Goal: Contribute content: Contribute content

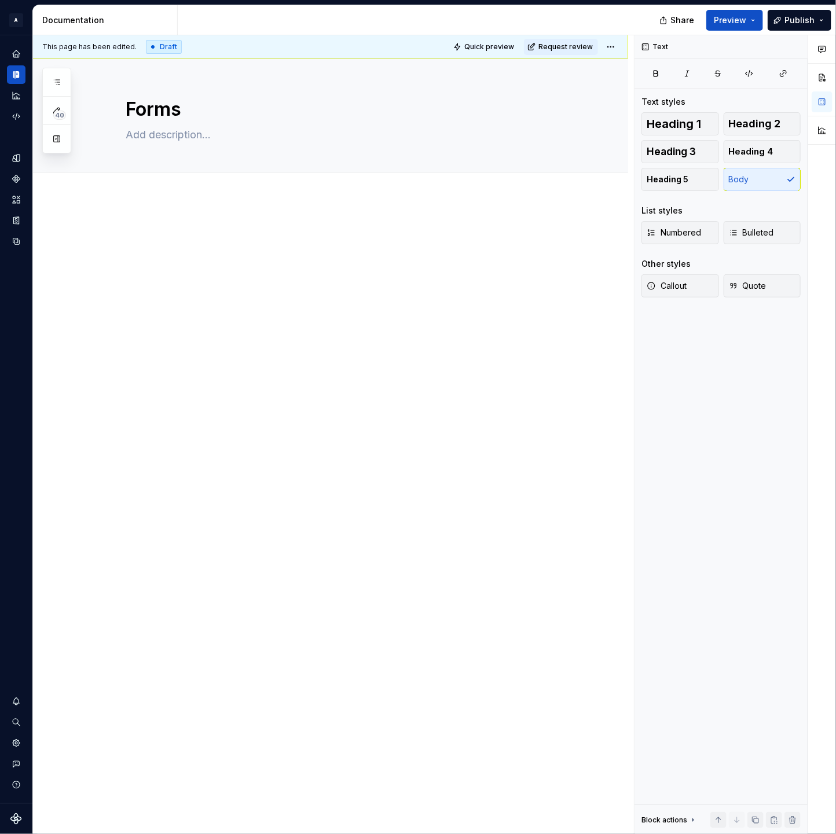
click at [184, 18] on div at bounding box center [420, 20] width 485 height 30
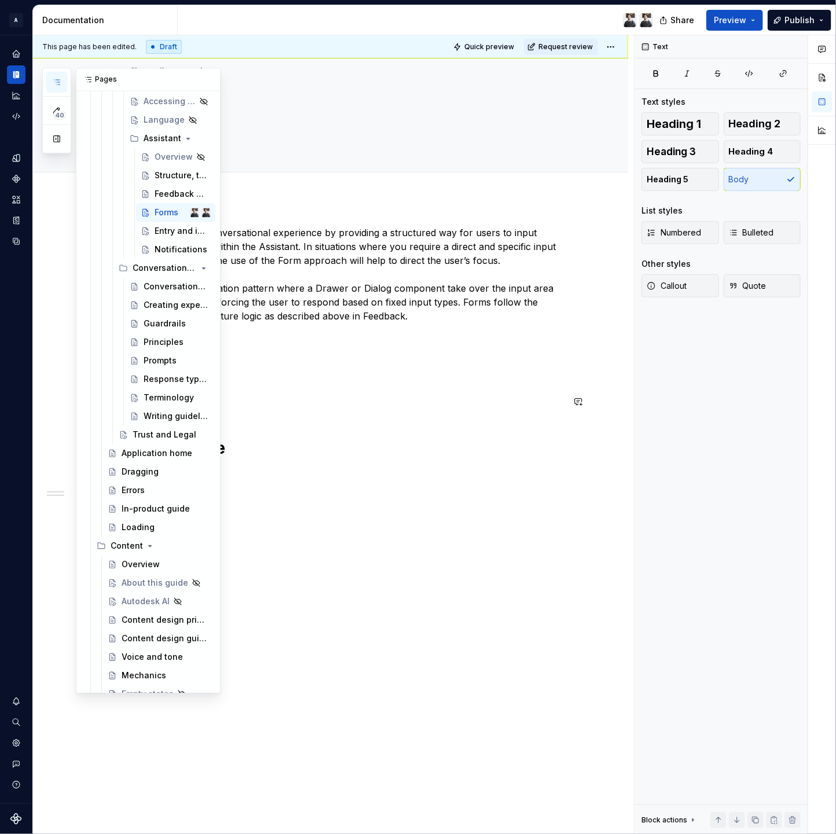
scroll to position [4749, 0]
click at [156, 195] on div "Feedback and Forms" at bounding box center [165, 195] width 21 height 12
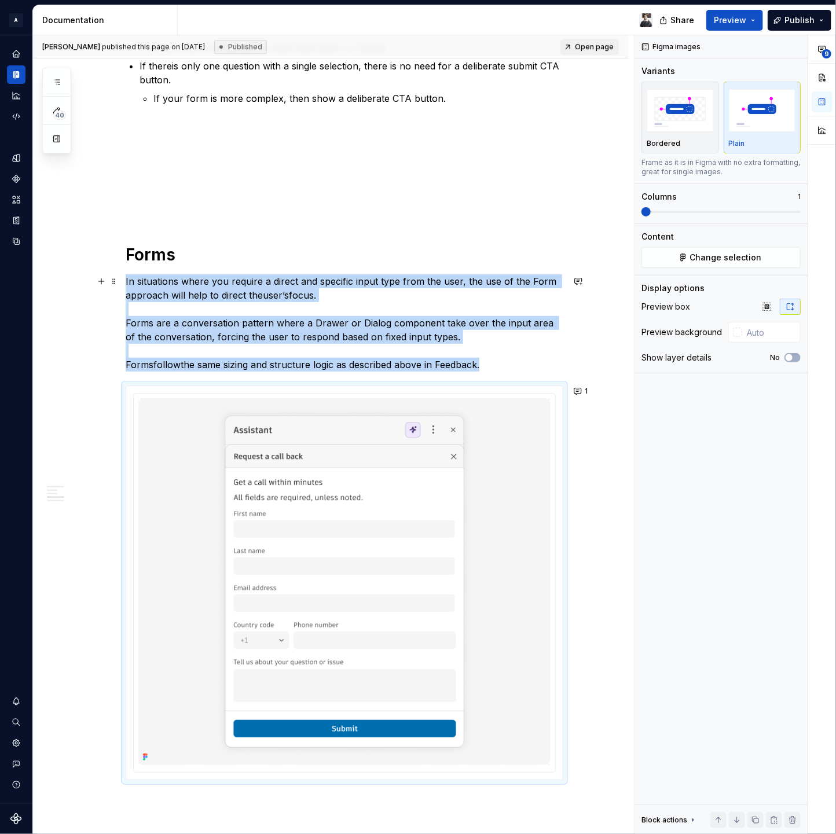
scroll to position [1581, 0]
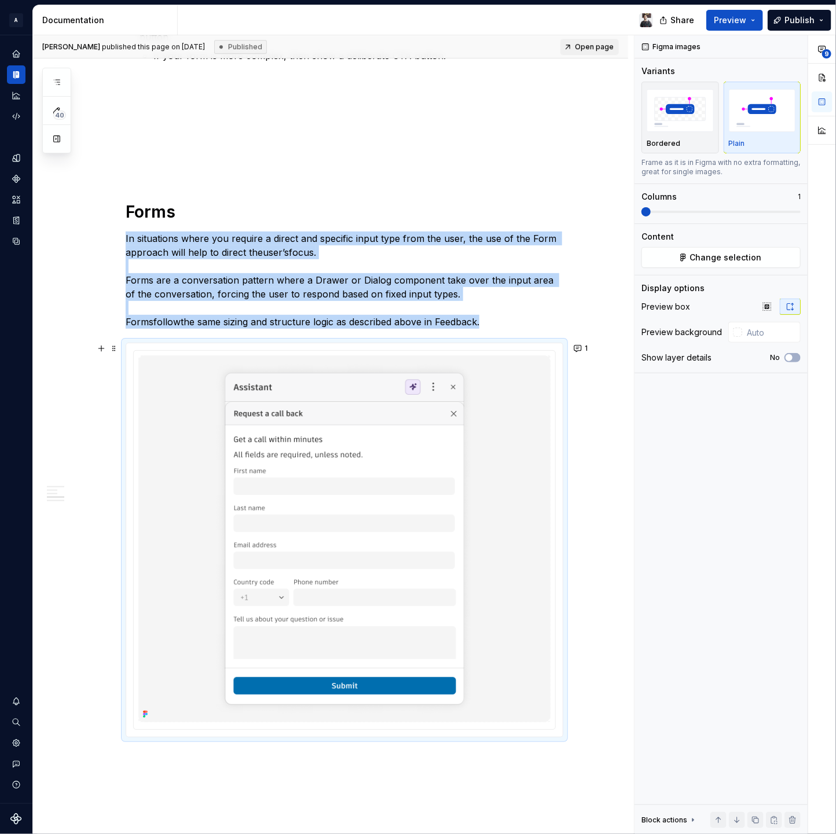
click at [255, 282] on p "In situations where you require a direct and specific input type from the user,…" at bounding box center [345, 280] width 438 height 97
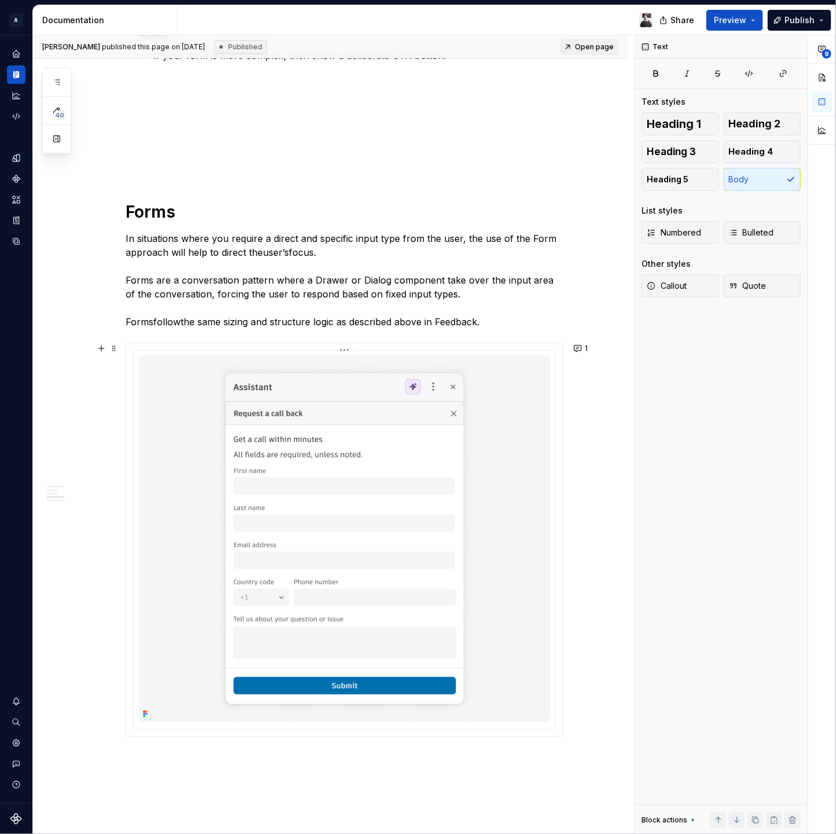
click at [470, 472] on img at bounding box center [344, 539] width 412 height 367
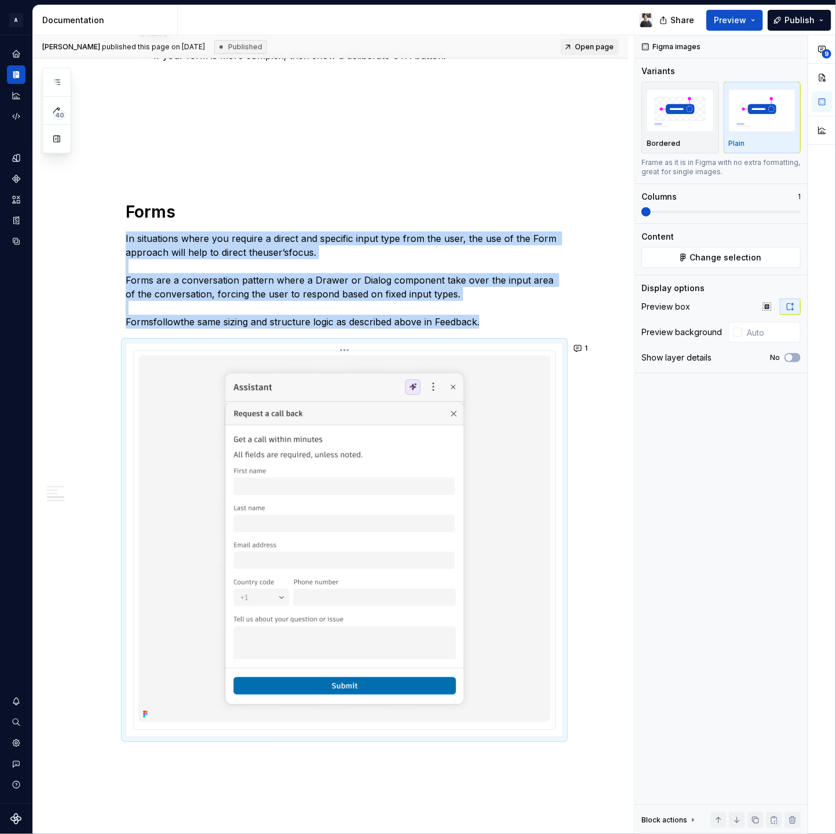
copy p "In situations where you require a direct and specific input type from the user,…"
click at [580, 344] on button "1" at bounding box center [581, 348] width 23 height 16
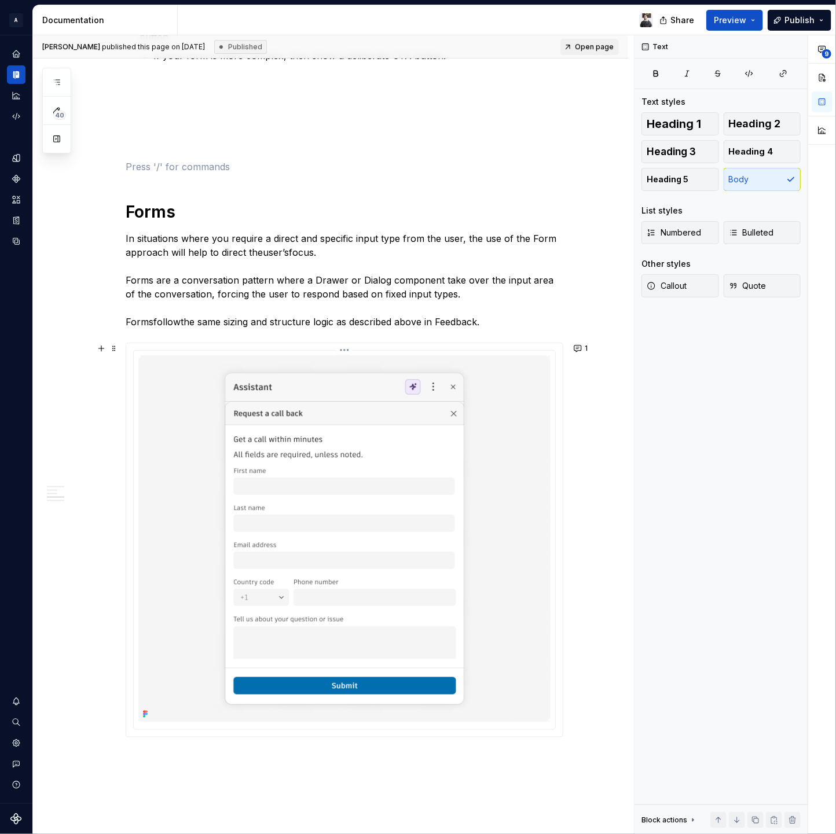
click at [448, 416] on img at bounding box center [344, 539] width 412 height 367
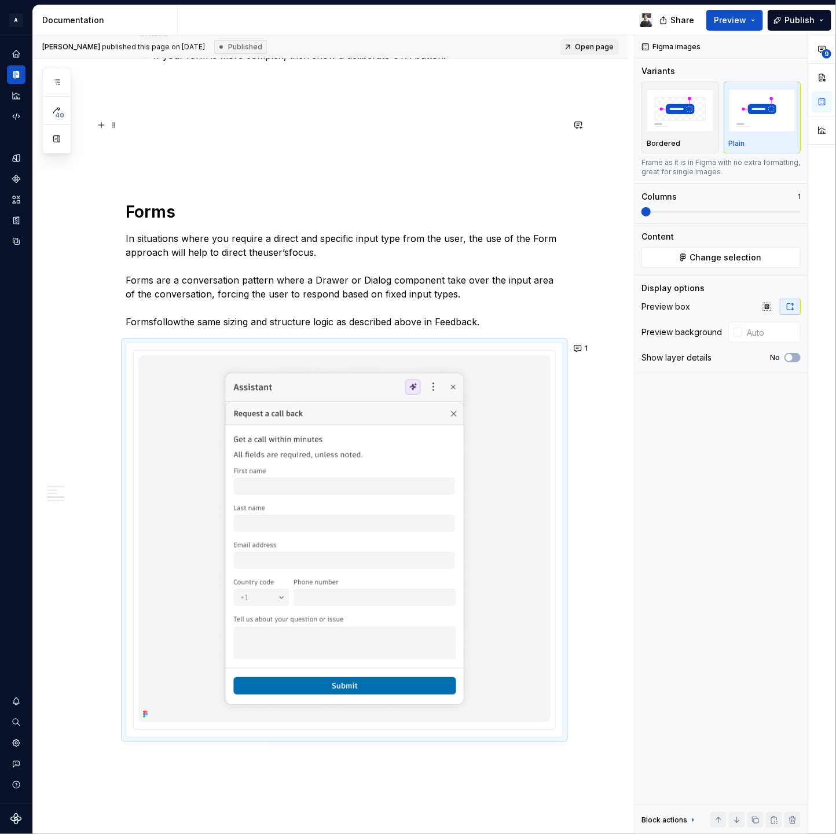
click at [482, 124] on p at bounding box center [345, 125] width 438 height 14
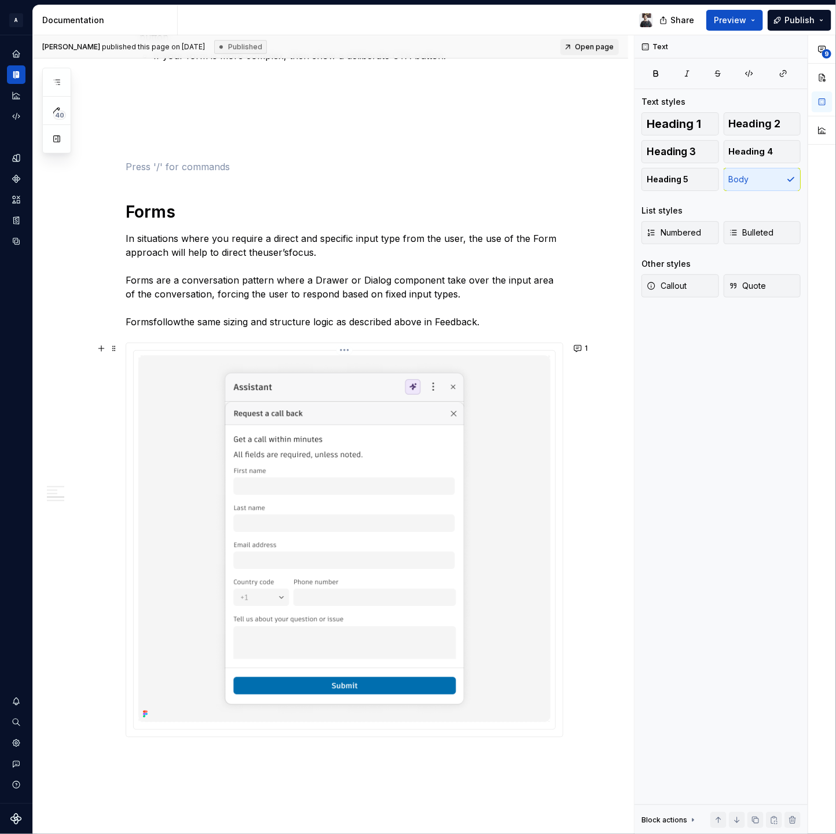
click at [332, 382] on img at bounding box center [344, 539] width 412 height 367
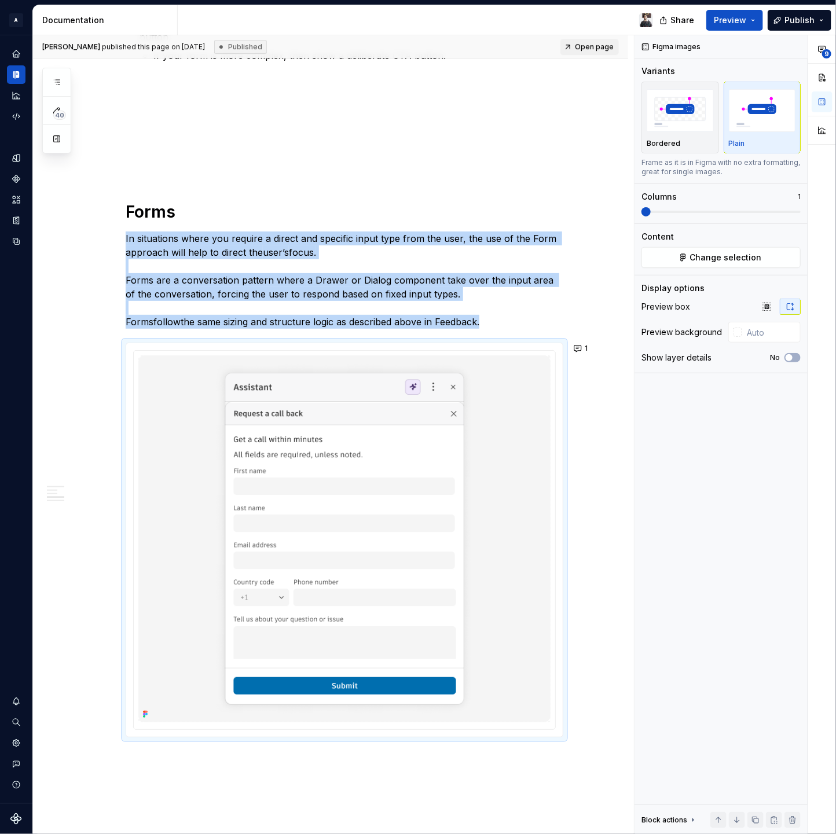
copy p "In situations where you require a direct and specific input type from the user,…"
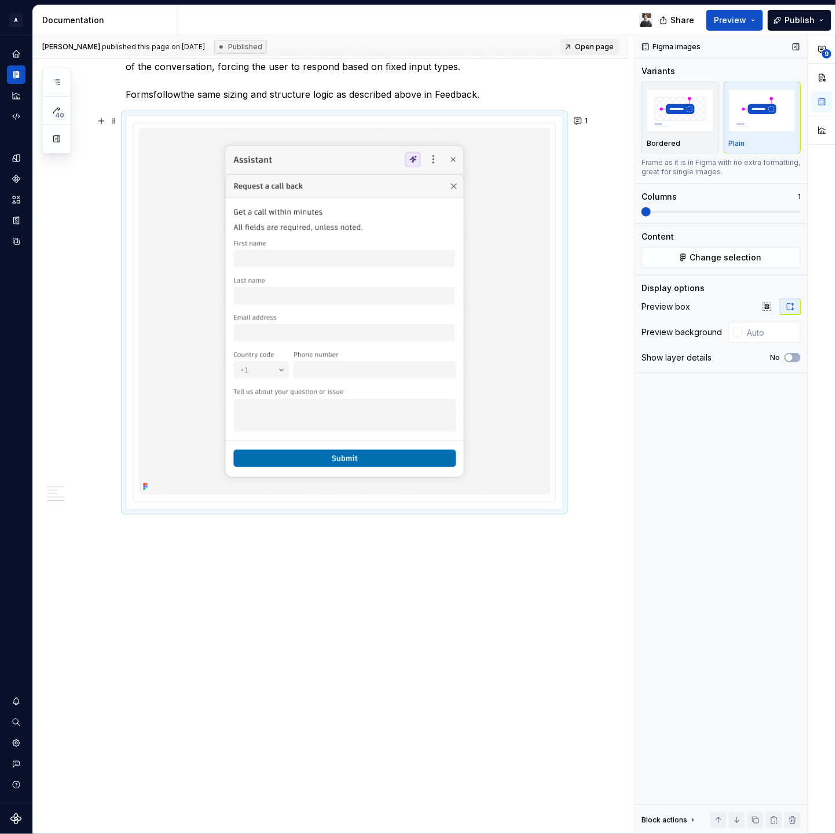
scroll to position [1689, 0]
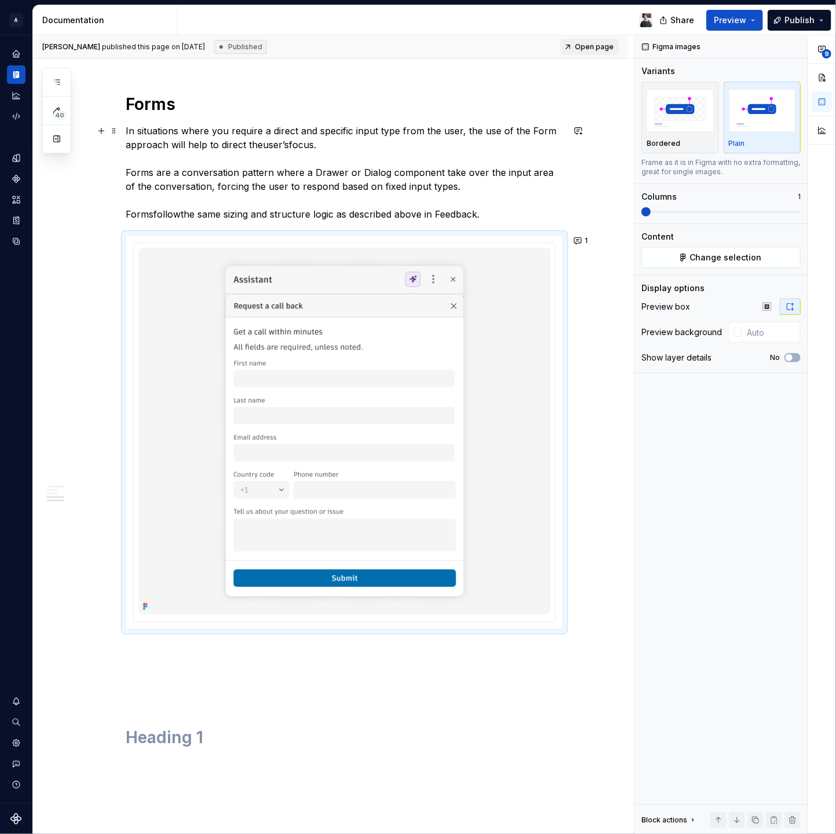
click at [222, 208] on p "In situations where you require a direct and specific input type from the user,…" at bounding box center [345, 172] width 438 height 97
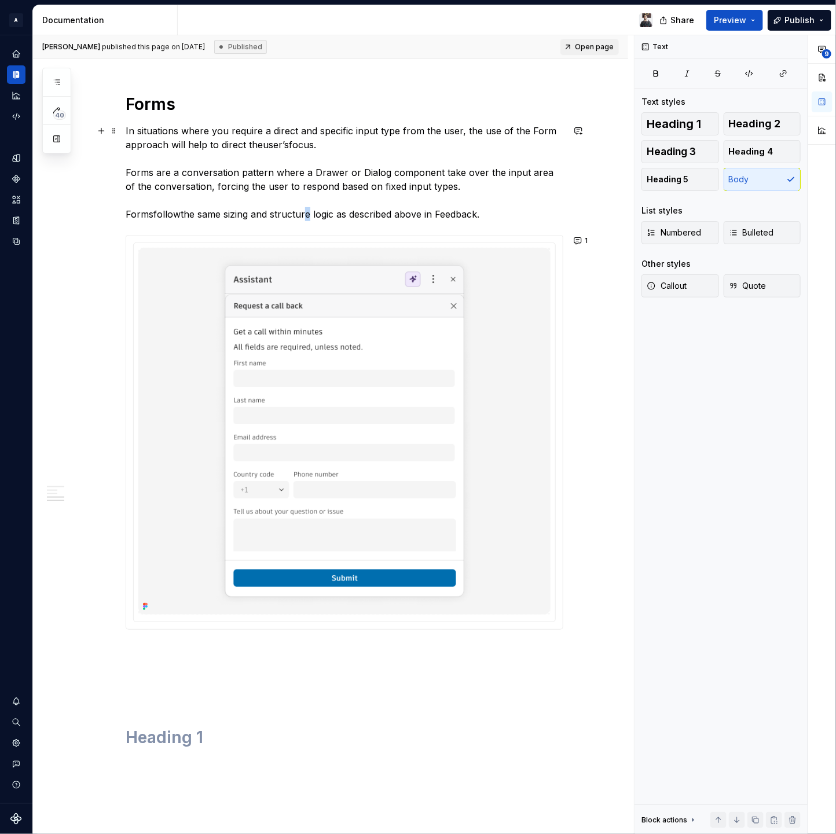
drag, startPoint x: 306, startPoint y: 209, endPoint x: 313, endPoint y: 208, distance: 7.5
click at [307, 209] on p "In situations where you require a direct and specific input type from the user,…" at bounding box center [345, 172] width 438 height 97
click at [385, 206] on p "In situations where you require a direct and specific input type from the user,…" at bounding box center [345, 172] width 438 height 97
click at [147, 173] on p "In situations where you require a direct and specific input type from the user,…" at bounding box center [345, 172] width 438 height 97
click at [249, 168] on p "In situations where you require a direct and specific input type from the user,…" at bounding box center [345, 172] width 438 height 97
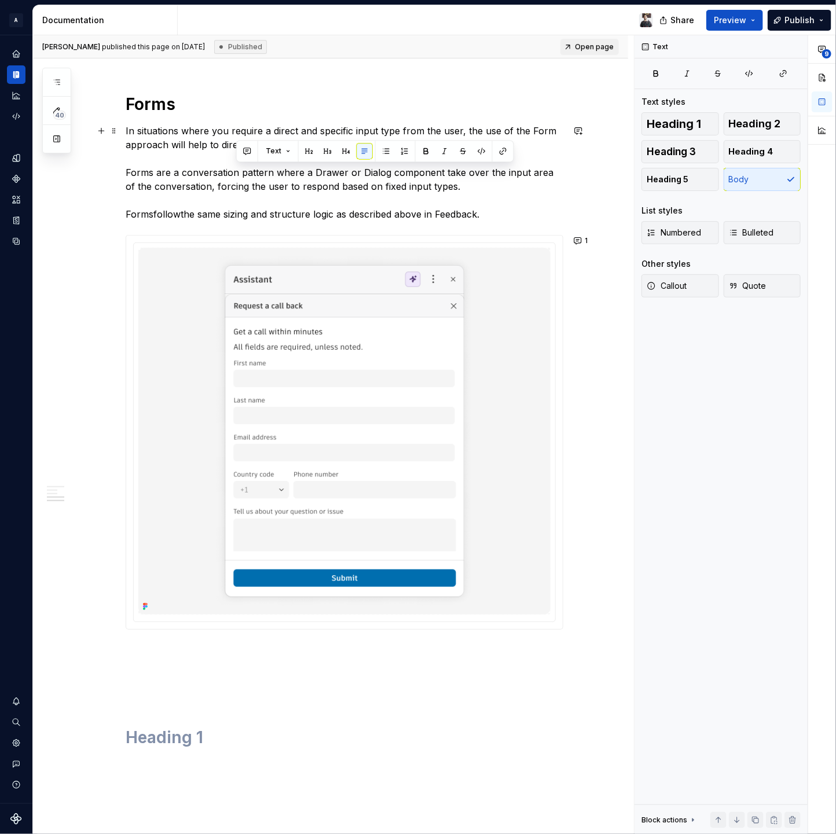
click at [263, 166] on p "In situations where you require a direct and specific input type from the user,…" at bounding box center [345, 172] width 438 height 97
click at [334, 169] on p "In situations where you require a direct and specific input type from the user,…" at bounding box center [345, 172] width 438 height 97
click at [353, 167] on p "In situations where you require a direct and specific input type from the user,…" at bounding box center [345, 172] width 438 height 97
click at [384, 163] on p "In situations where you require a direct and specific input type from the user,…" at bounding box center [345, 172] width 438 height 97
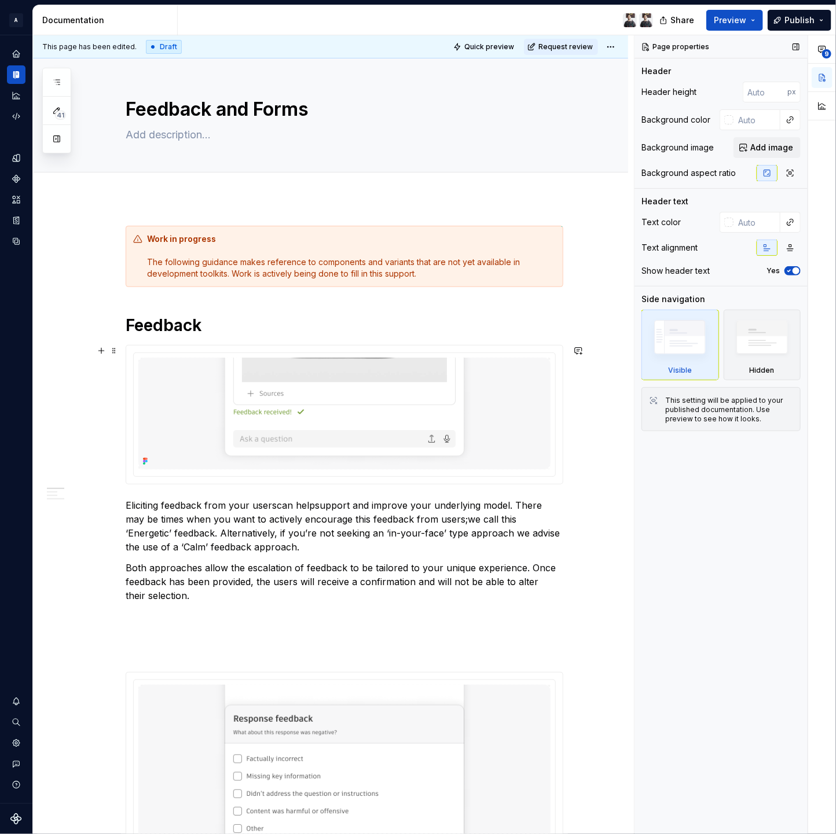
scroll to position [950, 0]
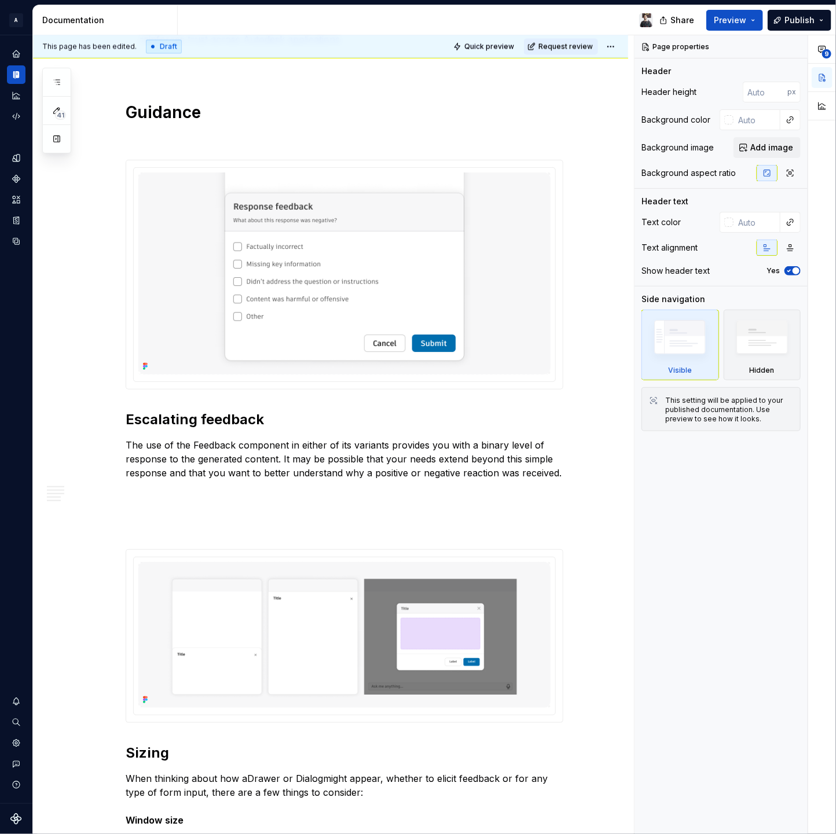
type textarea "*"
type textarea "Feedback"
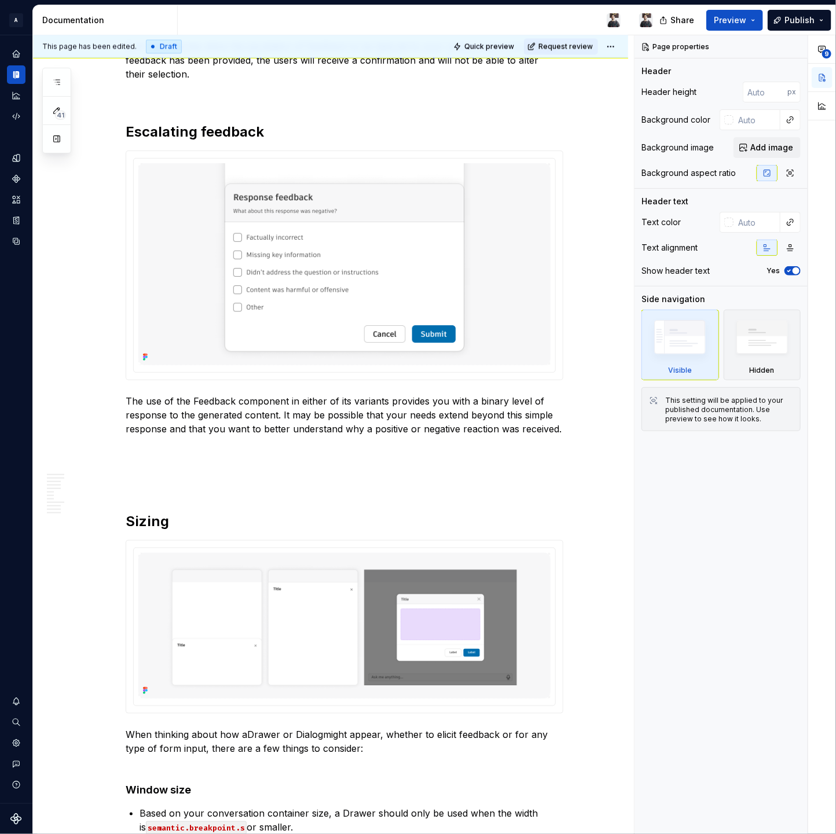
scroll to position [1693, 0]
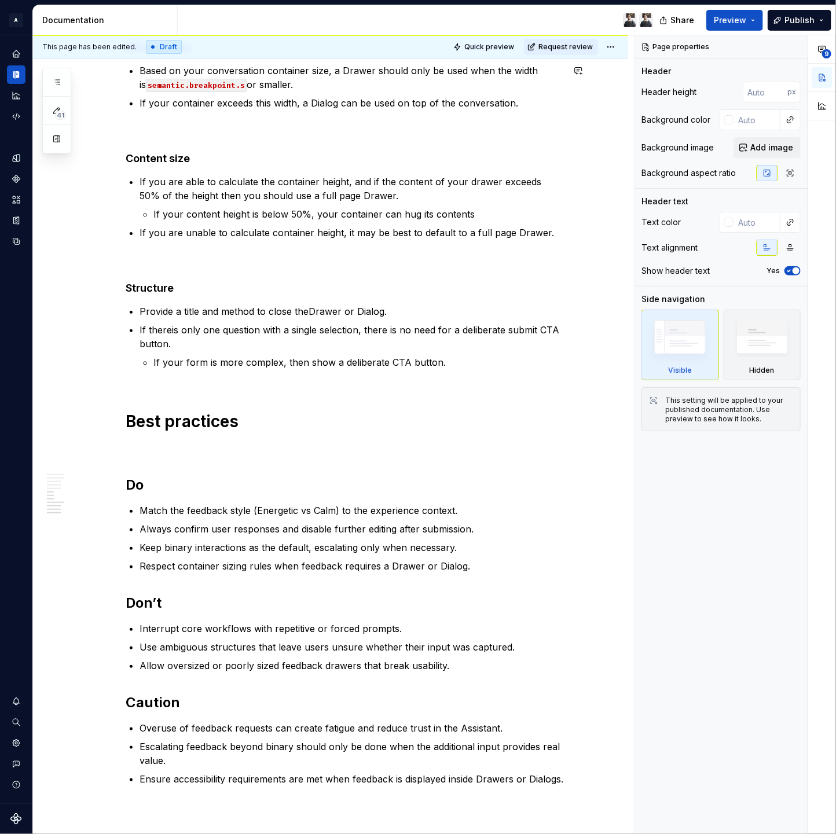
type textarea "*"
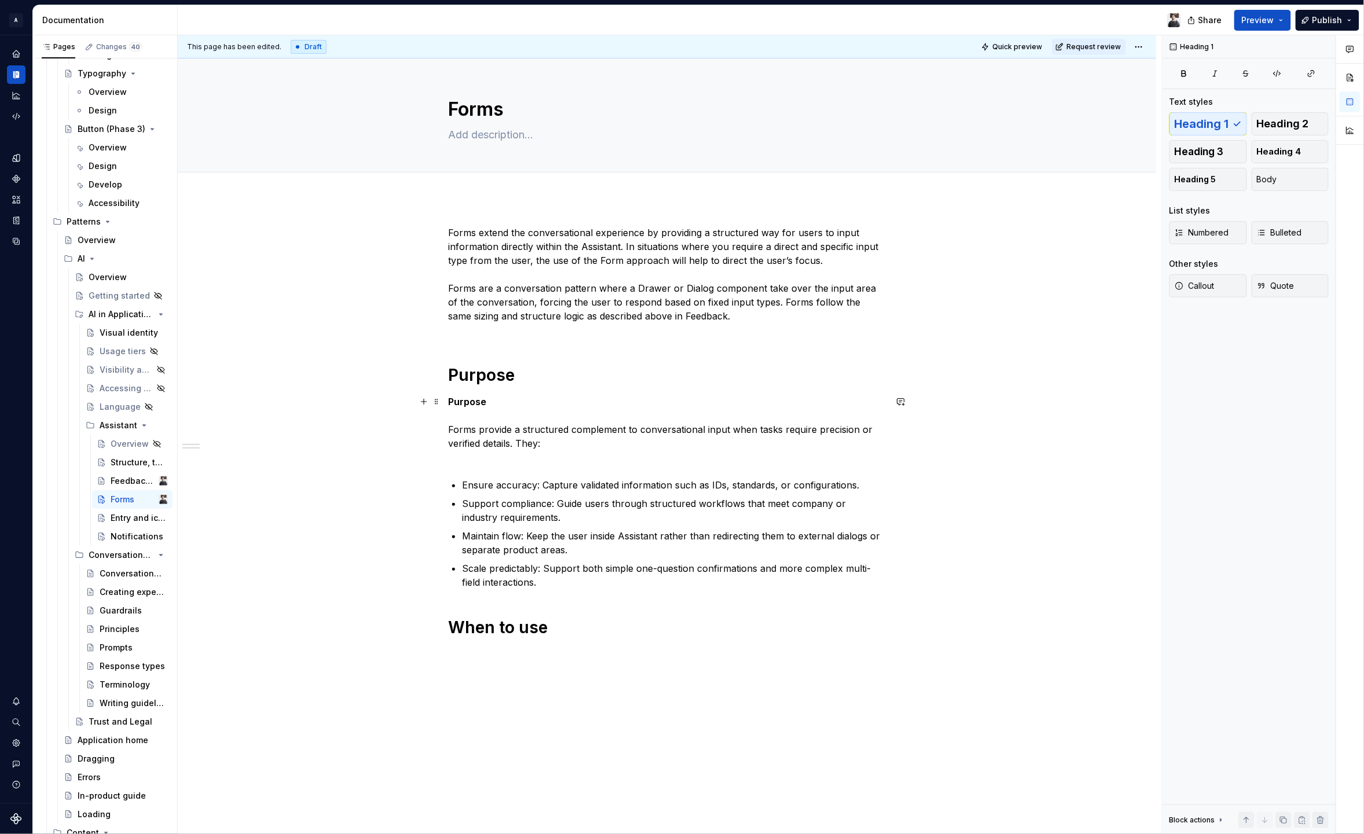
click at [509, 404] on p "Purpose Forms provide a structured complement to conversational input when task…" at bounding box center [667, 429] width 438 height 69
drag, startPoint x: 509, startPoint y: 404, endPoint x: 389, endPoint y: 401, distance: 120.5
click at [389, 401] on div "Forms extend the conversational experience by providing a structured way for us…" at bounding box center [667, 550] width 979 height 704
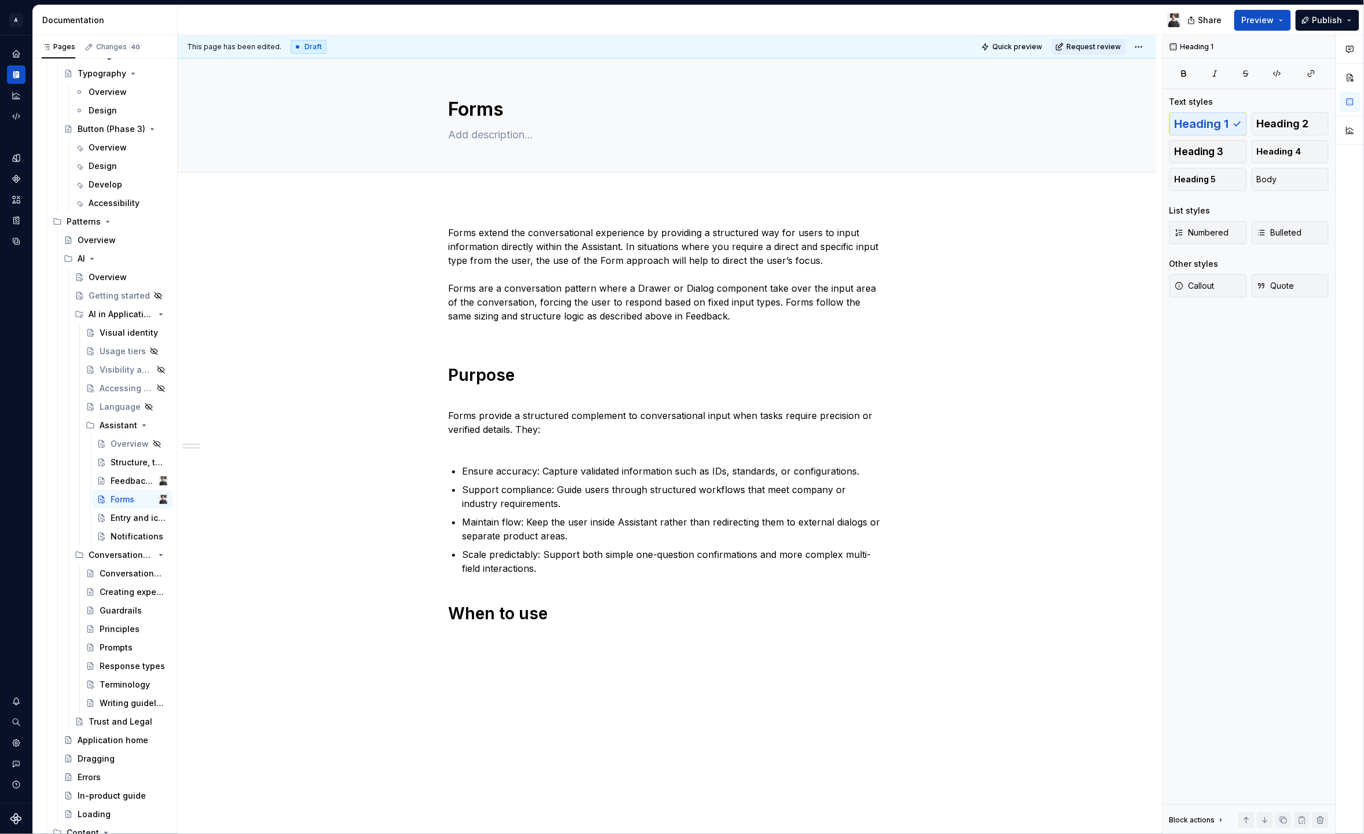
click at [605, 567] on p "Scale predictably: Support both simple one-question confirmations and more comp…" at bounding box center [674, 562] width 424 height 28
click at [598, 572] on p "Scale predictably: Support both simple one-question confirmations and more comp…" at bounding box center [674, 562] width 424 height 28
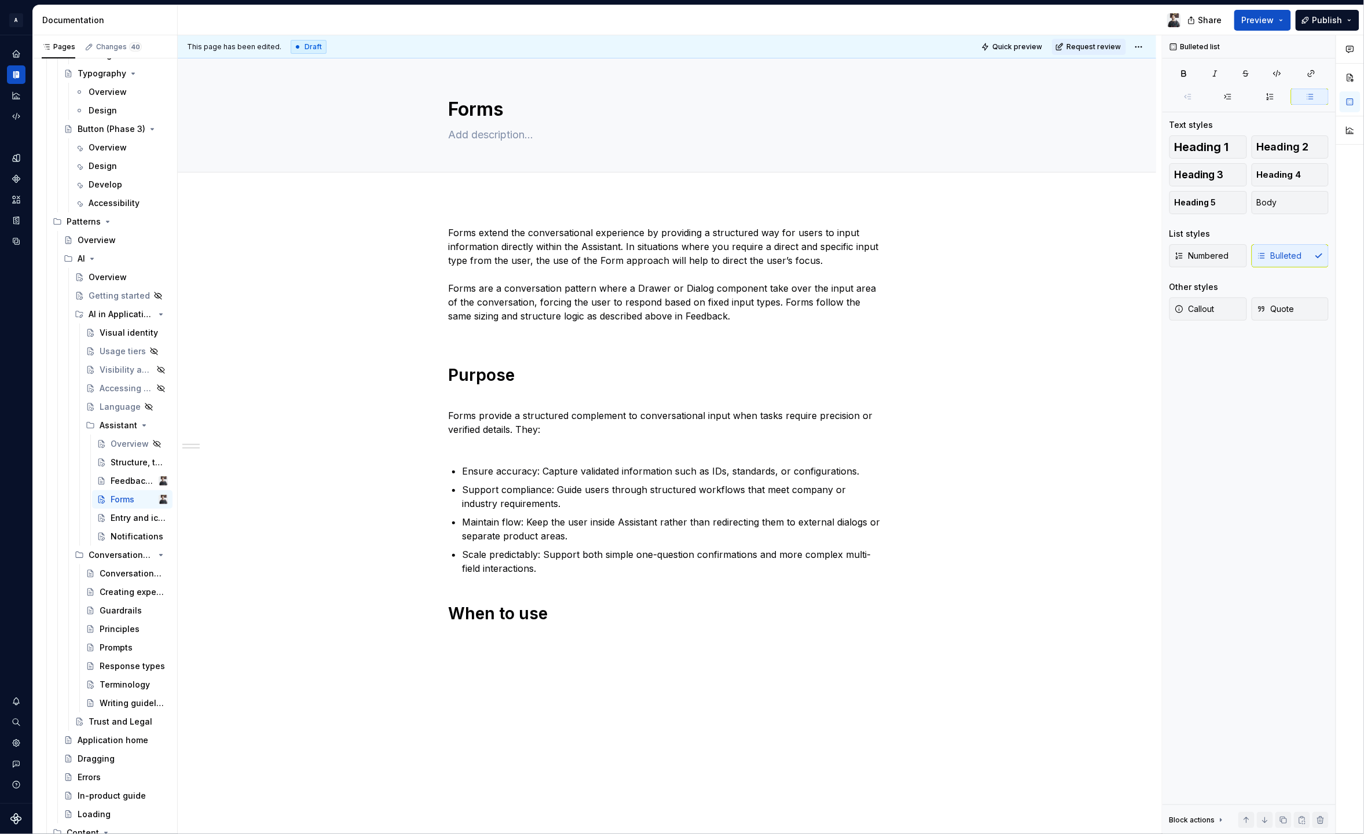
type textarea "*"
click at [516, 658] on div "Forms extend the conversational experience by providing a structured way for us…" at bounding box center [667, 543] width 979 height 690
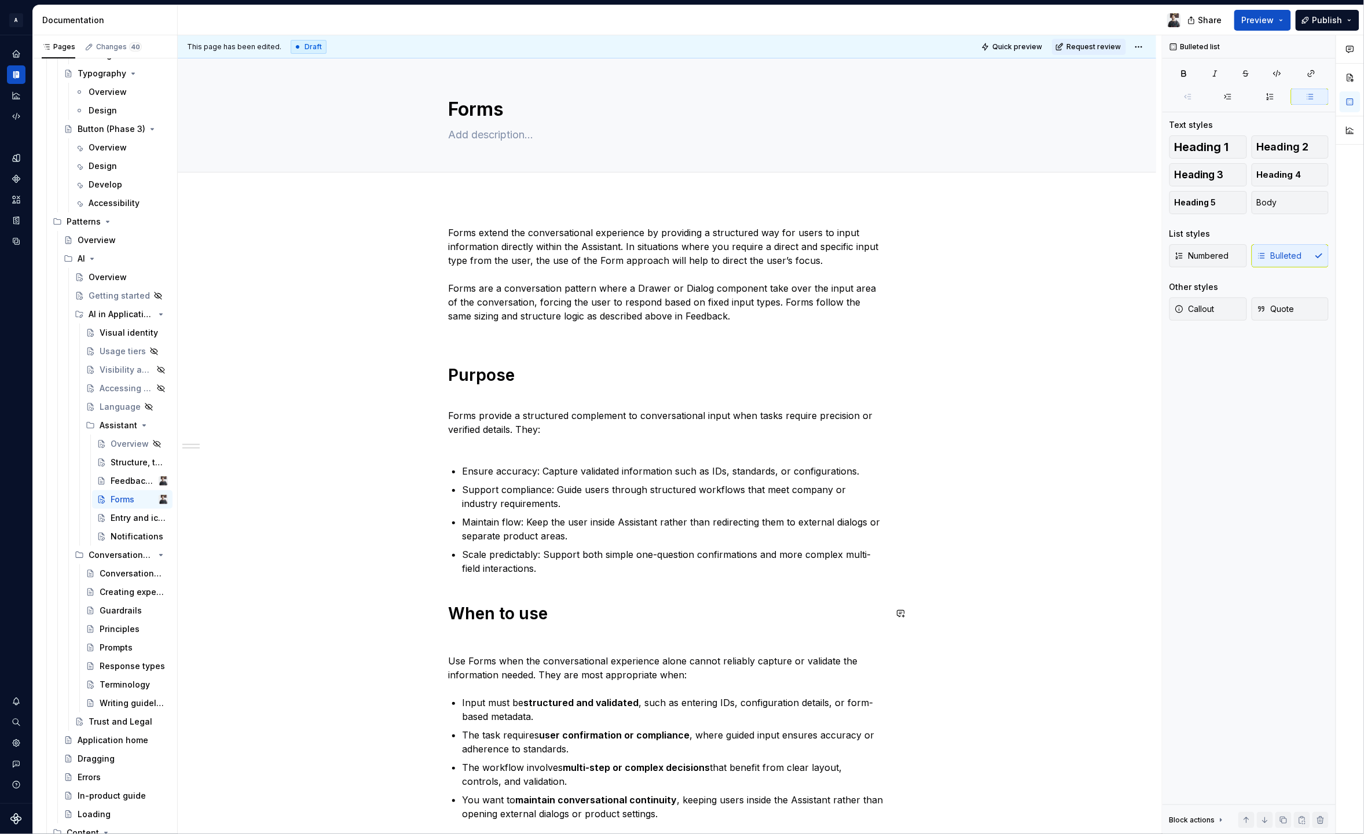
click at [477, 620] on h1 "When to use" at bounding box center [667, 613] width 438 height 21
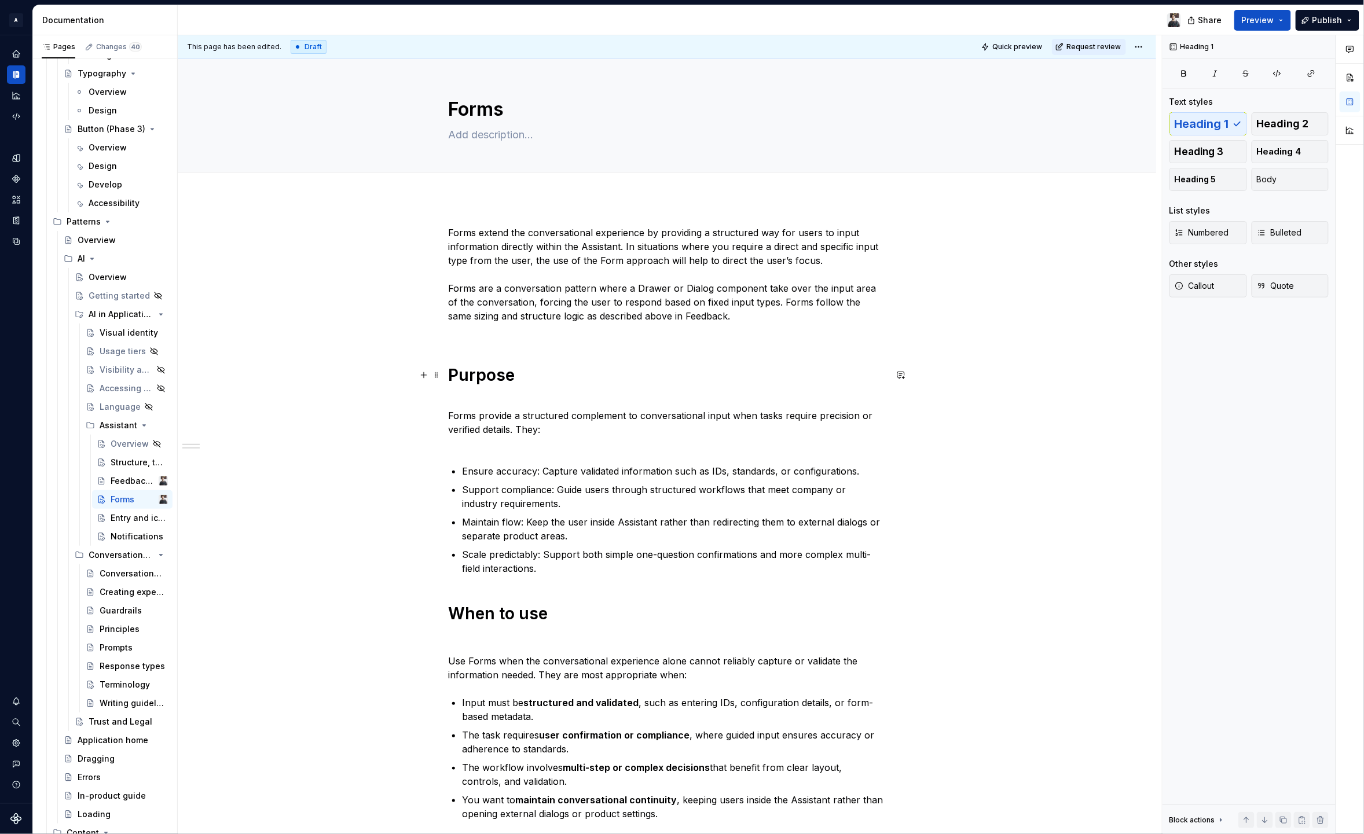
click at [486, 371] on h1 "Purpose" at bounding box center [667, 375] width 438 height 21
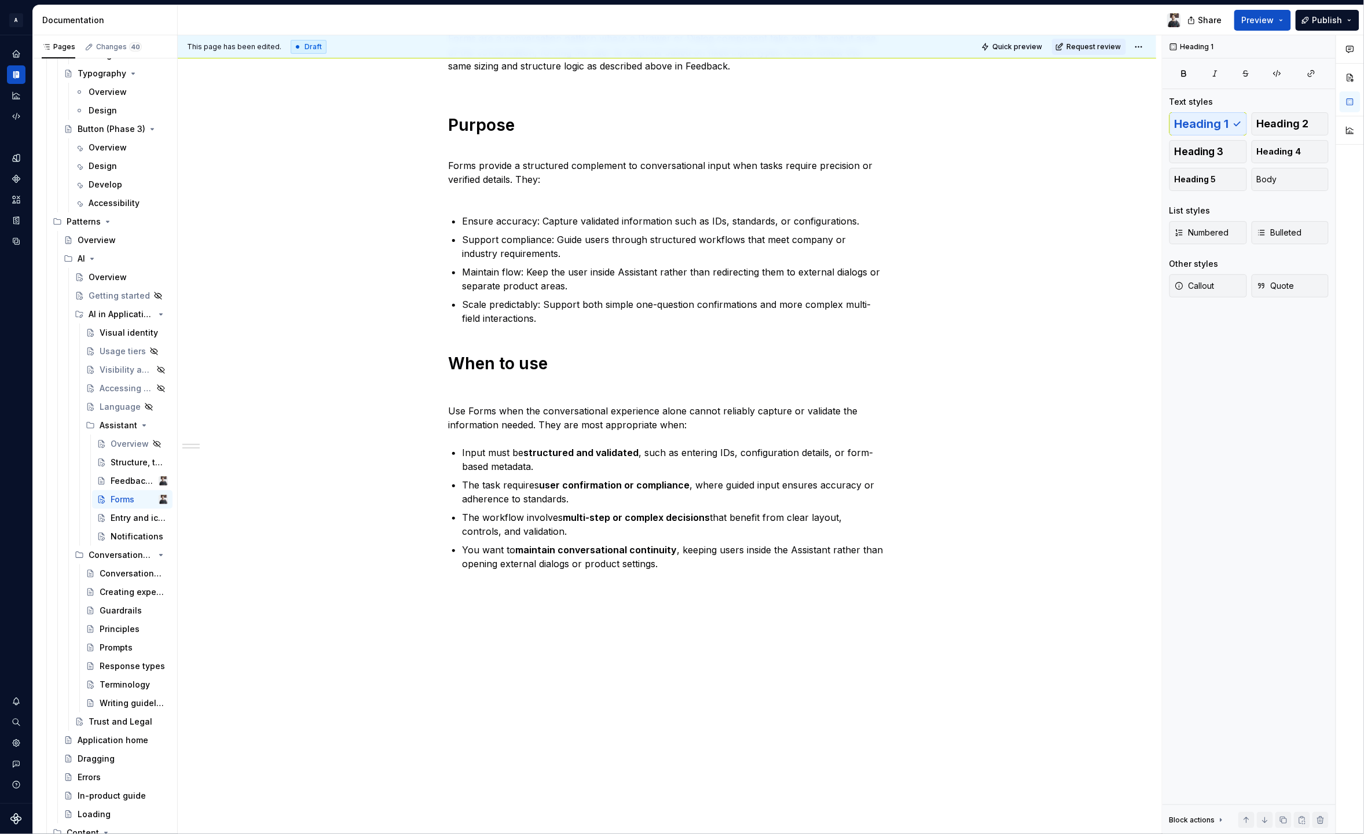
click at [714, 566] on p "You want to maintain conversational continuity , keeping users inside the Assis…" at bounding box center [674, 557] width 424 height 28
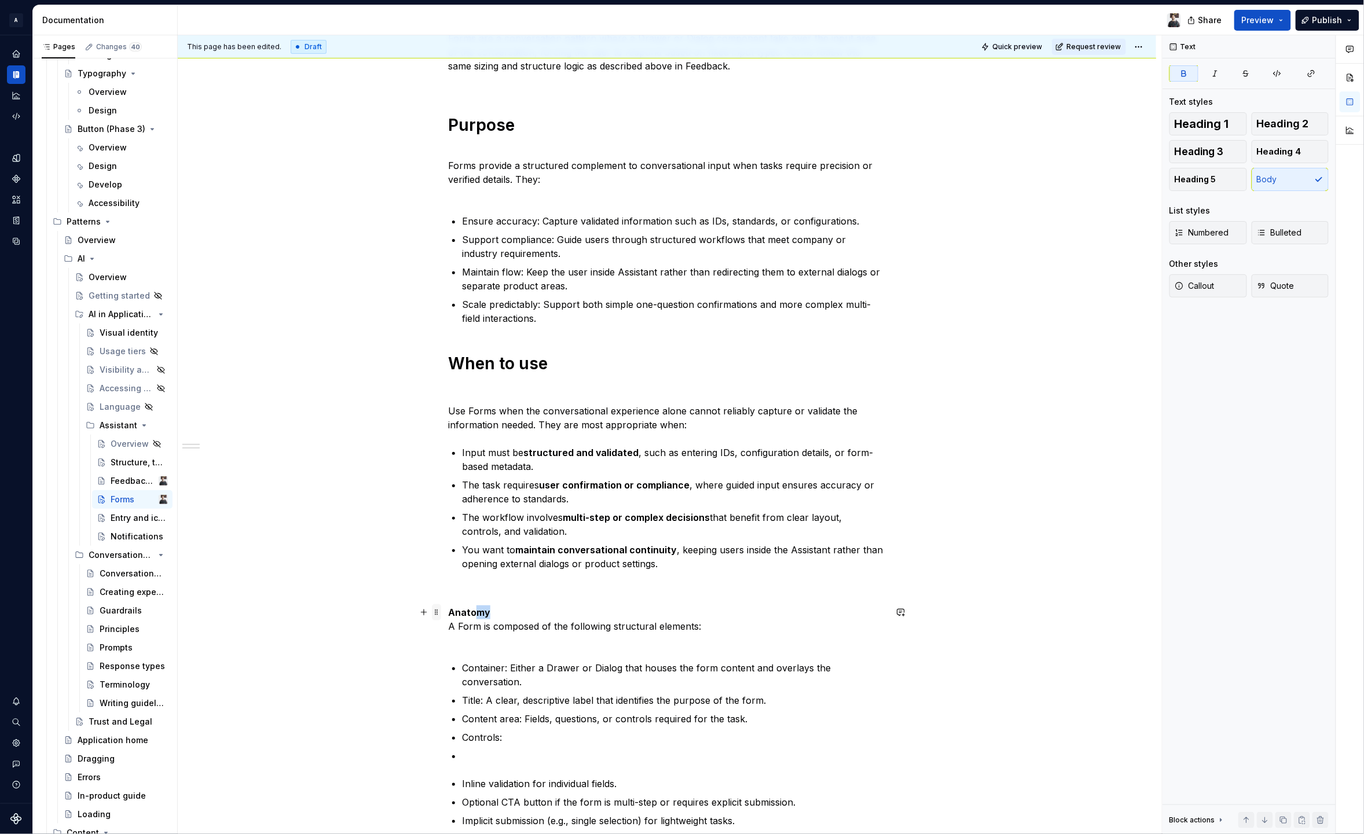
drag, startPoint x: 505, startPoint y: 613, endPoint x: 437, endPoint y: 606, distance: 68.1
click at [448, 606] on p "Anatomy A Form is composed of the following structural elements:" at bounding box center [667, 627] width 438 height 42
click at [424, 607] on button "button" at bounding box center [424, 613] width 16 height 16
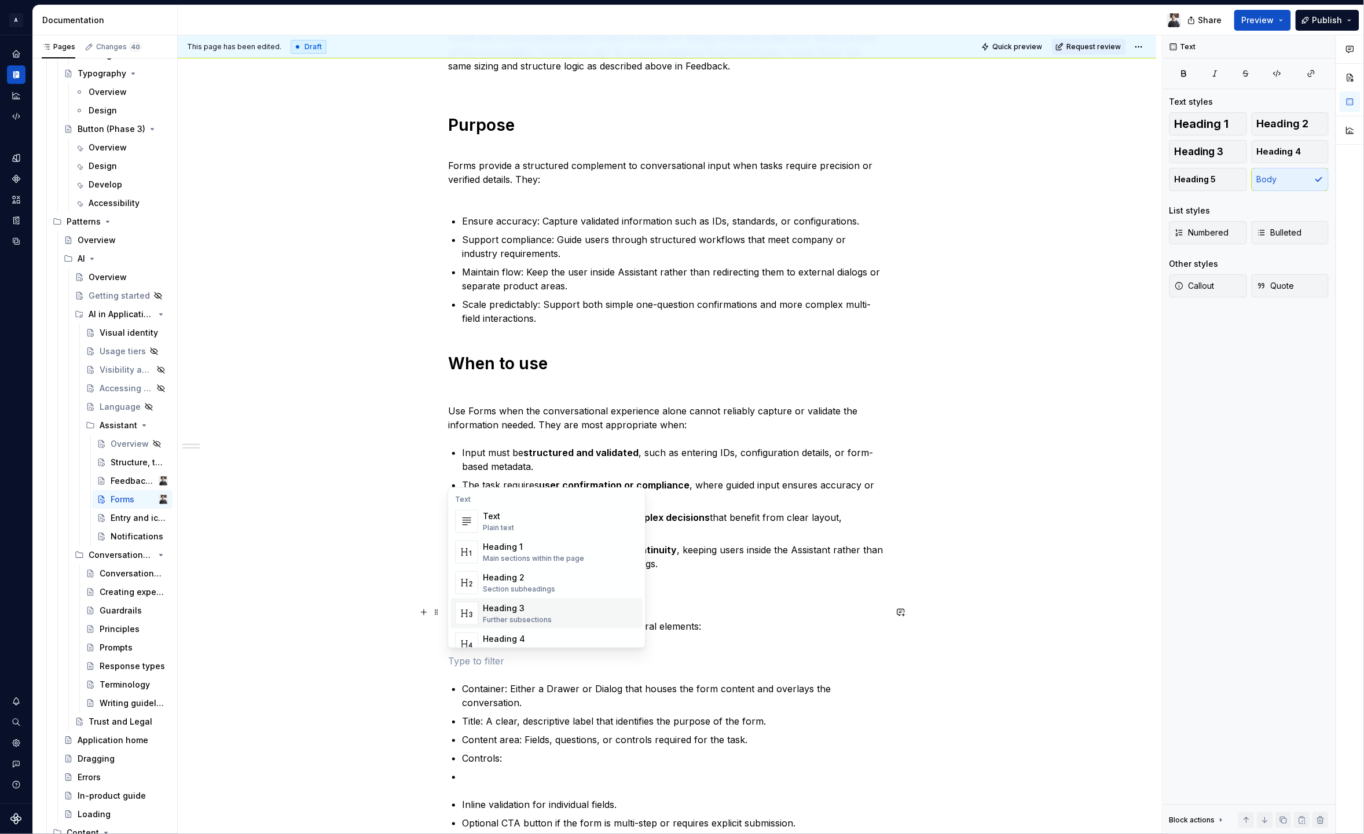
click at [744, 625] on p "Anatomy A Form is composed of the following structural elements:" at bounding box center [667, 627] width 438 height 42
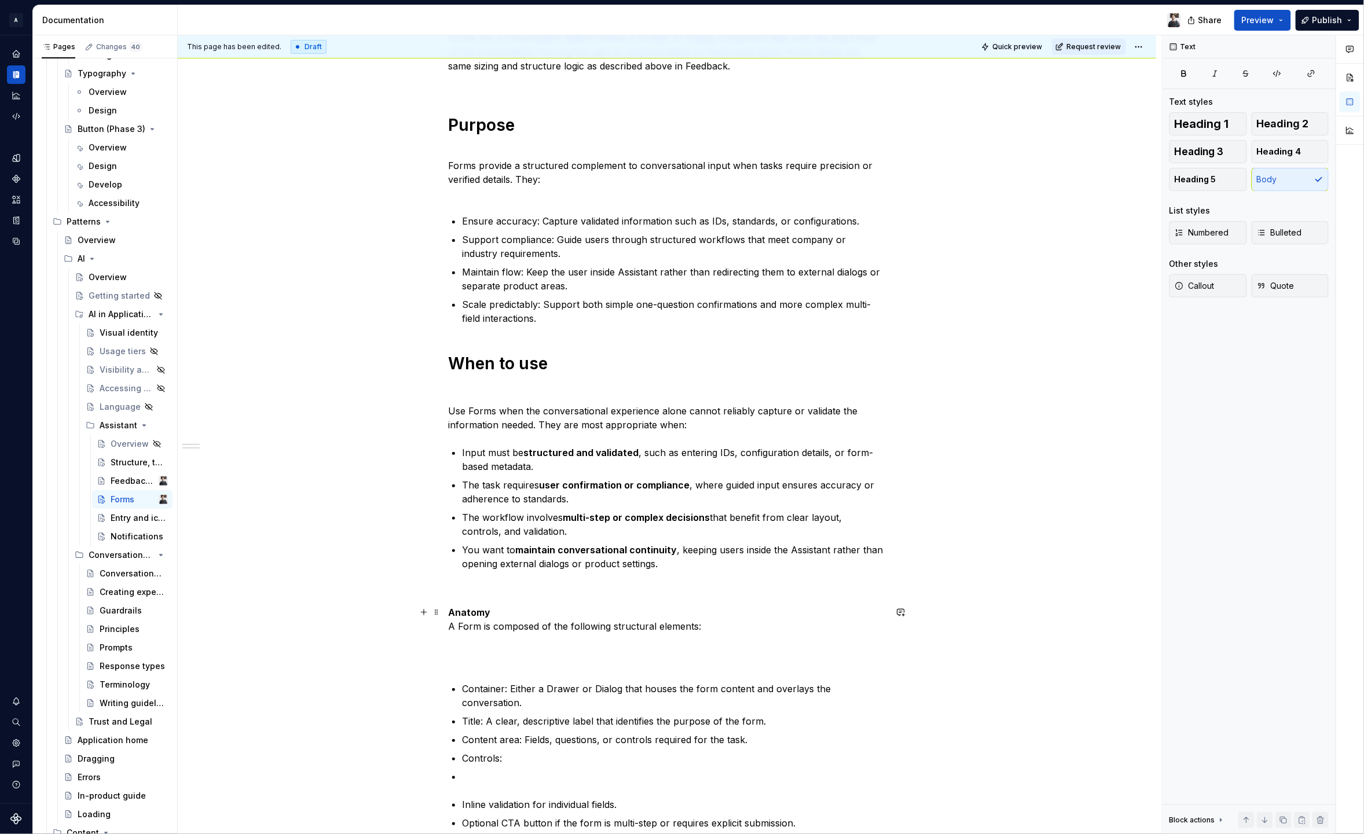
click at [552, 610] on p "Anatomy A Form is composed of the following structural elements:" at bounding box center [667, 627] width 438 height 42
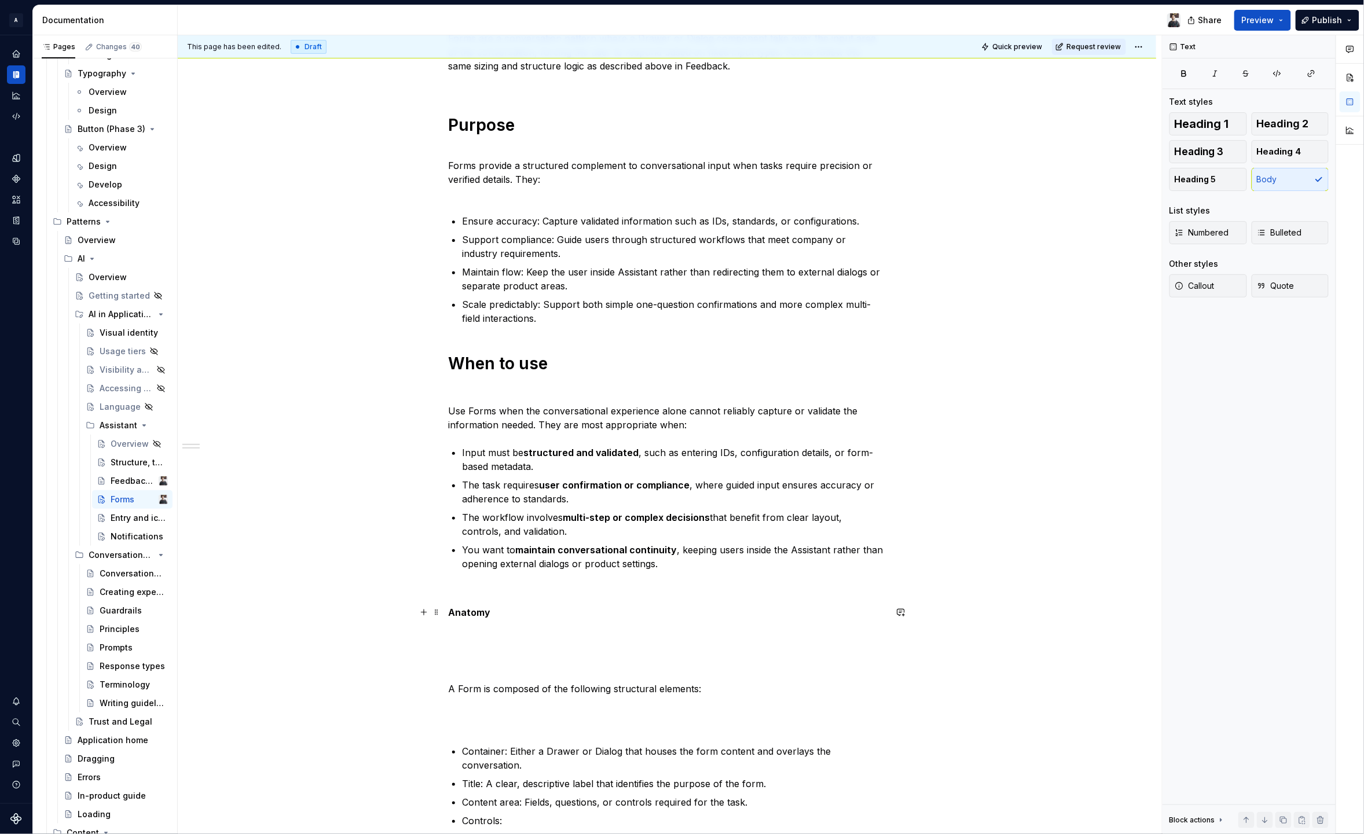
click at [460, 610] on strong "Anatomy" at bounding box center [469, 613] width 42 height 12
click at [1192, 125] on span "Heading 1" at bounding box center [1202, 124] width 54 height 12
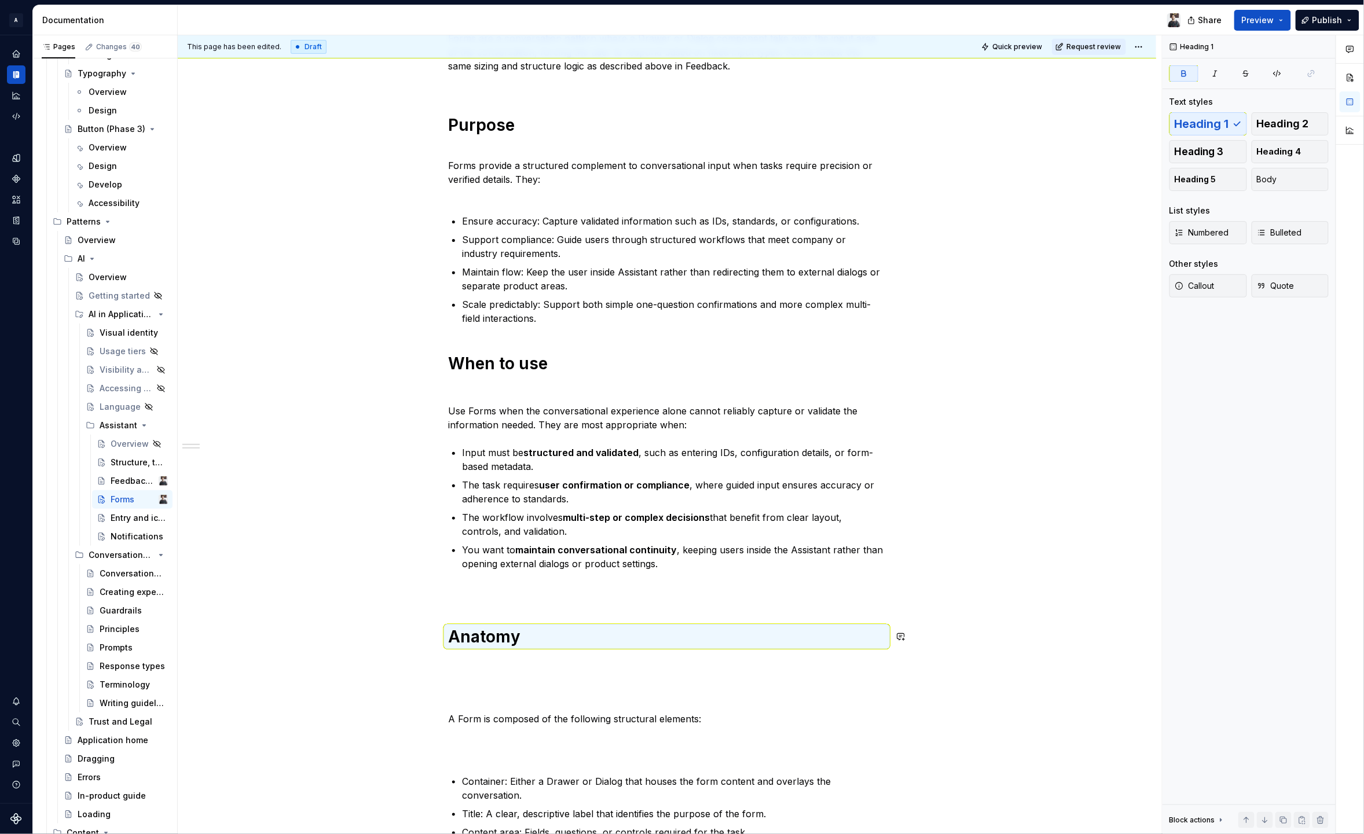
click at [478, 690] on p at bounding box center [667, 684] width 438 height 14
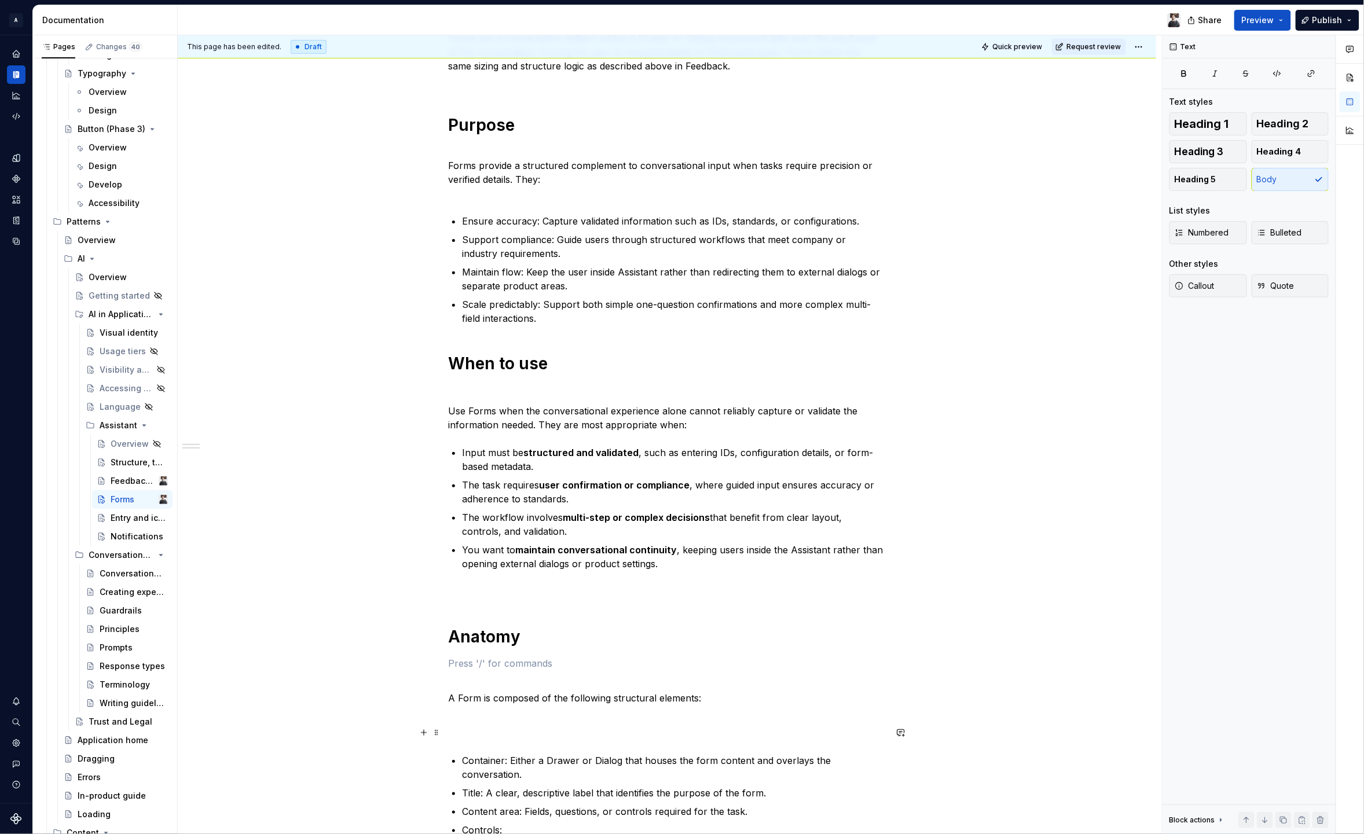
click at [471, 733] on p at bounding box center [667, 733] width 438 height 14
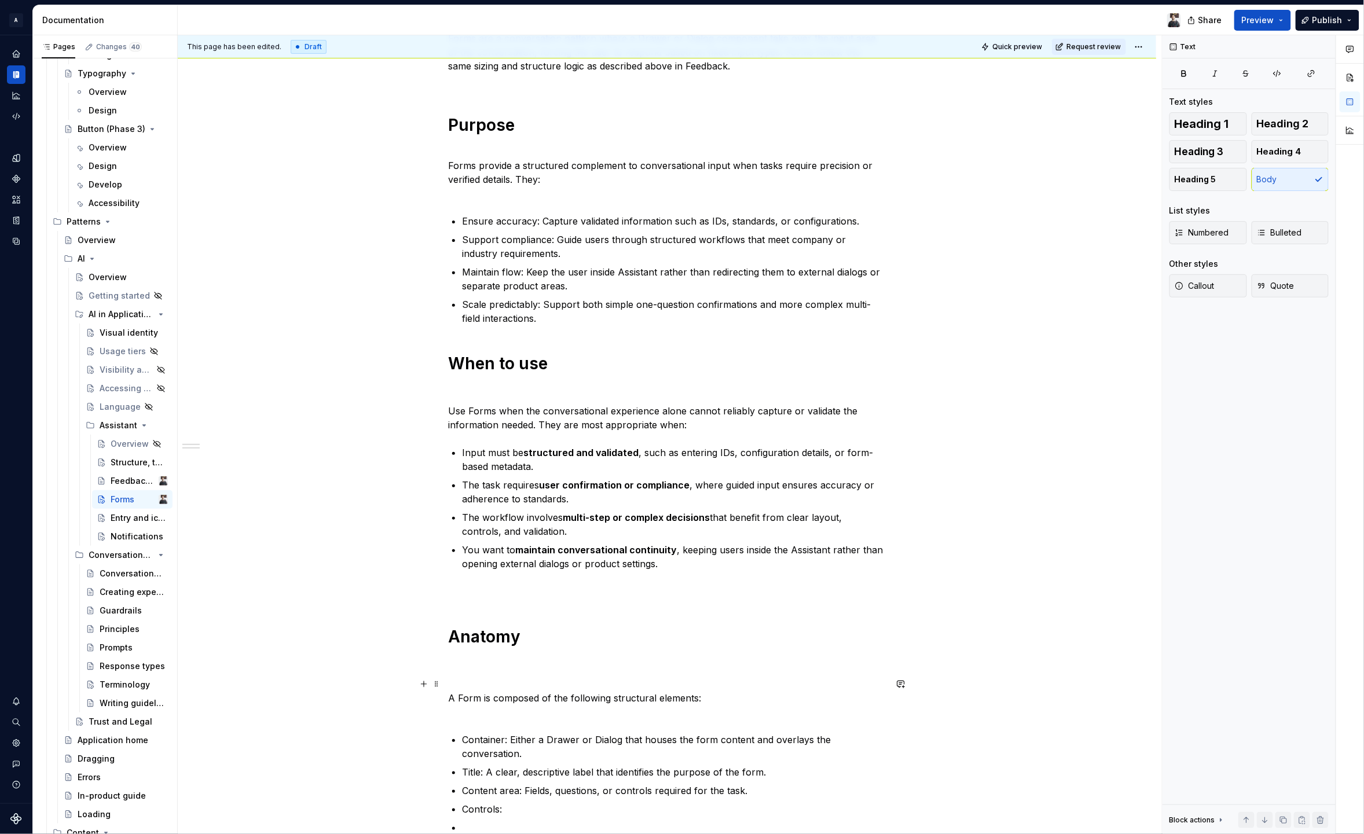
click at [471, 682] on p "A Form is composed of the following structural elements:" at bounding box center [667, 698] width 438 height 42
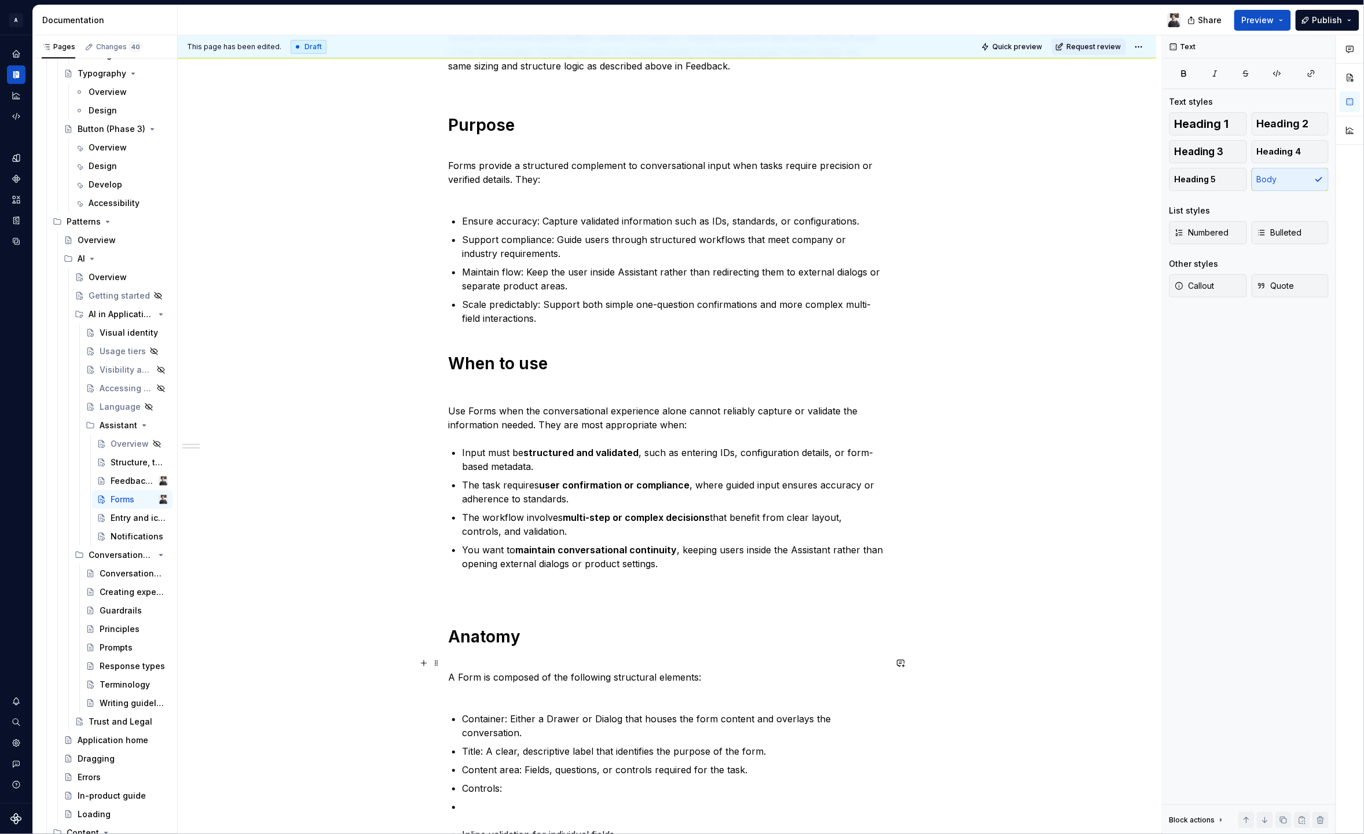
click at [471, 694] on p "A Form is composed of the following structural elements:" at bounding box center [667, 678] width 438 height 42
click at [478, 639] on strong "Anatomy" at bounding box center [484, 637] width 72 height 20
click at [490, 373] on h1 "When to use" at bounding box center [667, 363] width 438 height 21
click at [492, 638] on strong "Anatomy" at bounding box center [484, 637] width 72 height 20
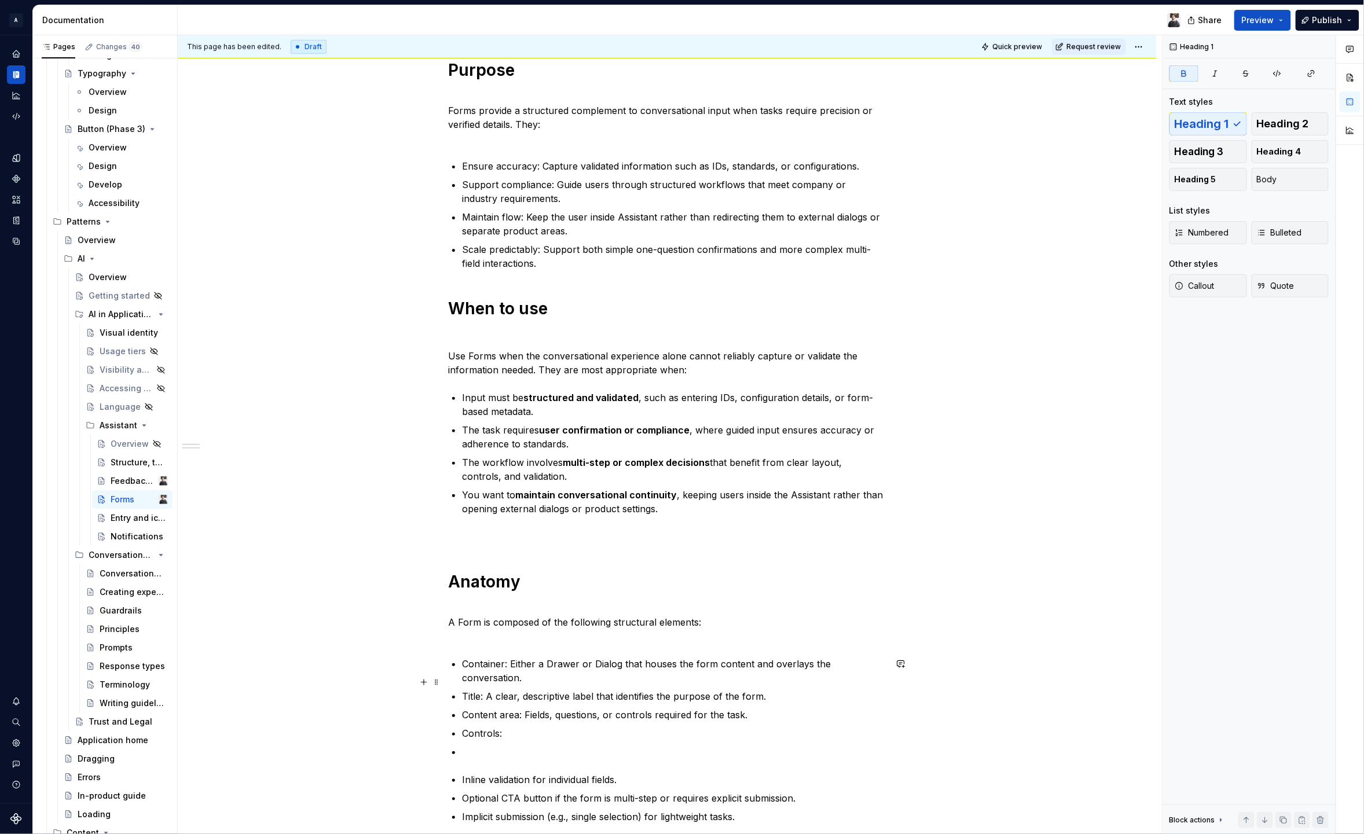
scroll to position [313, 0]
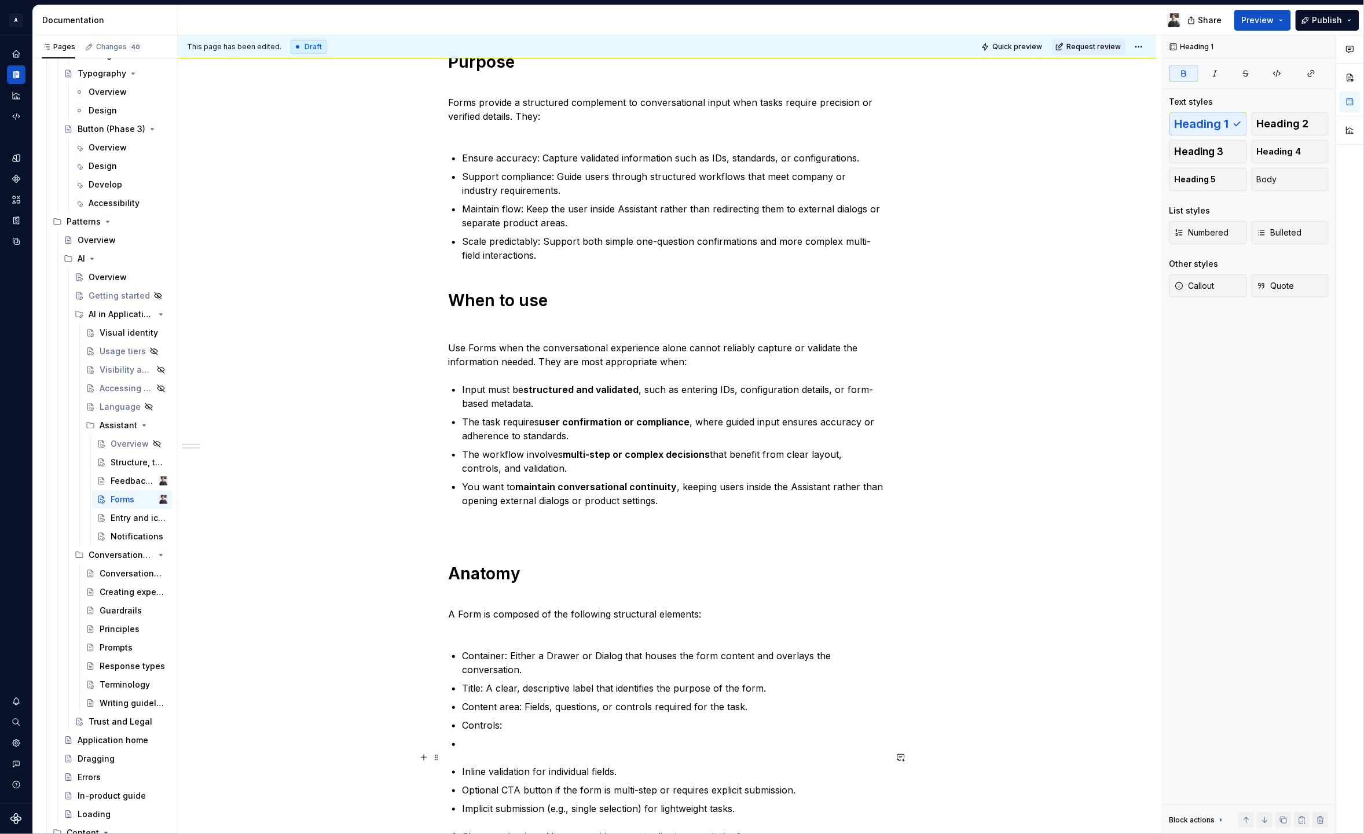
click at [522, 765] on p "Inline validation for individual fields." at bounding box center [674, 772] width 424 height 14
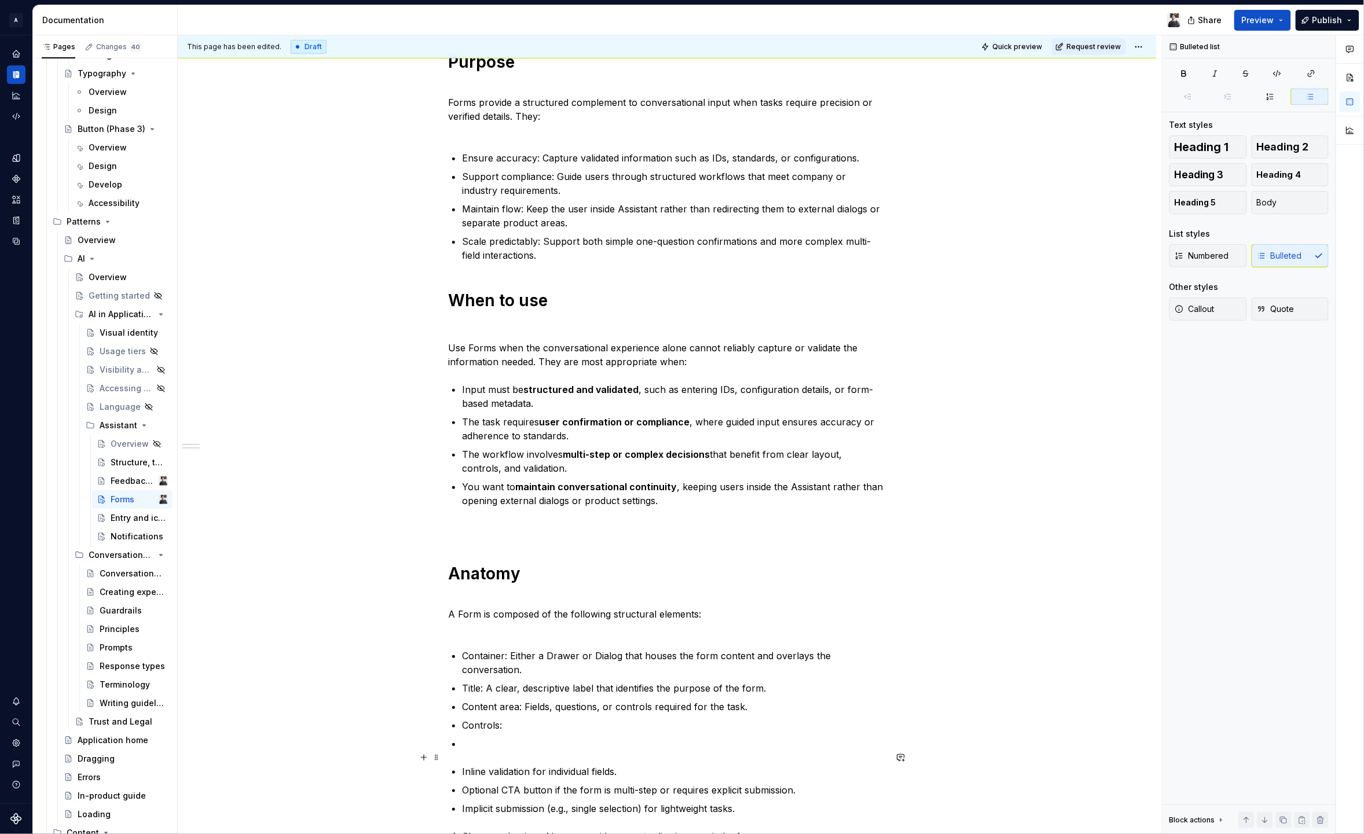
click at [503, 737] on p at bounding box center [674, 744] width 424 height 14
click at [460, 738] on div "Forms extend the conversational experience by providing a structured way for us…" at bounding box center [667, 369] width 438 height 913
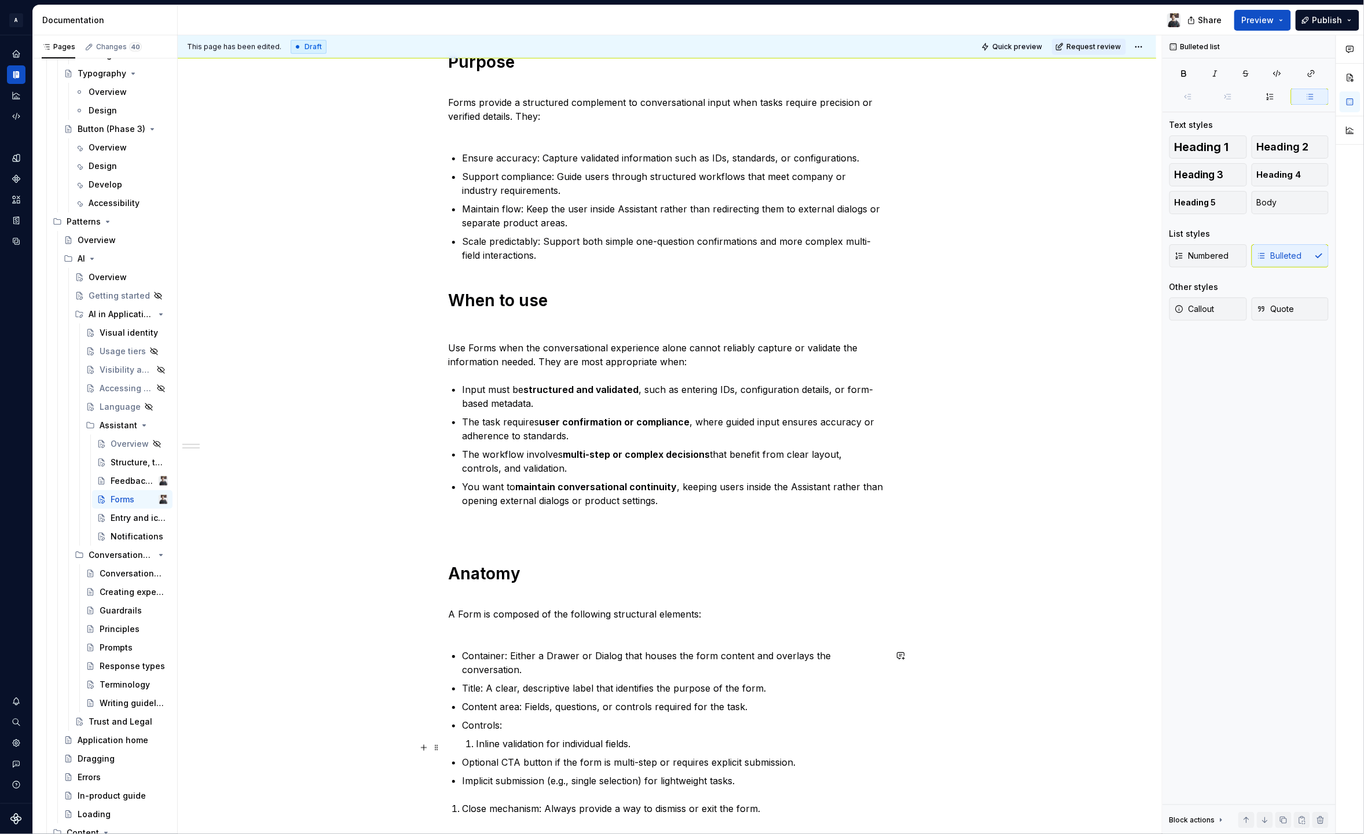
click at [459, 749] on div "Forms extend the conversational experience by providing a structured way for us…" at bounding box center [667, 364] width 438 height 903
click at [463, 774] on p "Implicit submission (e.g., single selection) for lightweight tasks." at bounding box center [674, 781] width 424 height 14
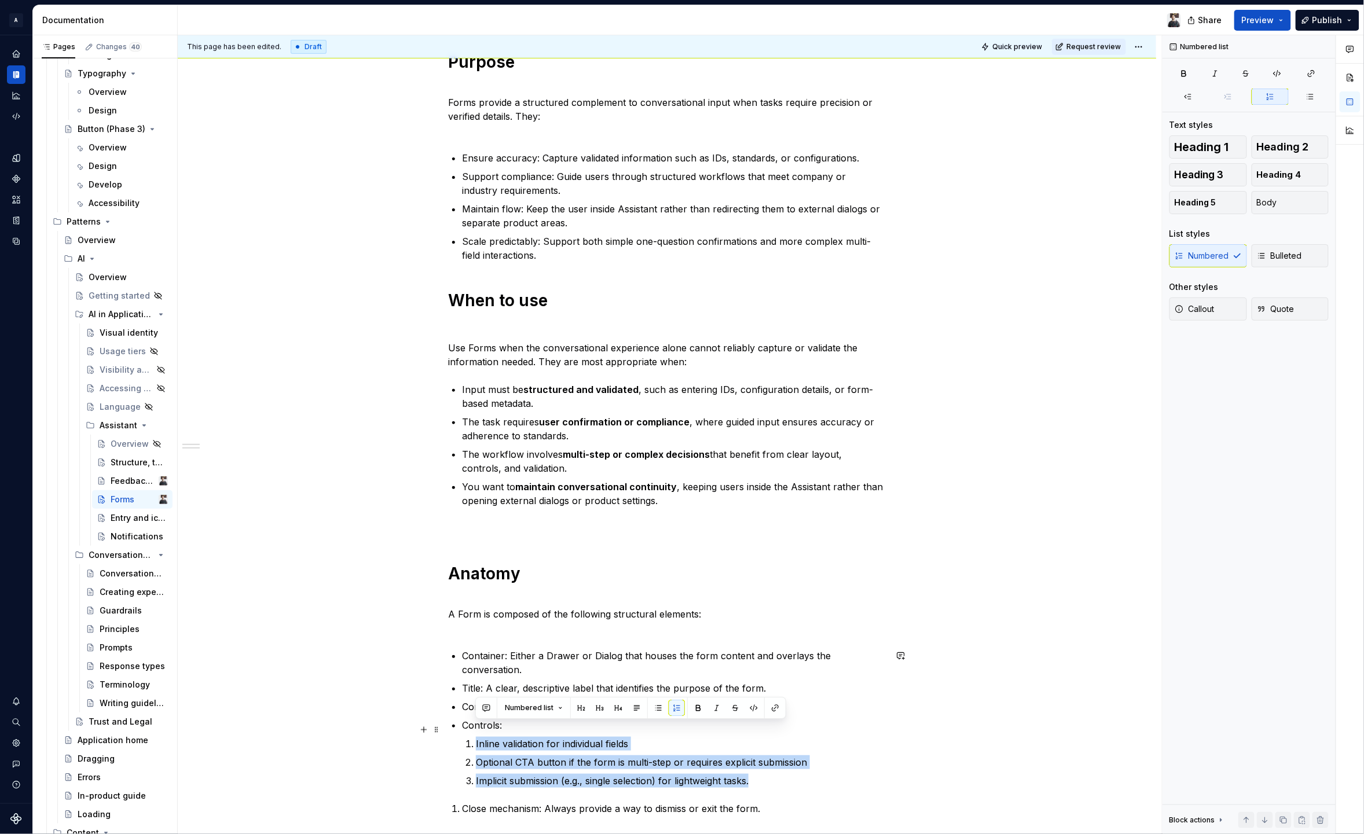
drag, startPoint x: 757, startPoint y: 770, endPoint x: 455, endPoint y: 731, distance: 304.8
click at [455, 731] on div "Forms extend the conversational experience by providing a structured way for us…" at bounding box center [667, 364] width 438 height 903
click at [1277, 251] on span "Bulleted" at bounding box center [1279, 256] width 45 height 12
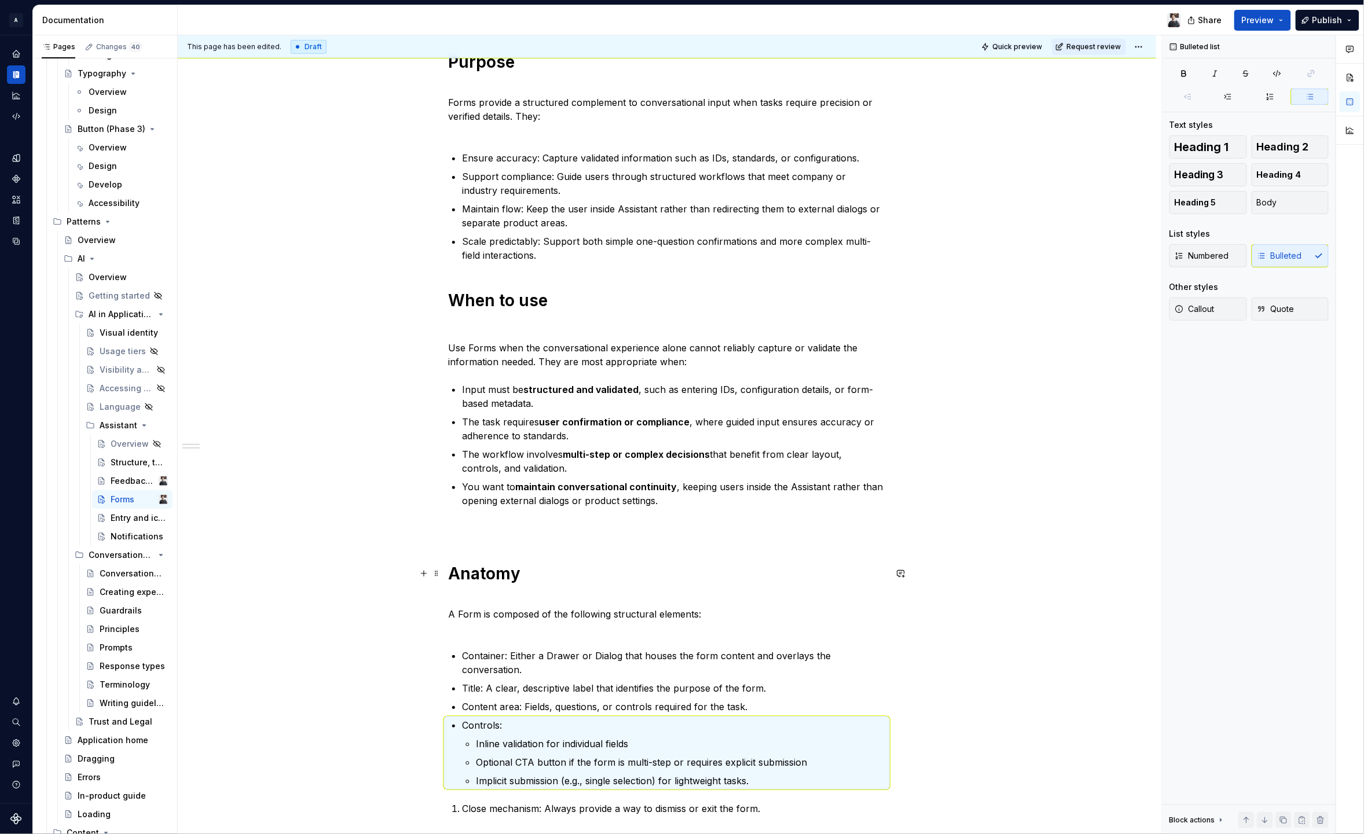
click at [554, 756] on p "Optional CTA button if the form is multi-step or requires explicit submission" at bounding box center [681, 763] width 410 height 14
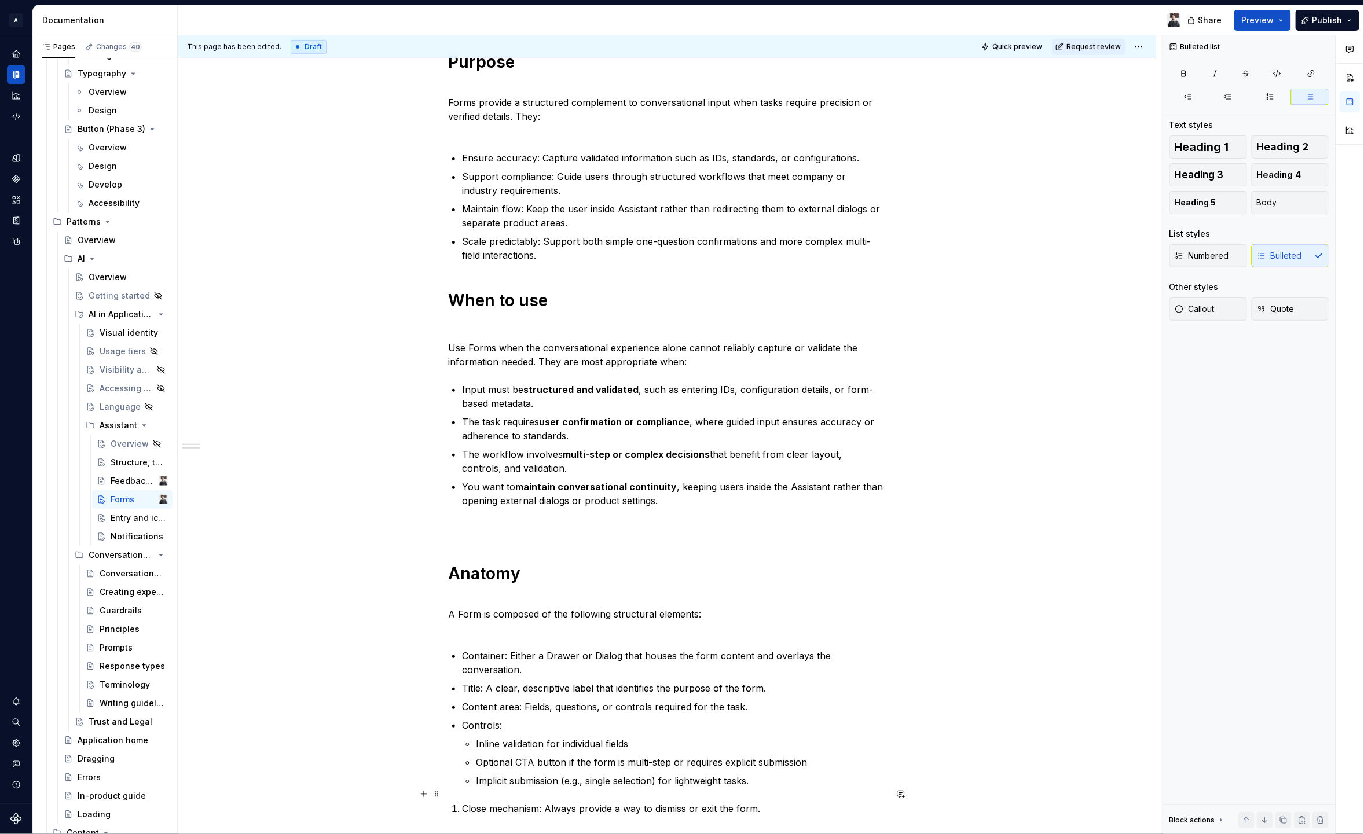
click at [462, 802] on li "Close mechanism: Always provide a way to dismiss or exit the form." at bounding box center [674, 809] width 424 height 14
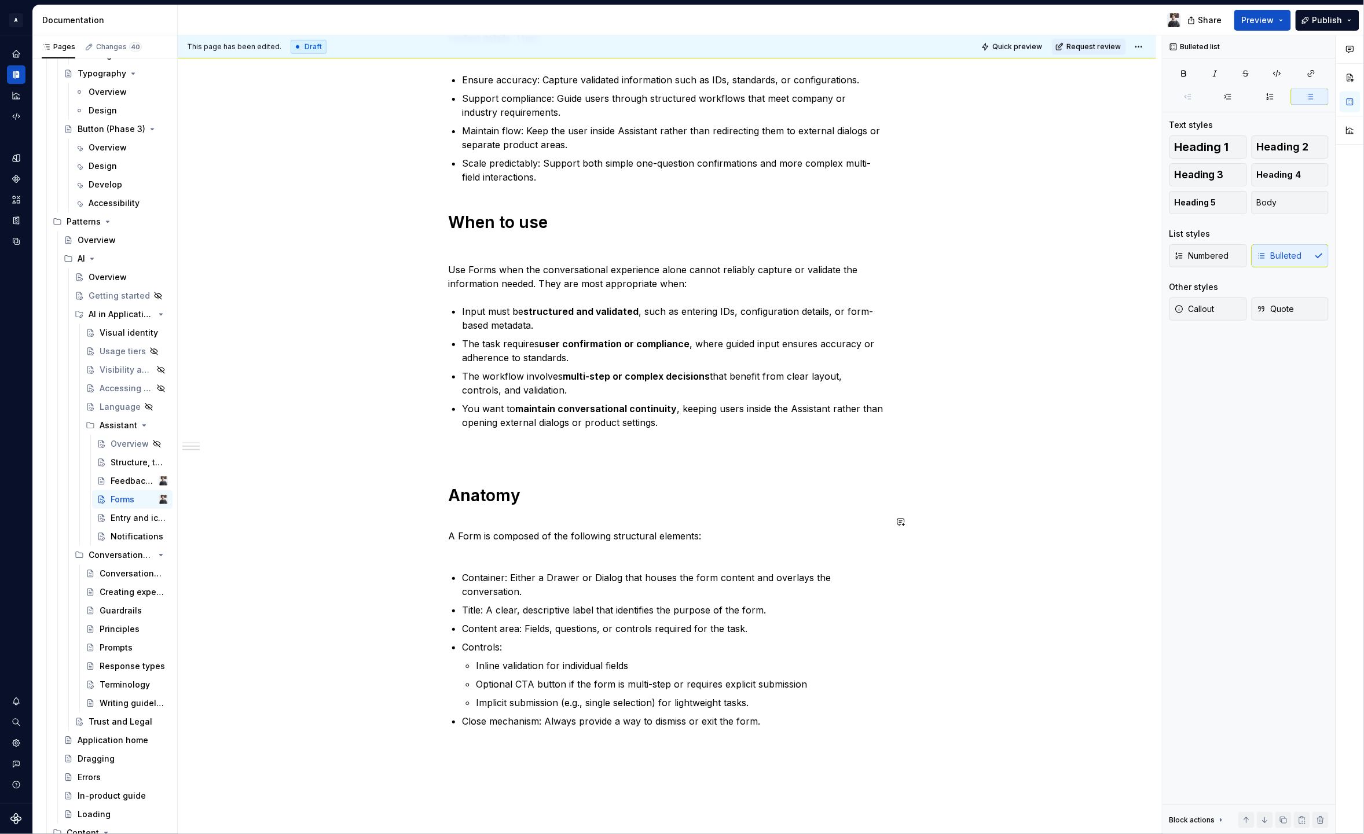
scroll to position [534, 0]
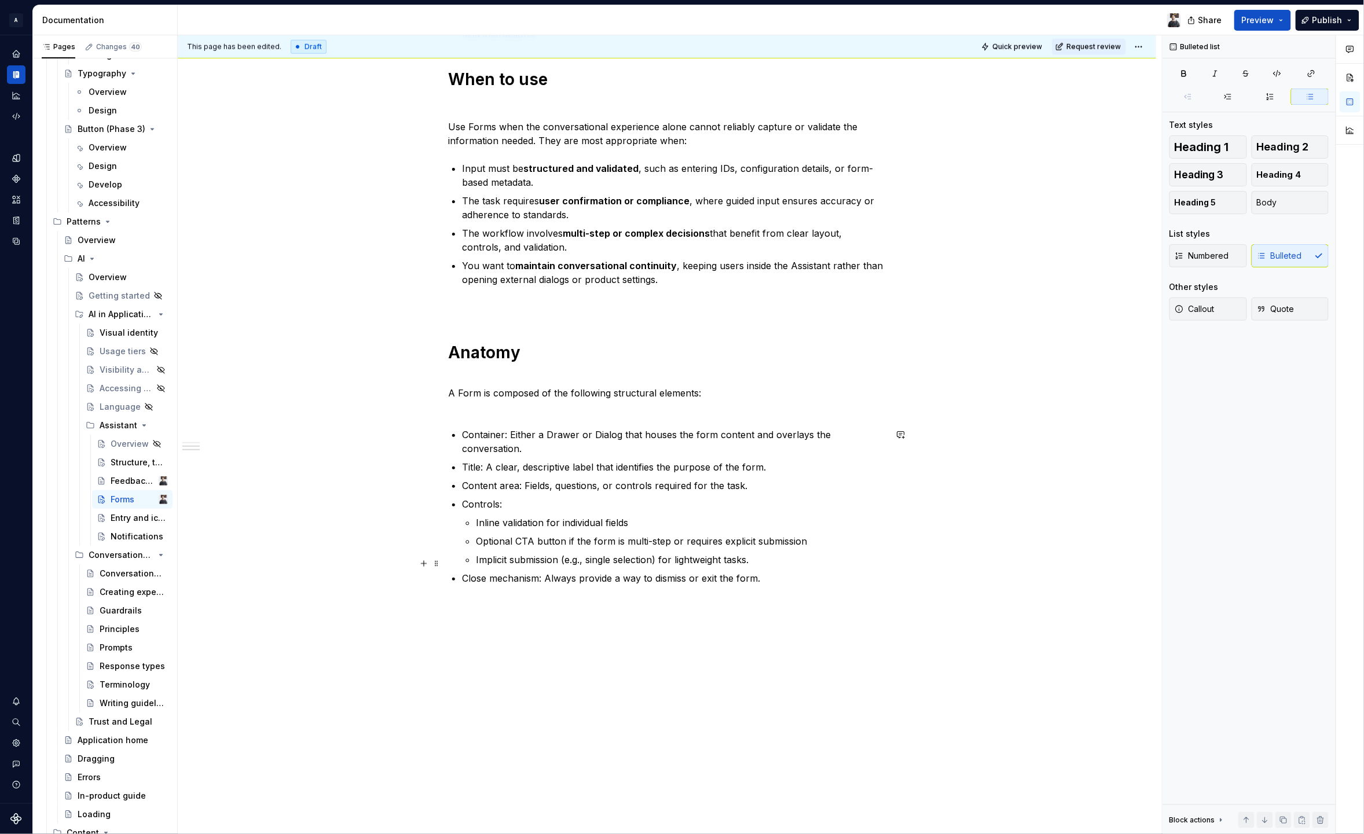
click at [813, 555] on ul "Container: Either a Drawer or Dialog that houses the form content and overlays …" at bounding box center [674, 507] width 424 height 158
click at [813, 572] on p "Close mechanism: Always provide a way to dismiss or exit the form." at bounding box center [674, 579] width 424 height 14
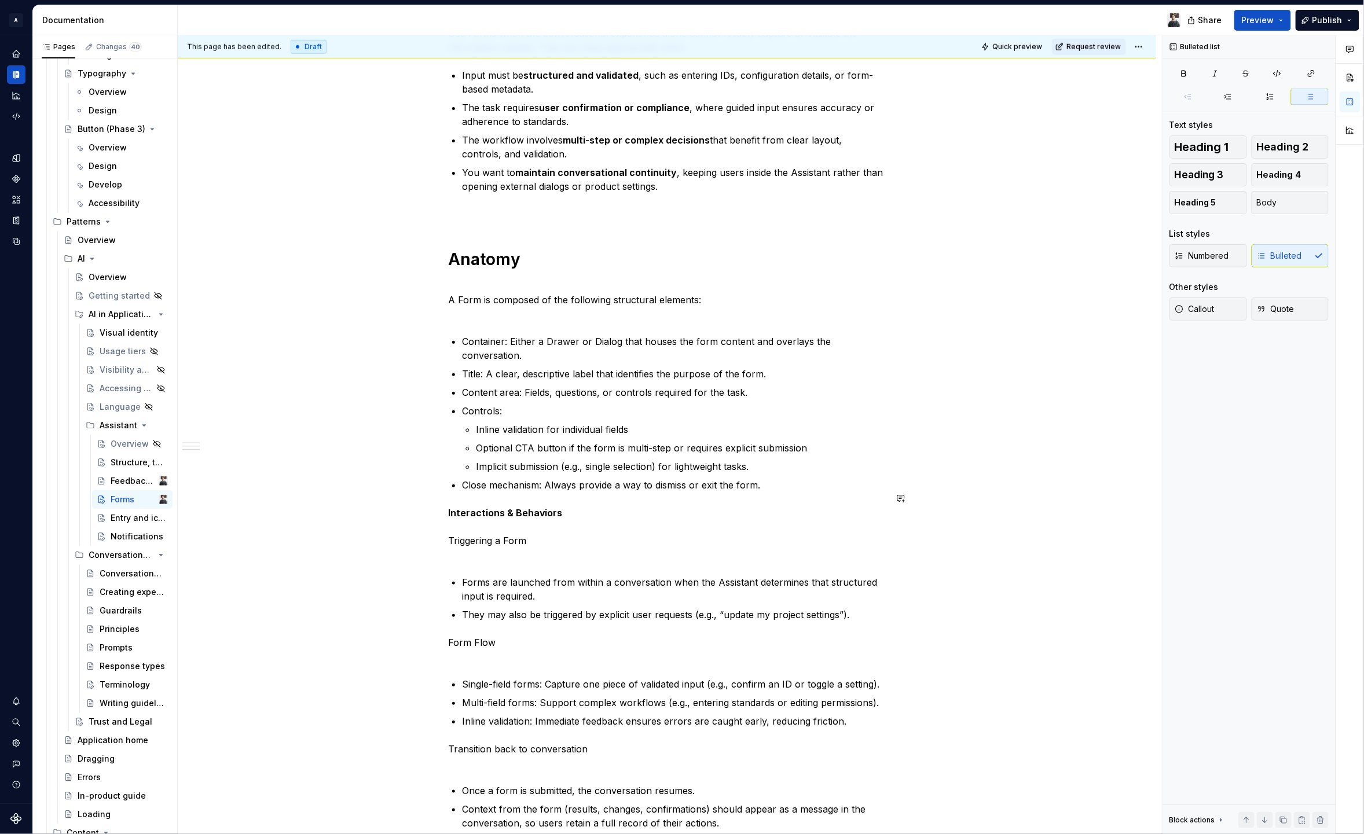
scroll to position [643, 0]
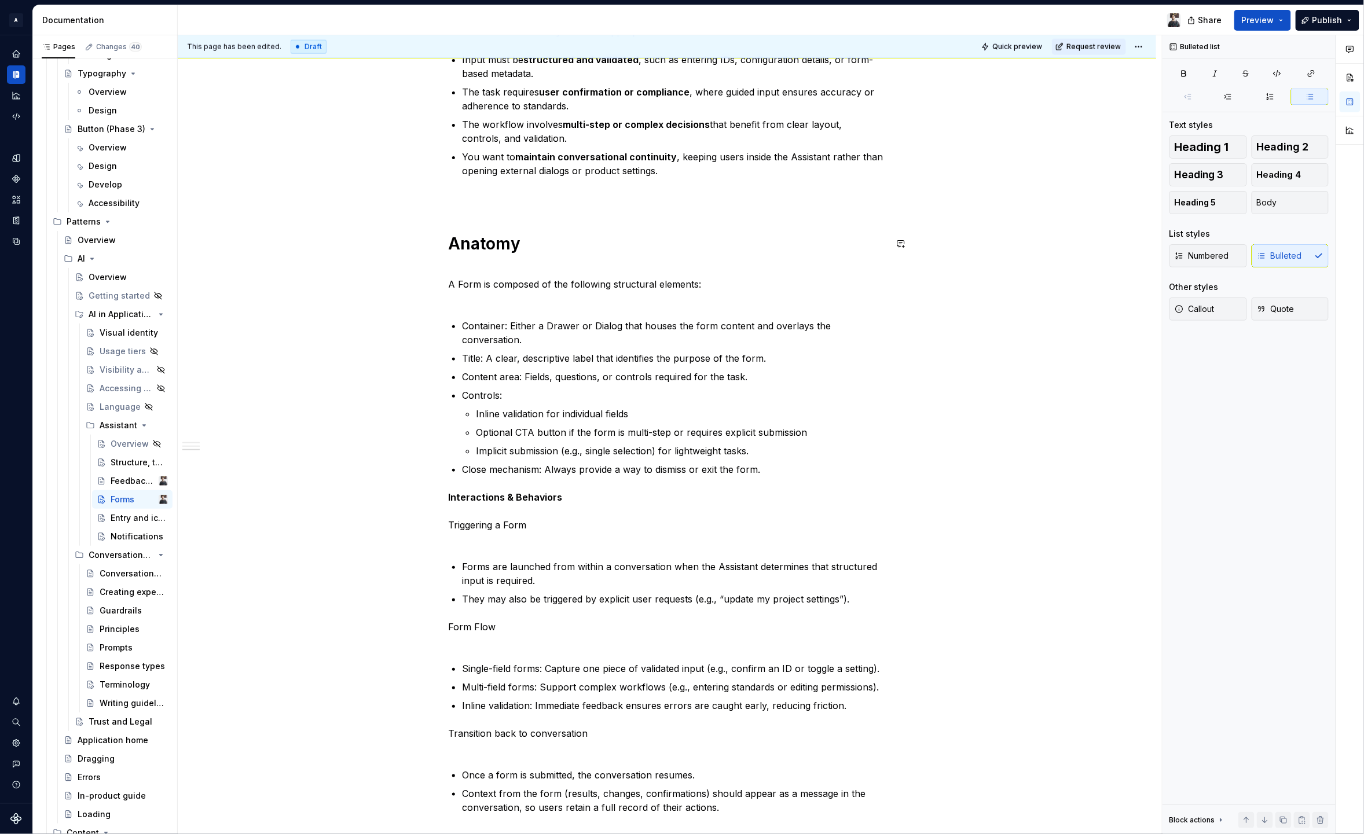
click at [497, 248] on strong "Anatomy" at bounding box center [484, 244] width 72 height 20
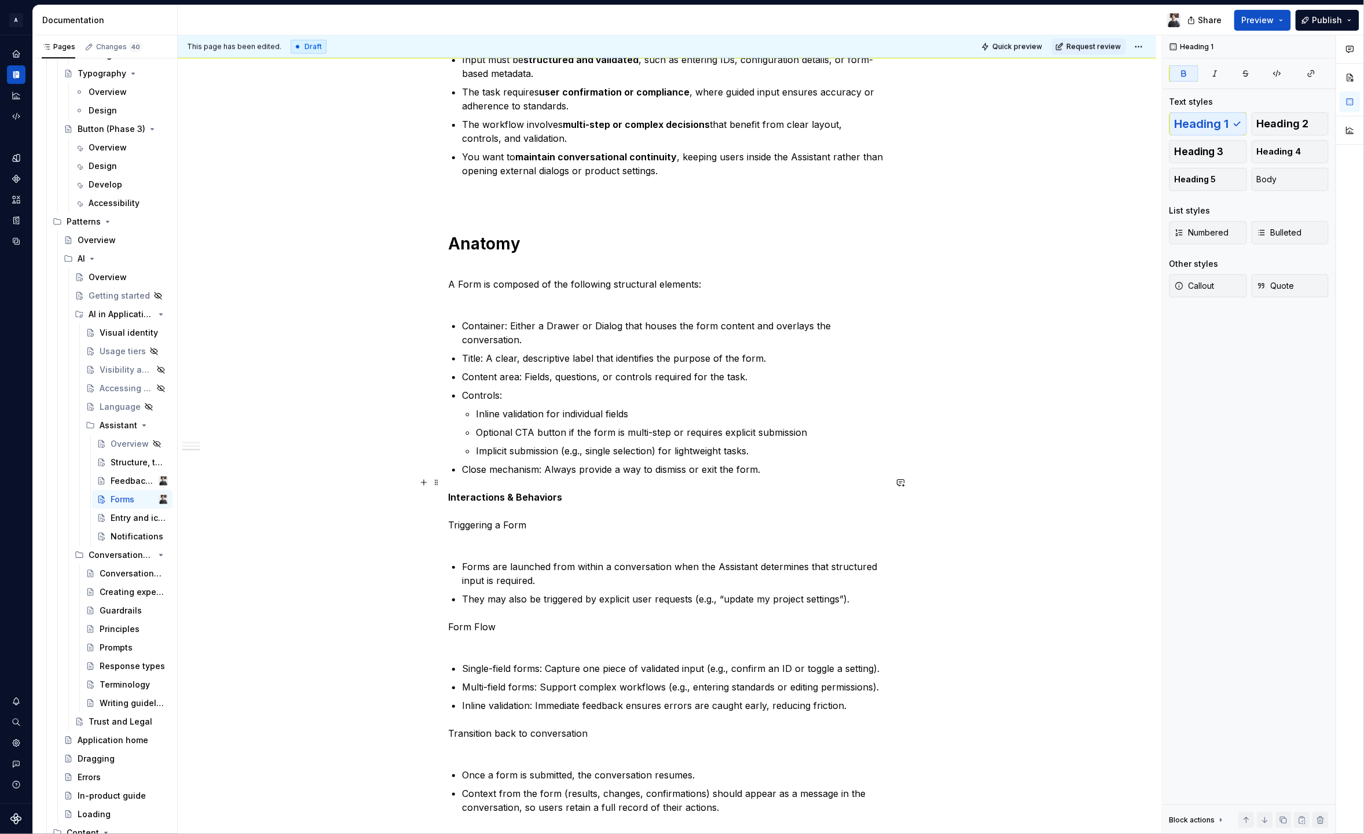
click at [487, 490] on p "Interactions & Behaviors Triggering a Form" at bounding box center [667, 518] width 438 height 56
click at [448, 509] on p "Interactions & Behaviors Triggering a Form" at bounding box center [667, 518] width 438 height 56
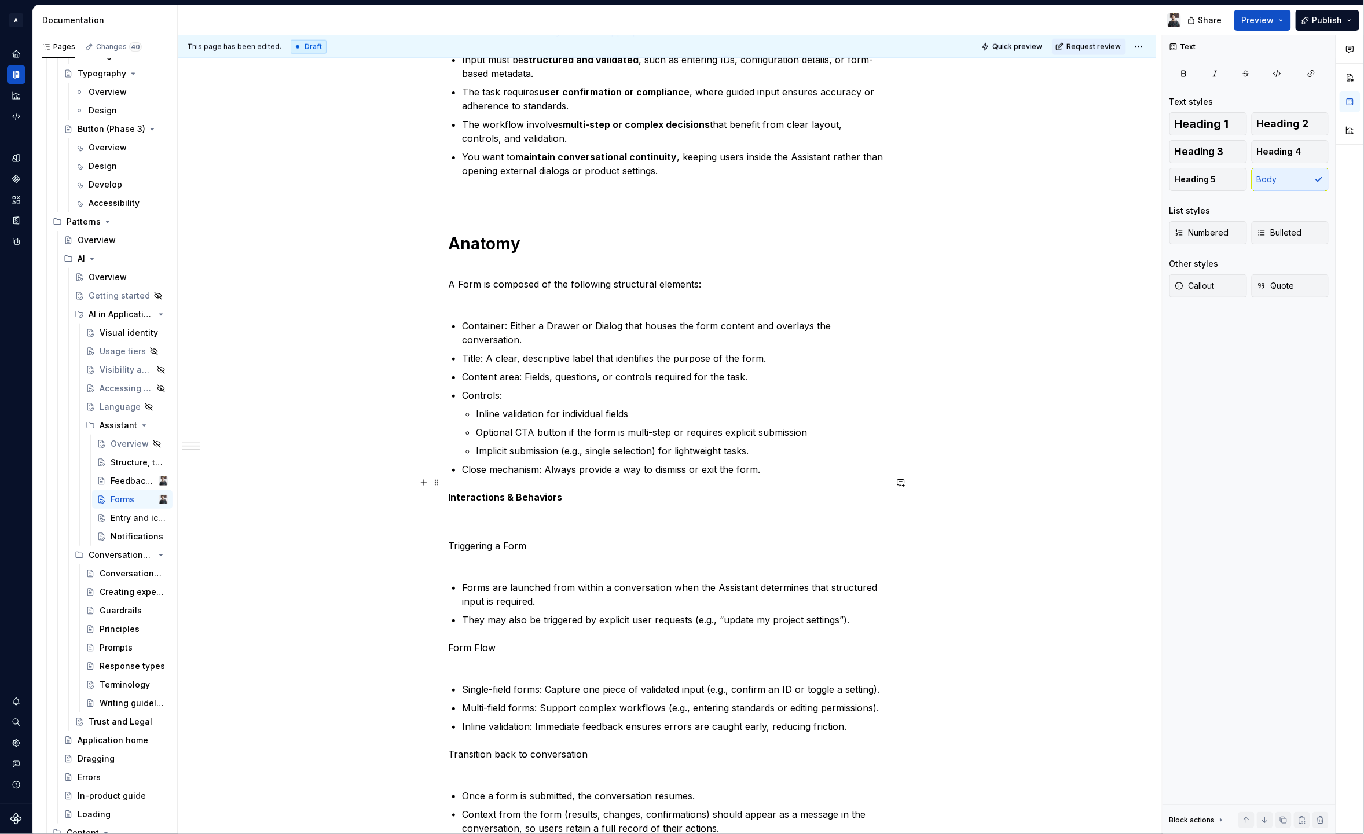
click at [463, 490] on p "Interactions & Behaviors" at bounding box center [667, 511] width 438 height 42
click at [449, 475] on div "Forms extend the conversational experience by providing a structured way for us…" at bounding box center [667, 209] width 438 height 1253
click at [1219, 118] on span "Heading 1" at bounding box center [1202, 124] width 54 height 12
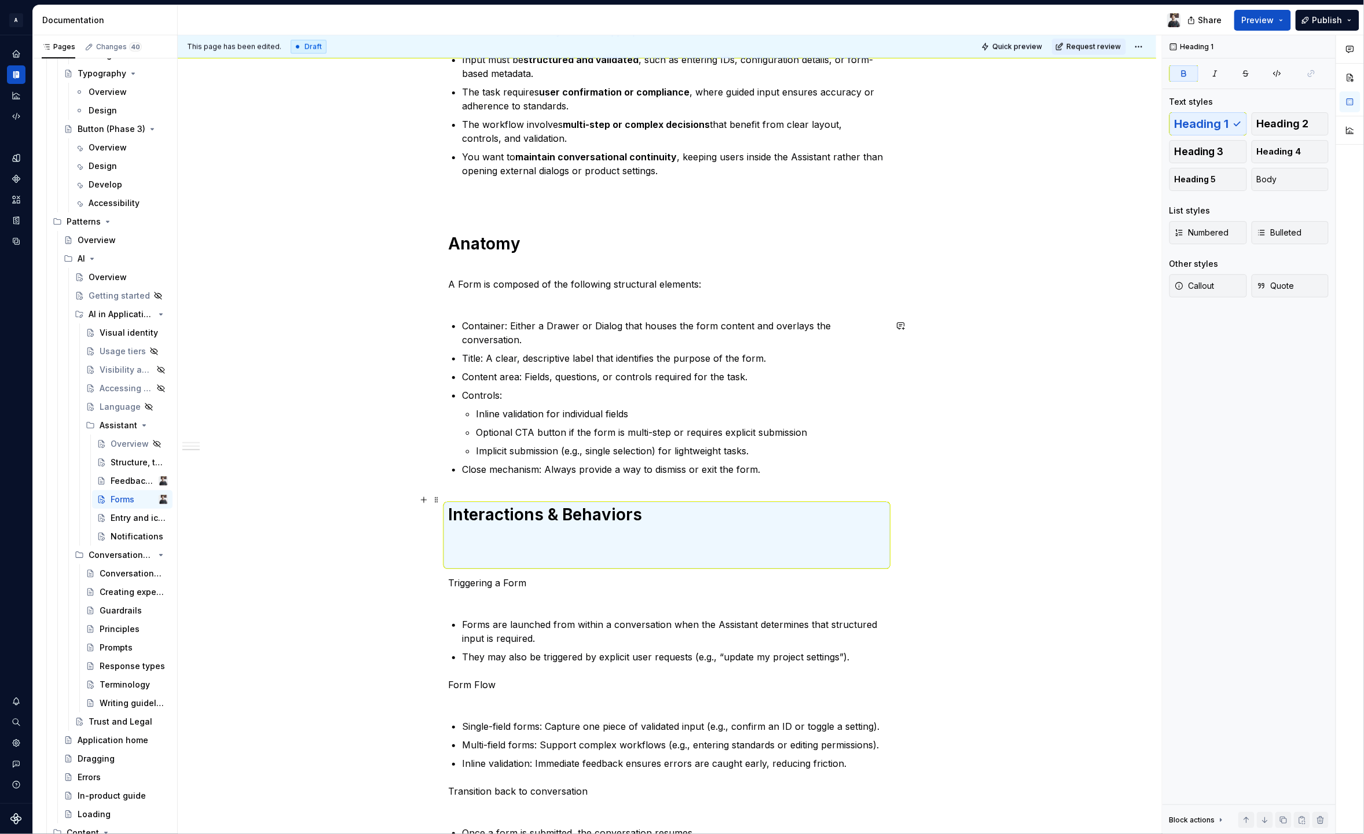
click at [505, 576] on p "Triggering a Form" at bounding box center [667, 590] width 438 height 28
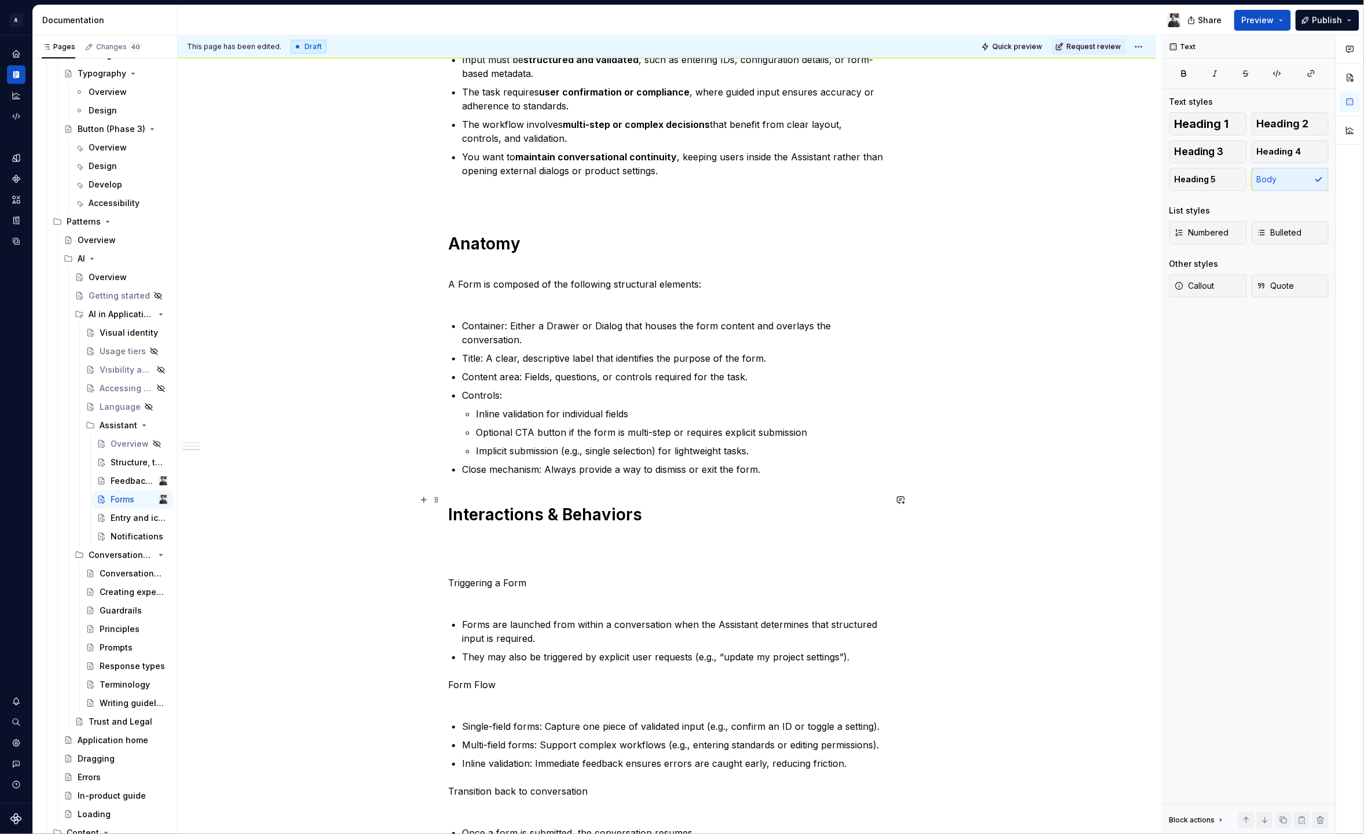
click at [506, 548] on h1 "Interactions & Behaviors" at bounding box center [667, 535] width 438 height 63
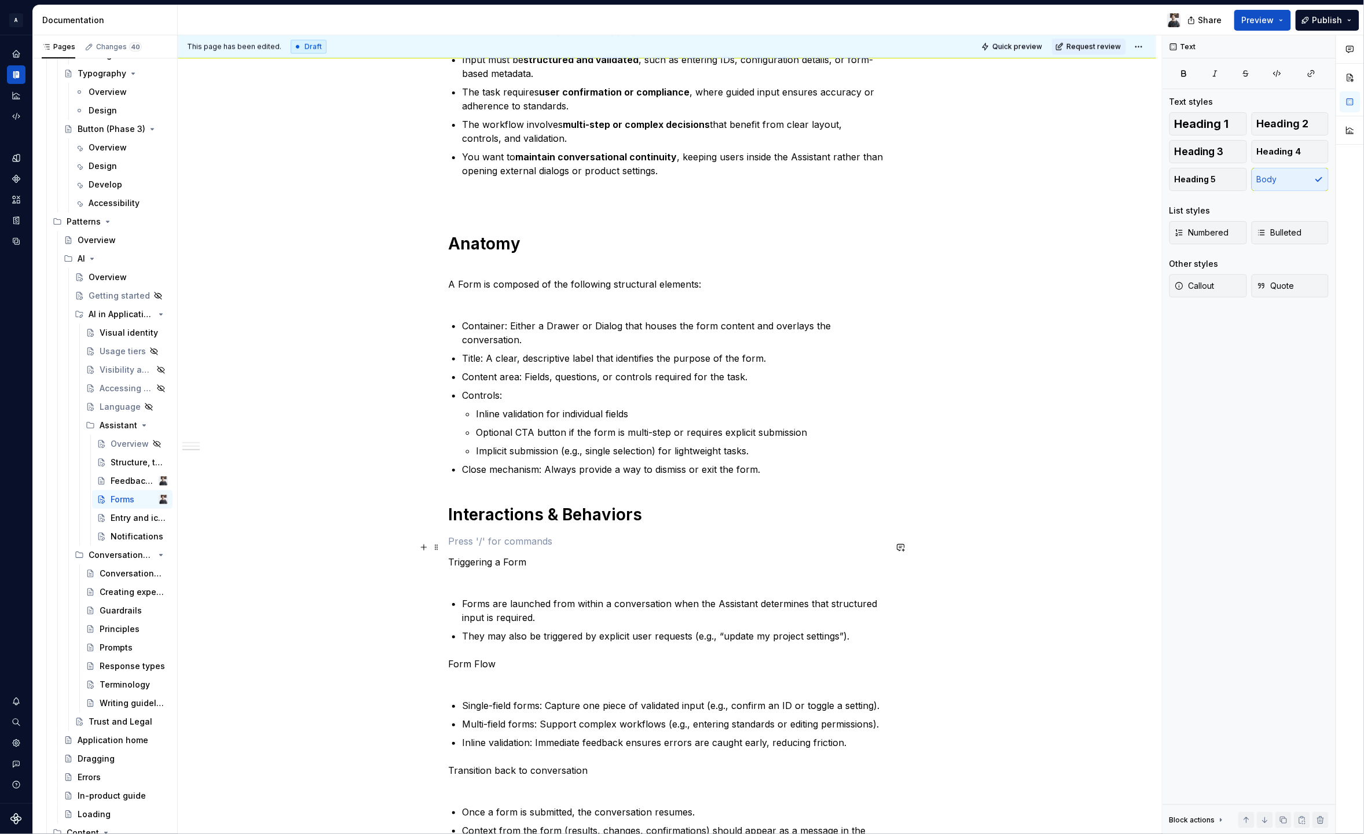
click at [520, 534] on p at bounding box center [667, 541] width 438 height 14
click at [454, 555] on p "Triggering a Form" at bounding box center [667, 569] width 438 height 28
click at [1276, 122] on span "Heading 2" at bounding box center [1283, 124] width 52 height 12
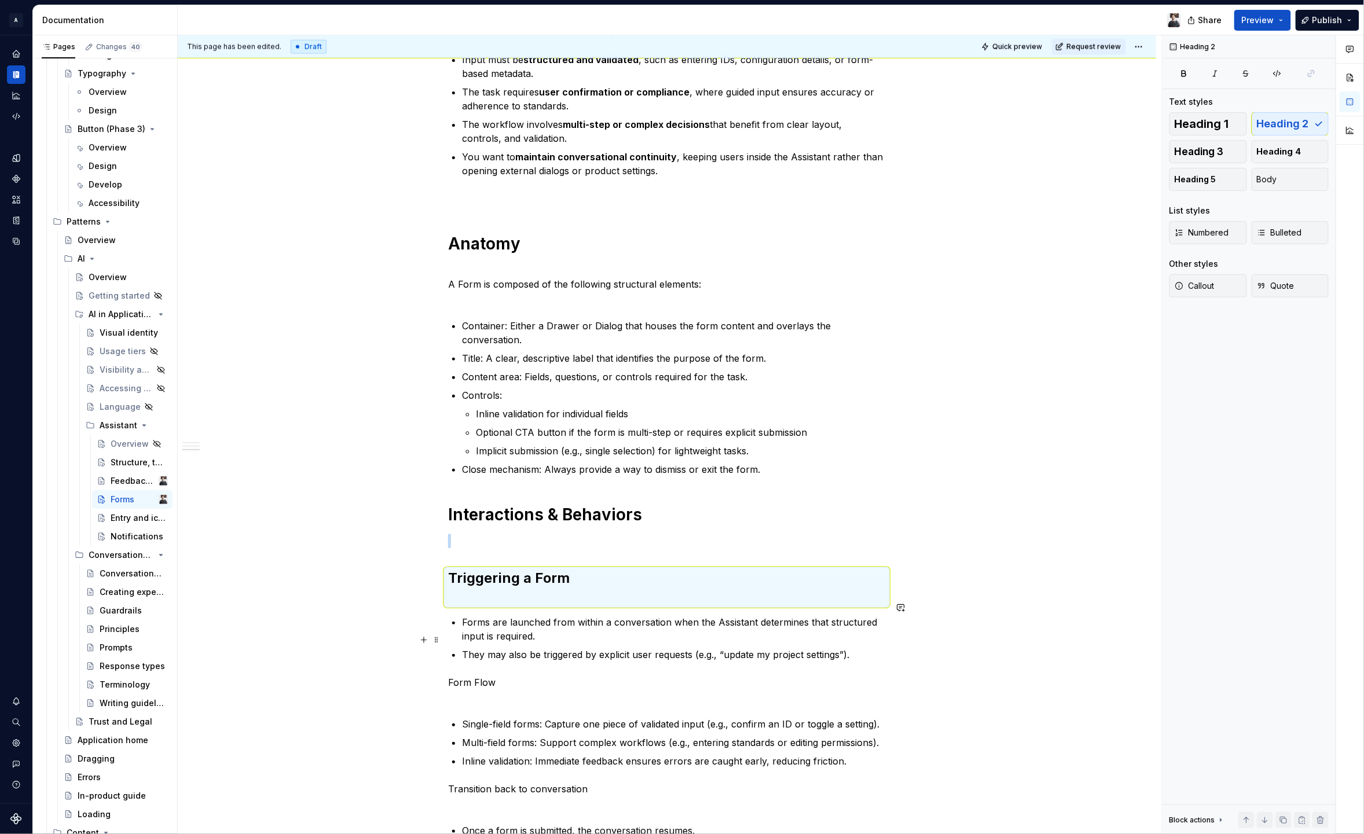
scroll to position [776, 0]
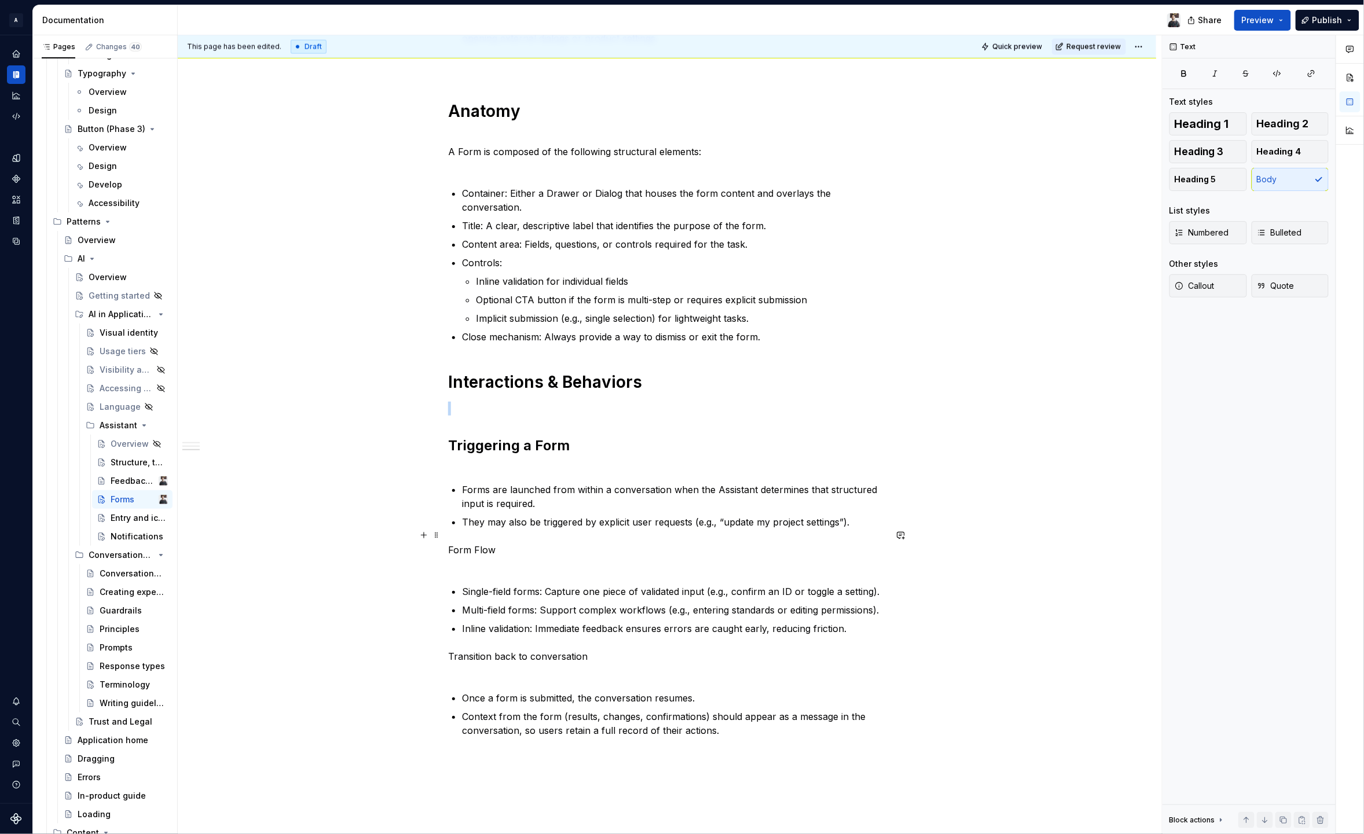
click at [480, 543] on p "Form Flow" at bounding box center [667, 557] width 438 height 28
click at [1309, 122] on button "Heading 2" at bounding box center [1291, 123] width 78 height 23
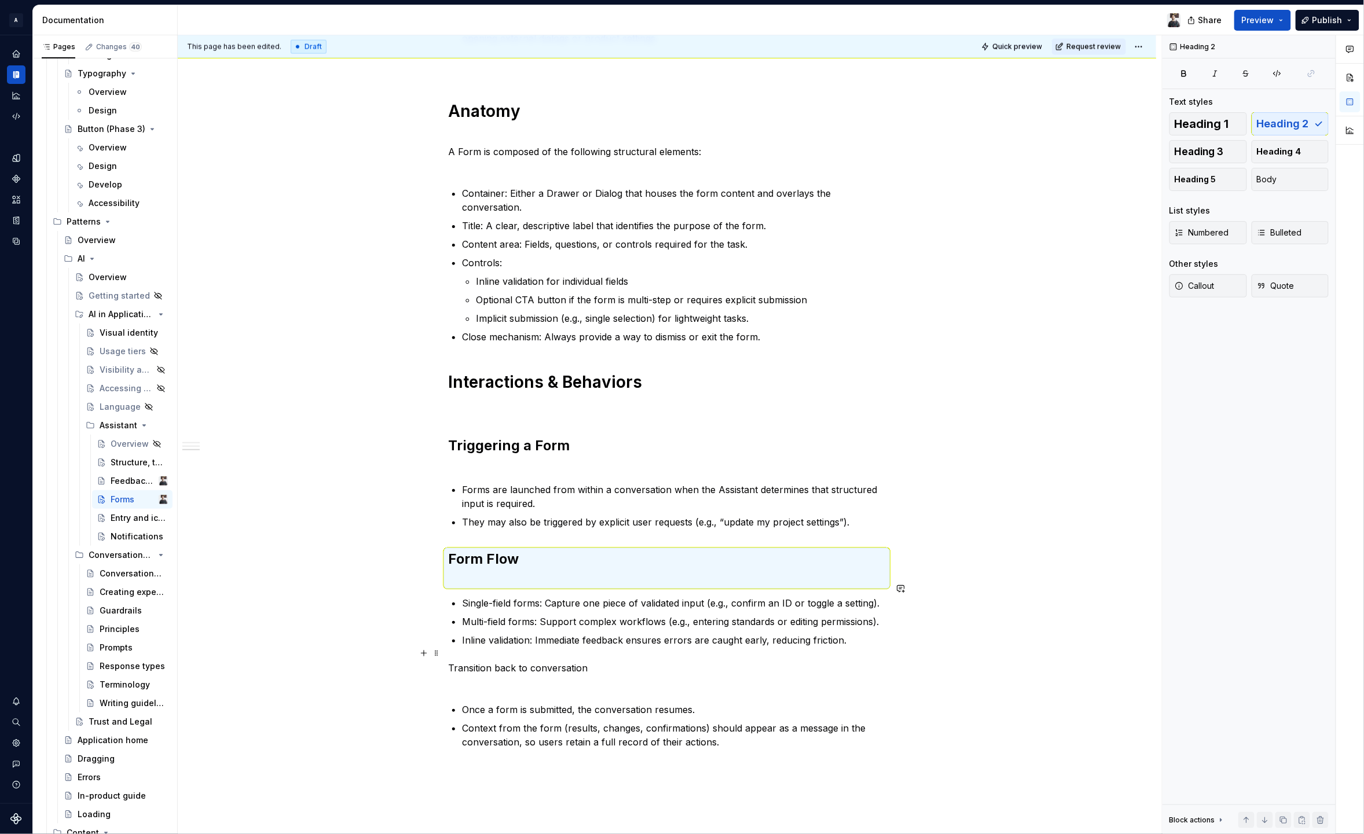
click at [499, 661] on p "Transition back to conversation" at bounding box center [667, 675] width 438 height 28
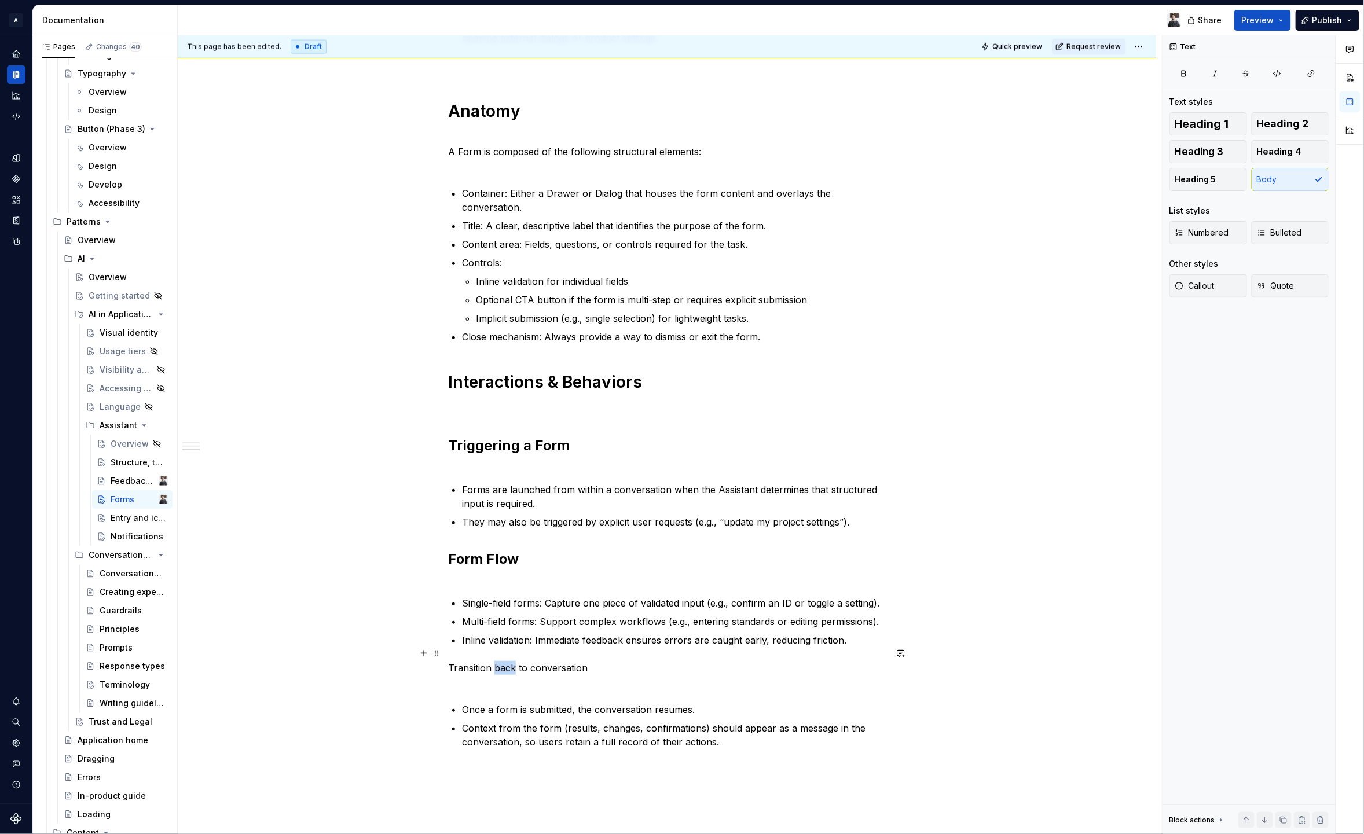
click at [499, 661] on p "Transition back to conversation" at bounding box center [667, 675] width 438 height 28
click at [1292, 124] on span "Heading 2" at bounding box center [1283, 124] width 52 height 12
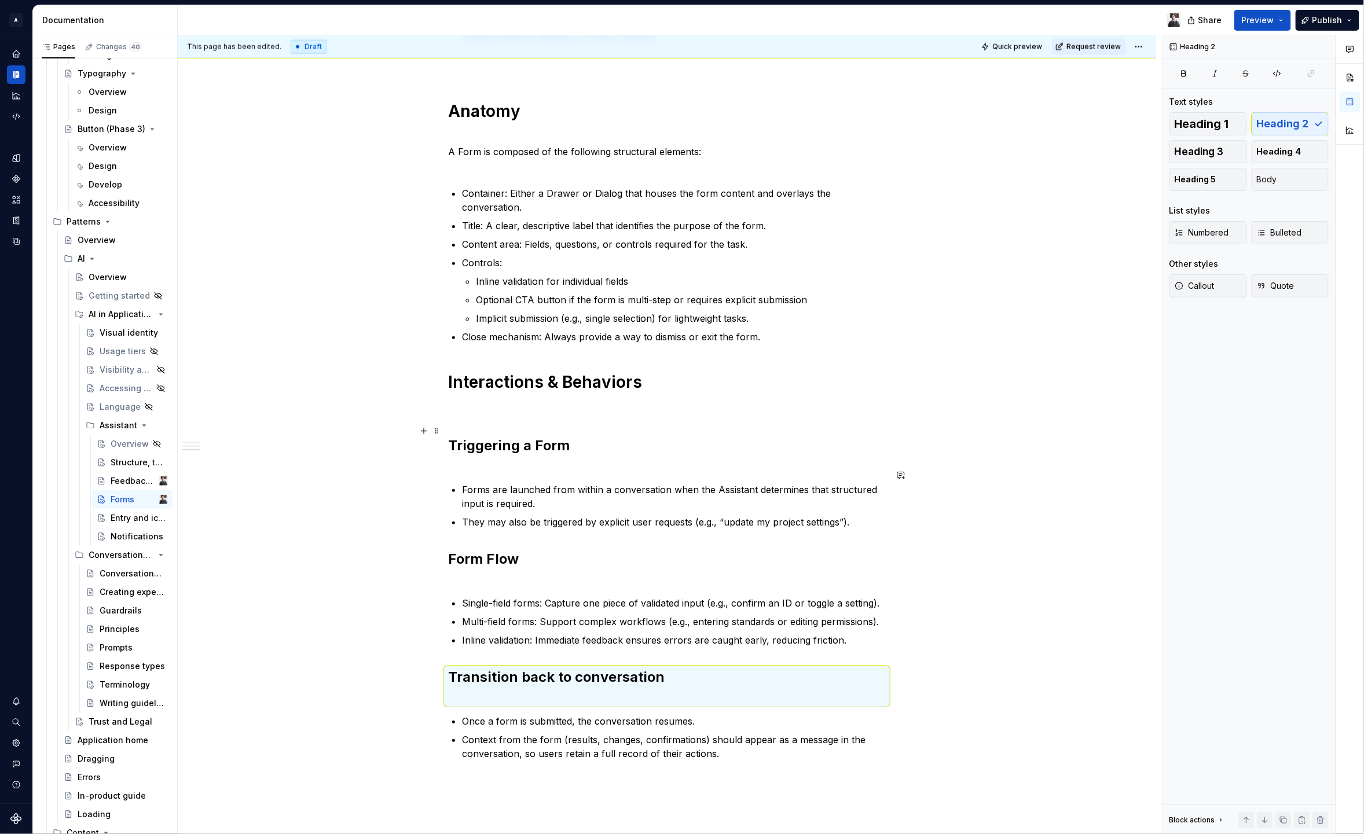
click at [562, 402] on p at bounding box center [667, 409] width 438 height 14
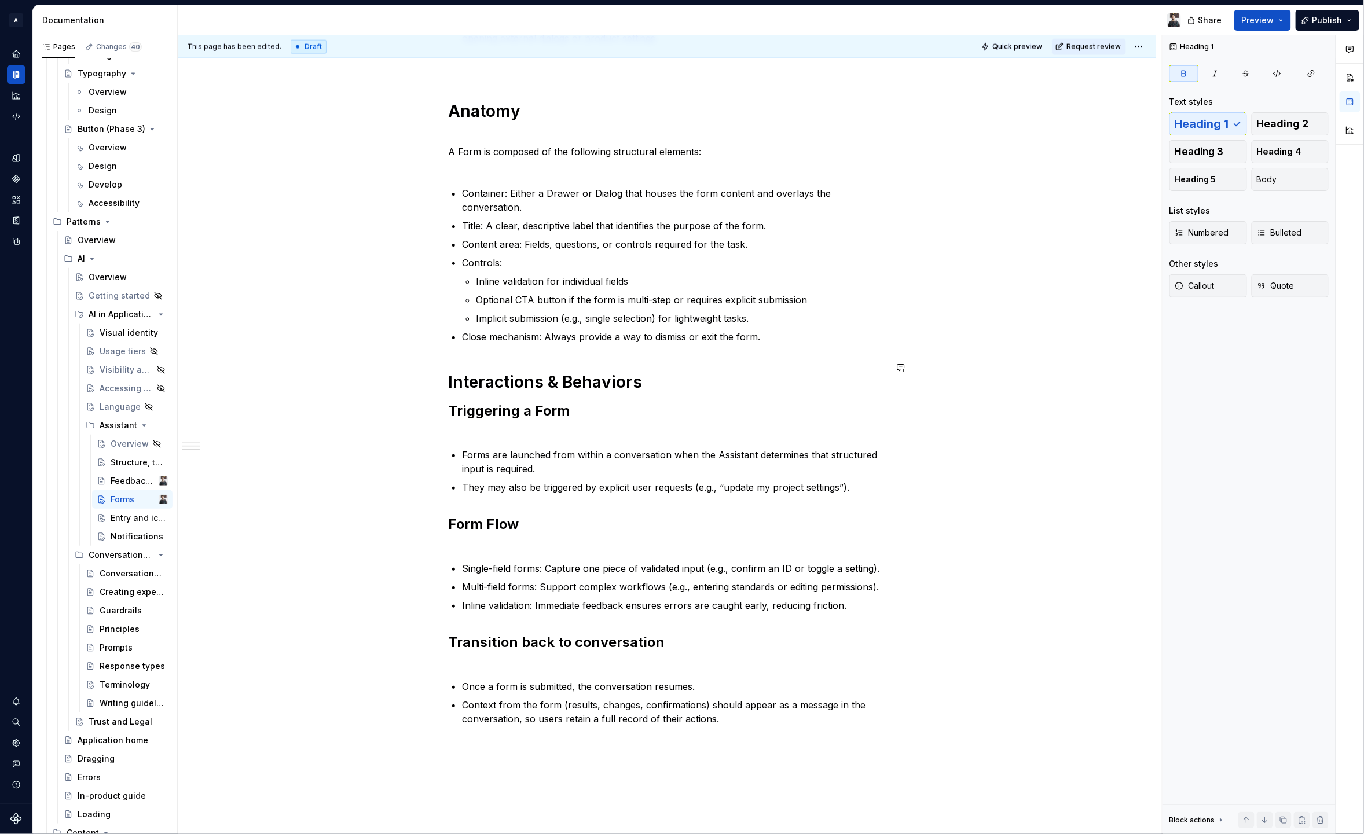
click at [569, 344] on div "Forms extend the conversational experience by providing a structured way for us…" at bounding box center [667, 88] width 438 height 1276
click at [619, 372] on strong "Interactions & Behaviors" at bounding box center [545, 382] width 194 height 20
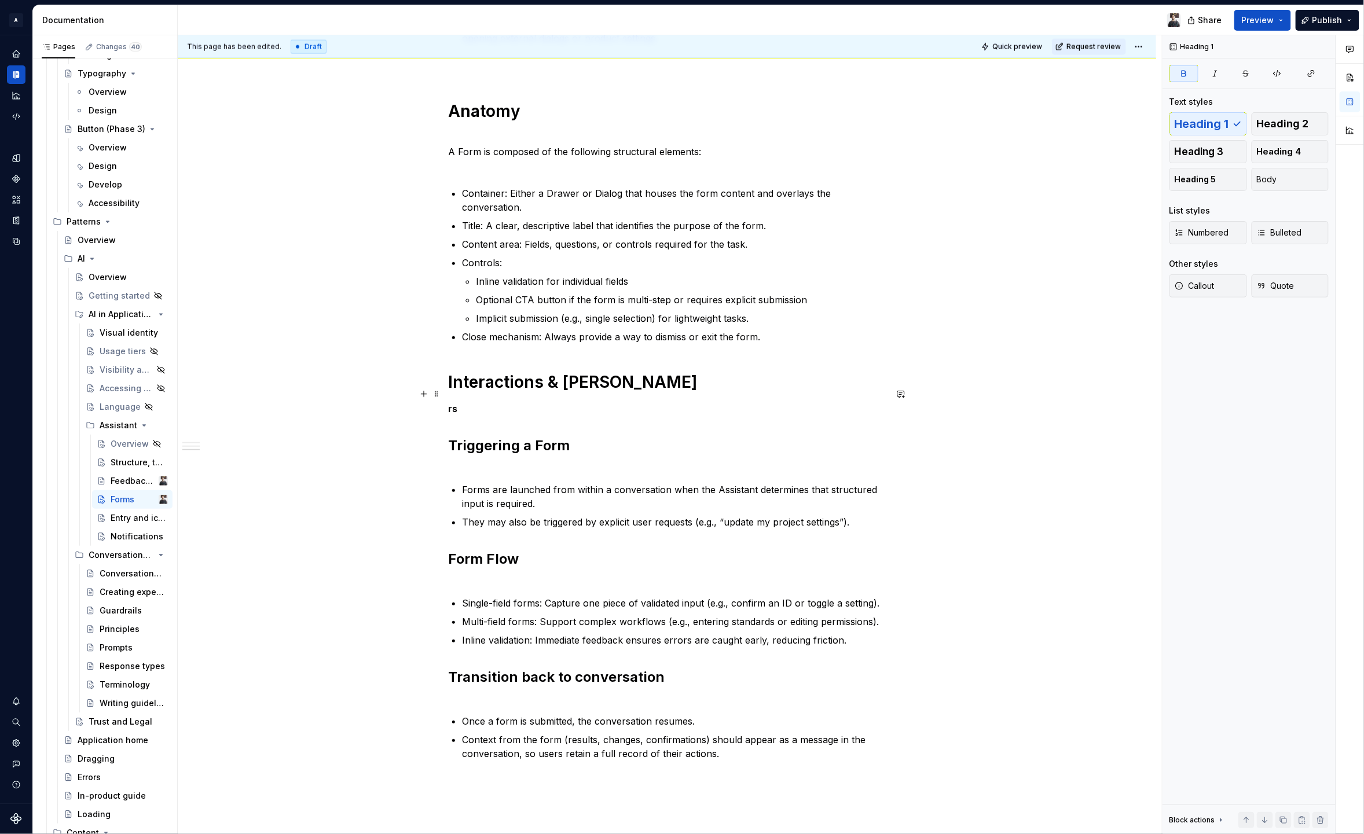
click at [470, 402] on p "rs" at bounding box center [667, 409] width 438 height 14
drag, startPoint x: 471, startPoint y: 389, endPoint x: 413, endPoint y: 391, distance: 57.4
click at [448, 391] on div "Forms extend the conversational experience by providing a structured way for us…" at bounding box center [667, 112] width 438 height 1325
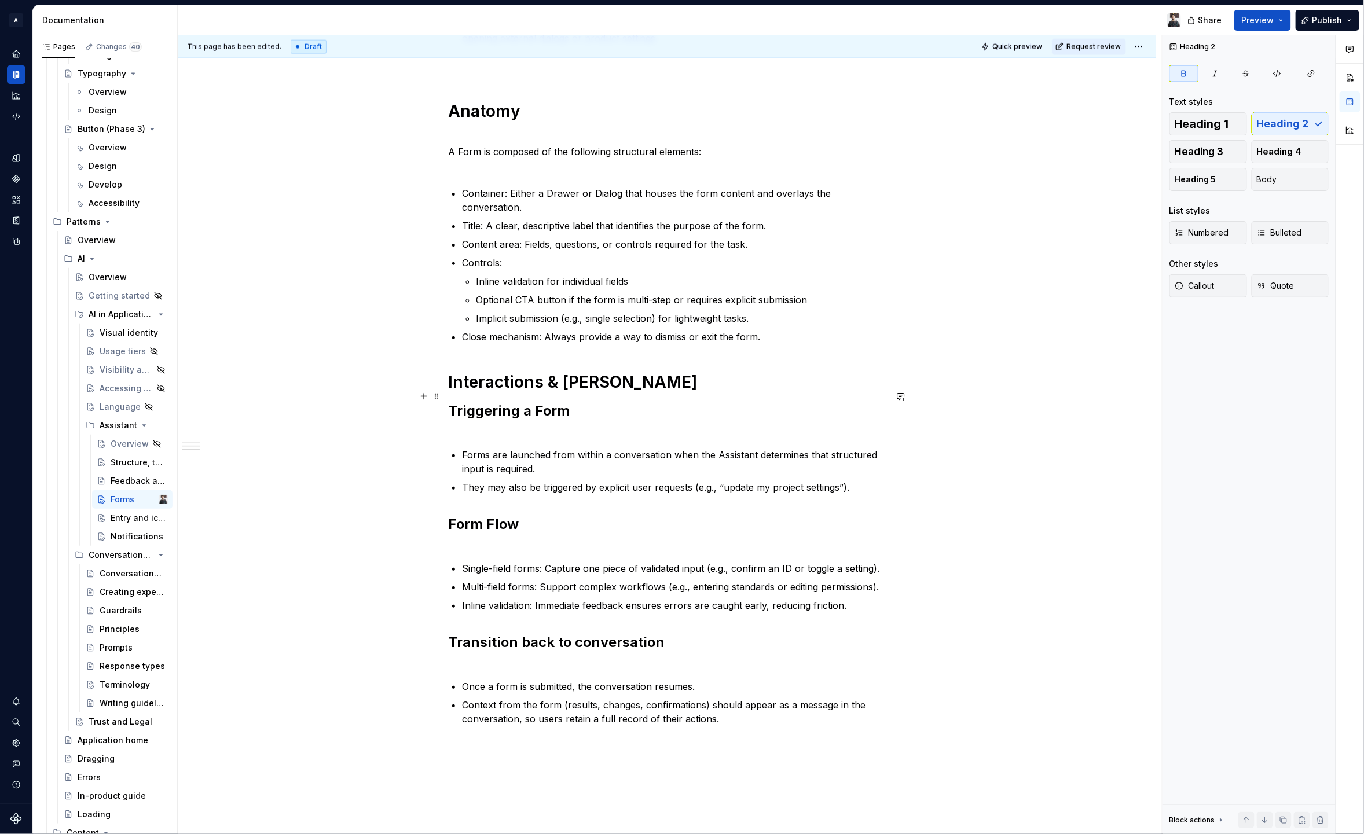
click at [550, 419] on h2 "Triggering a Form" at bounding box center [667, 420] width 438 height 37
click at [448, 402] on h2 "Triggering a Form" at bounding box center [667, 420] width 438 height 37
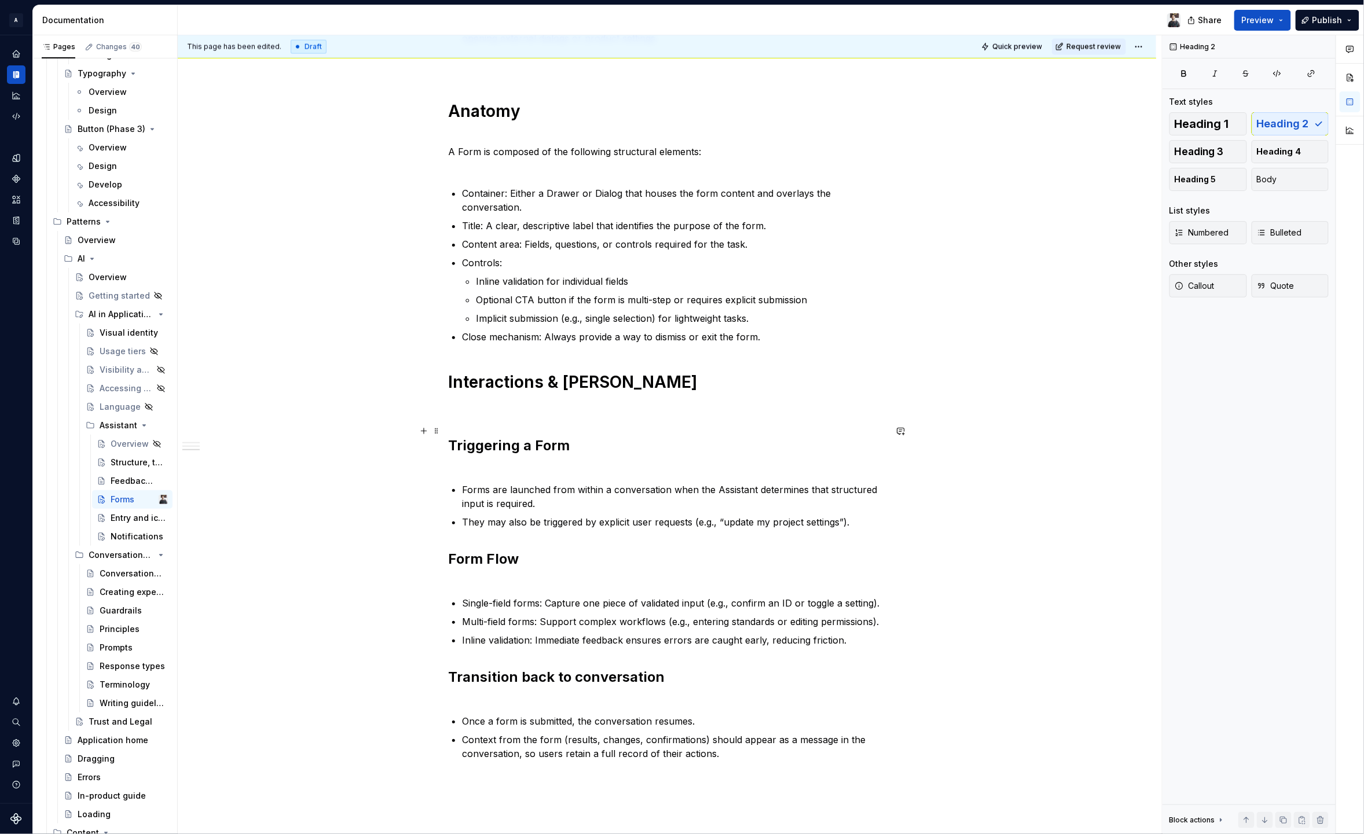
click at [490, 455] on h2 "Triggering a Form" at bounding box center [667, 455] width 438 height 37
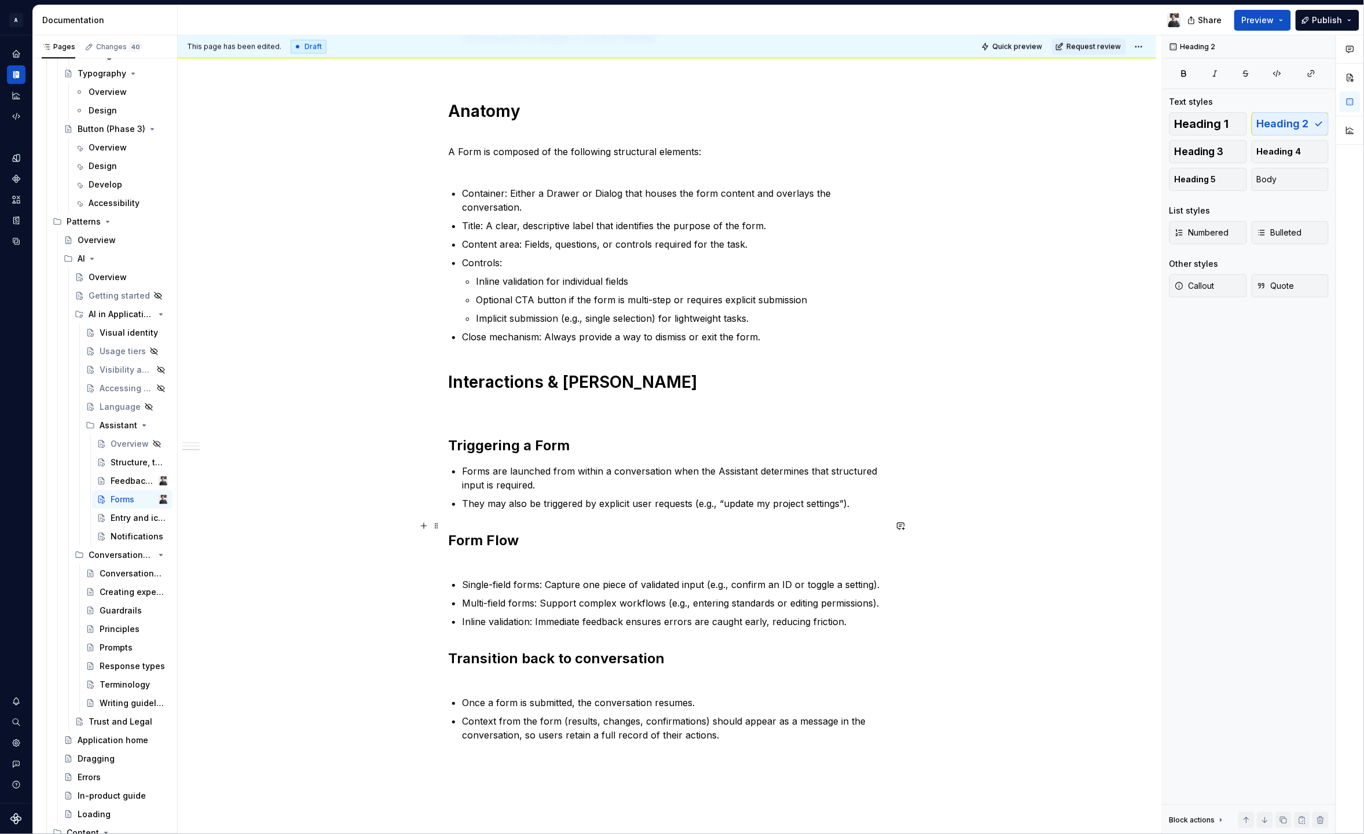
click at [467, 547] on h2 "Form Flow" at bounding box center [667, 550] width 438 height 37
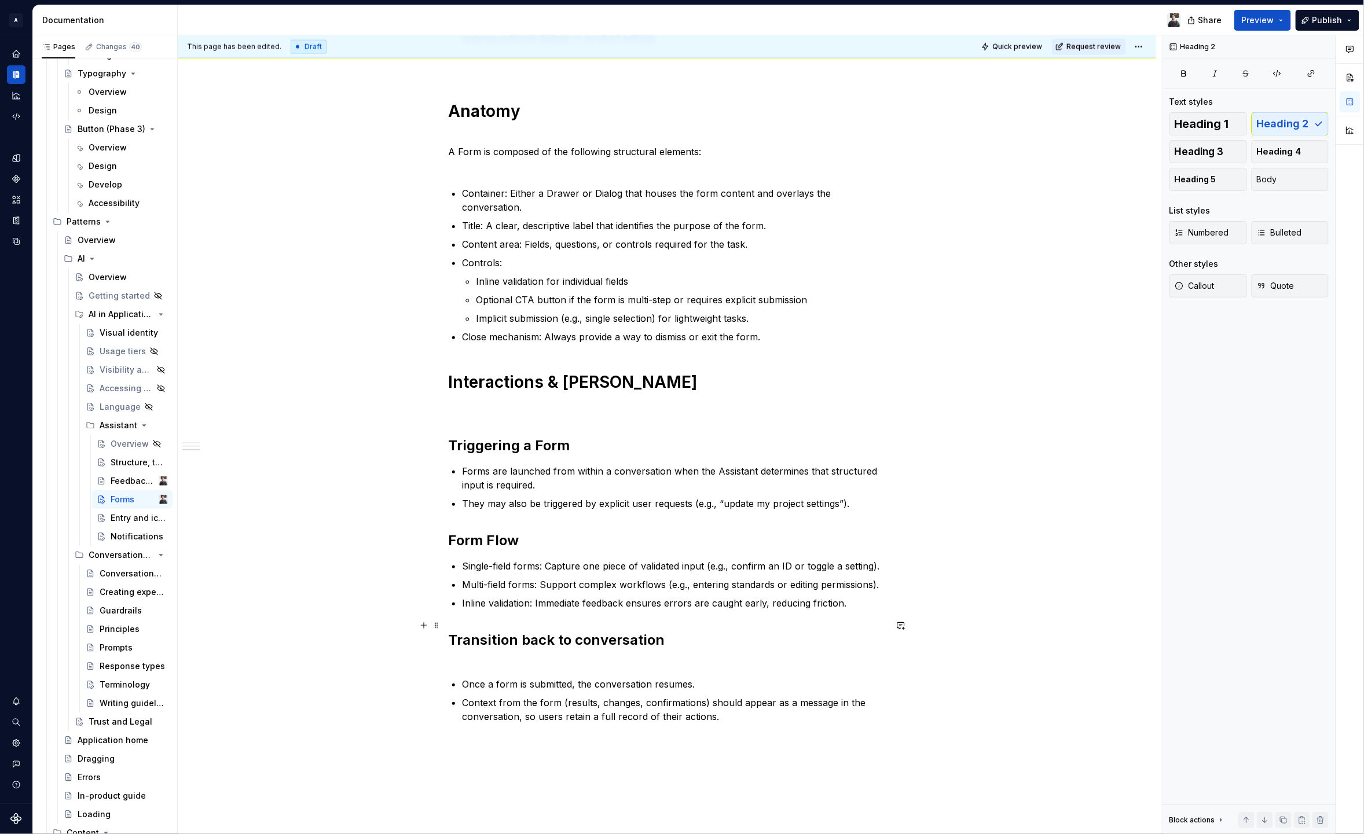
click at [489, 643] on h2 "Transition back to conversation" at bounding box center [667, 649] width 438 height 37
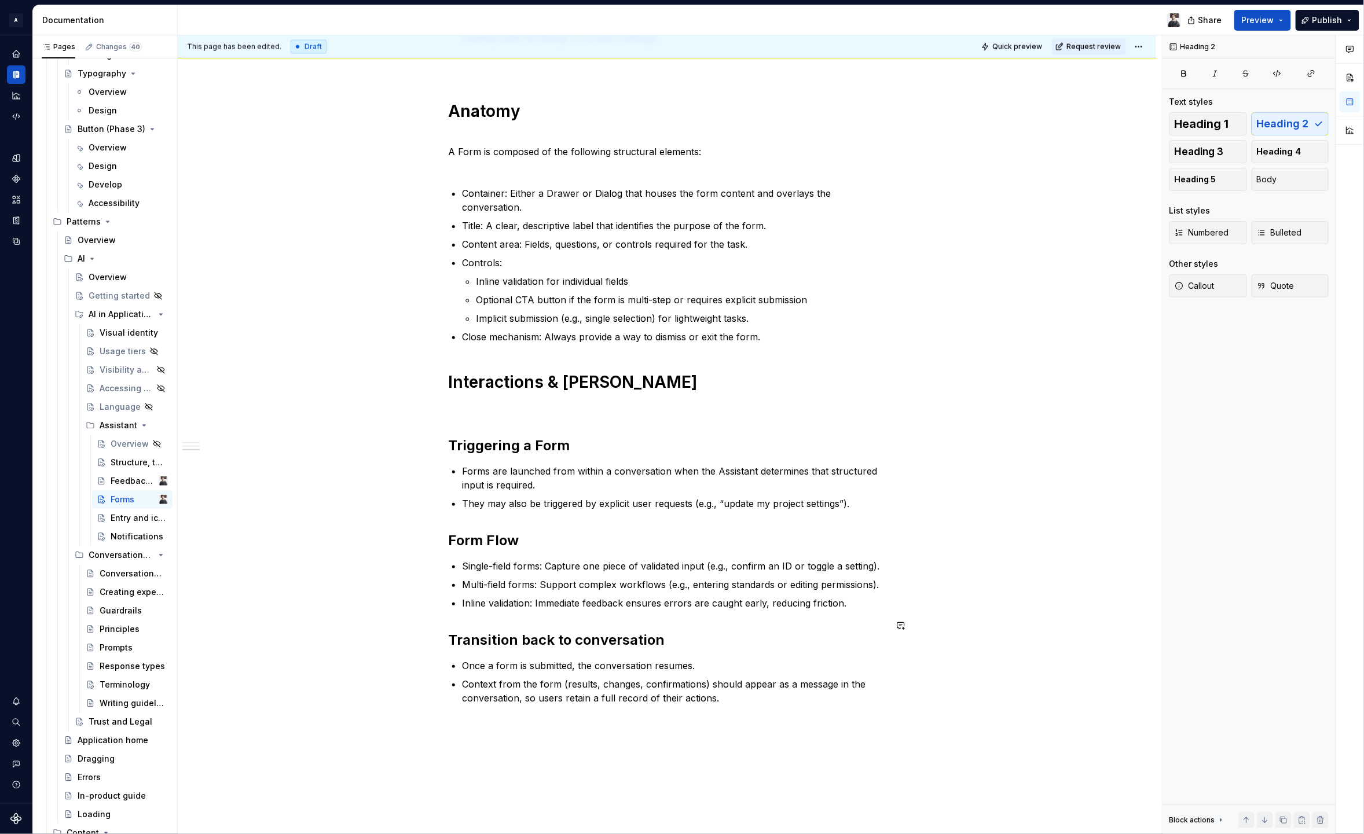
click at [626, 605] on div "Forms extend the conversational experience by providing a structured way for us…" at bounding box center [667, 77] width 438 height 1255
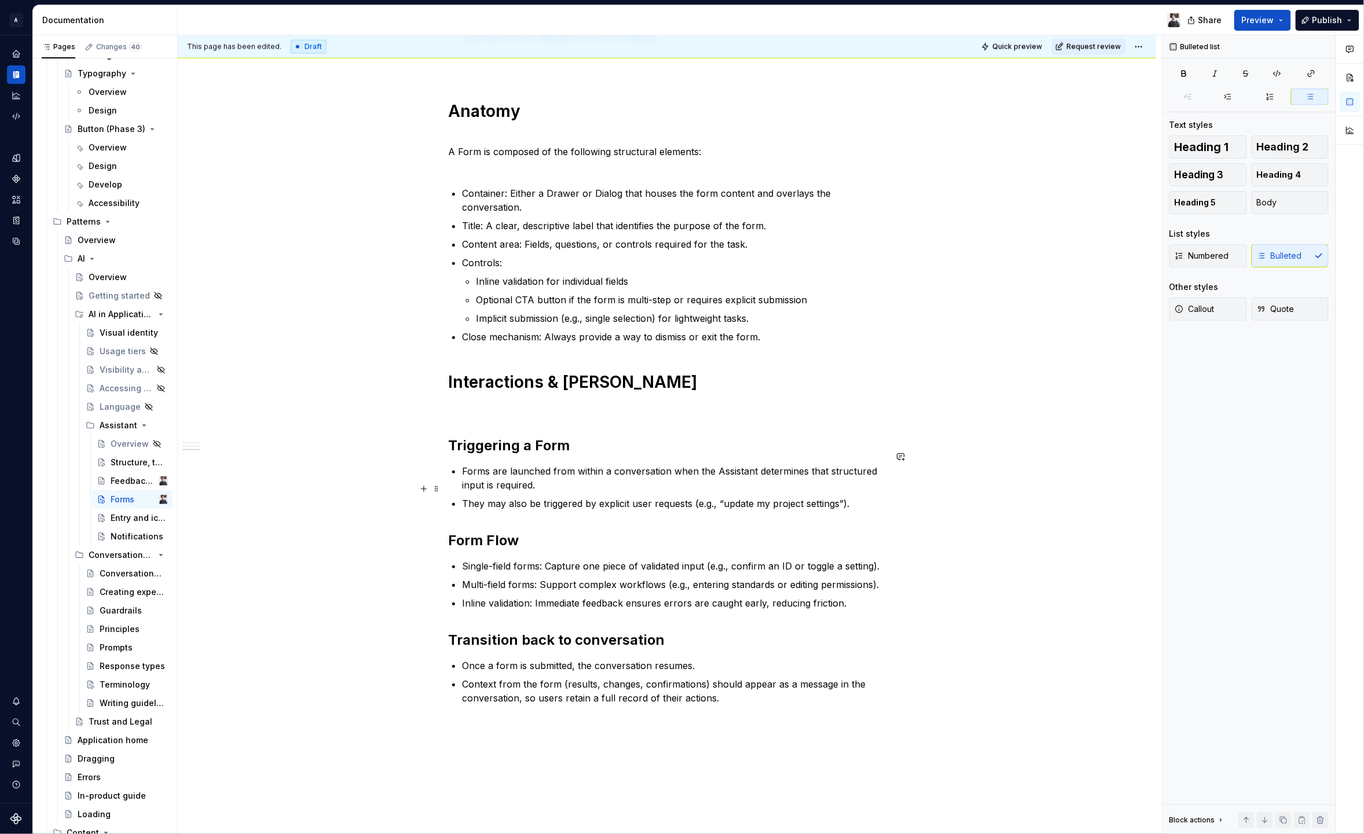
click at [512, 497] on p "They may also be triggered by explicit user requests (e.g., “update my project …" at bounding box center [674, 504] width 424 height 14
click at [830, 631] on h2 "Transition back to conversation" at bounding box center [667, 640] width 438 height 19
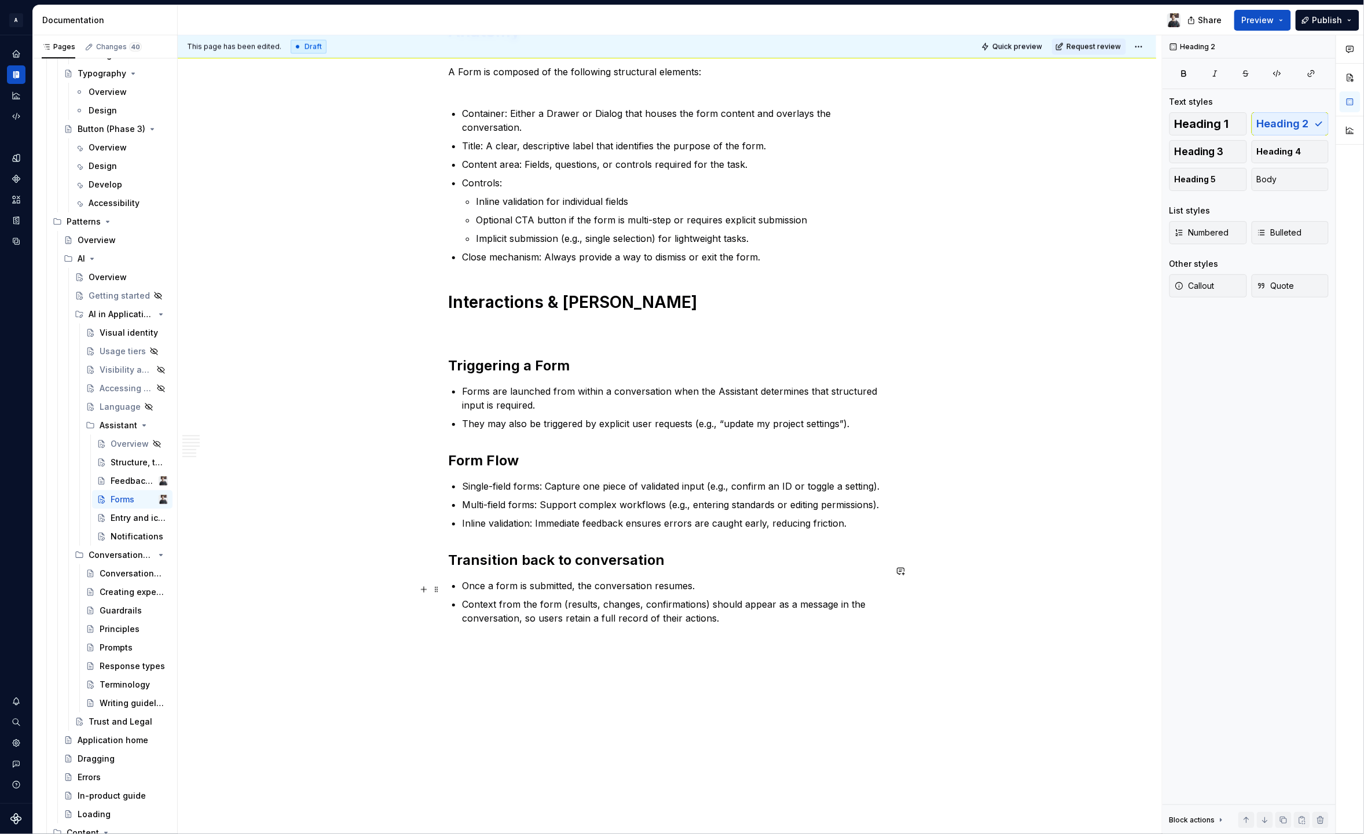
scroll to position [896, 0]
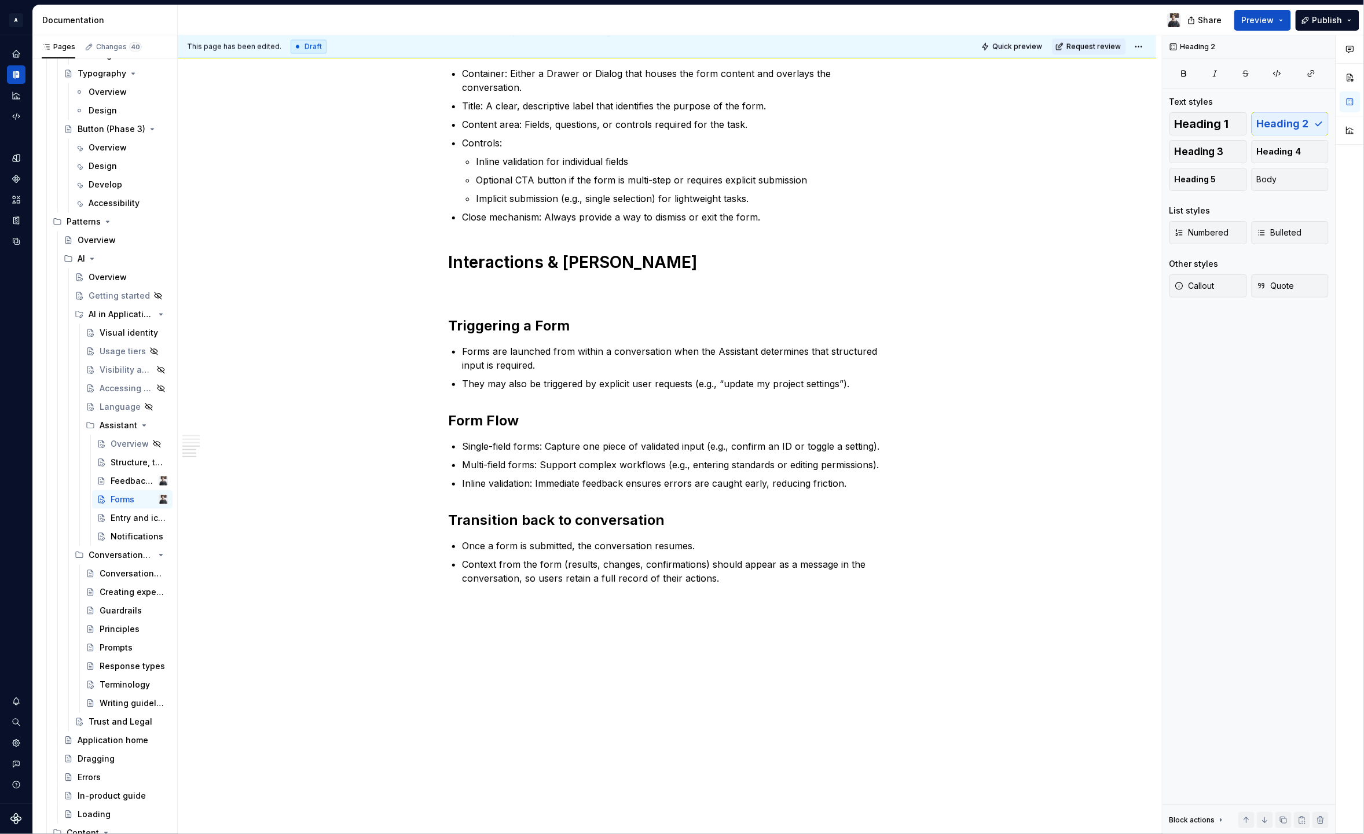
click at [668, 686] on div "This page has been edited. Draft Quick preview Request review Forms Edit header…" at bounding box center [670, 435] width 984 height 800
click at [796, 558] on p "Context from the form (results, changes, confirmations) should appear as a mess…" at bounding box center [674, 572] width 424 height 28
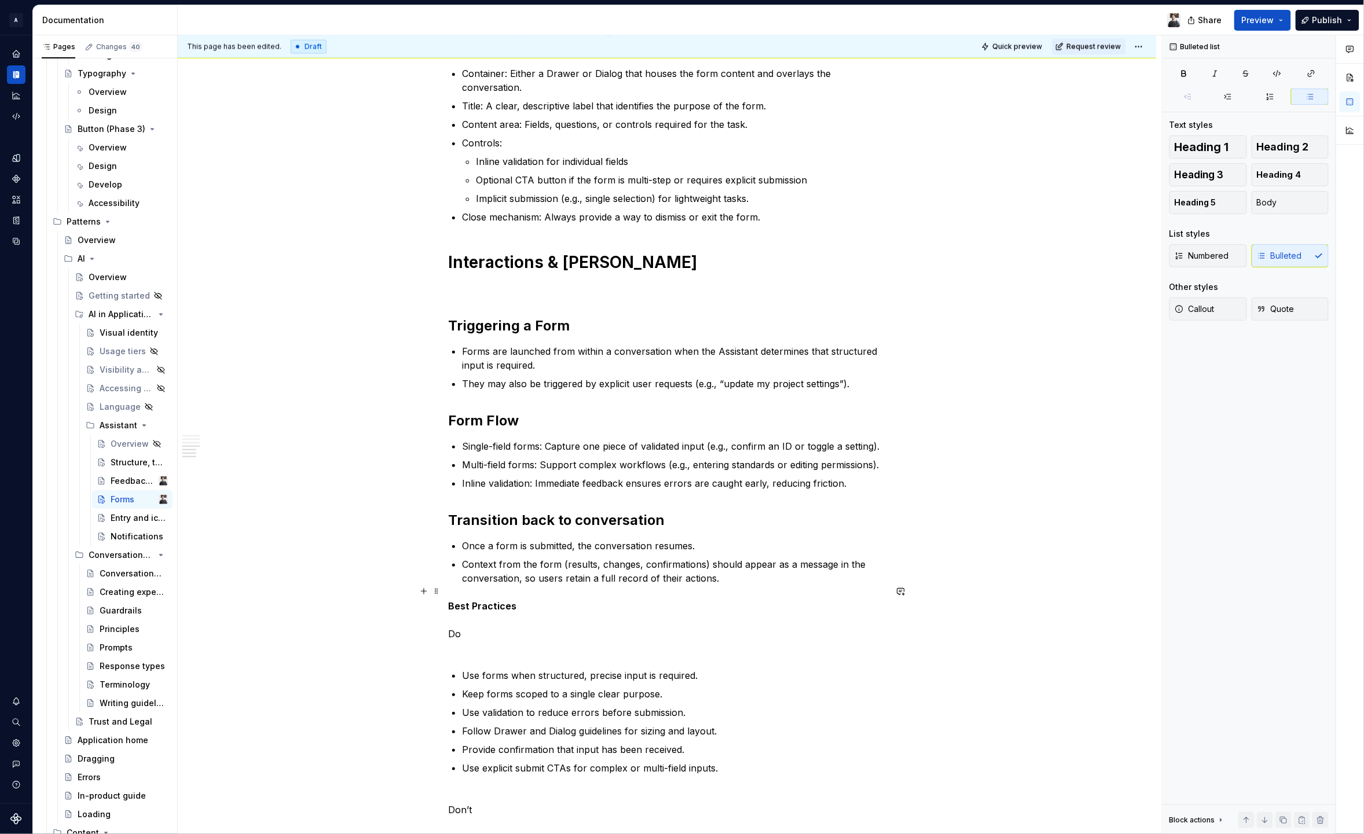
click at [442, 605] on div "This page has been edited. Draft Quick preview Request review Forms Edit header…" at bounding box center [670, 435] width 984 height 800
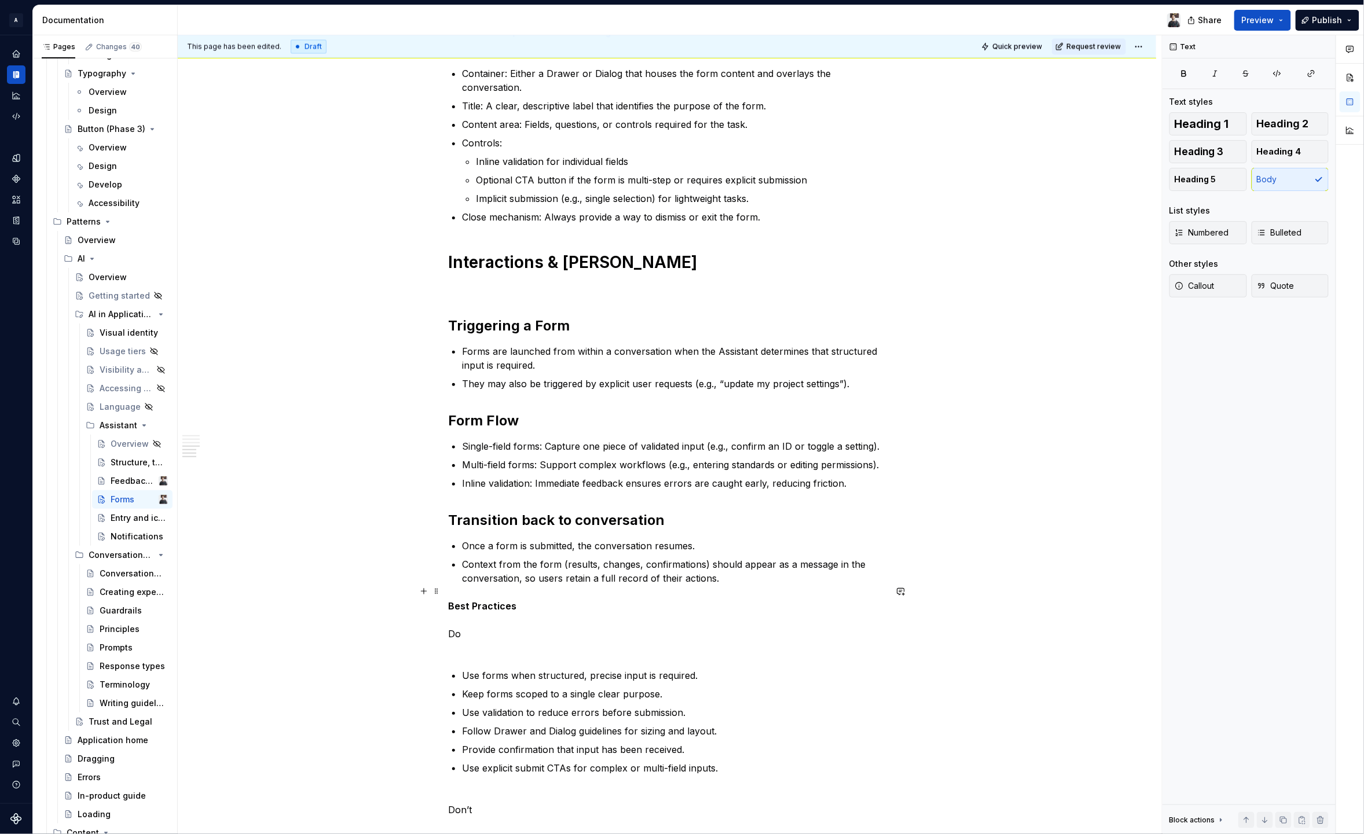
click at [443, 619] on div "Forms extend the conversational experience by providing a structured way for us…" at bounding box center [667, 298] width 979 height 1992
click at [456, 600] on strong "Best Practices" at bounding box center [482, 606] width 68 height 12
click at [1183, 121] on span "Heading 1" at bounding box center [1202, 124] width 54 height 12
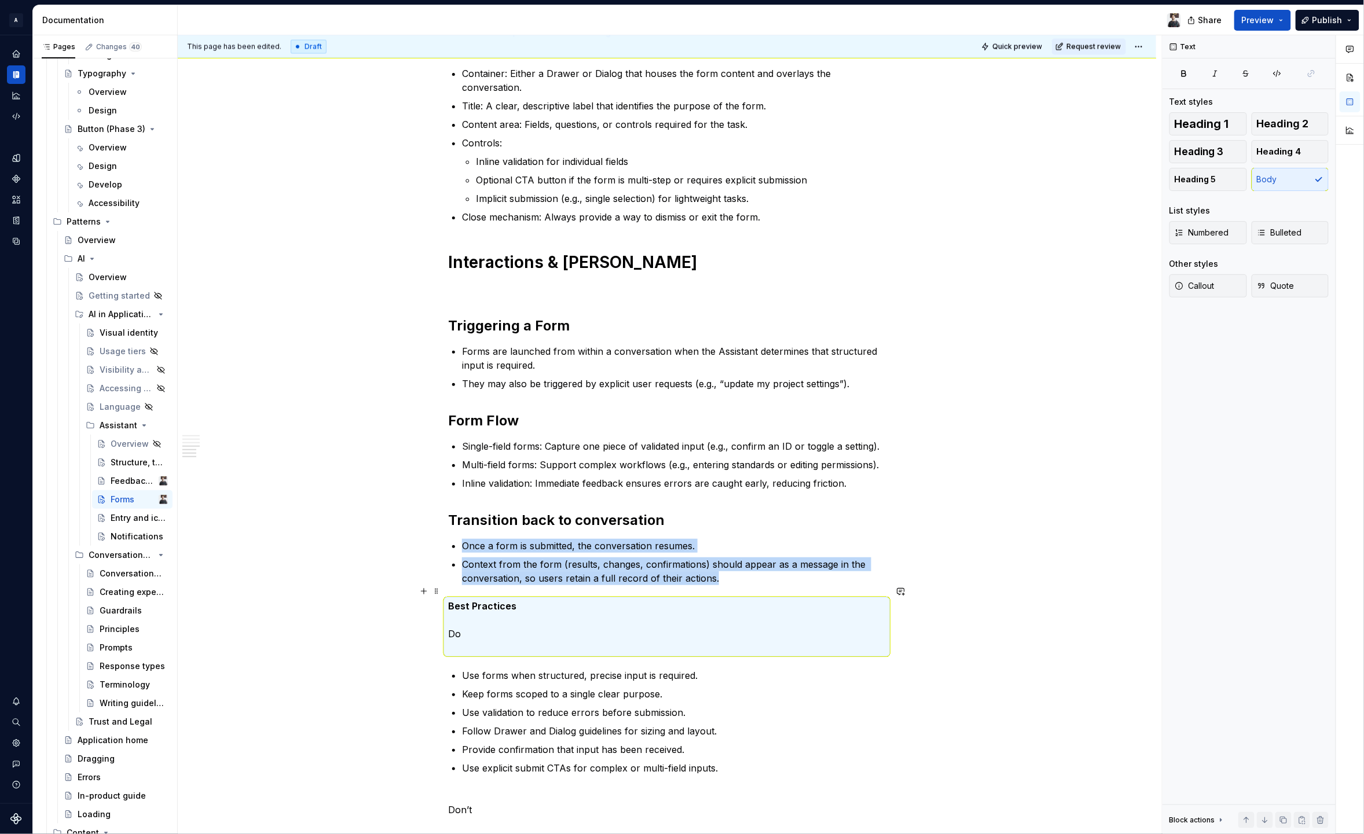
click at [456, 606] on p "Best Practices Do" at bounding box center [667, 627] width 438 height 56
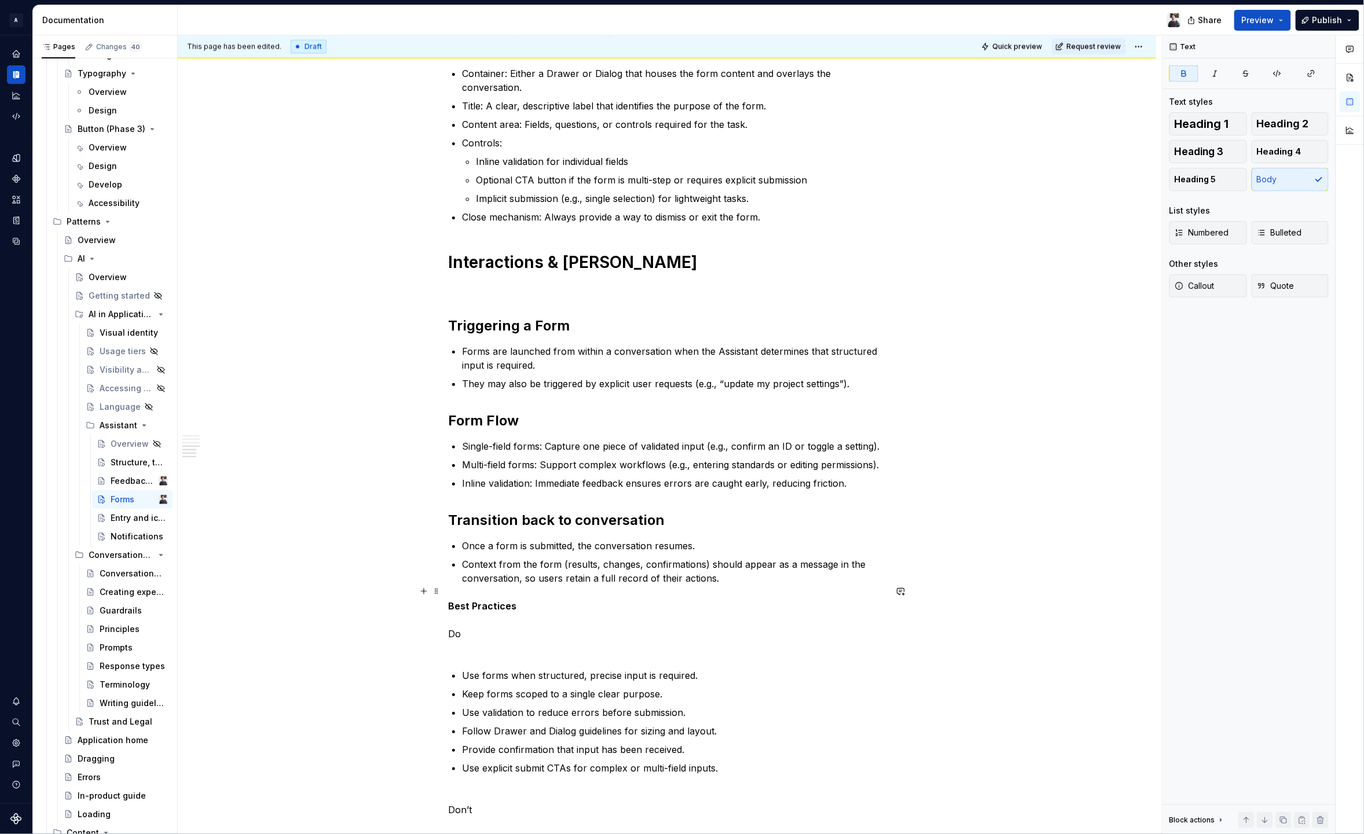
click at [454, 616] on p "Best Practices Do" at bounding box center [667, 627] width 438 height 56
click at [446, 622] on div "Forms extend the conversational experience by providing a structured way for us…" at bounding box center [667, 298] width 979 height 1992
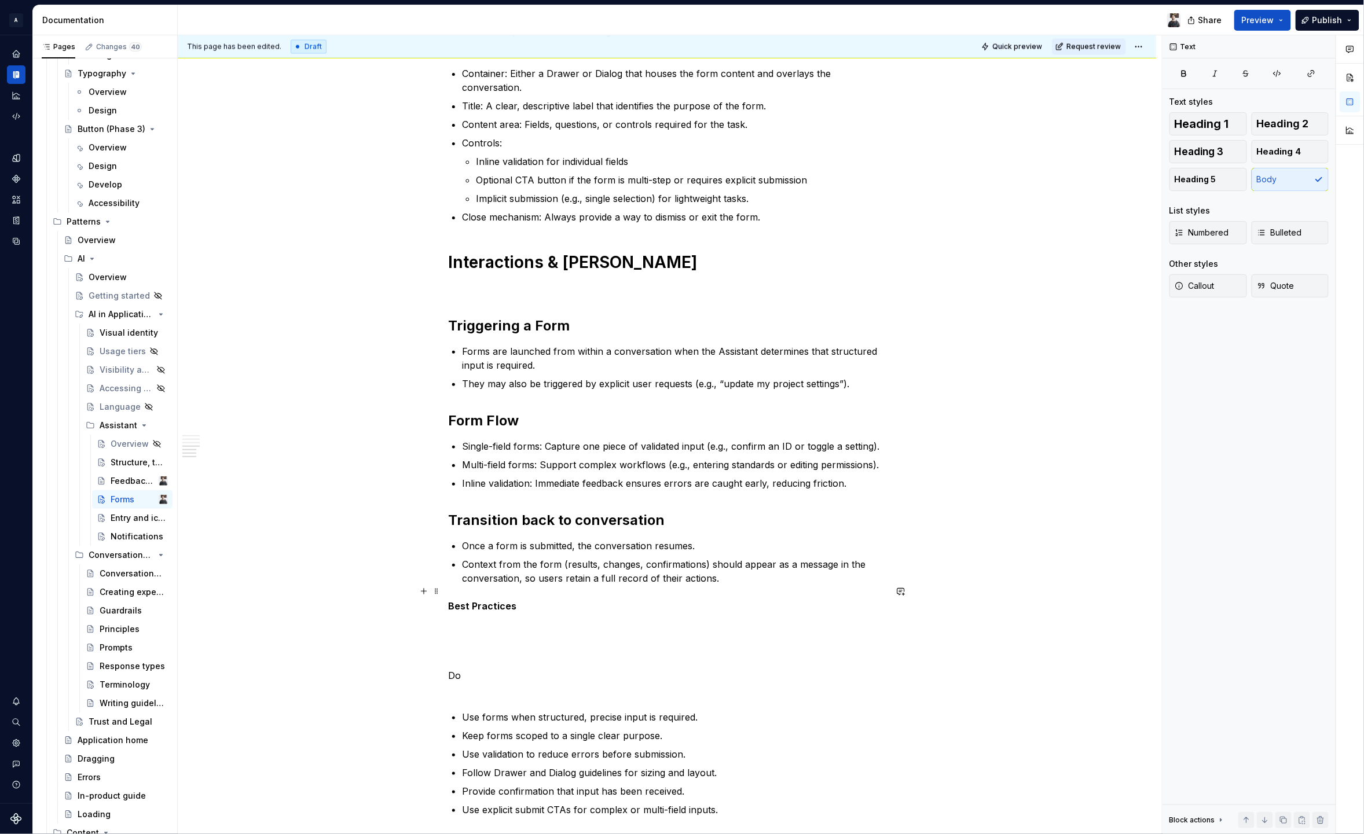
click at [445, 591] on div "Forms extend the conversational experience by providing a structured way for us…" at bounding box center [667, 319] width 979 height 2034
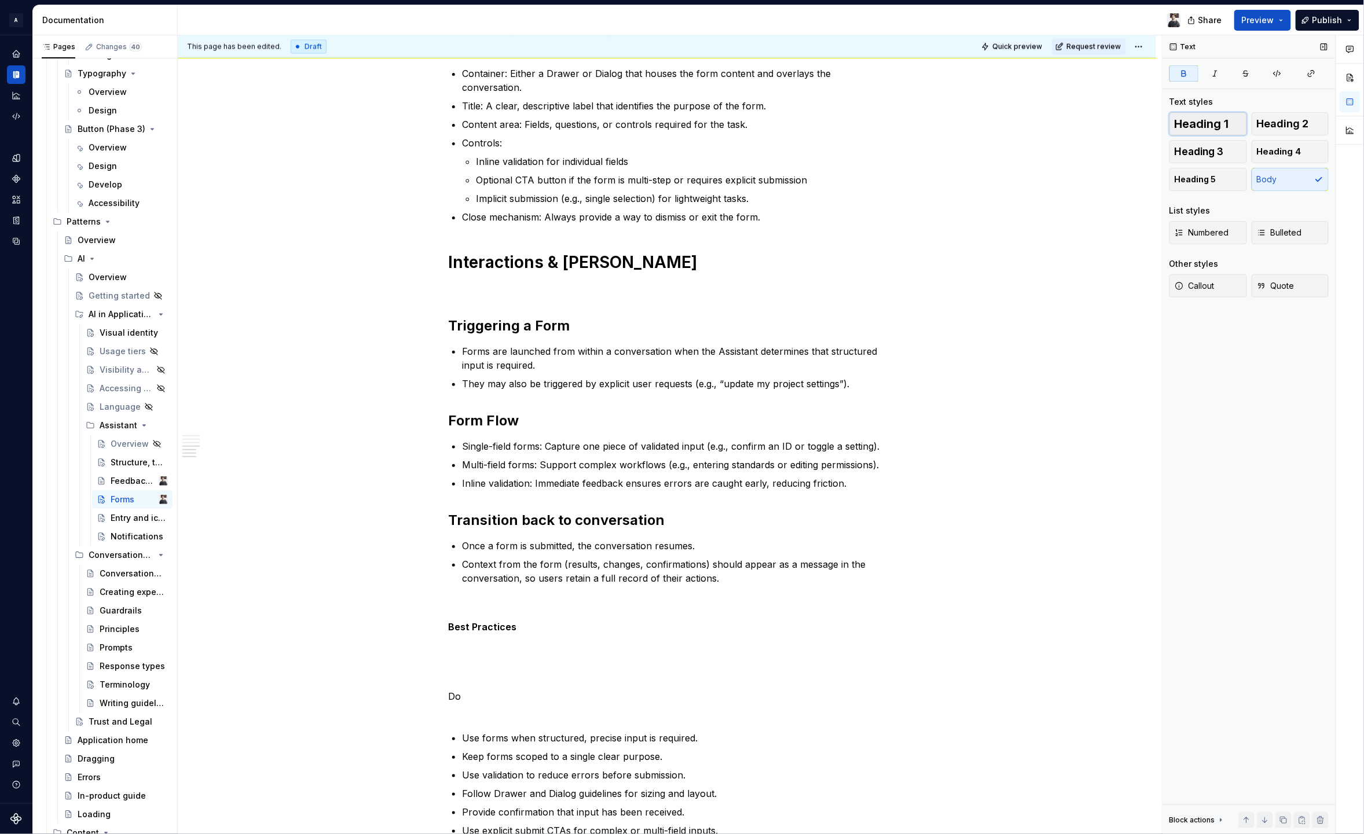
click at [1180, 119] on span "Heading 1" at bounding box center [1202, 124] width 54 height 12
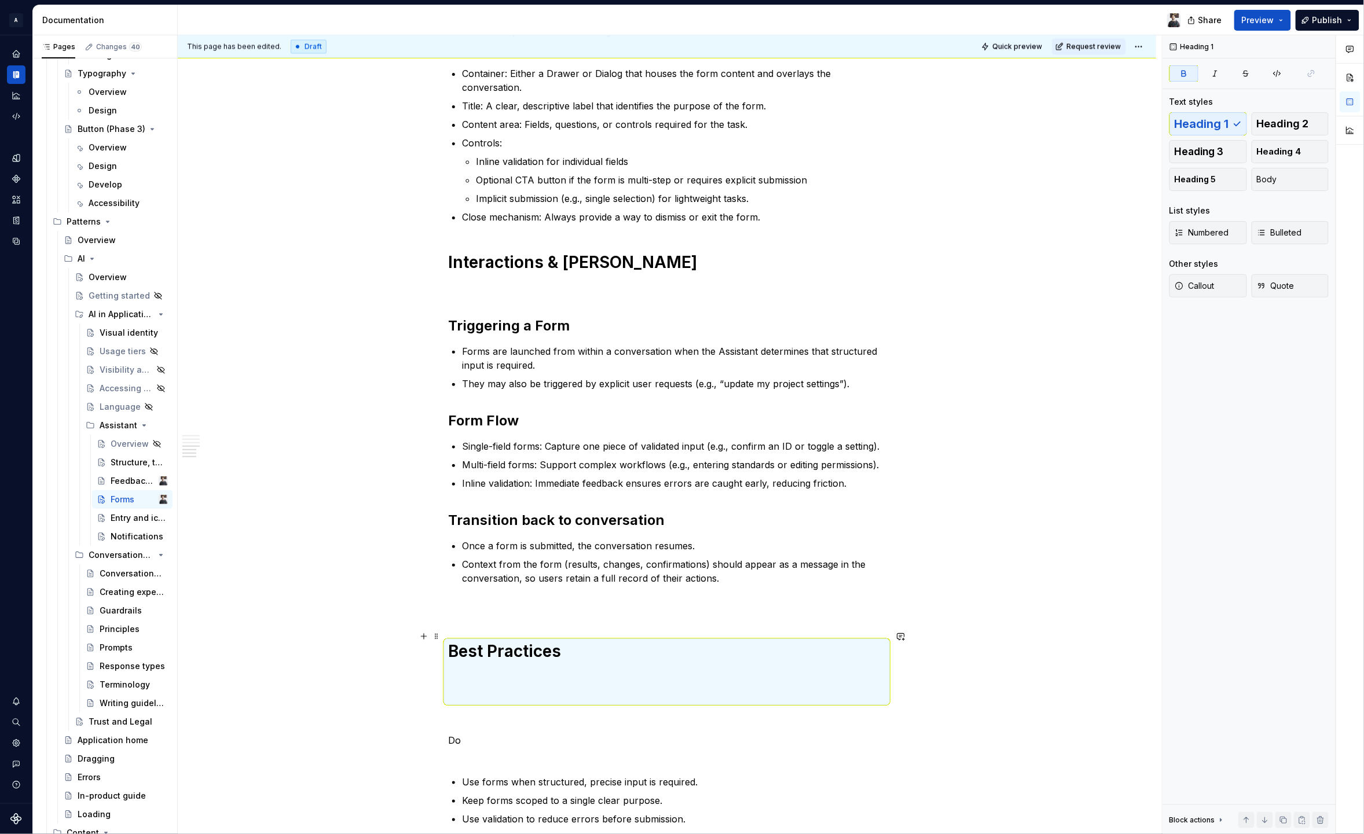
click at [466, 673] on h1 "Best Practices" at bounding box center [667, 672] width 438 height 63
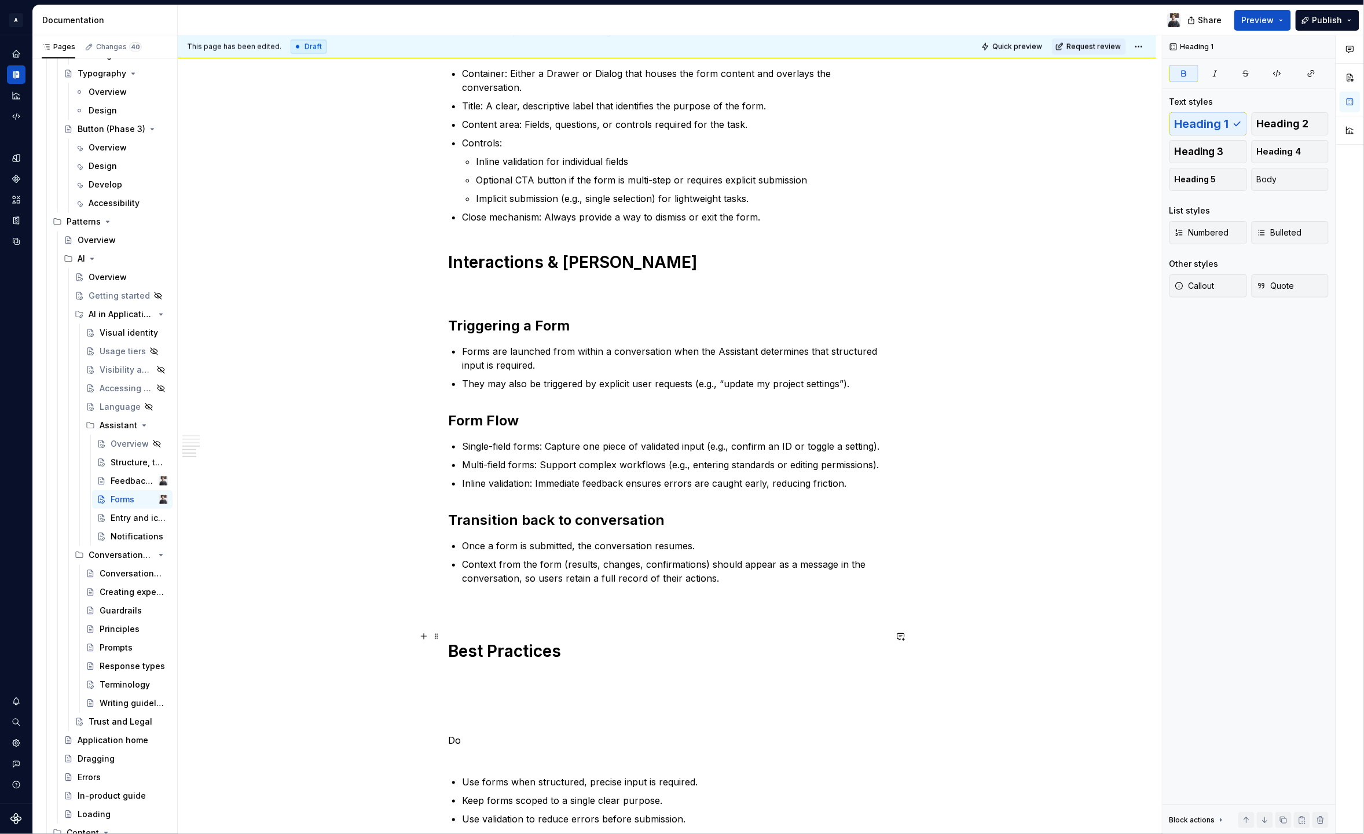
click at [464, 676] on h1 "Best Practices" at bounding box center [667, 672] width 438 height 63
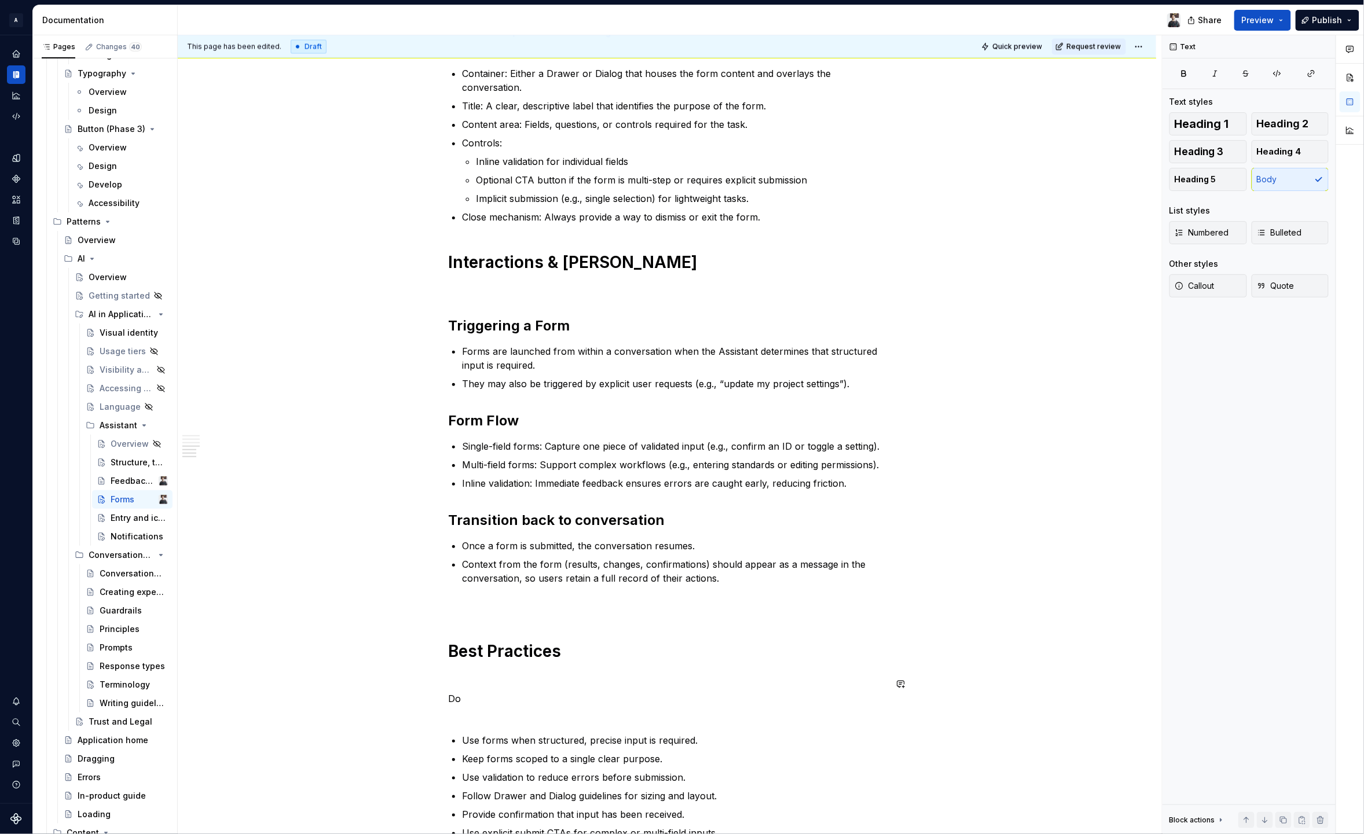
click at [455, 675] on div "Forms extend the conversational experience by providing a structured way for us…" at bounding box center [667, 212] width 438 height 1765
click at [492, 648] on div "Forms extend the conversational experience by providing a structured way for us…" at bounding box center [667, 212] width 438 height 1765
click at [513, 642] on strong "Best Practices" at bounding box center [504, 652] width 113 height 20
click at [625, 252] on h1 "Interactions & Behavio" at bounding box center [667, 262] width 438 height 21
click at [598, 446] on ul "Single-field forms: Capture one piece of validated input (e.g., confirm an ID o…" at bounding box center [674, 464] width 424 height 51
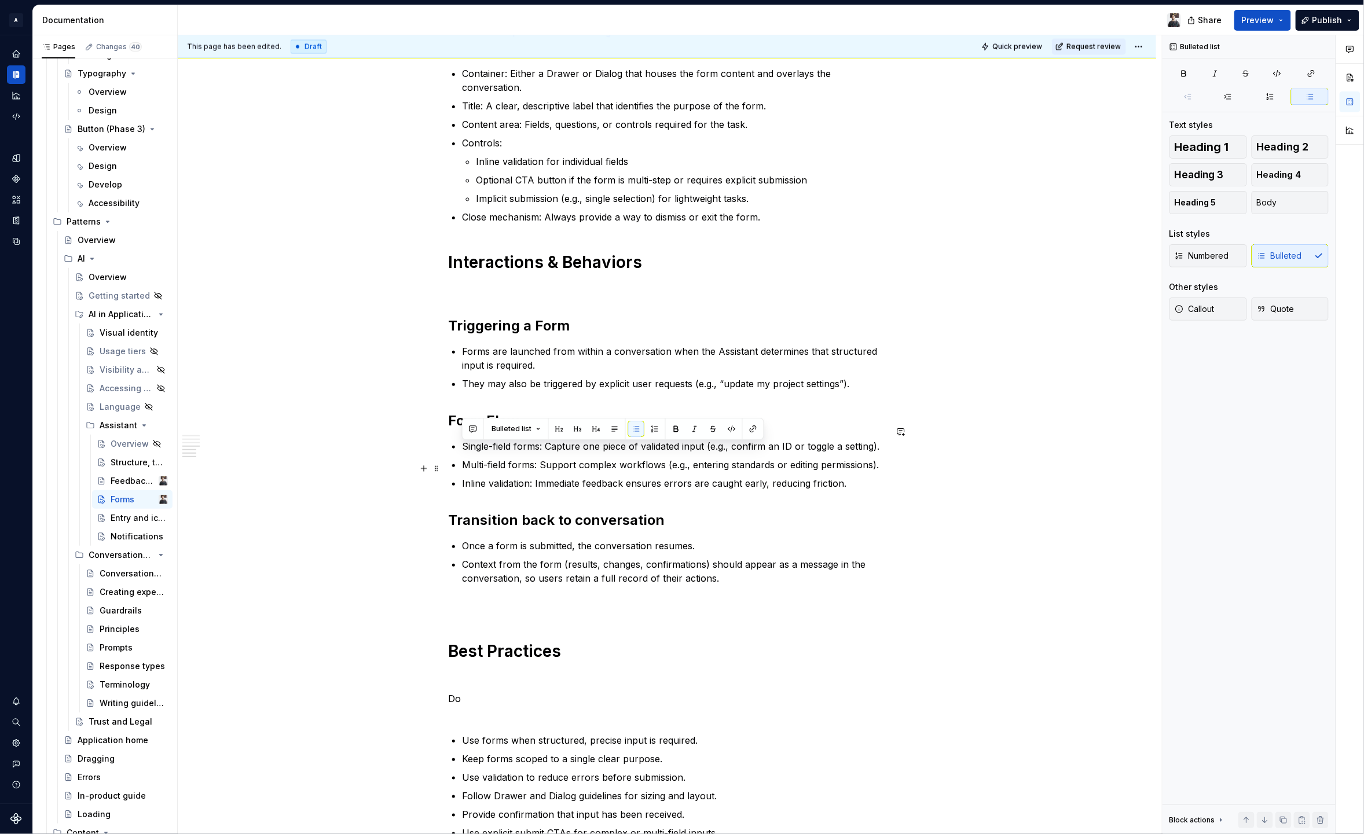
click at [552, 569] on p "Context from the form (results, changes, confirmations) should appear as a mess…" at bounding box center [674, 572] width 424 height 28
click at [554, 599] on p at bounding box center [667, 606] width 438 height 14
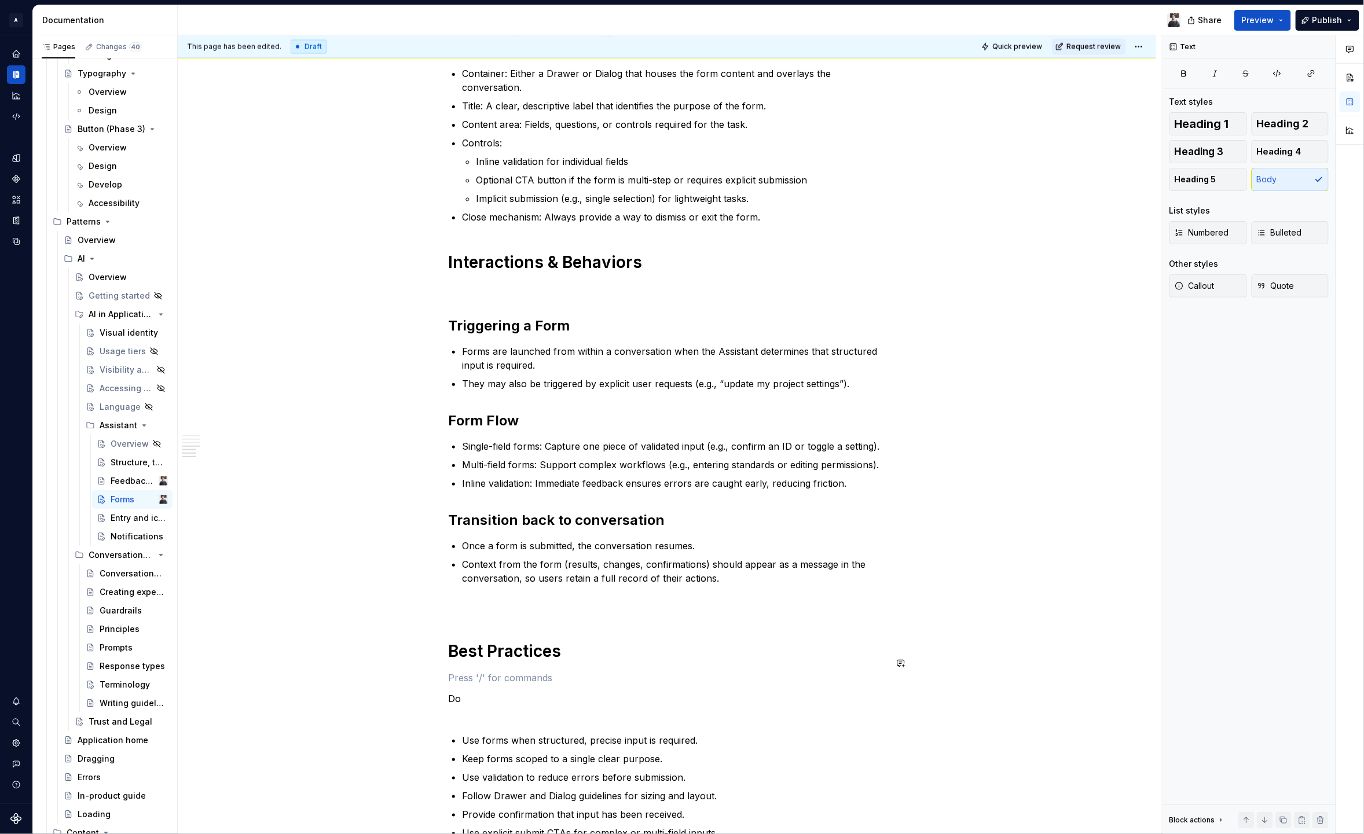
click at [504, 650] on div "Forms extend the conversational experience by providing a structured way for us…" at bounding box center [667, 212] width 438 height 1765
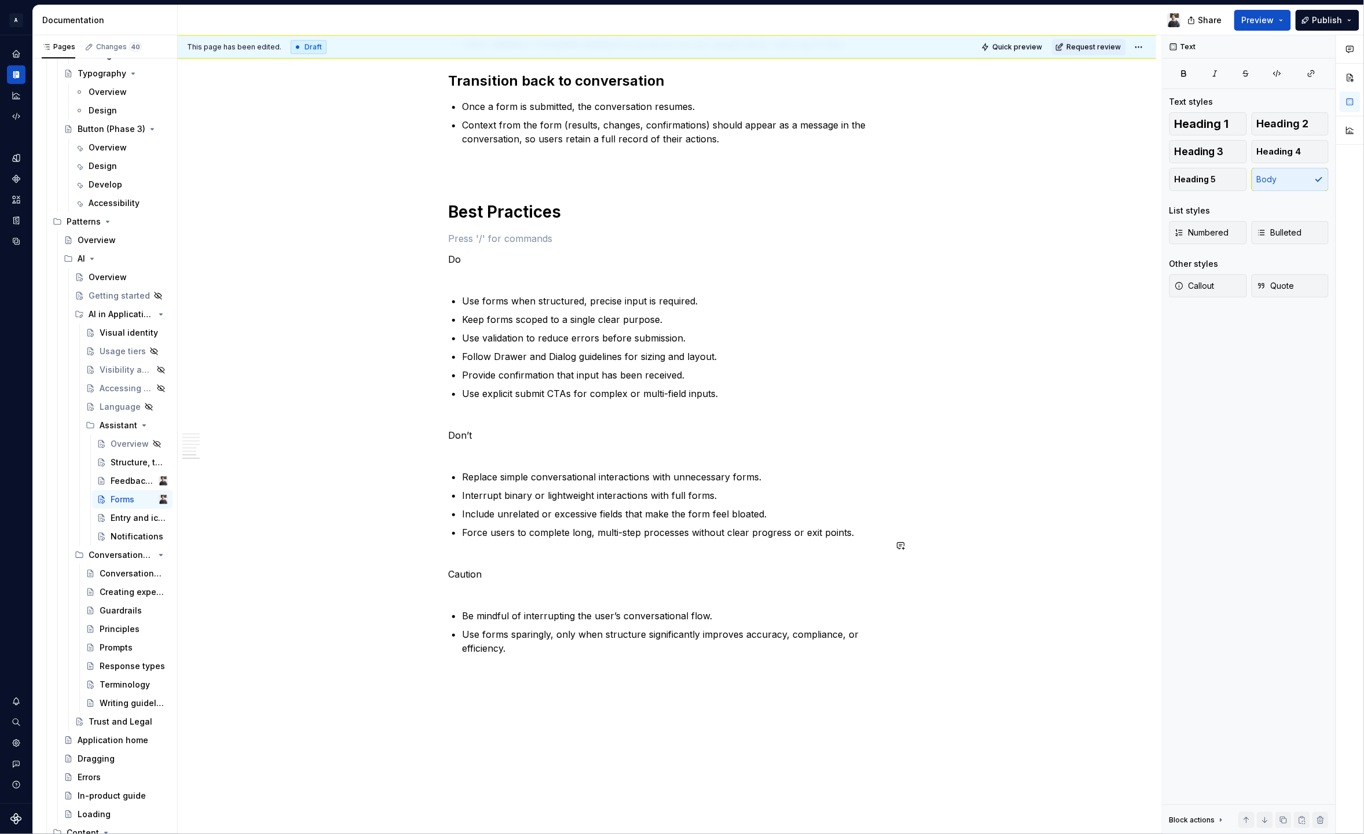
scroll to position [920, 0]
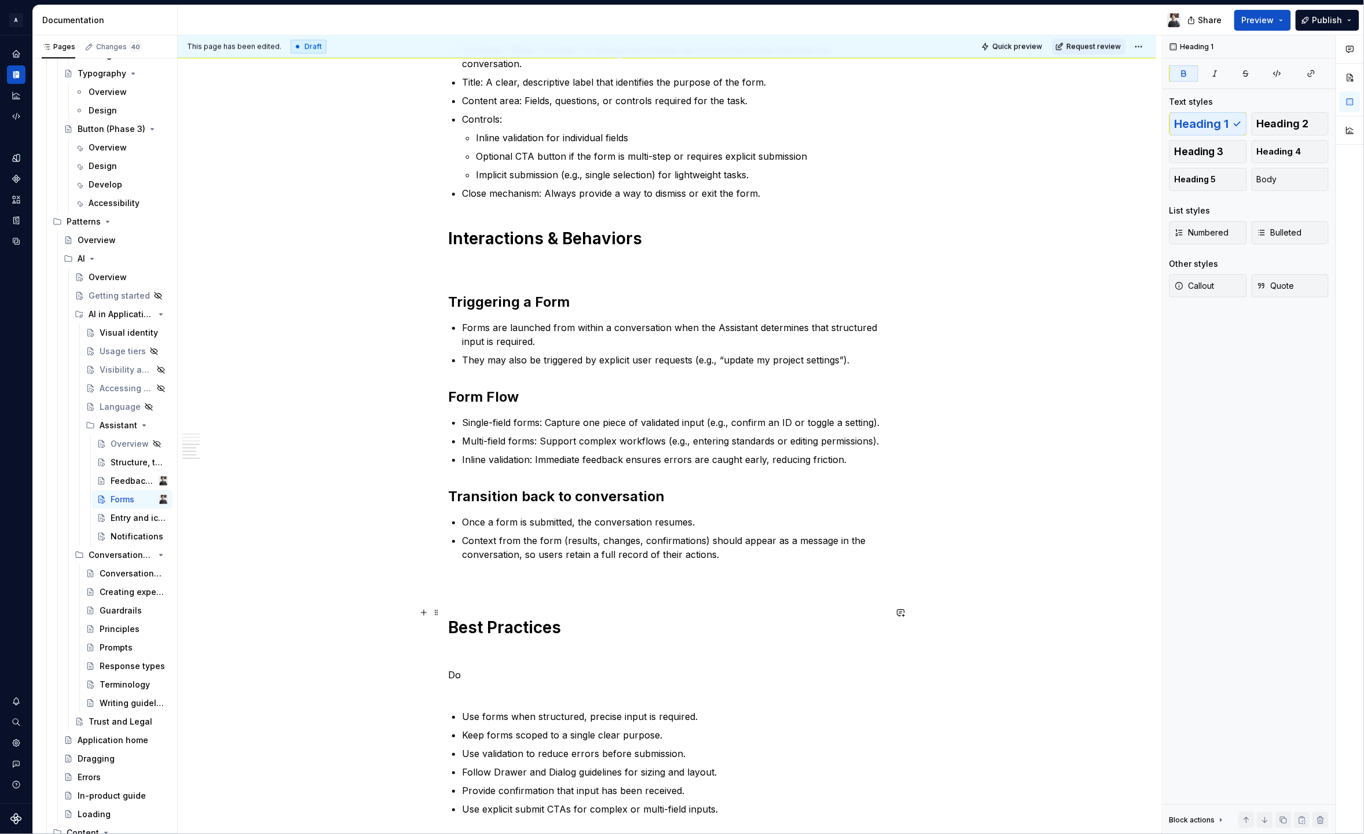
click at [507, 618] on strong "Best Practices" at bounding box center [504, 628] width 113 height 20
click at [453, 668] on p "Do" at bounding box center [667, 682] width 438 height 28
click at [1270, 123] on span "Heading 2" at bounding box center [1283, 124] width 52 height 12
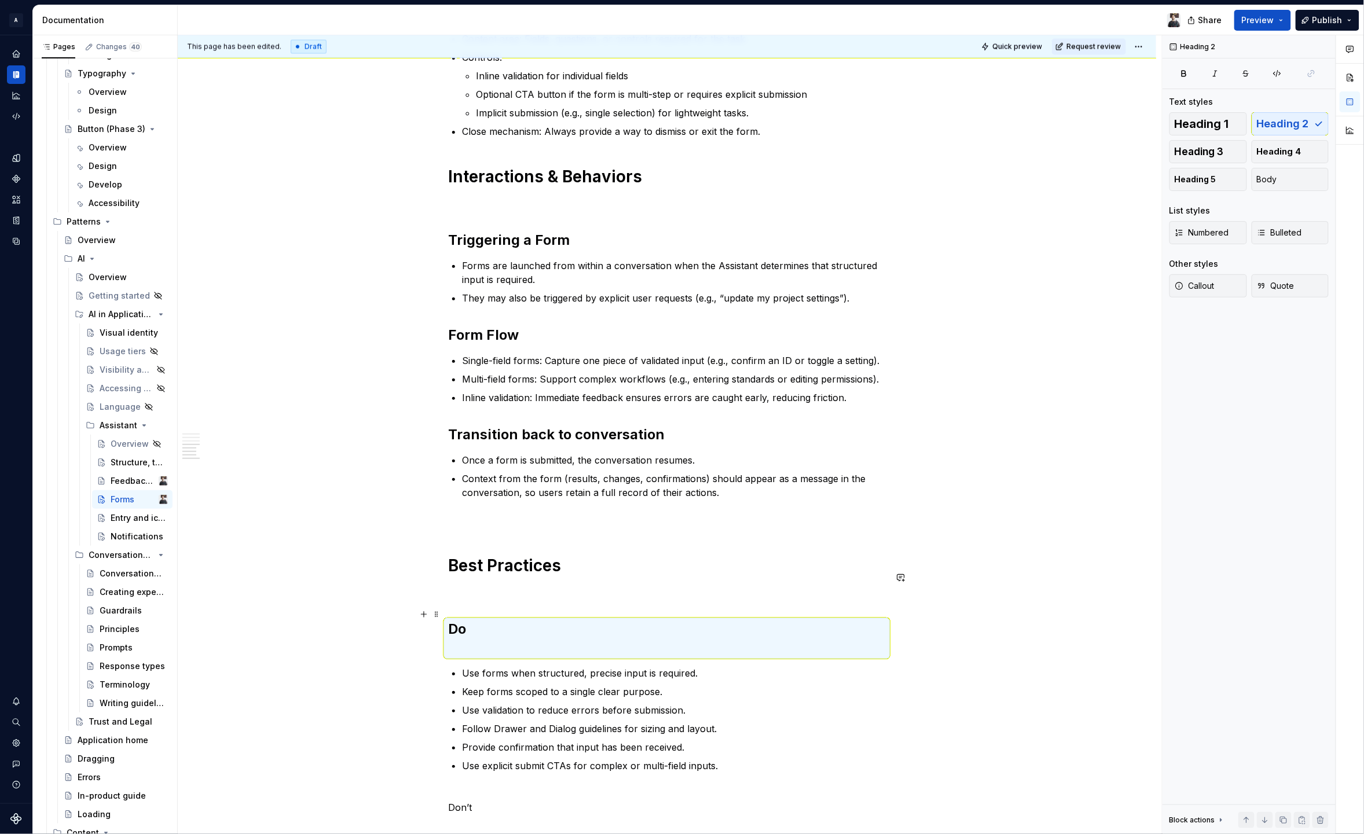
scroll to position [1034, 0]
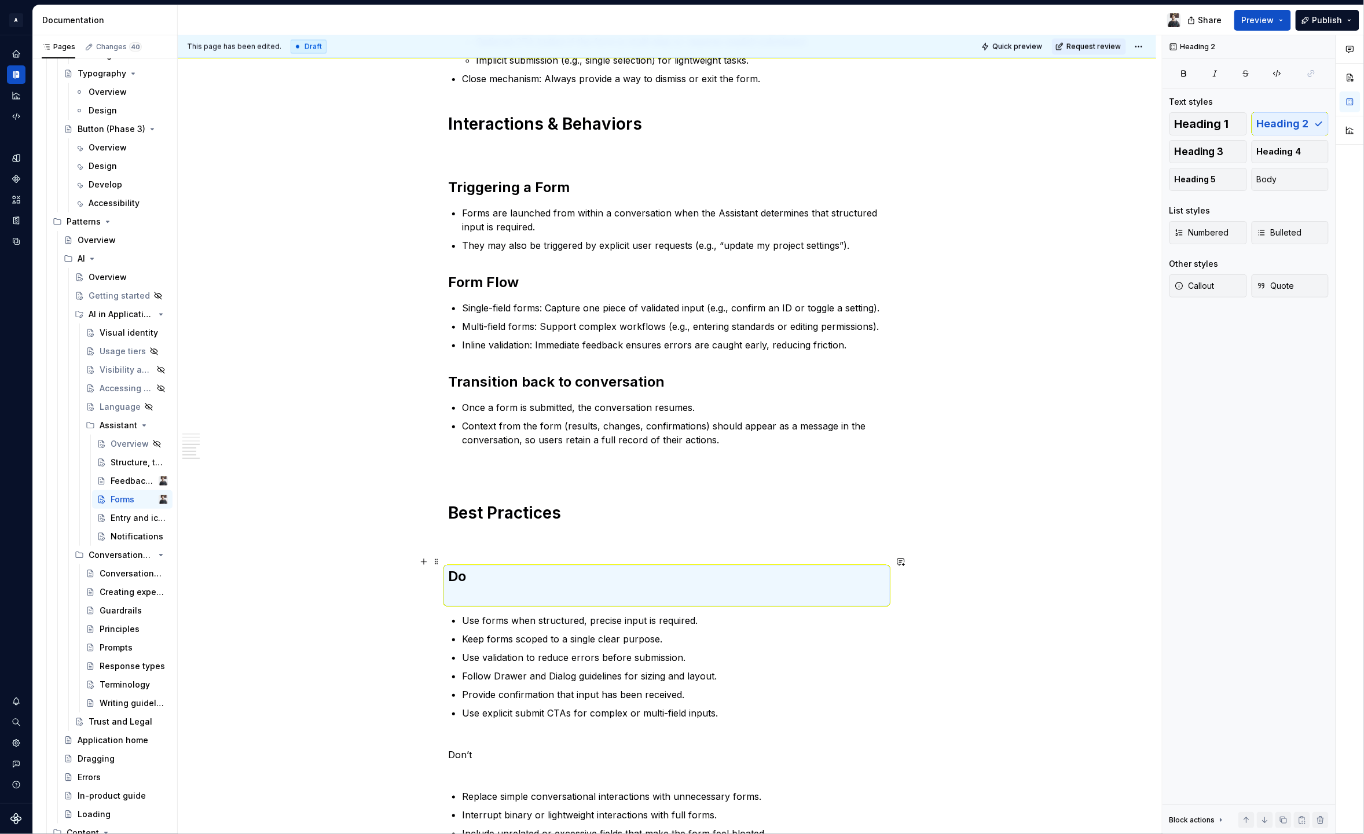
click at [508, 575] on h2 "Do" at bounding box center [667, 585] width 438 height 37
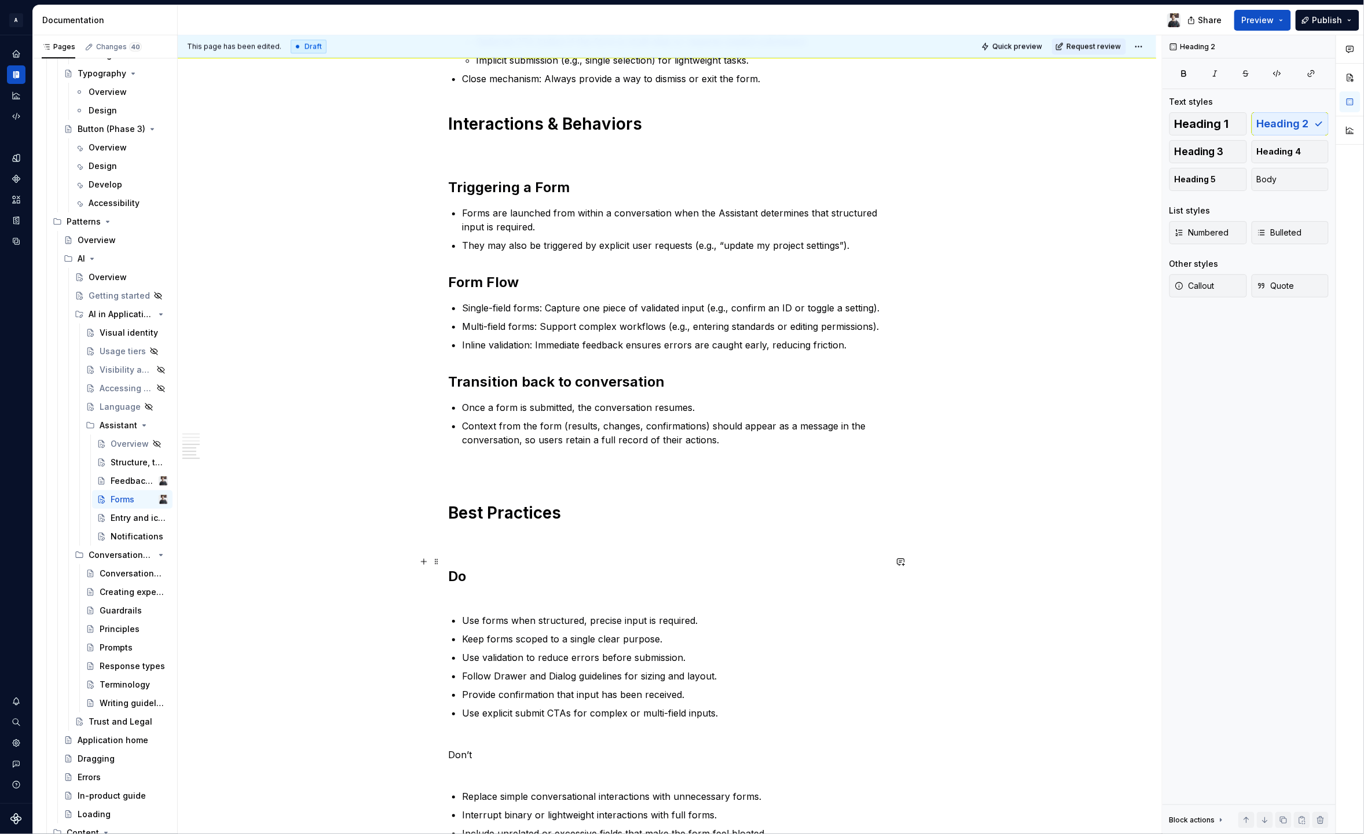
click at [495, 589] on h2 "Do" at bounding box center [667, 585] width 438 height 37
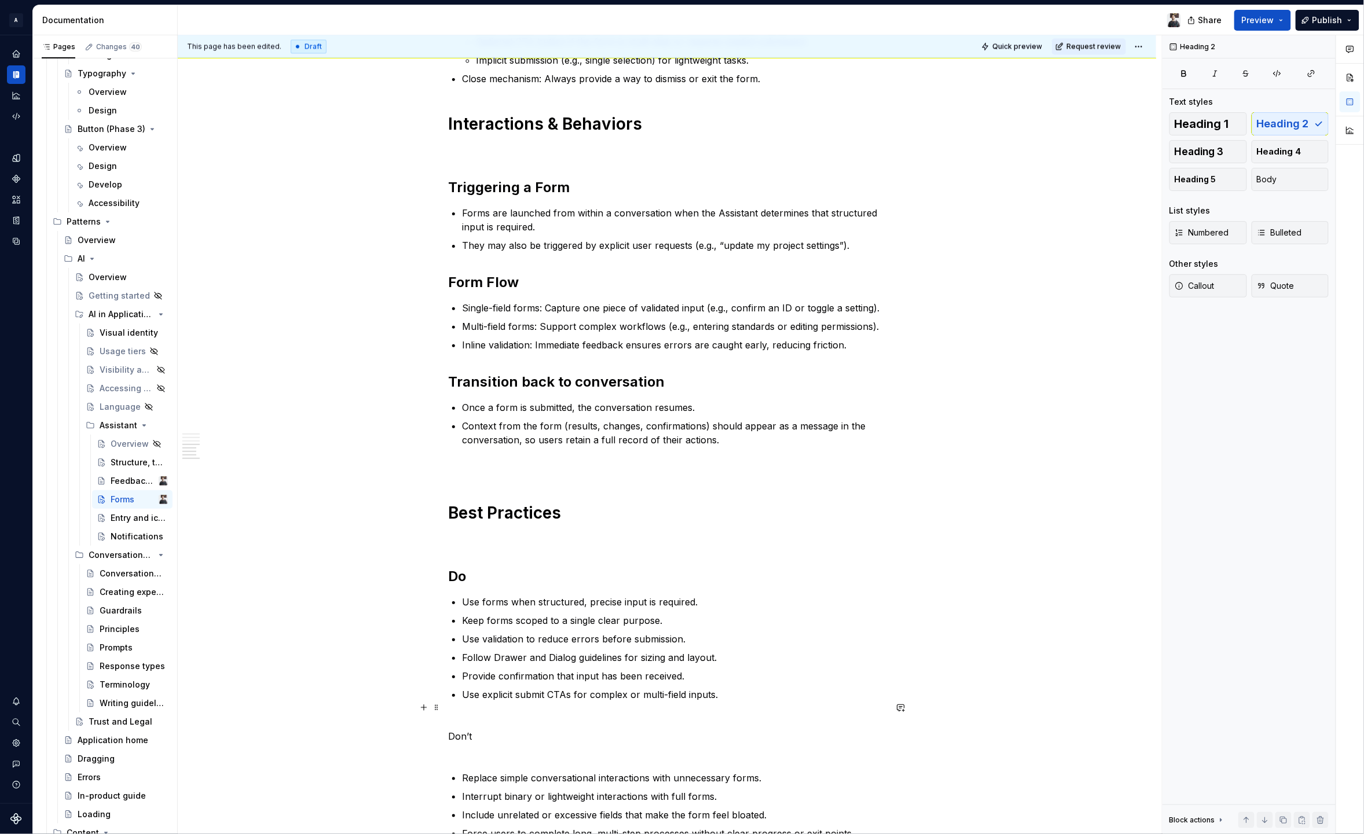
click at [466, 721] on p "Don’t" at bounding box center [667, 737] width 438 height 42
click at [1216, 126] on span "Heading 1" at bounding box center [1202, 124] width 54 height 12
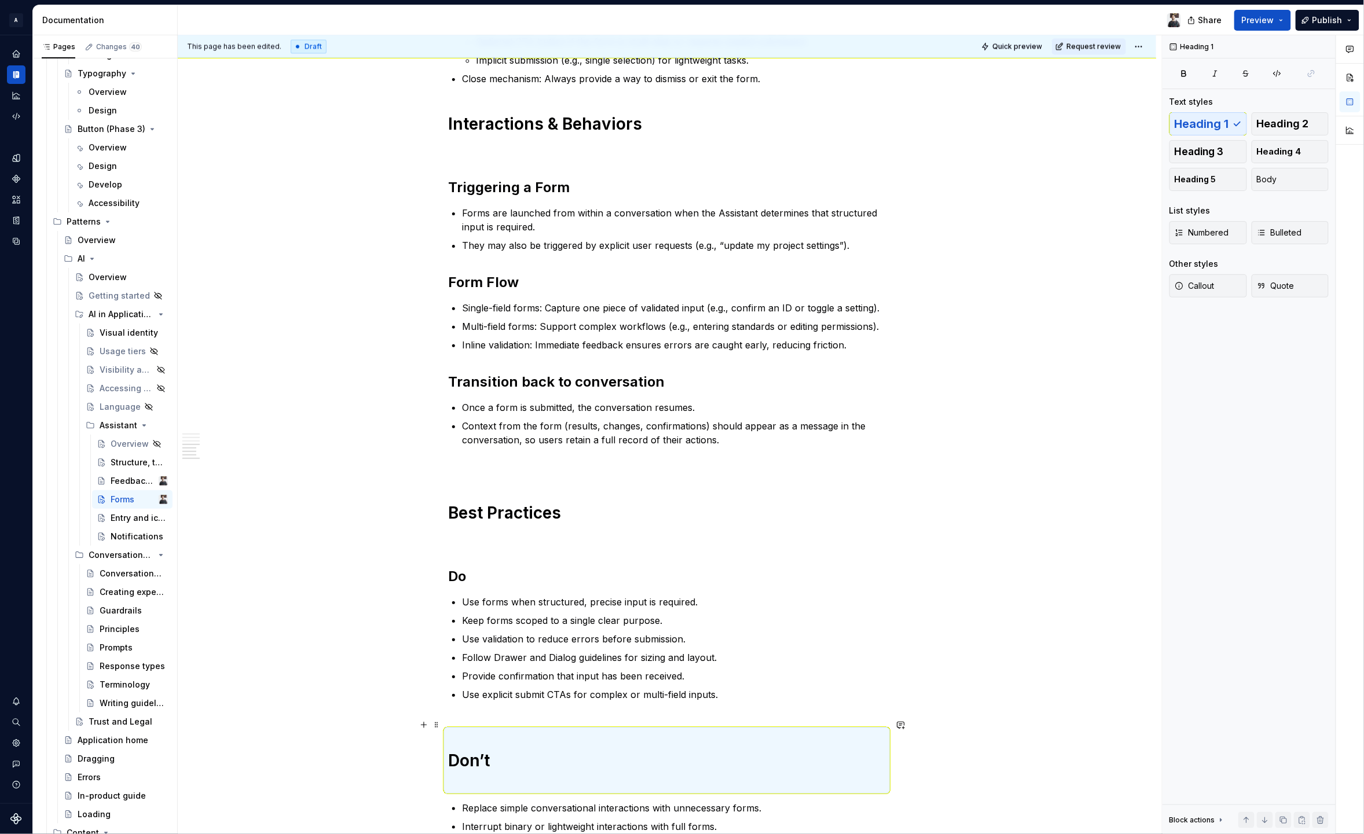
click at [477, 730] on h1 "Don’t" at bounding box center [667, 761] width 438 height 63
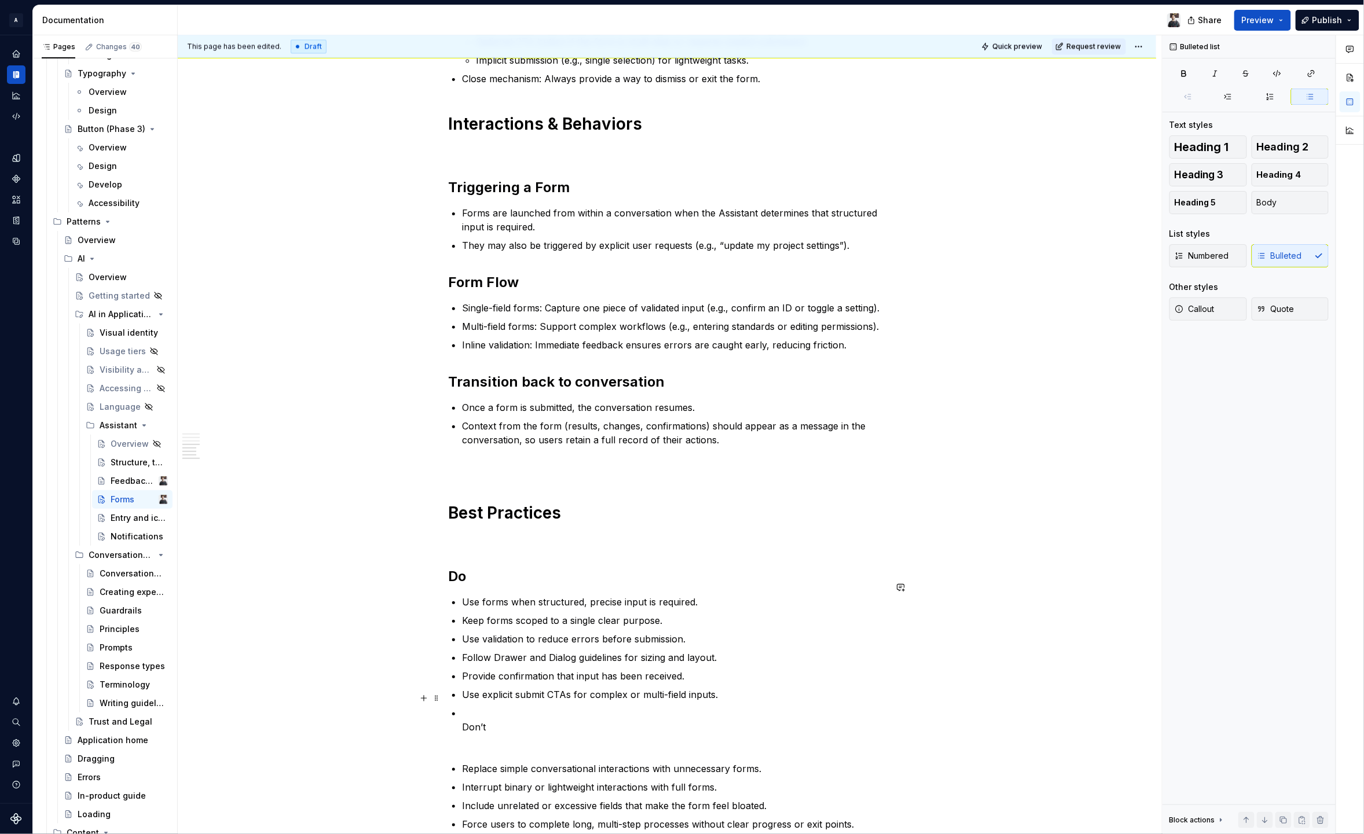
click at [488, 711] on p "Don’t" at bounding box center [674, 727] width 424 height 42
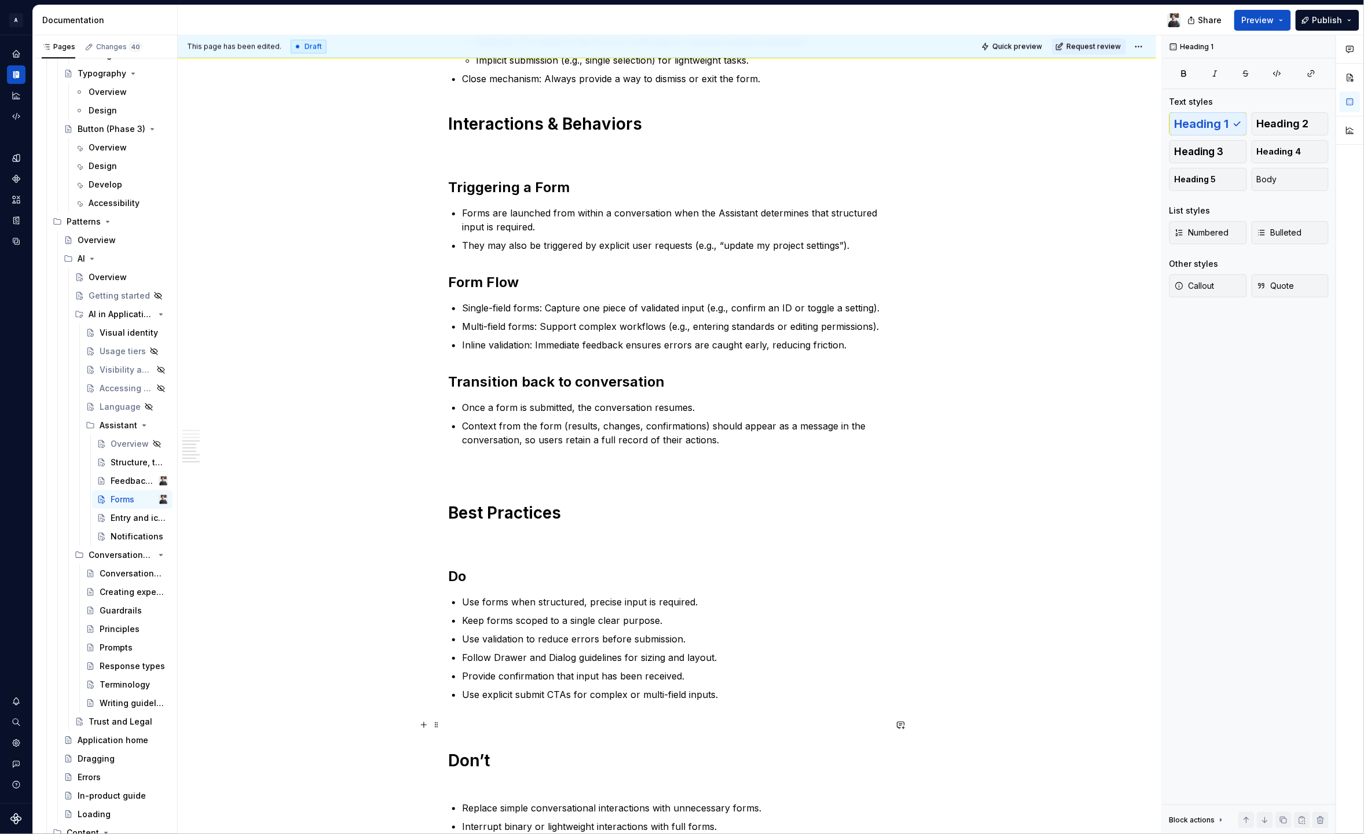
click at [478, 730] on h1 "Don’t" at bounding box center [667, 761] width 438 height 63
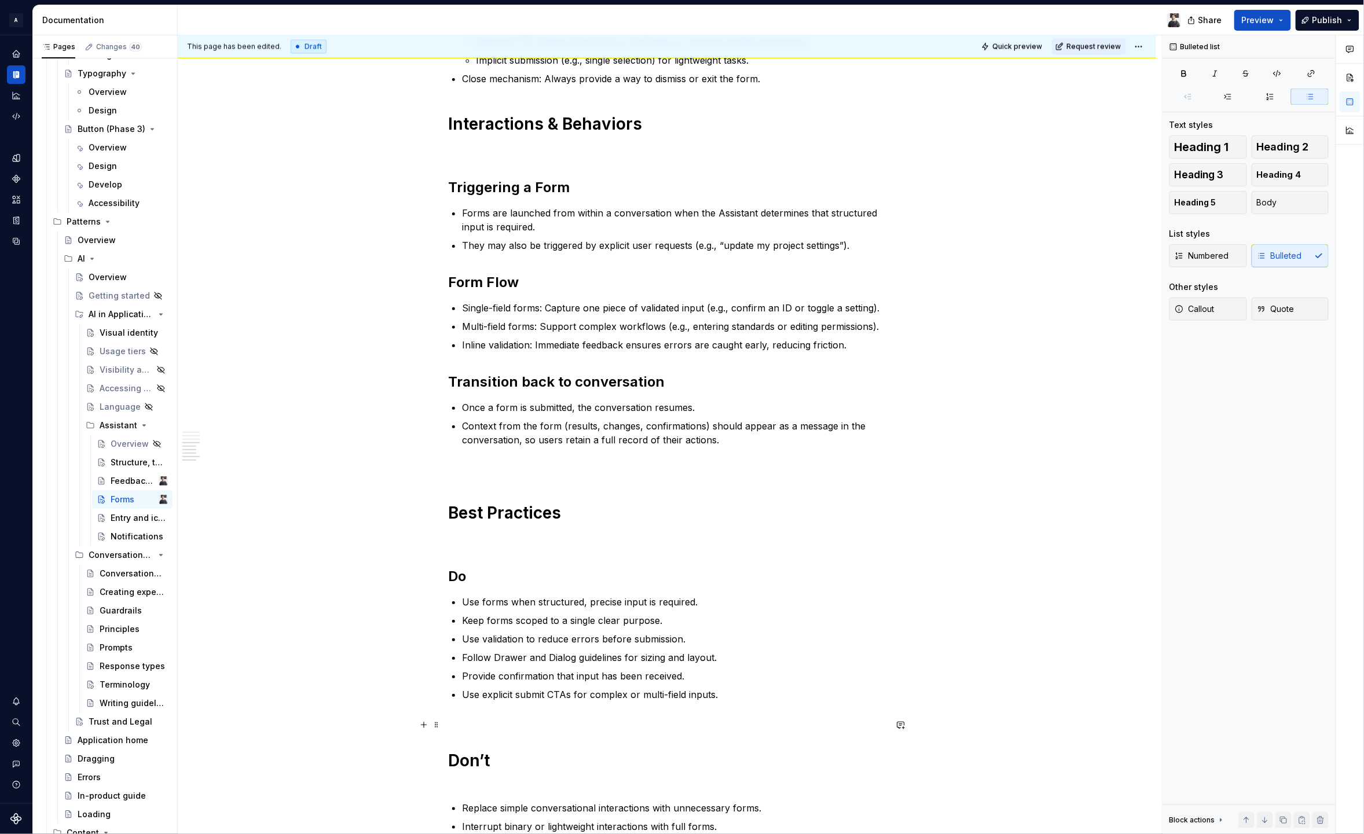
click at [482, 730] on h1 "Don’t" at bounding box center [667, 761] width 438 height 63
click at [490, 778] on div "Forms extend the conversational experience by providing a structured way for us…" at bounding box center [667, 89] width 438 height 1795
click at [492, 771] on h1 "Don’t" at bounding box center [667, 761] width 438 height 63
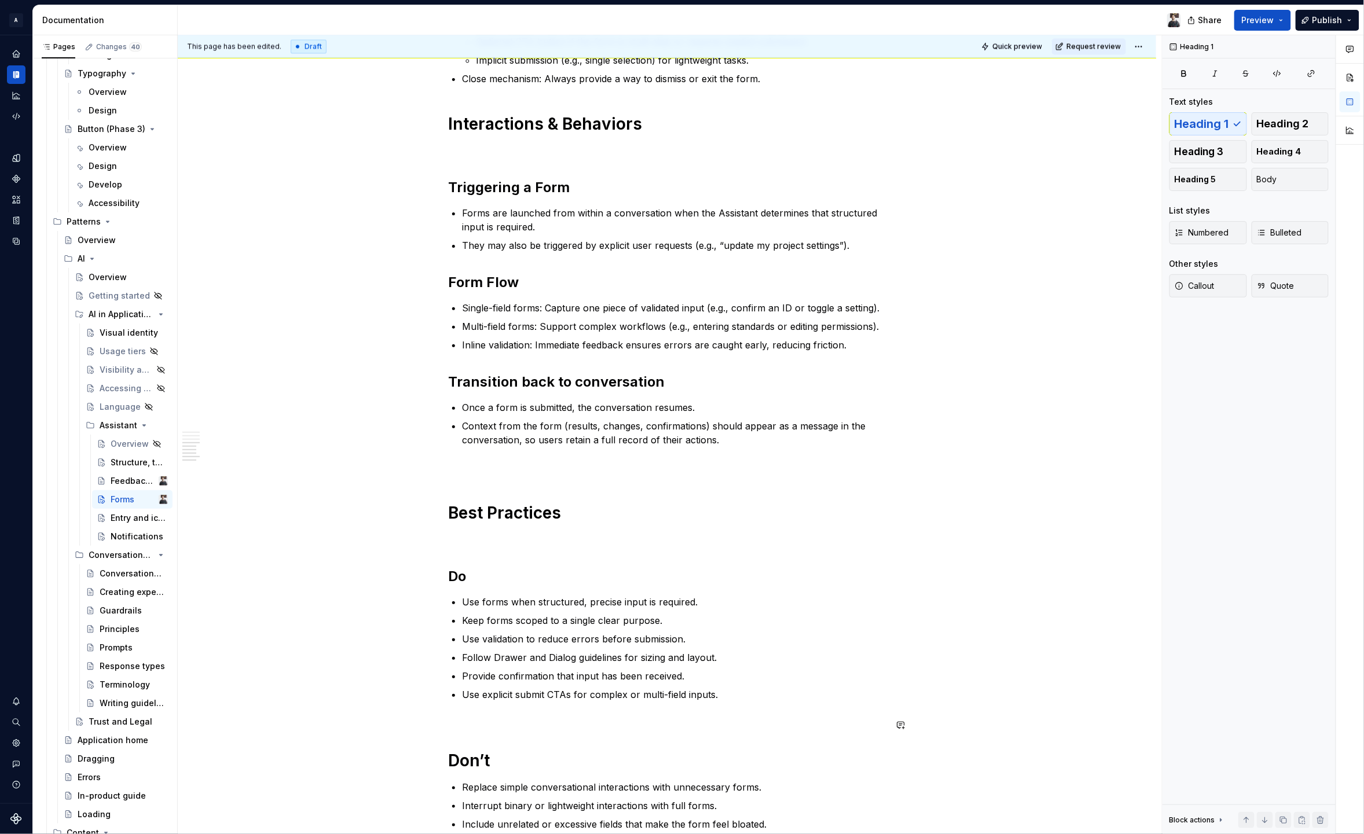
click at [508, 698] on div "Forms extend the conversational experience by providing a structured way for us…" at bounding box center [667, 79] width 438 height 1774
click at [509, 694] on div "Forms extend the conversational experience by providing a structured way for us…" at bounding box center [667, 79] width 438 height 1774
click at [514, 687] on div "Forms extend the conversational experience by providing a structured way for us…" at bounding box center [667, 79] width 438 height 1774
click at [473, 701] on div "Forms extend the conversational experience by providing a structured way for us…" at bounding box center [667, 79] width 438 height 1774
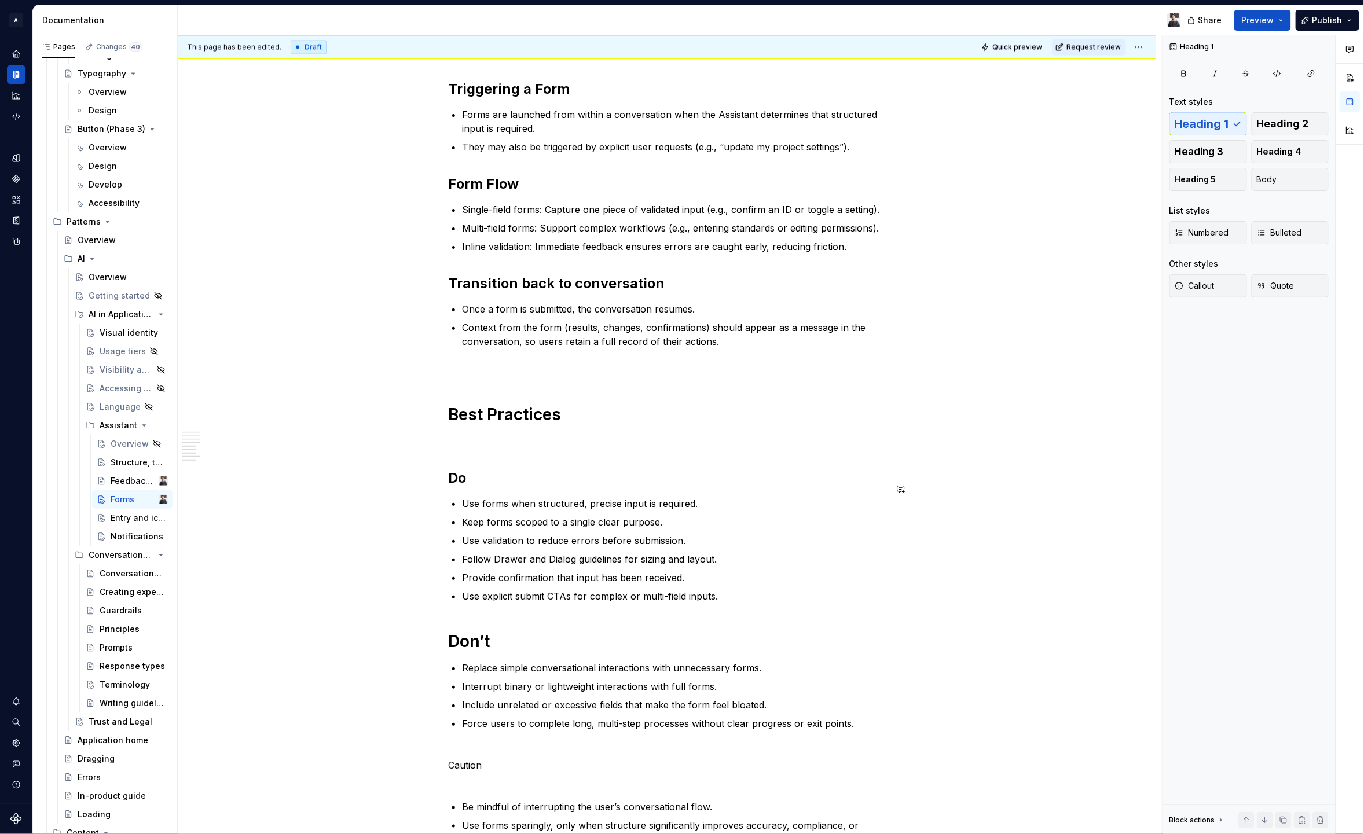
scroll to position [1136, 0]
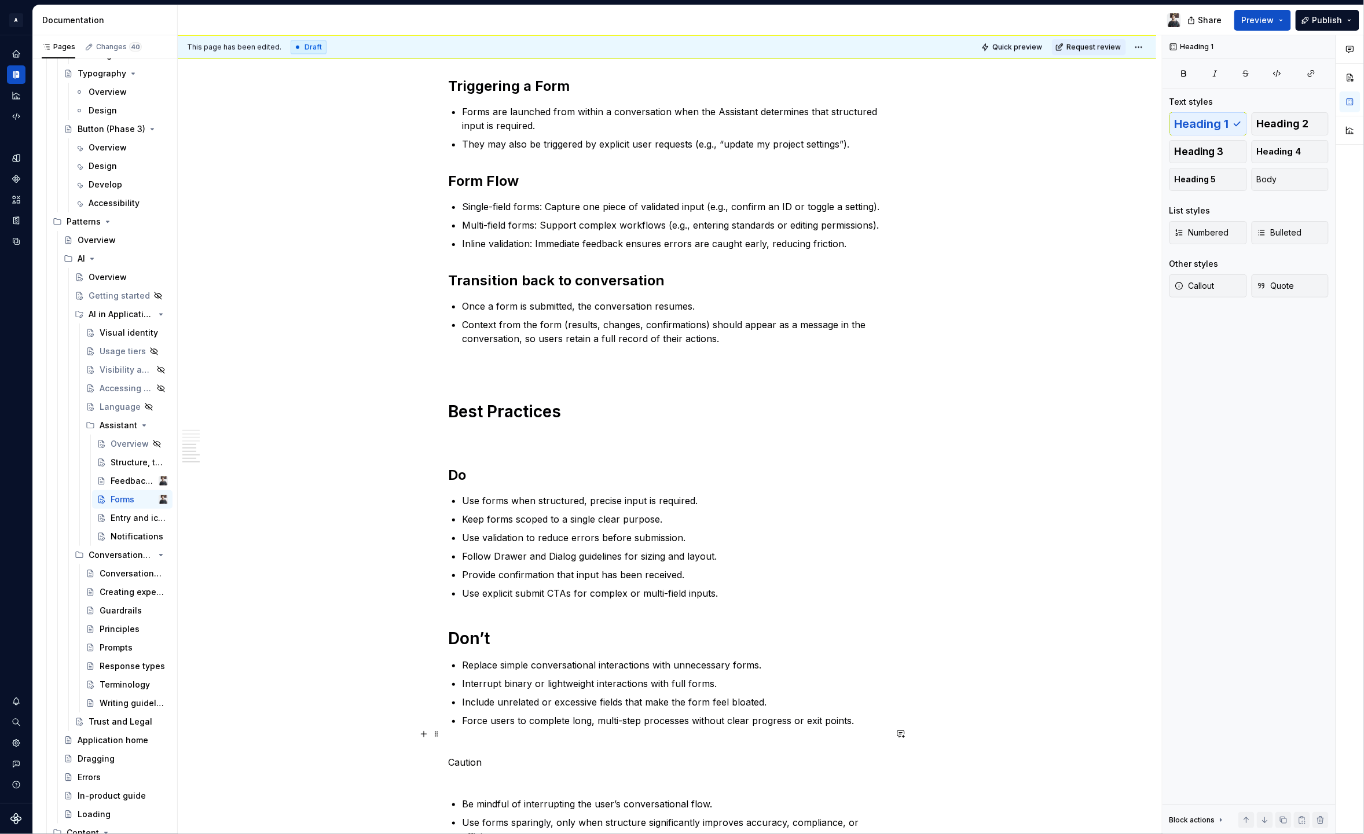
click at [471, 747] on p "Caution" at bounding box center [667, 763] width 438 height 42
click at [519, 713] on button "button" at bounding box center [520, 713] width 16 height 16
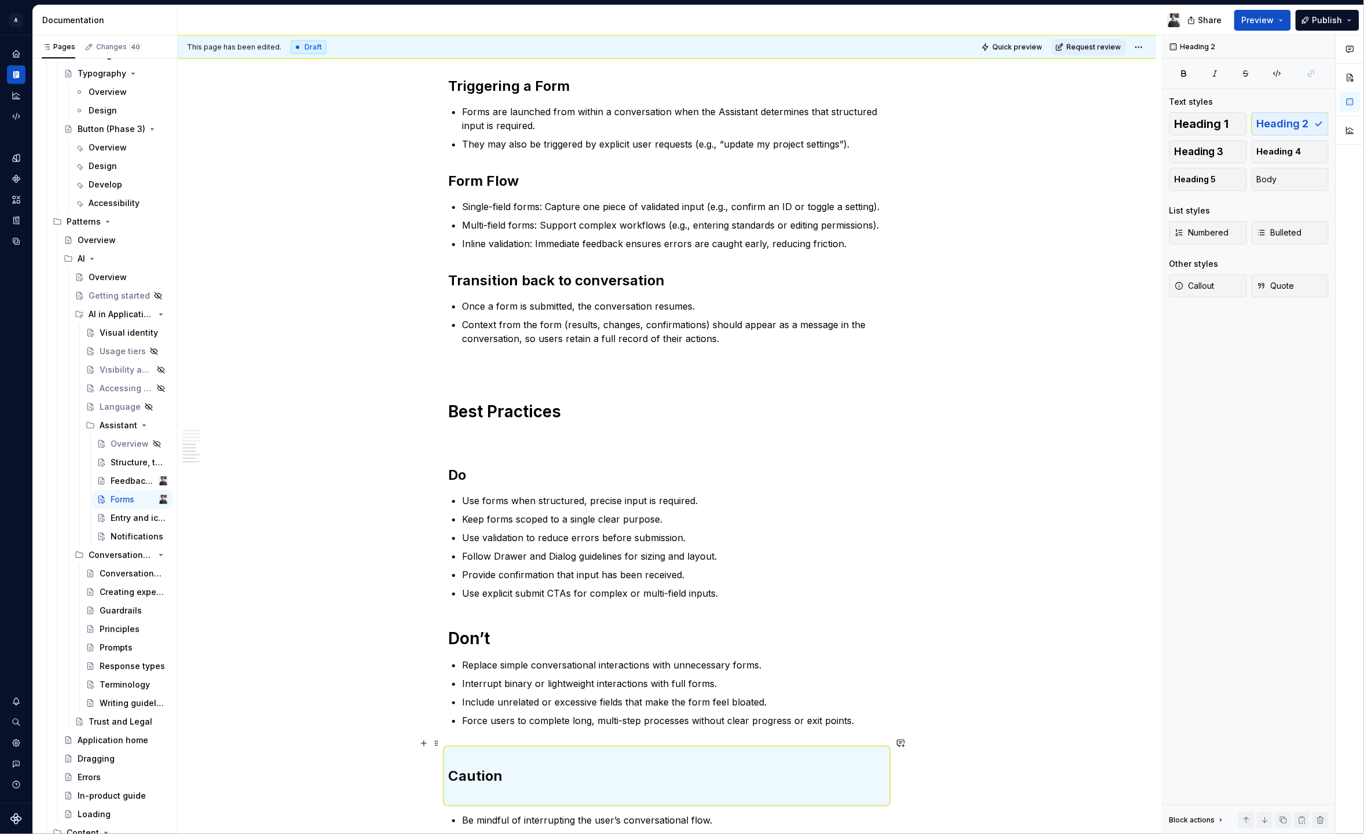
click at [505, 749] on h2 "Caution" at bounding box center [667, 777] width 438 height 56
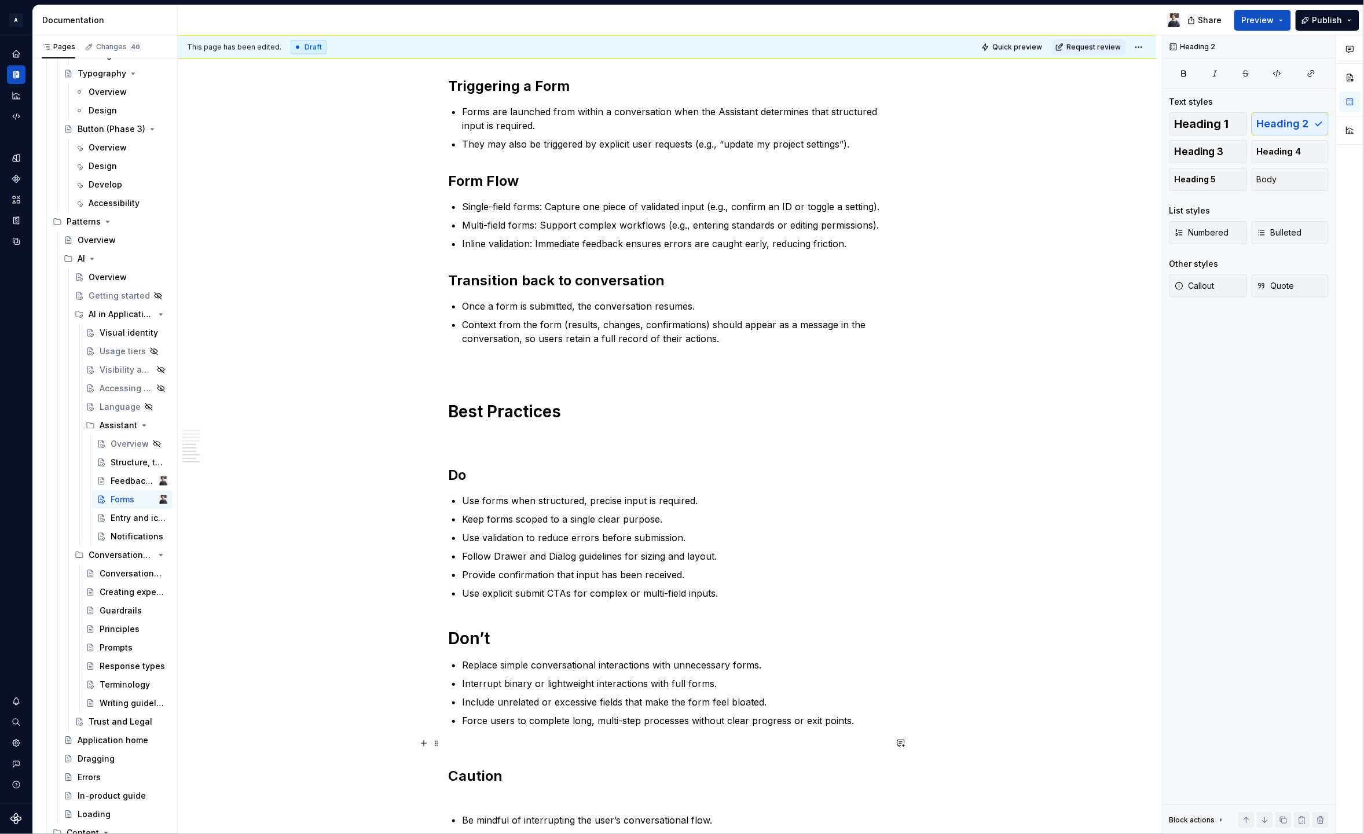
click at [481, 772] on h2 "Caution" at bounding box center [667, 777] width 438 height 56
click at [482, 749] on h2 "Caution" at bounding box center [667, 767] width 438 height 37
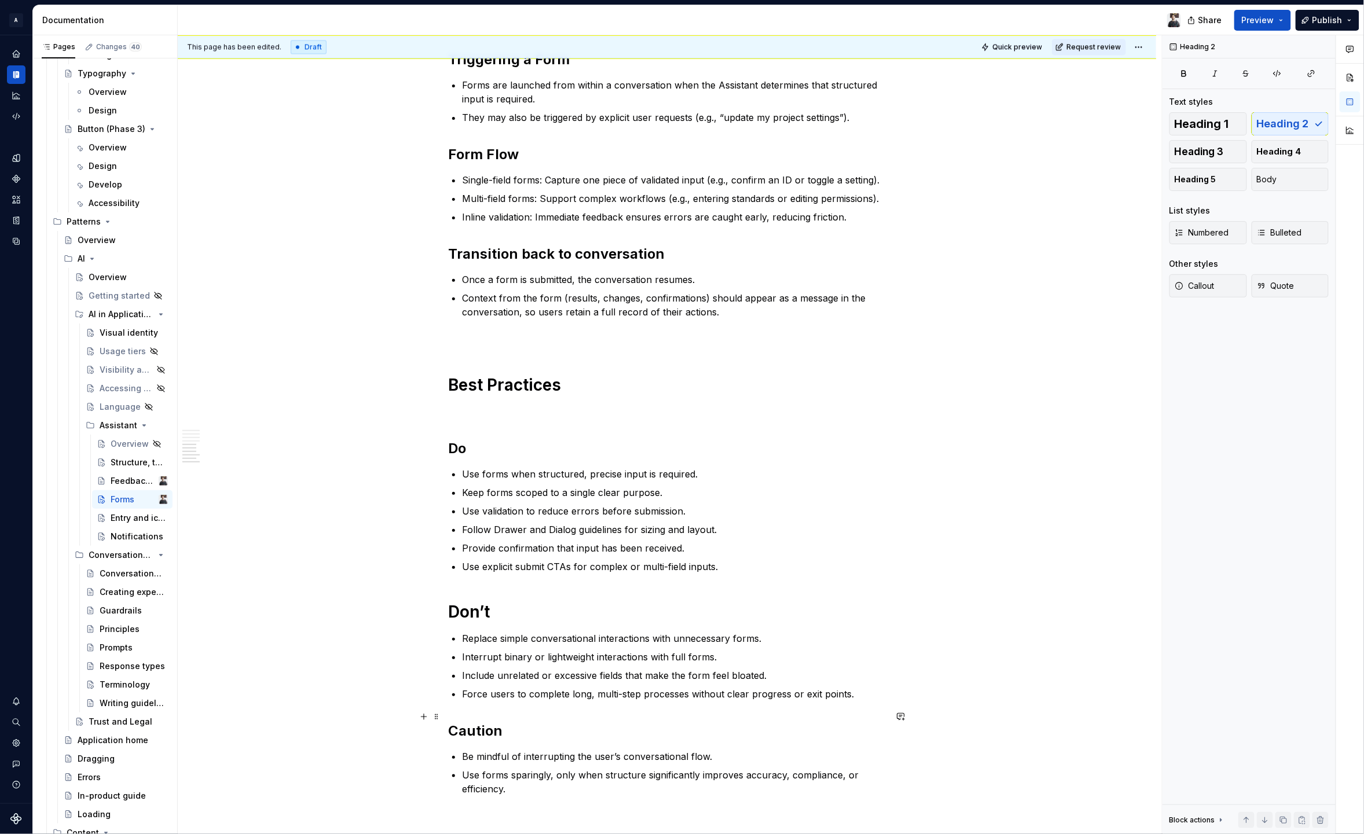
click at [548, 753] on ul "Be mindful of interrupting the user’s conversational flow. Use forms sparingly,…" at bounding box center [674, 773] width 424 height 46
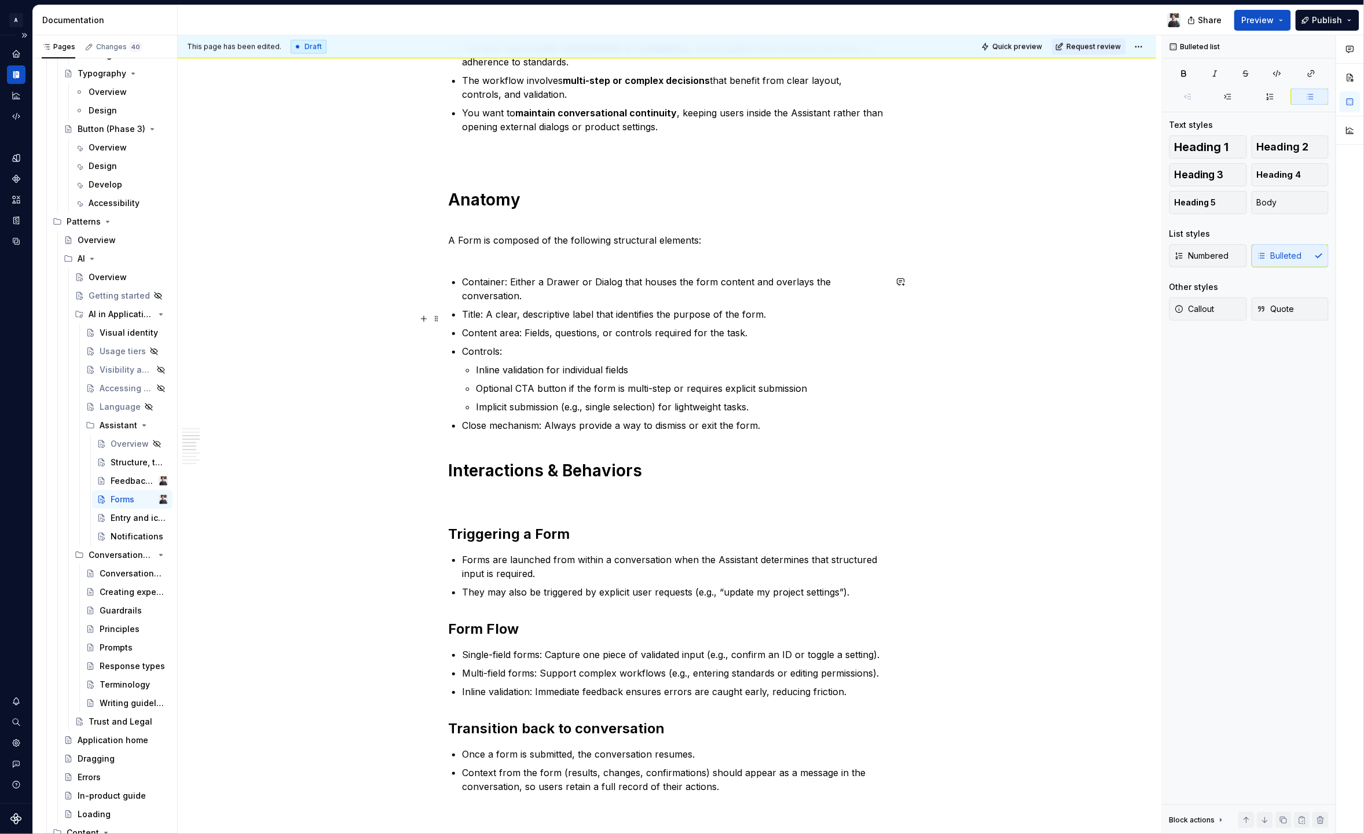
scroll to position [51, 0]
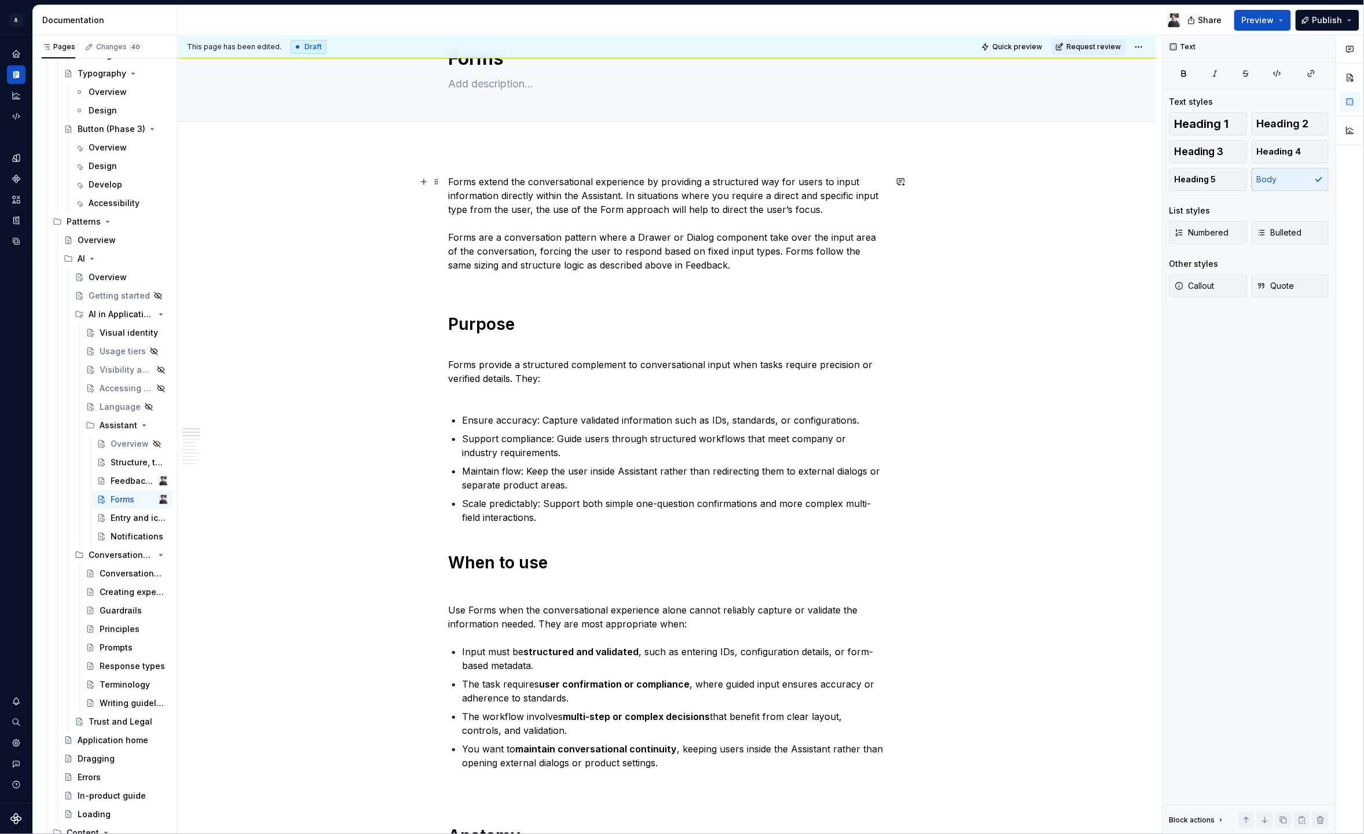
click at [791, 255] on p "Forms extend the conversational experience by providing a structured way for us…" at bounding box center [667, 230] width 438 height 111
click at [770, 251] on p "Forms extend the conversational experience by providing a structured way for us…" at bounding box center [667, 230] width 438 height 111
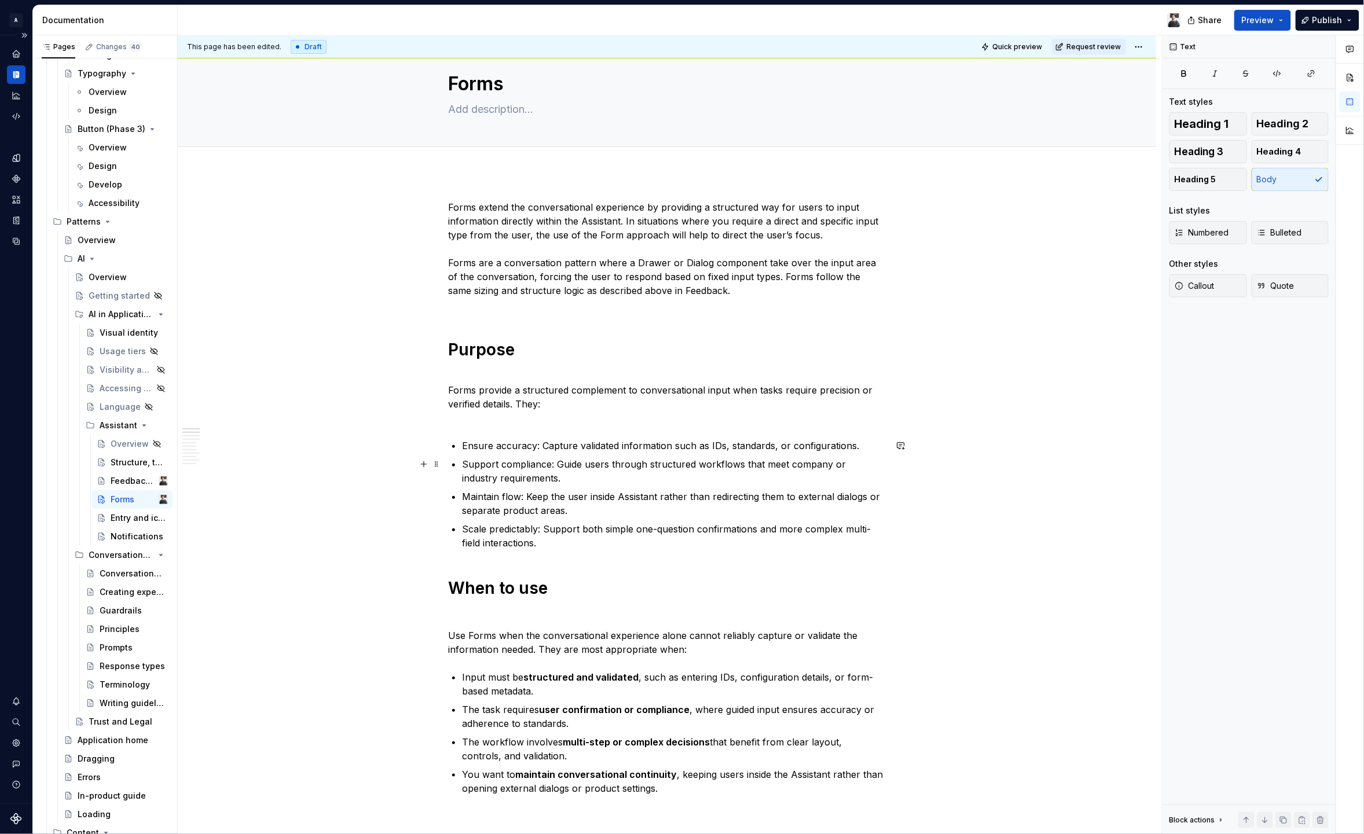
scroll to position [0, 0]
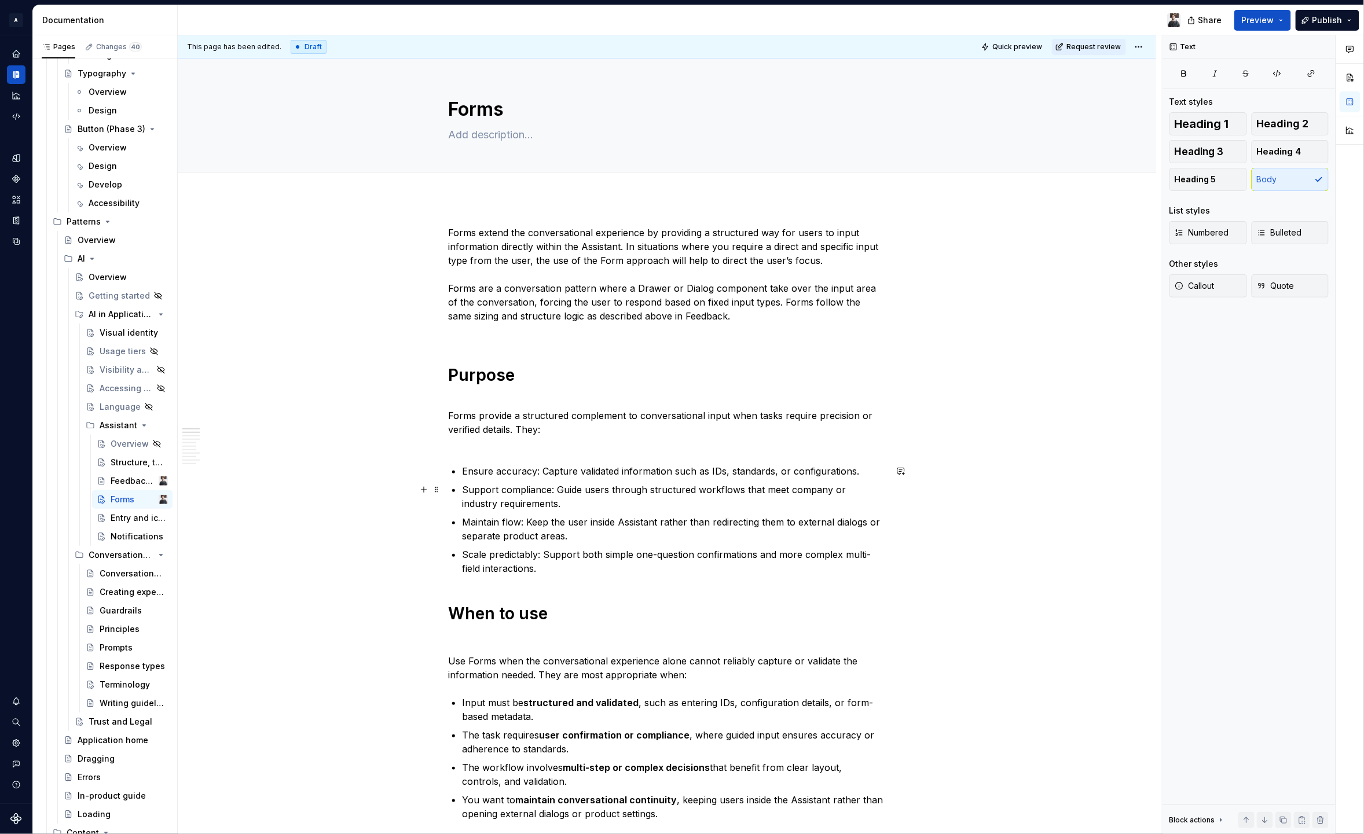
click at [756, 320] on p "Forms extend the conversational experience by providing a structured way for us…" at bounding box center [667, 281] width 438 height 111
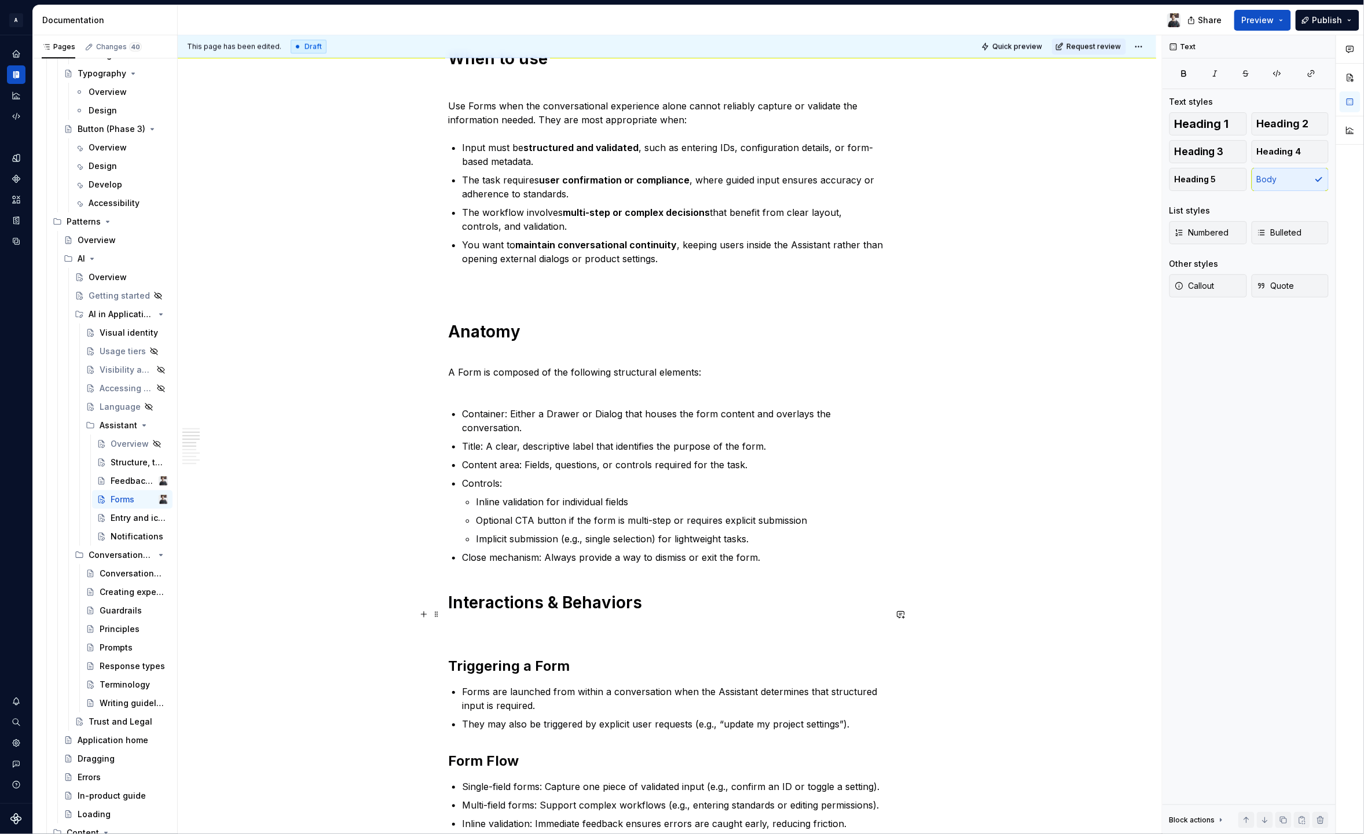
scroll to position [1005, 0]
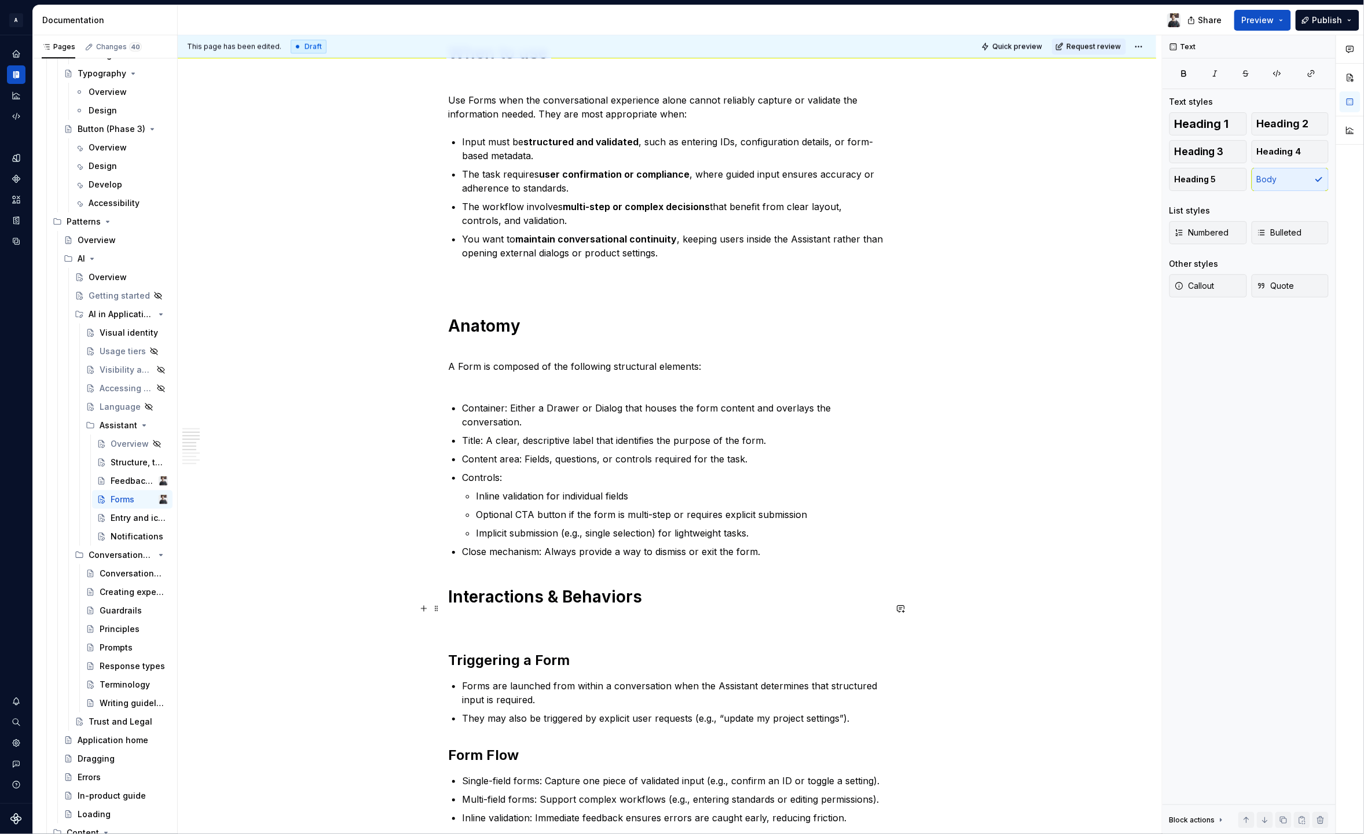
click at [540, 617] on p at bounding box center [667, 624] width 438 height 14
click at [547, 587] on strong "Interactions & Behaviors" at bounding box center [545, 597] width 194 height 20
click at [528, 550] on div "Forms extend the conversational experience by providing a structured way for us…" at bounding box center [667, 309] width 438 height 2176
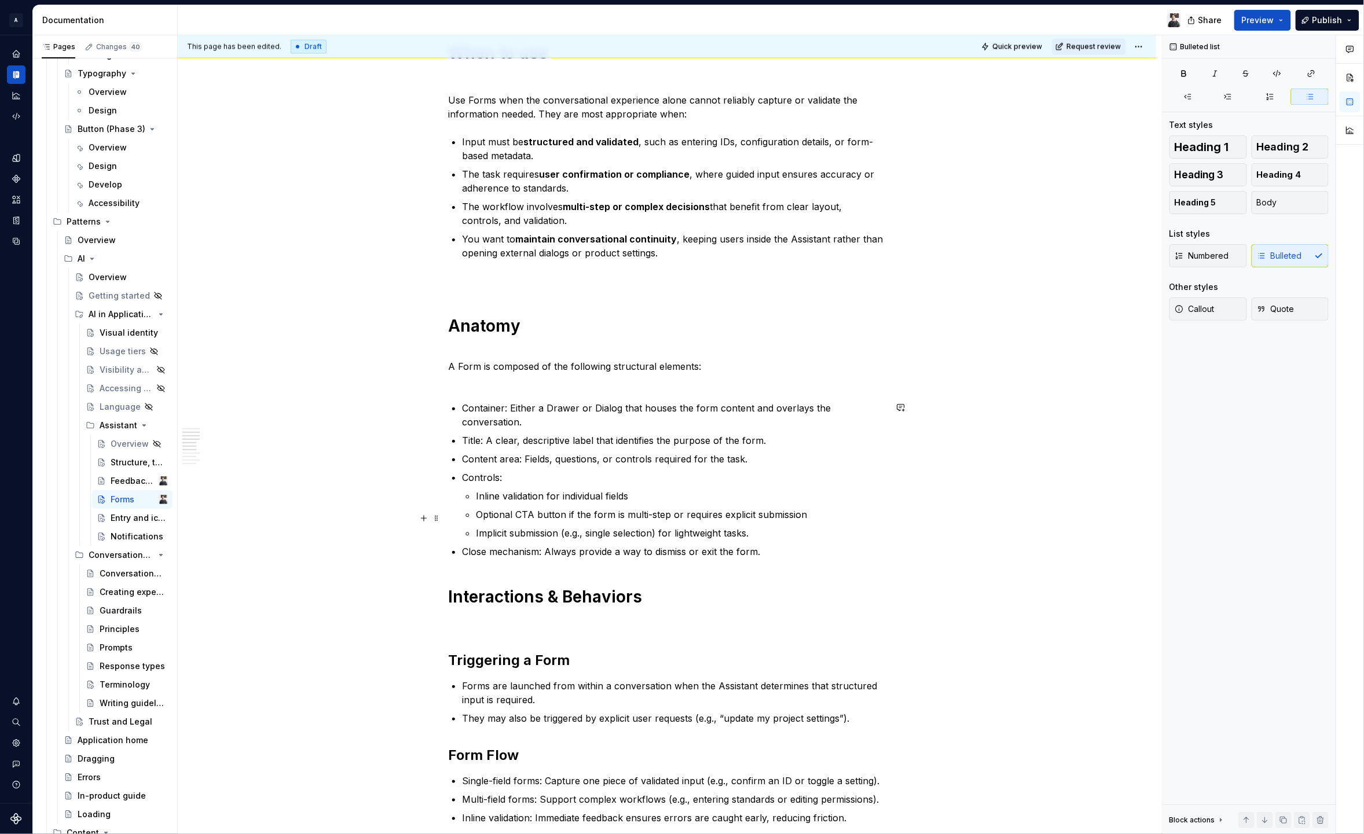
drag, startPoint x: 804, startPoint y: 523, endPoint x: 815, endPoint y: 548, distance: 28.0
click at [804, 526] on p "Implicit submission (e.g., single selection) for lightweight tasks." at bounding box center [681, 533] width 410 height 14
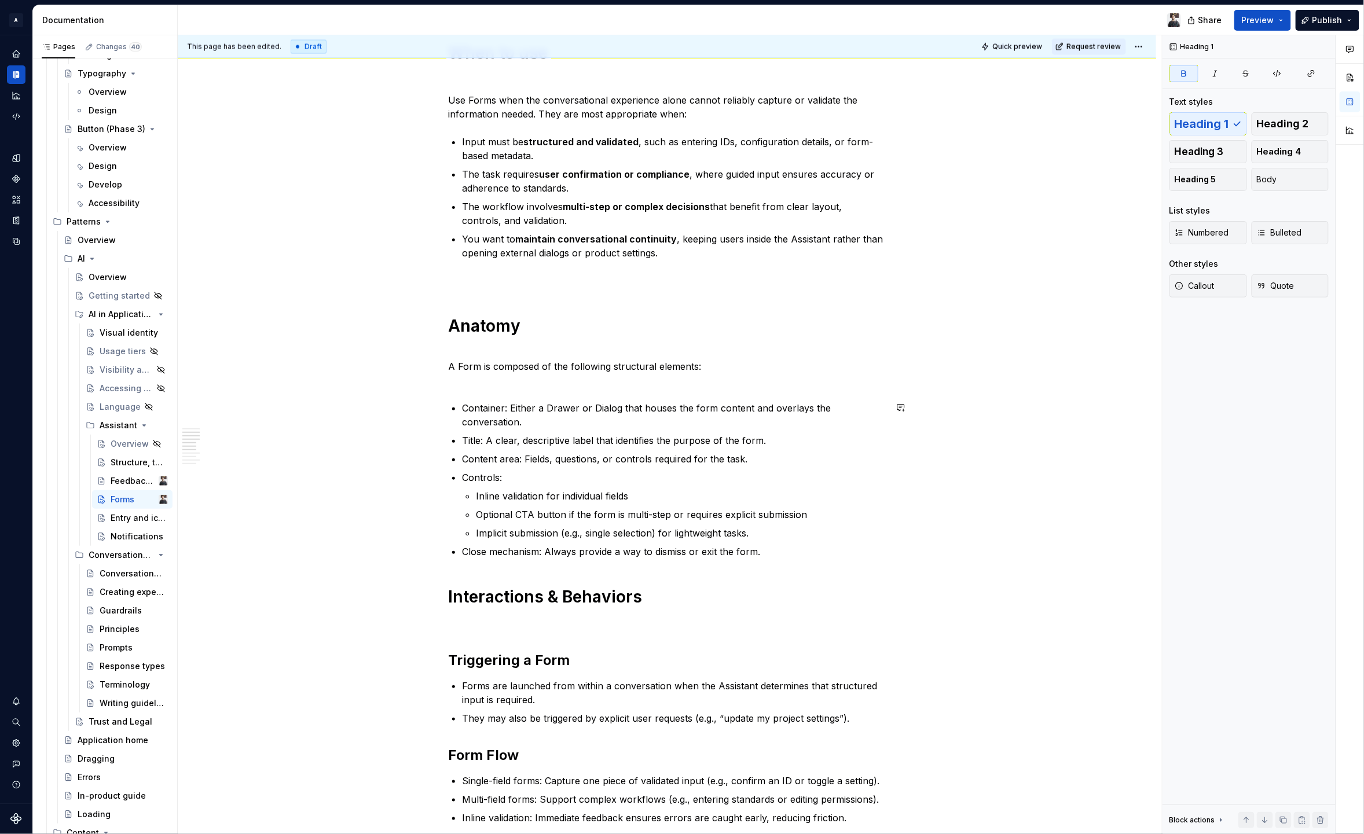
click at [815, 548] on div "Forms extend the conversational experience by providing a structured way for us…" at bounding box center [667, 309] width 438 height 2176
click at [807, 545] on p "Close mechanism: Always provide a way to dismiss or exit the form." at bounding box center [674, 552] width 424 height 14
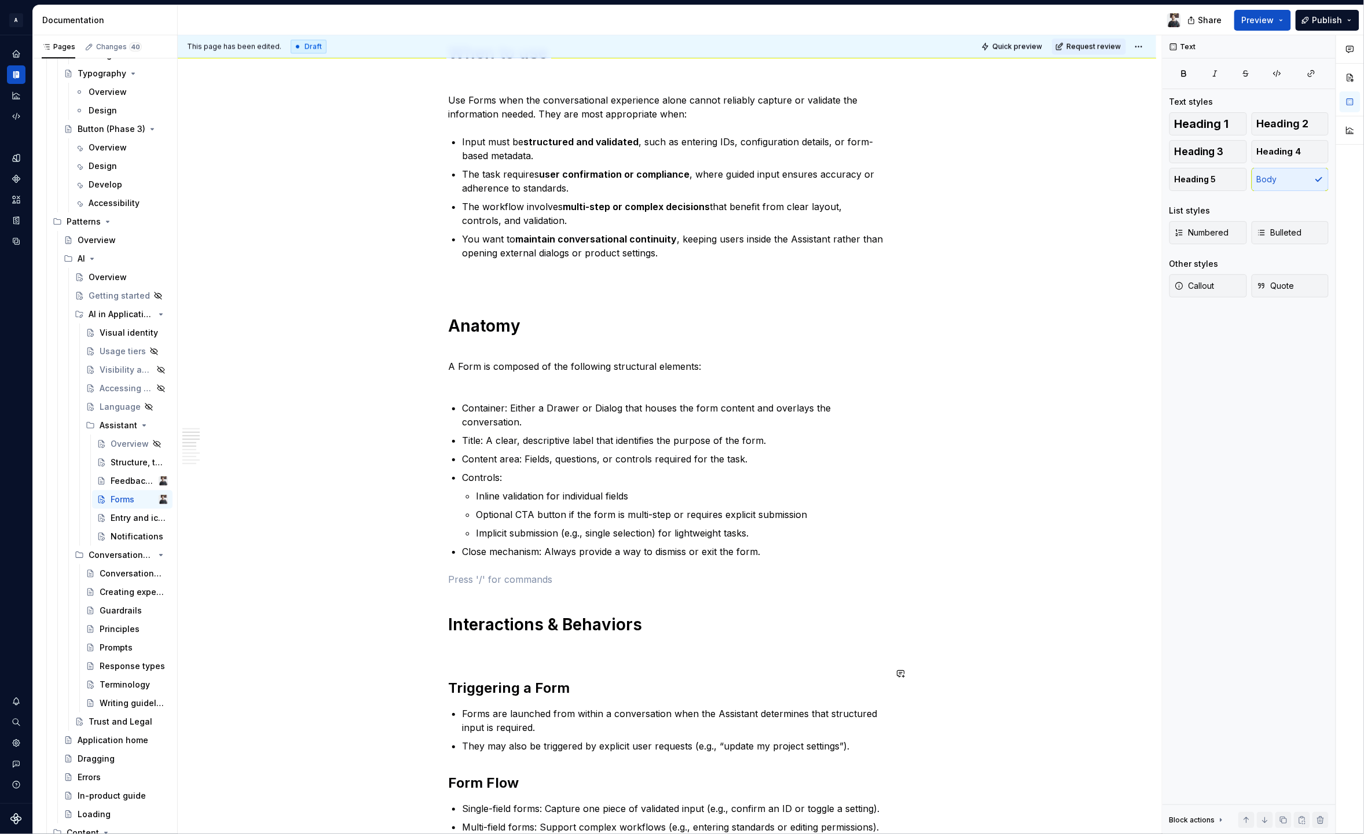
click at [643, 644] on div "Forms extend the conversational experience by providing a structured way for us…" at bounding box center [667, 323] width 438 height 2204
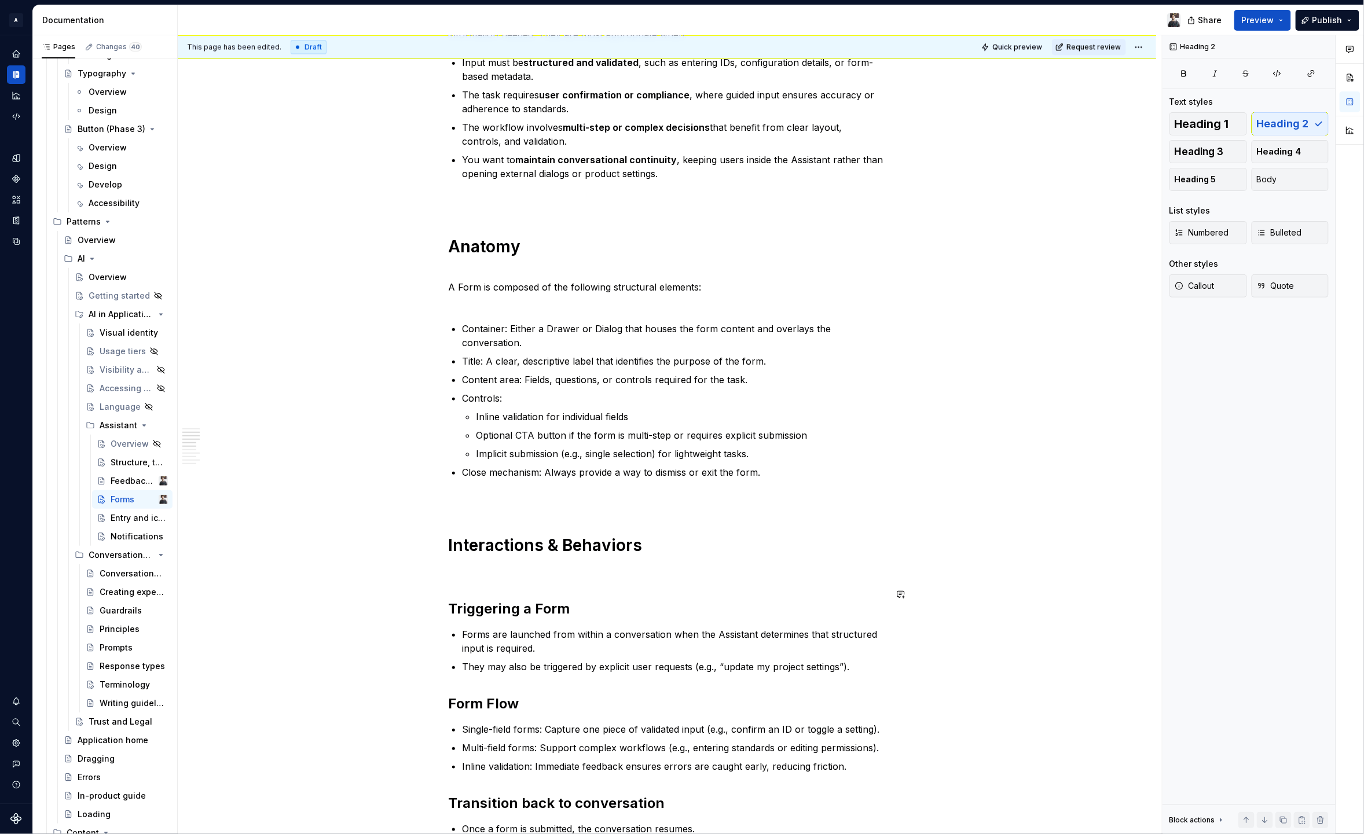
scroll to position [1133, 0]
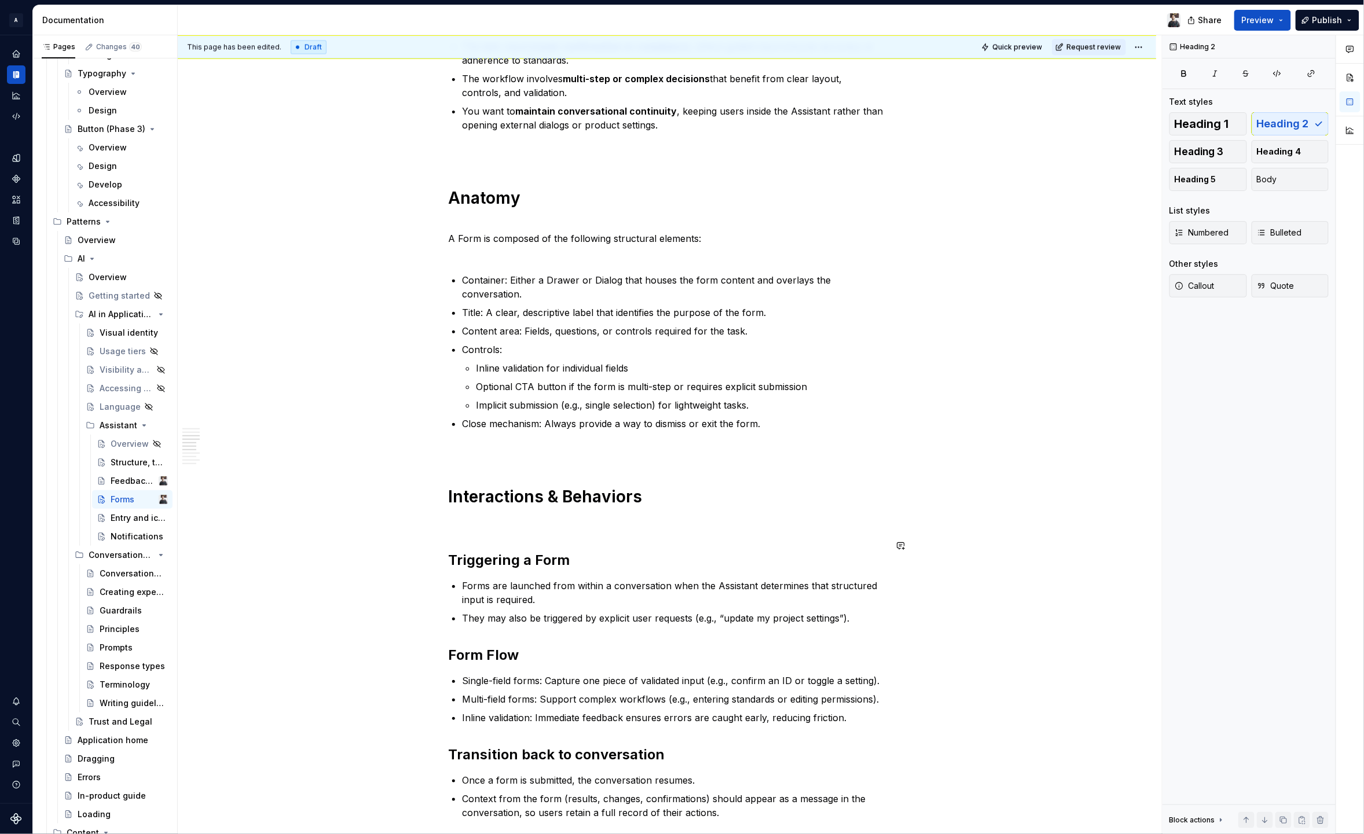
click at [538, 523] on div "Forms extend the conversational experience by providing a structured way for us…" at bounding box center [667, 195] width 438 height 2204
click at [552, 517] on p at bounding box center [667, 524] width 438 height 14
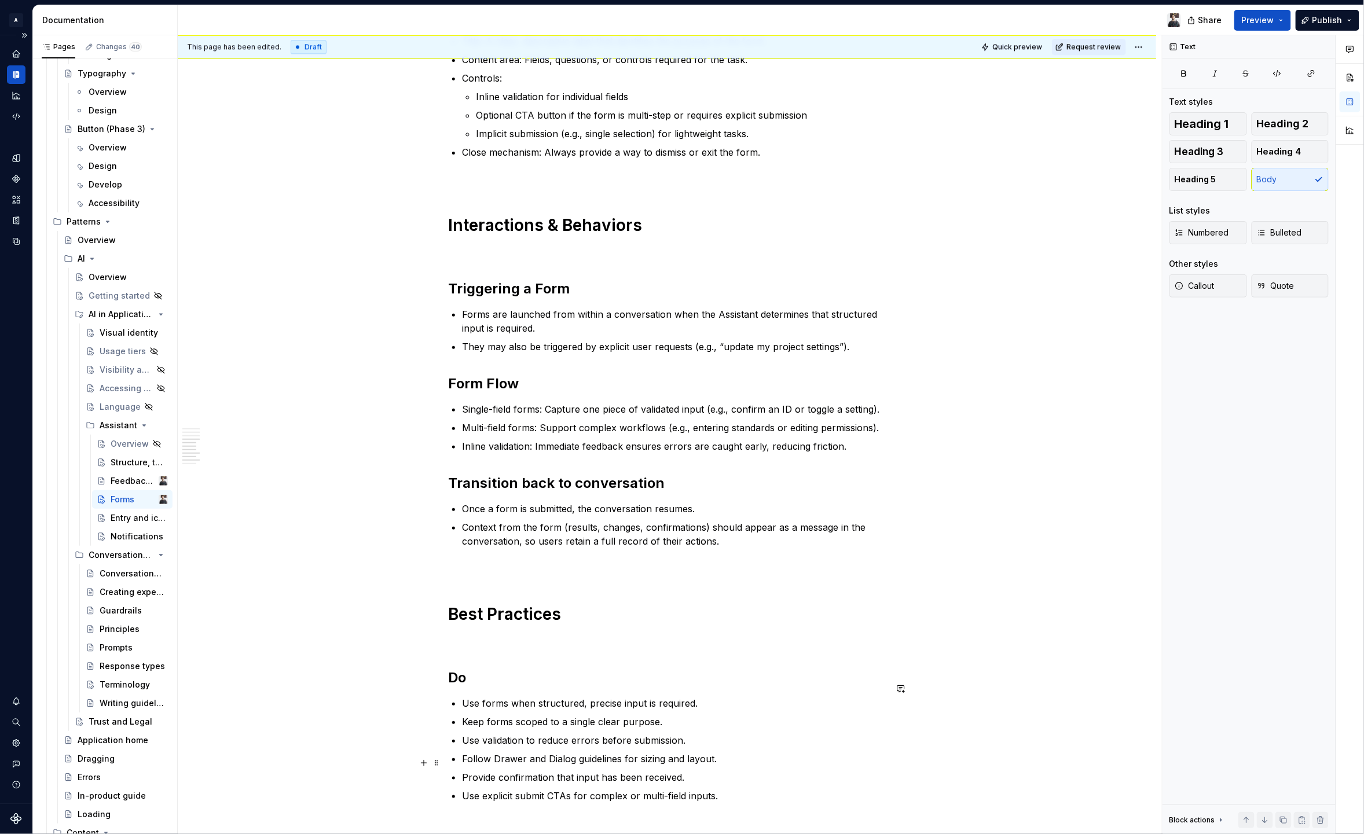
scroll to position [1170, 0]
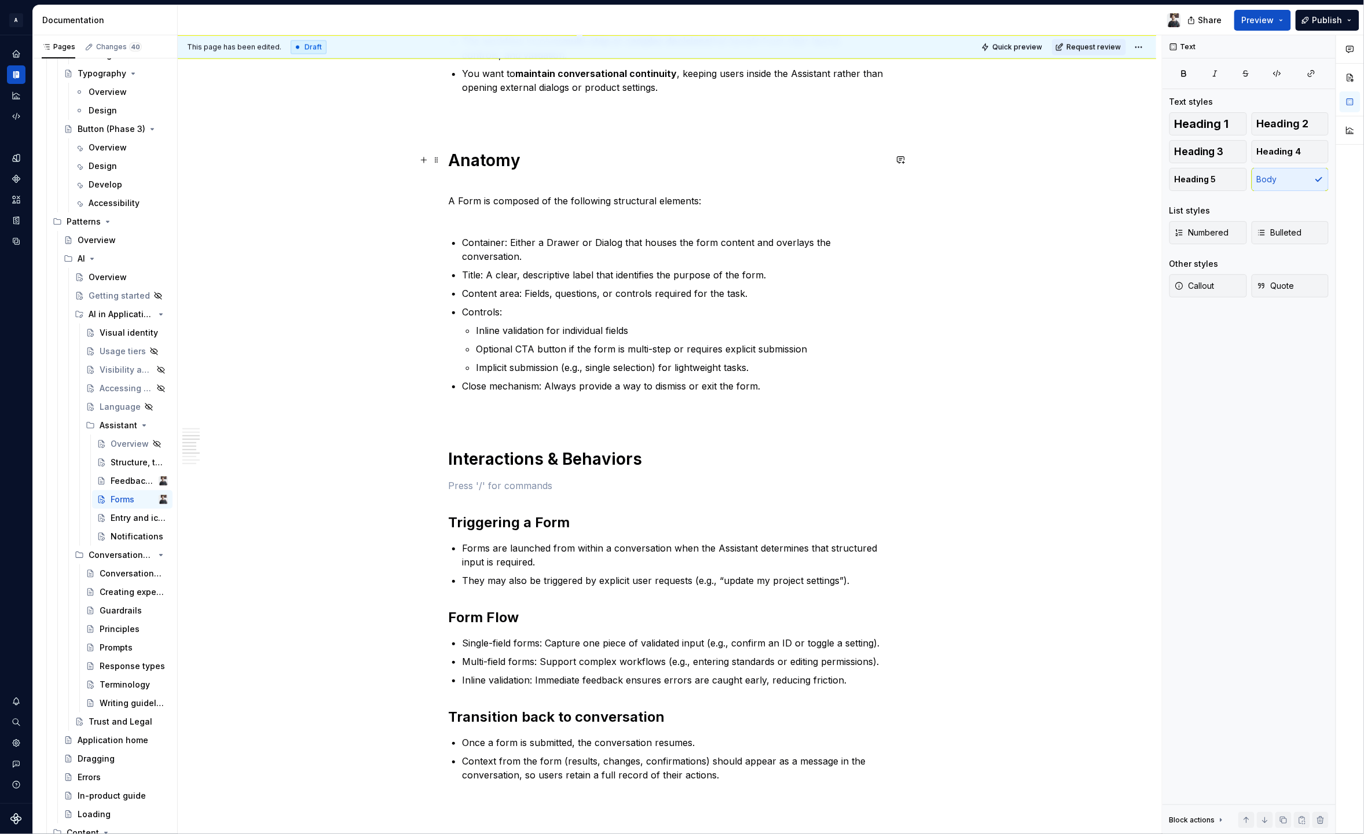
click at [587, 163] on h1 "Anatomy" at bounding box center [667, 160] width 438 height 21
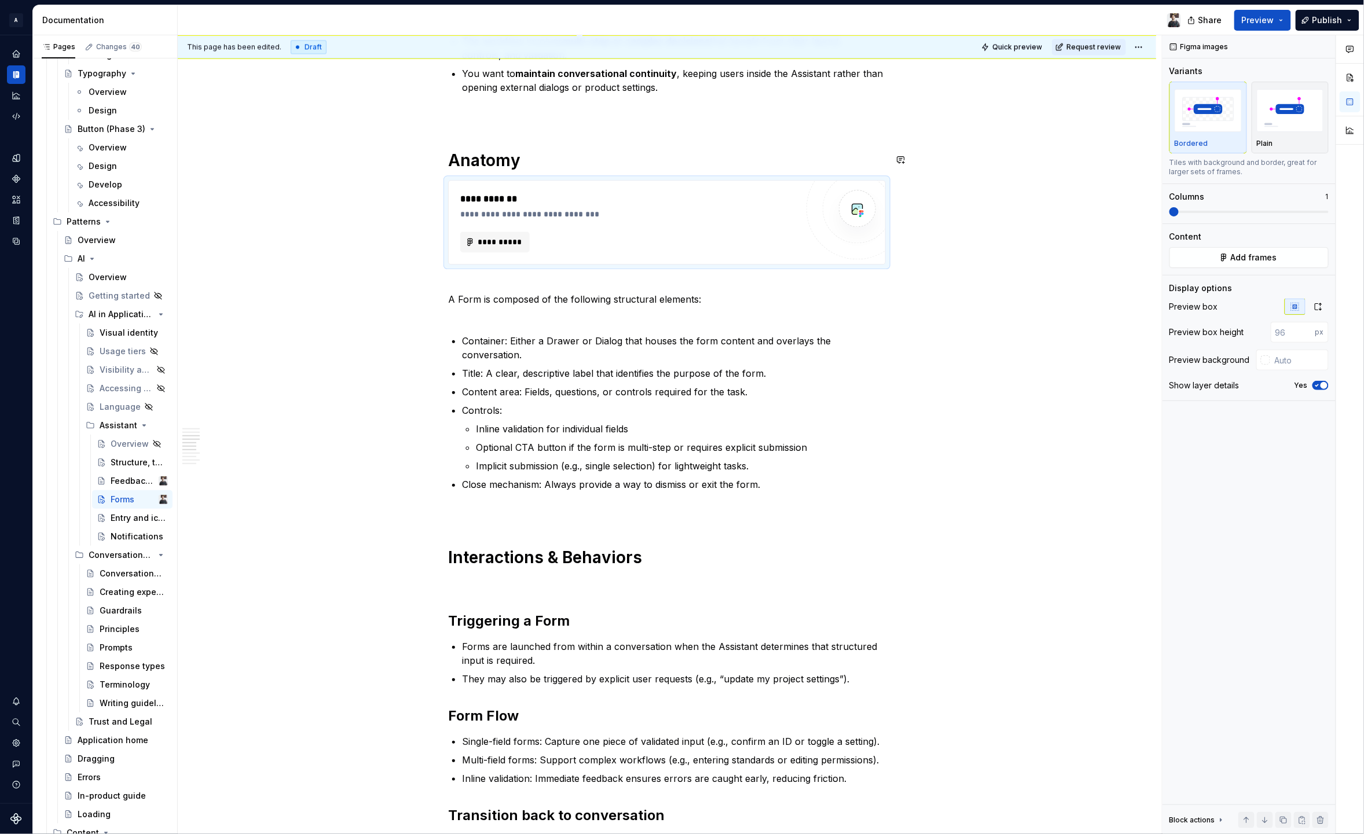
click at [547, 160] on h1 "Anatomy" at bounding box center [667, 160] width 438 height 21
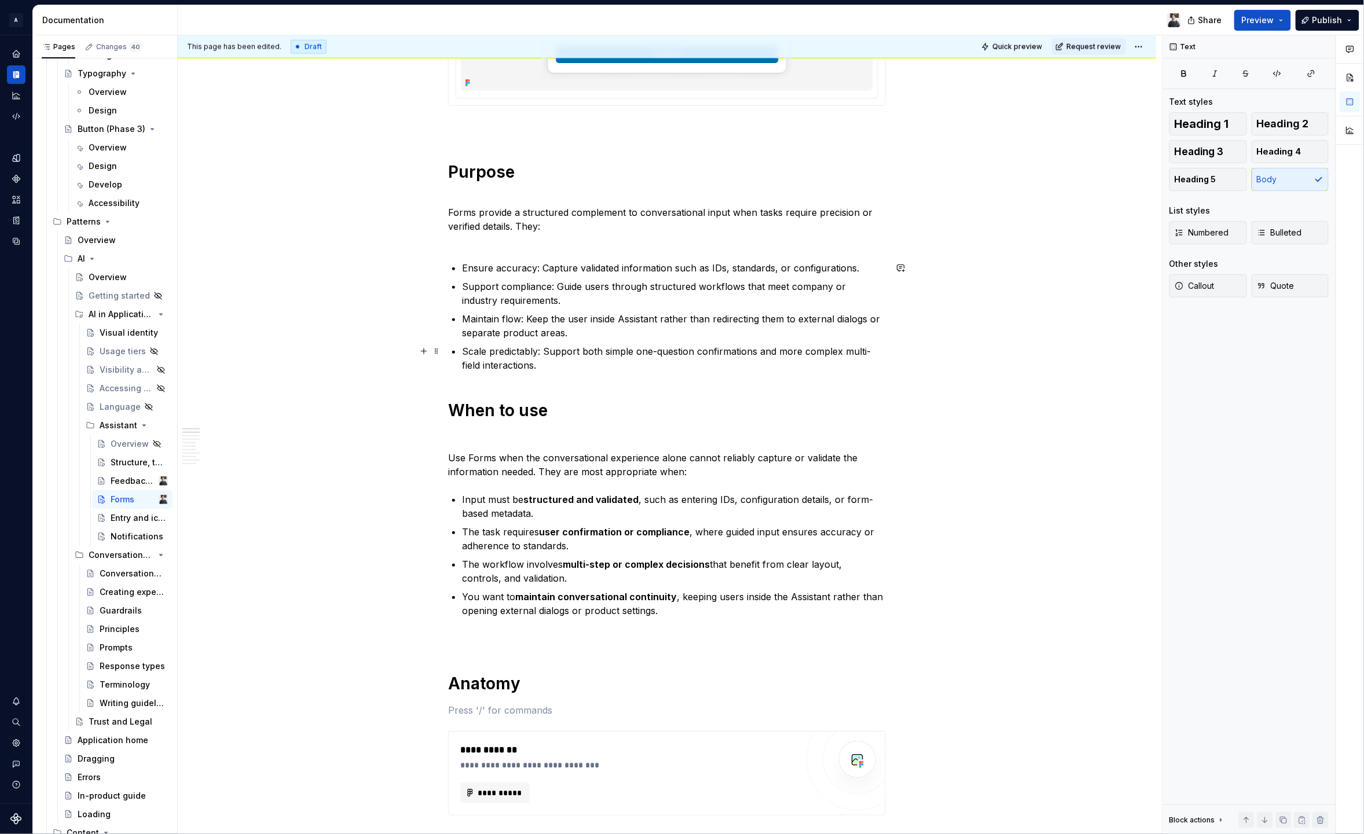
scroll to position [20, 0]
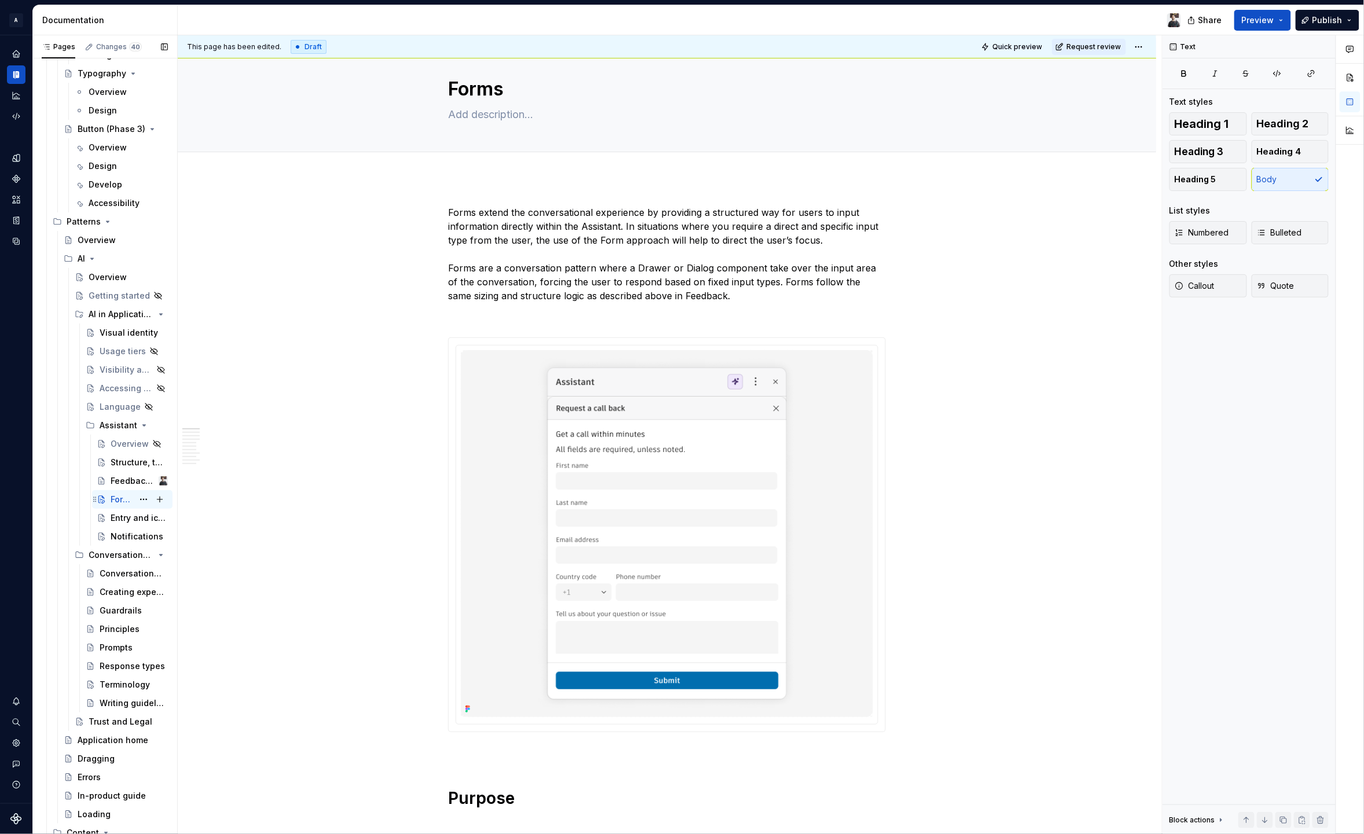
click at [118, 485] on div "Feedback and Forms" at bounding box center [134, 481] width 46 height 12
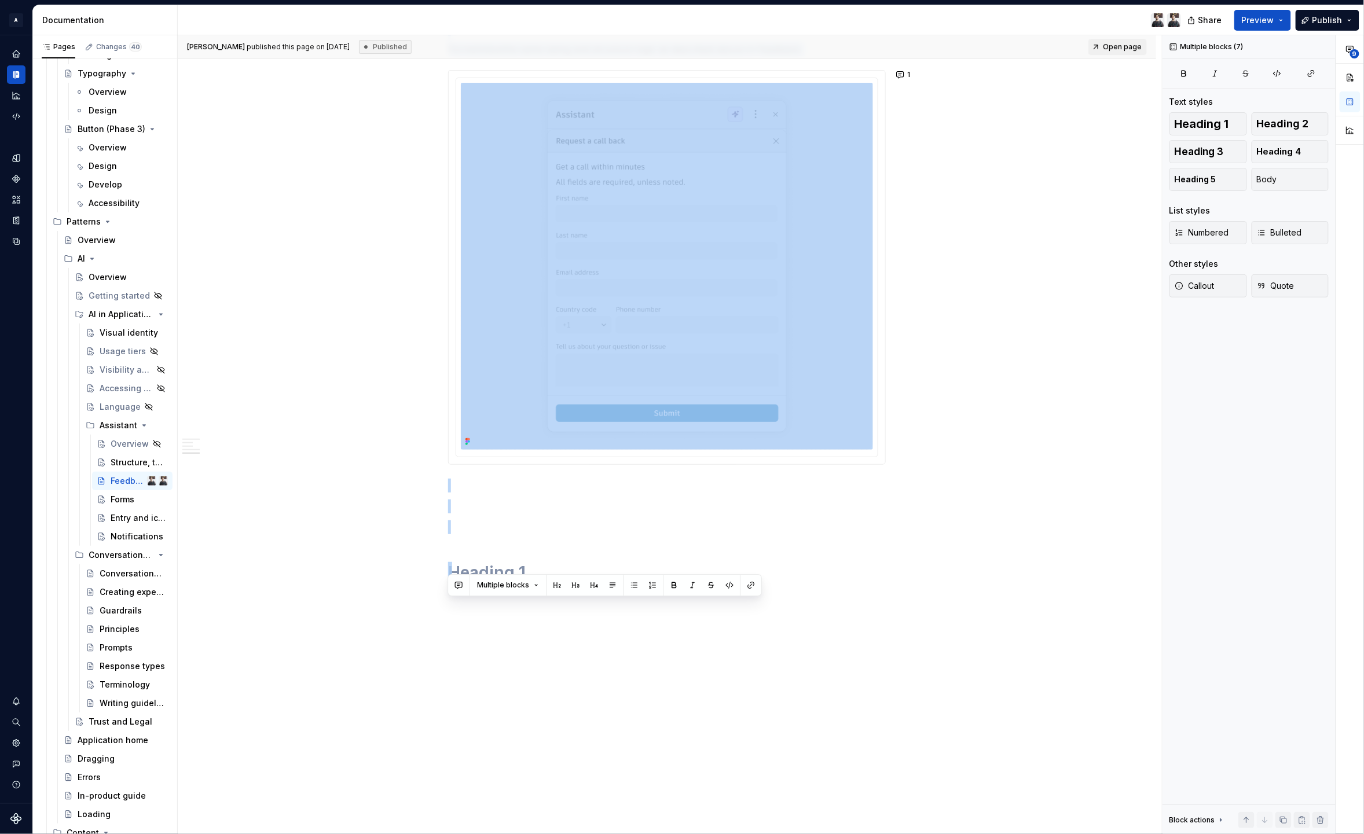
scroll to position [1866, 0]
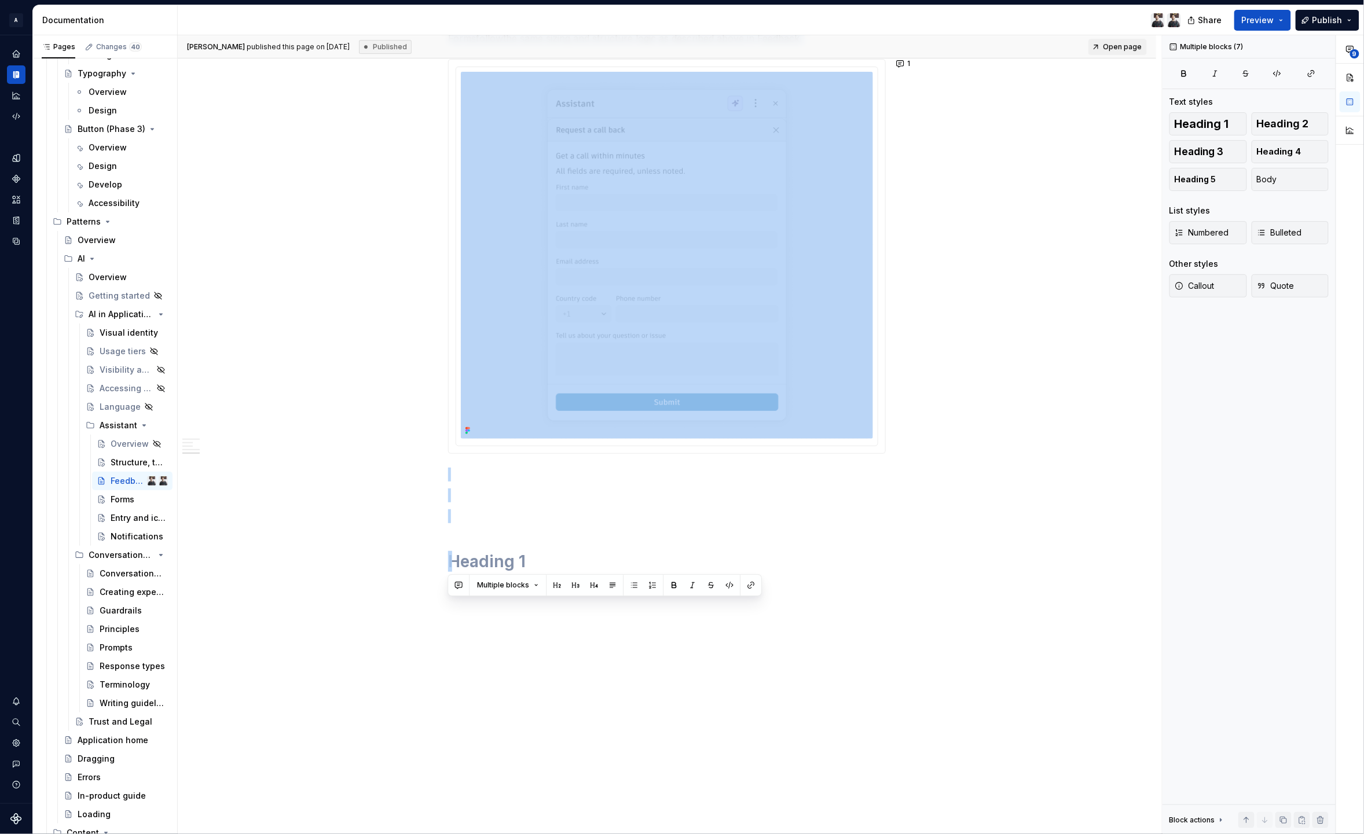
drag, startPoint x: 449, startPoint y: 274, endPoint x: 1096, endPoint y: 834, distance: 855.5
click at [1095, 834] on html "A Weave Dataset 2.0 Documentation Share Preview Publish Pages Changes 40 Add Ac…" at bounding box center [682, 417] width 1364 height 834
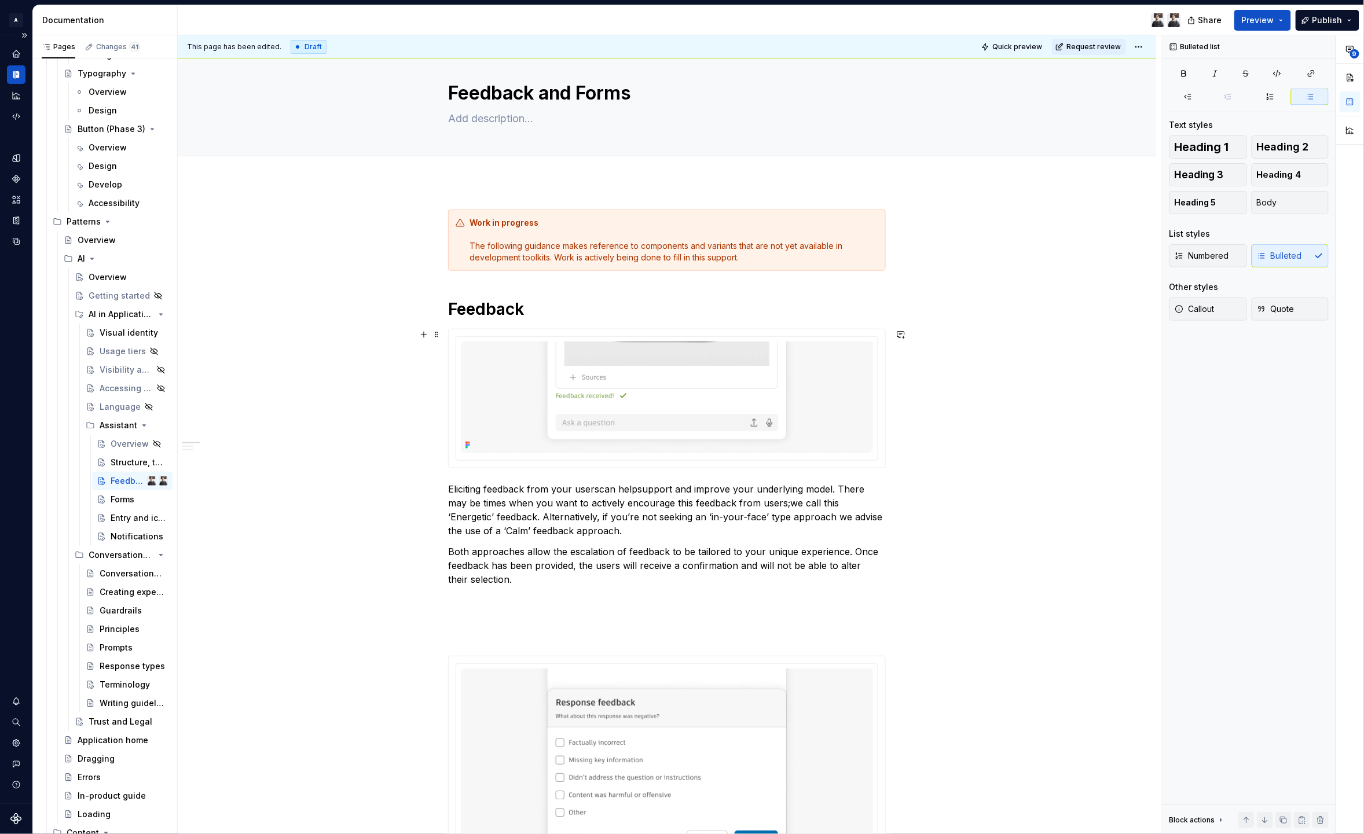
scroll to position [0, 0]
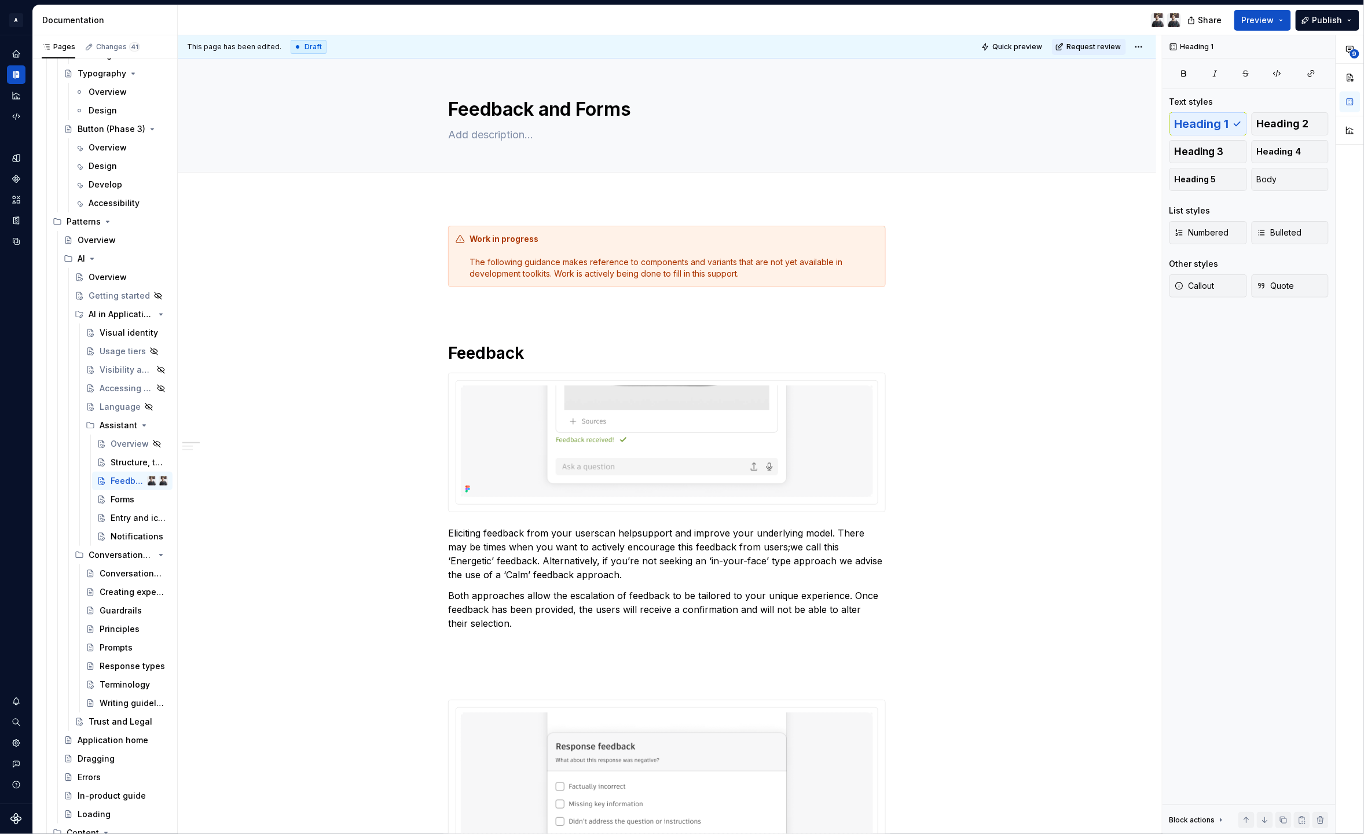
type textarea "*"
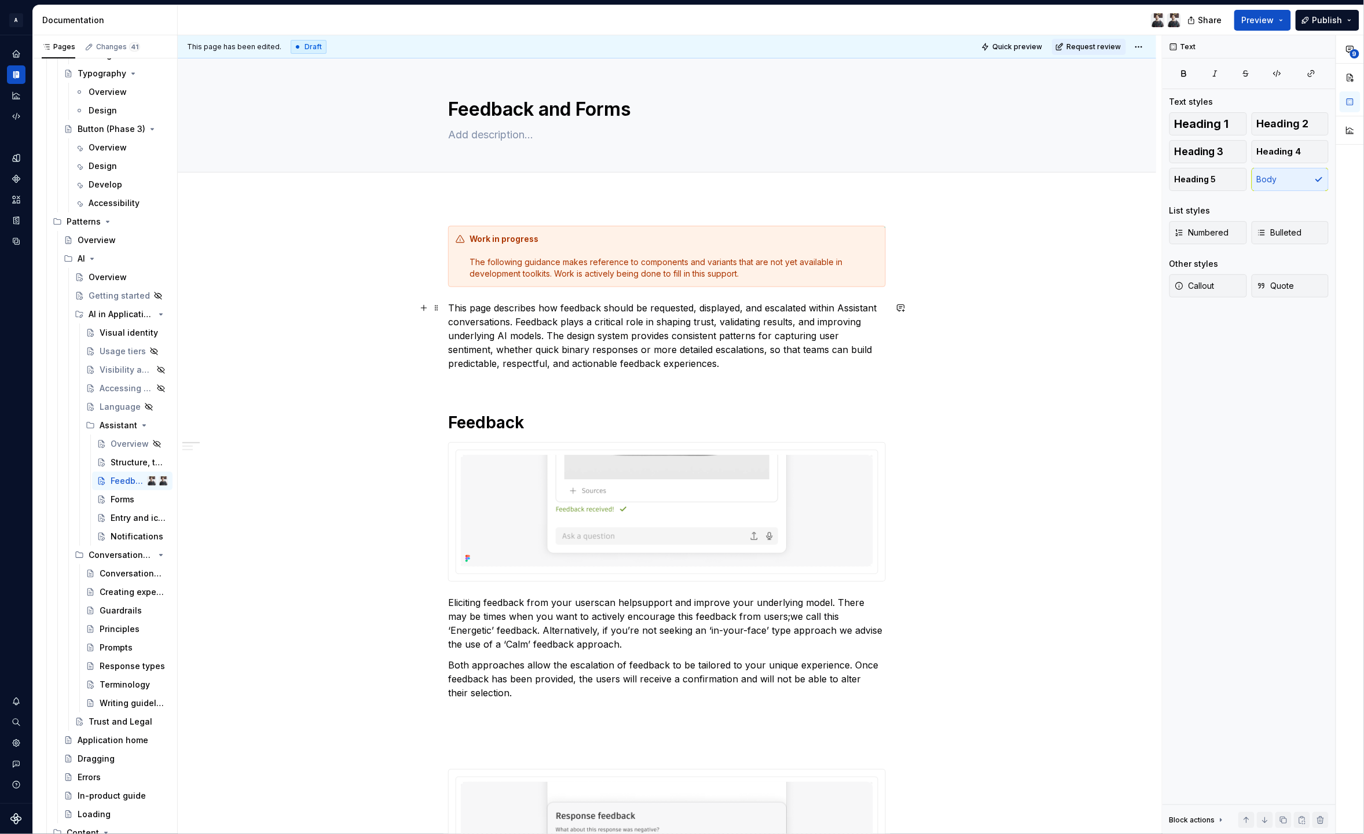
click at [450, 305] on p "This page describes how feedback should be requested, displayed, and escalated …" at bounding box center [667, 342] width 438 height 83
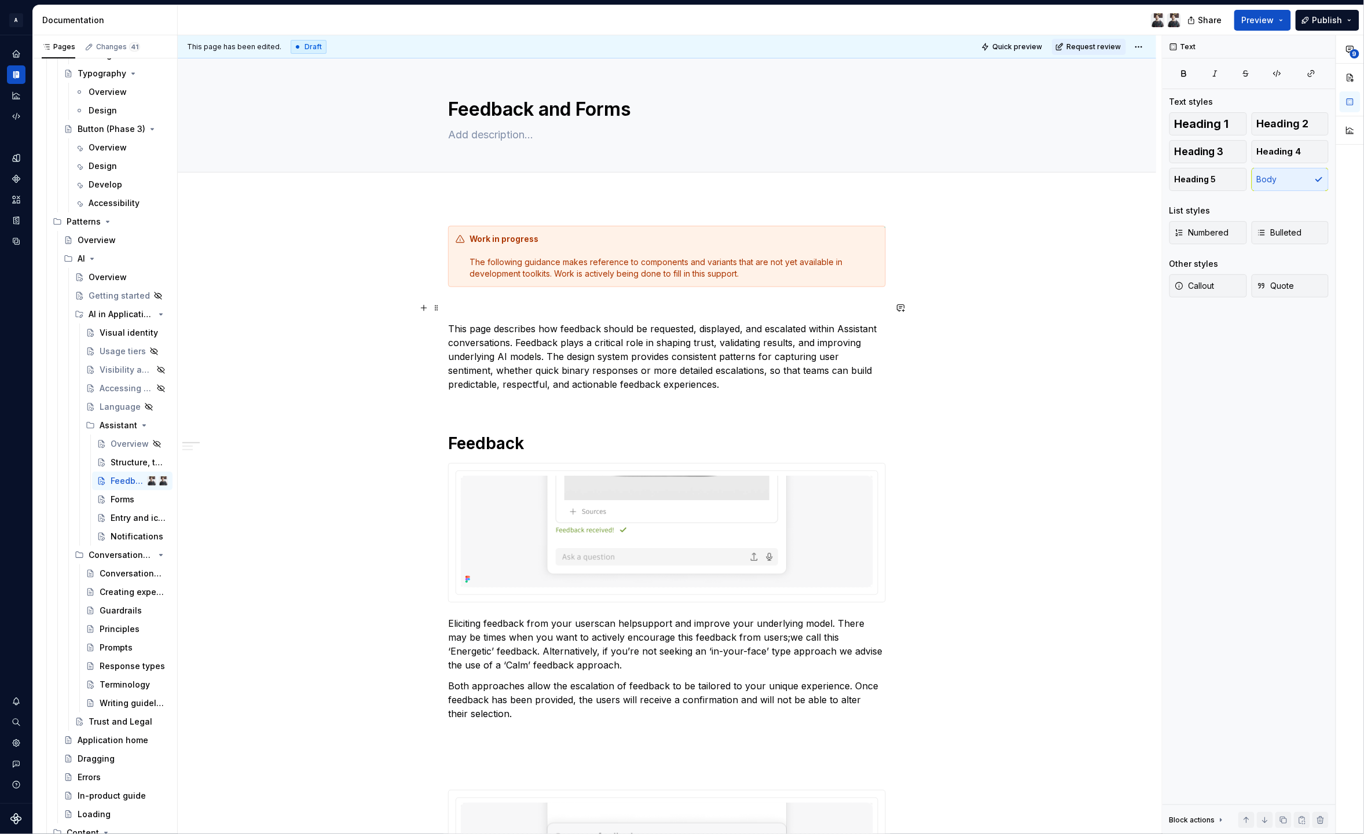
click at [476, 302] on p at bounding box center [667, 308] width 438 height 14
click at [558, 443] on h1 "Feedback" at bounding box center [667, 443] width 438 height 21
click at [492, 445] on h1 "Feedback" at bounding box center [667, 443] width 438 height 21
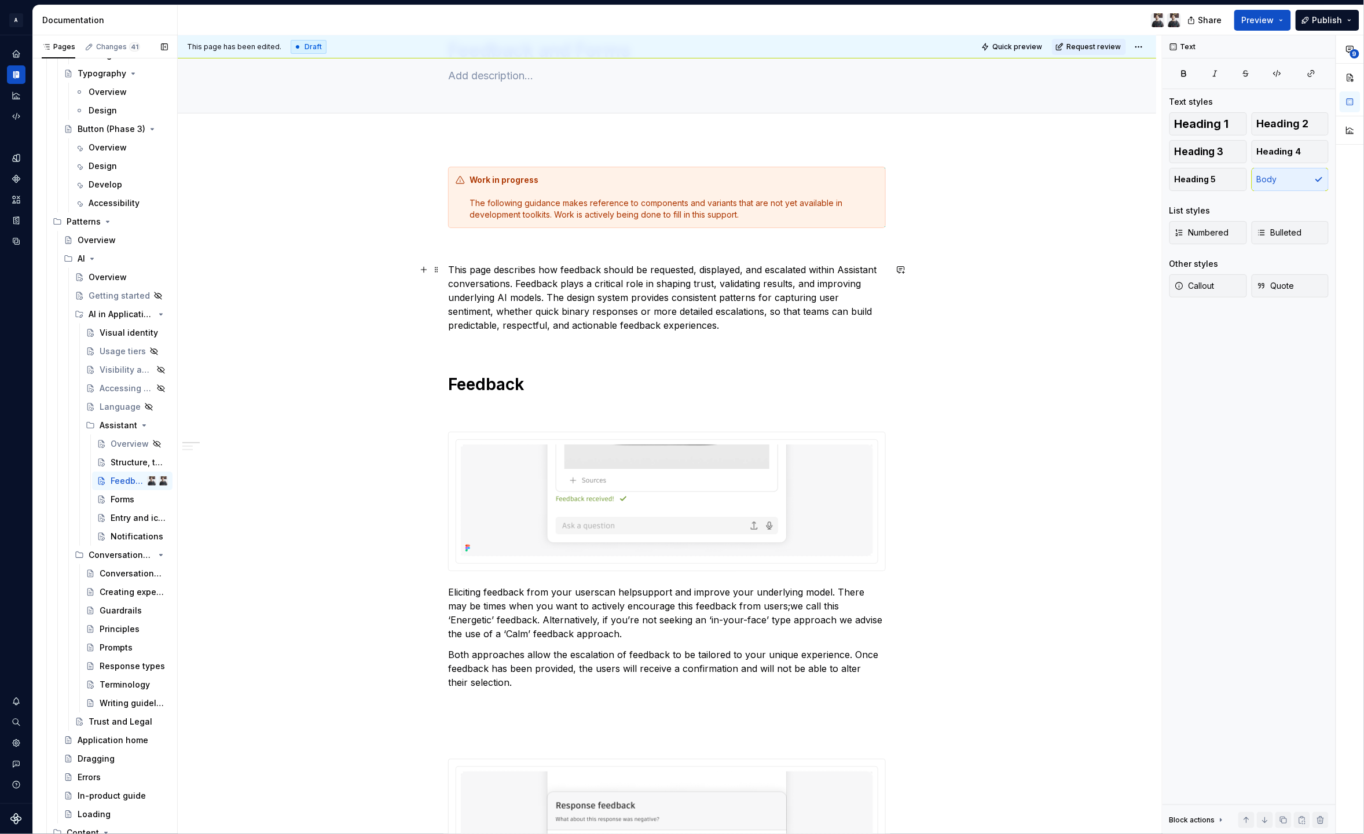
scroll to position [124, 0]
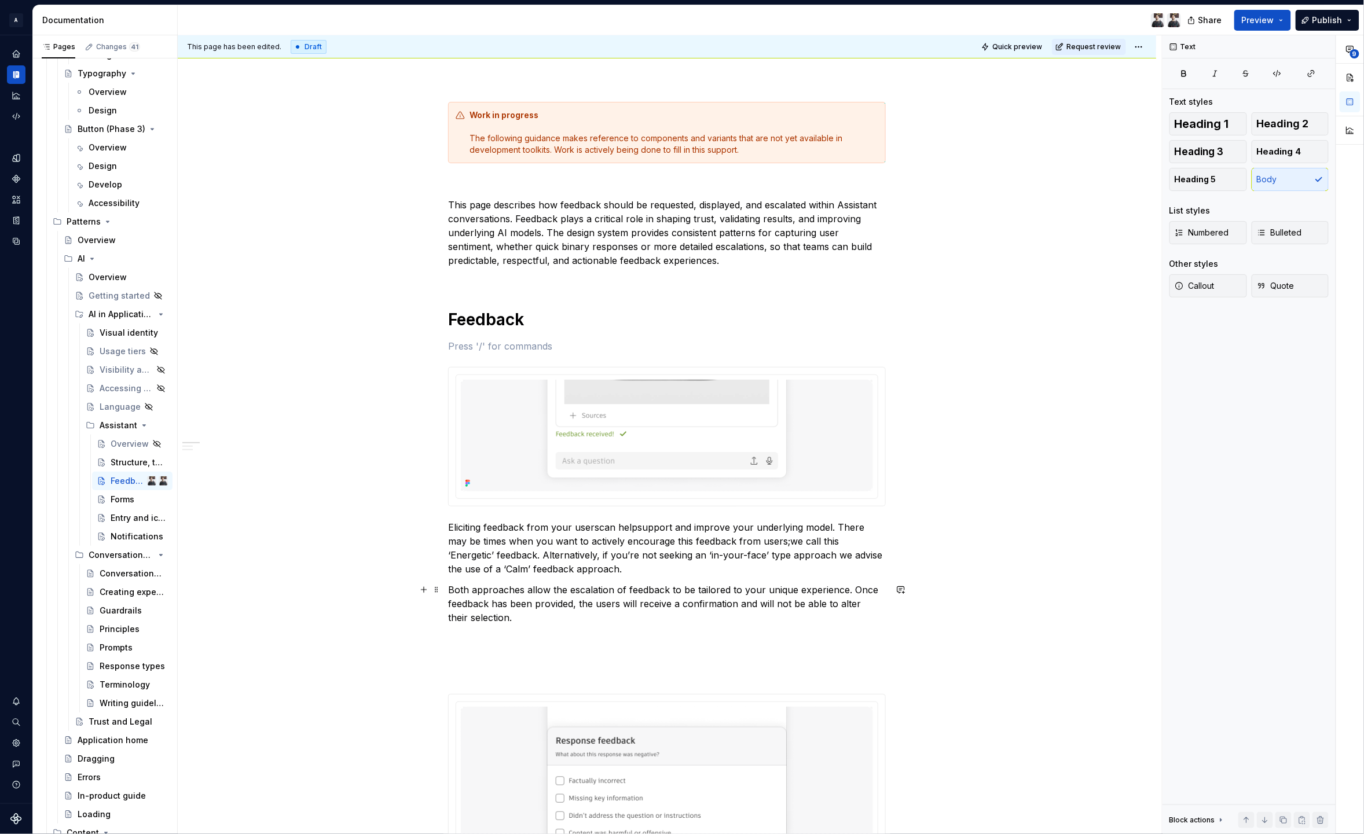
click at [532, 625] on p "Both approaches allow the escalation of feedback to be tailored to your unique …" at bounding box center [667, 611] width 438 height 56
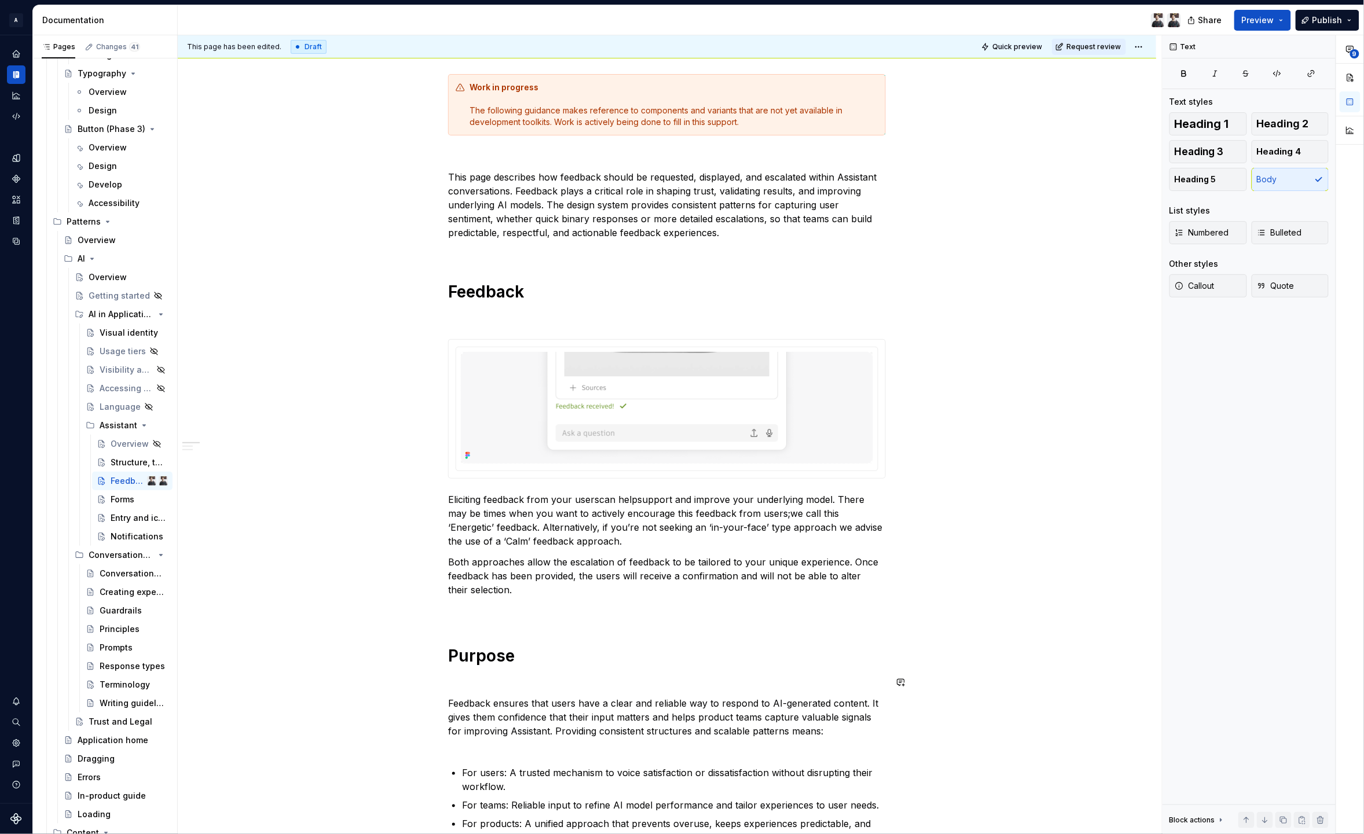
click at [471, 681] on p at bounding box center [667, 683] width 438 height 14
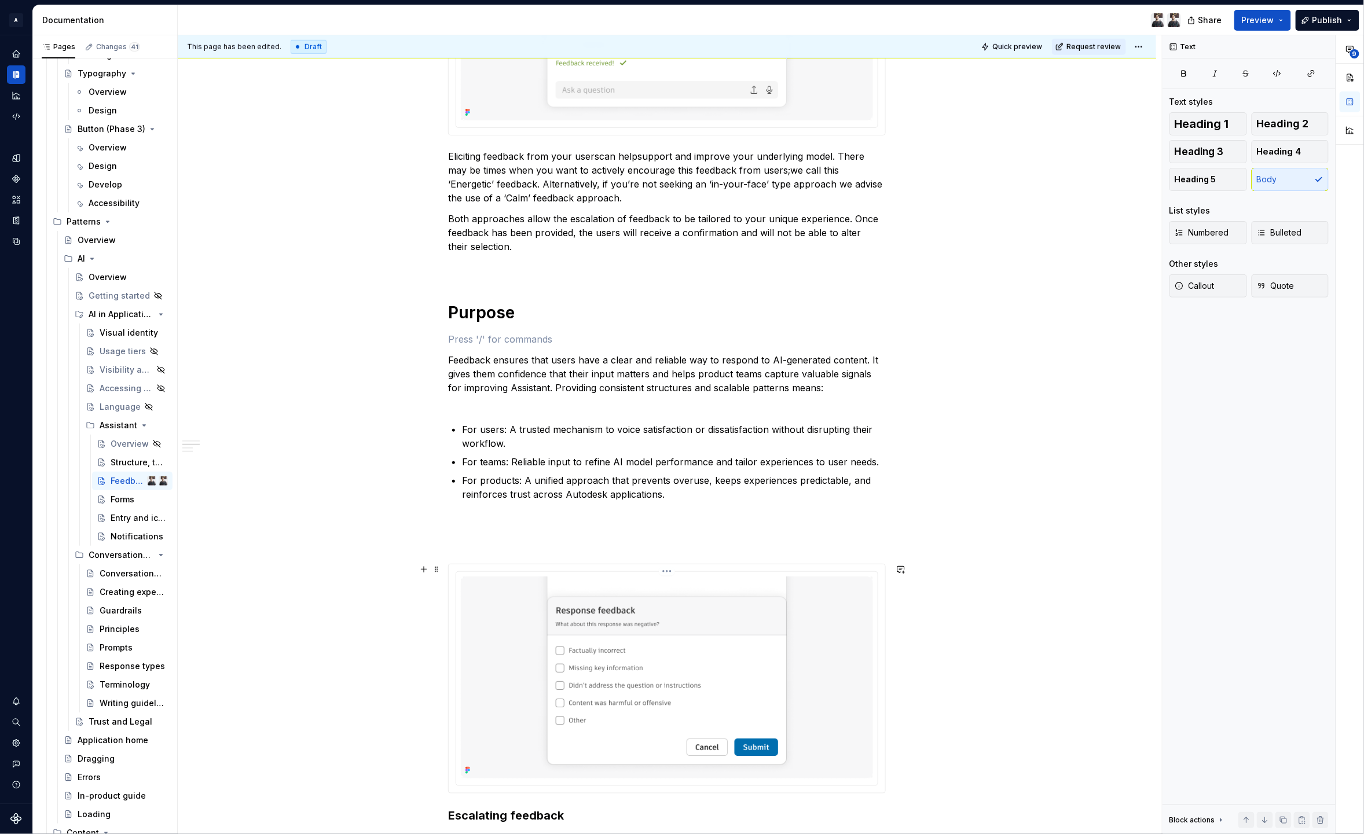
scroll to position [501, 0]
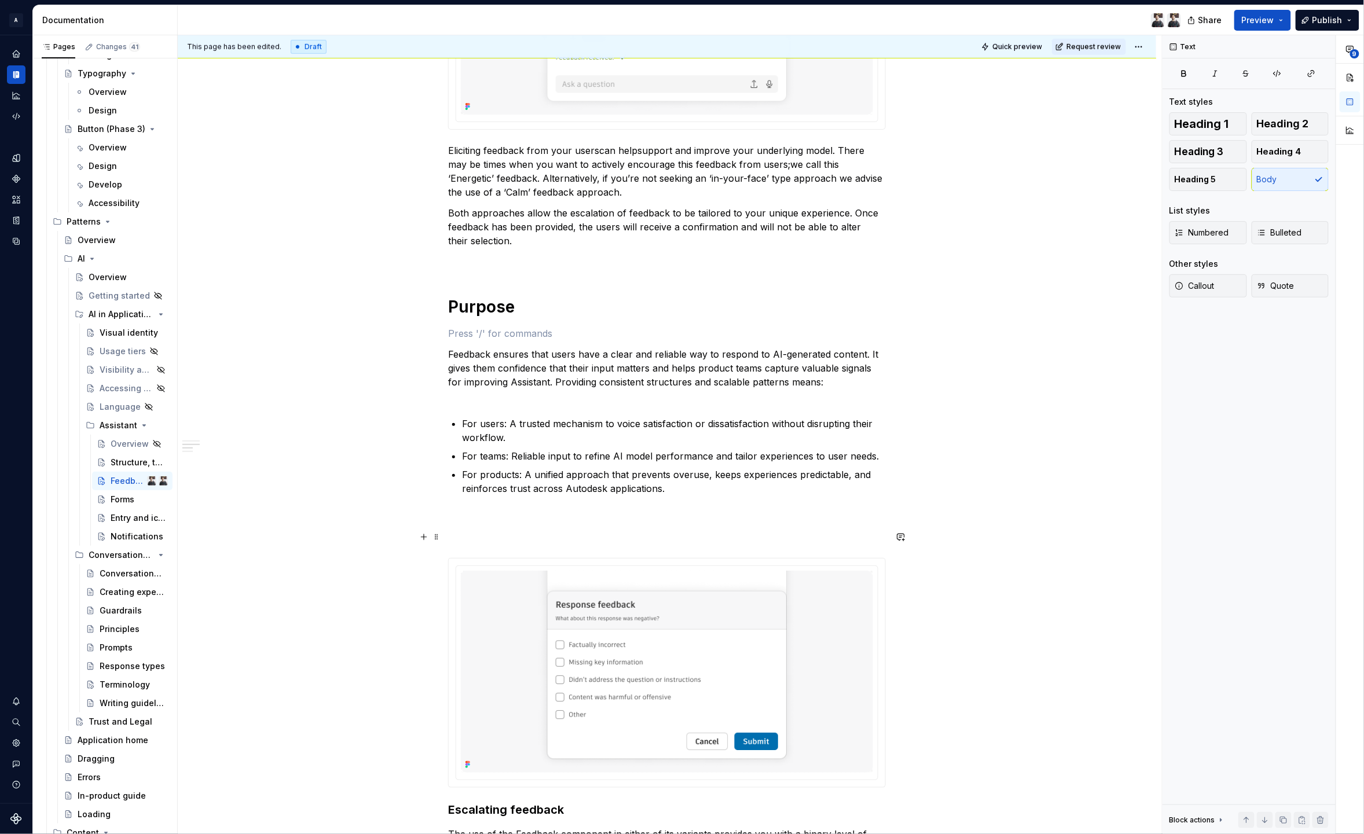
click at [492, 541] on p at bounding box center [667, 537] width 438 height 14
drag, startPoint x: 511, startPoint y: 525, endPoint x: 417, endPoint y: 530, distance: 94.0
click at [448, 531] on div "Work in progress The following guidance makes reference to components and varia…" at bounding box center [667, 648] width 438 height 1847
click at [497, 544] on div "Work in progress The following guidance makes reference to components and varia…" at bounding box center [667, 641] width 438 height 1833
drag, startPoint x: 497, startPoint y: 544, endPoint x: 480, endPoint y: 541, distance: 17.6
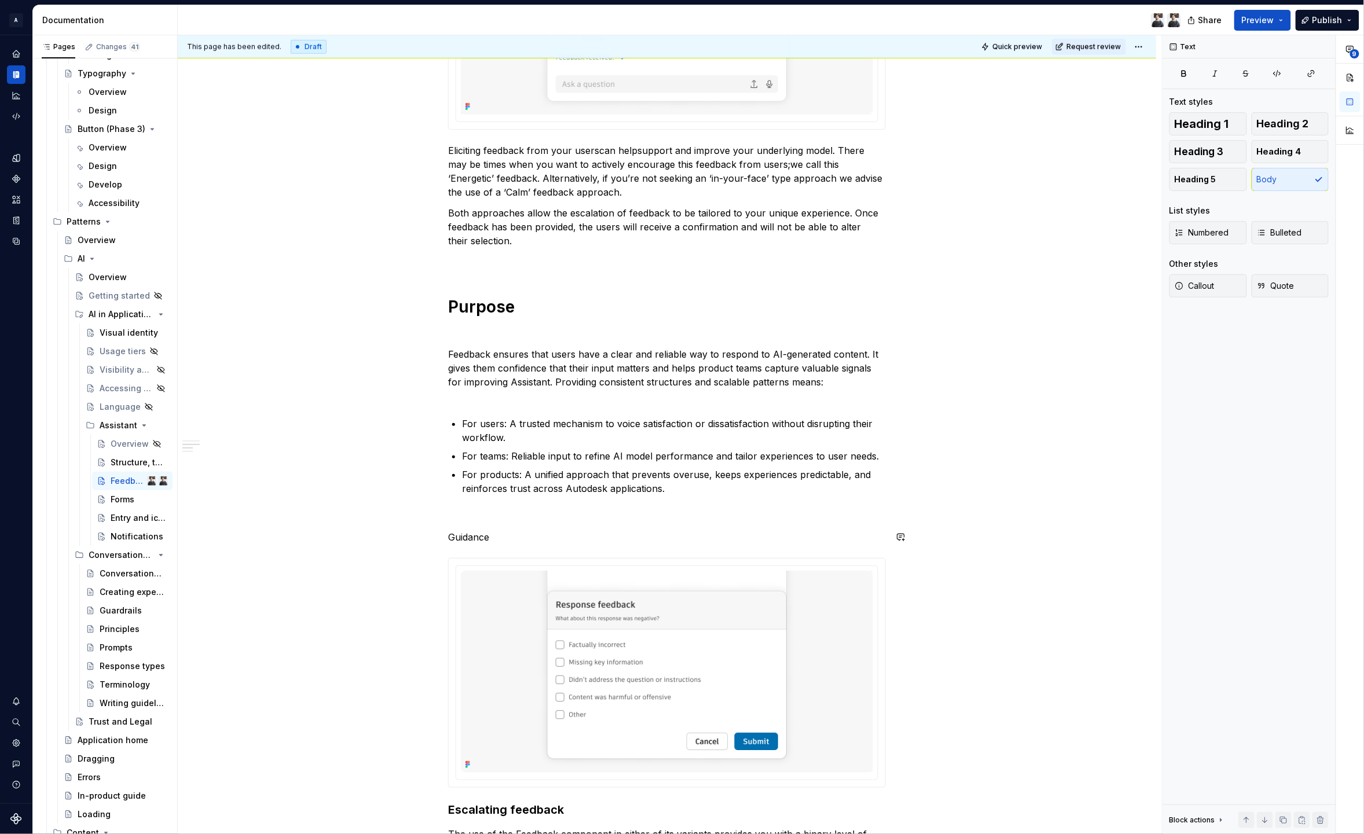
click at [497, 544] on div "Work in progress The following guidance makes reference to components and varia…" at bounding box center [667, 641] width 438 height 1833
click at [478, 541] on p "Guidance" at bounding box center [667, 537] width 438 height 14
click at [1218, 132] on button "Heading 1" at bounding box center [1209, 123] width 78 height 23
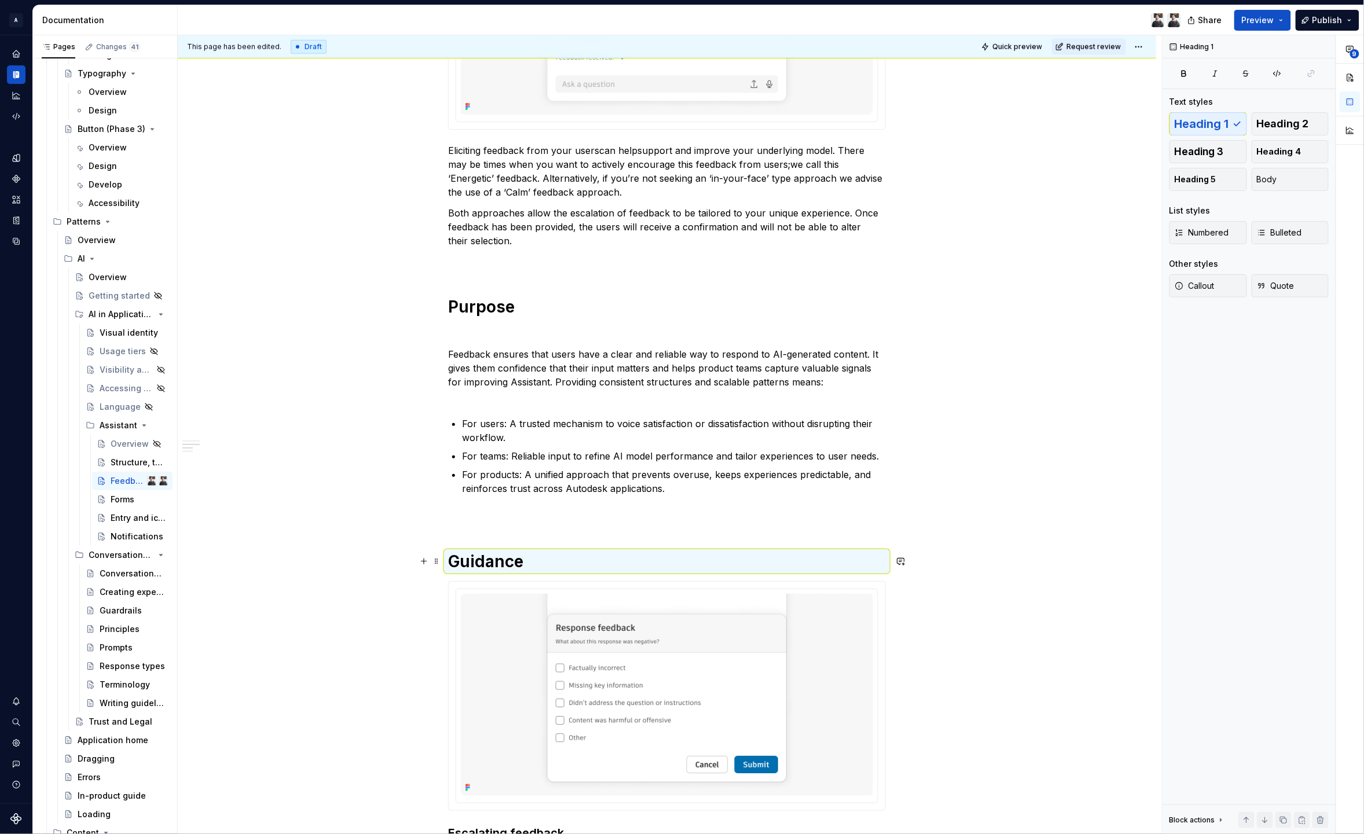
click at [573, 559] on h1 "Guidance" at bounding box center [667, 561] width 438 height 21
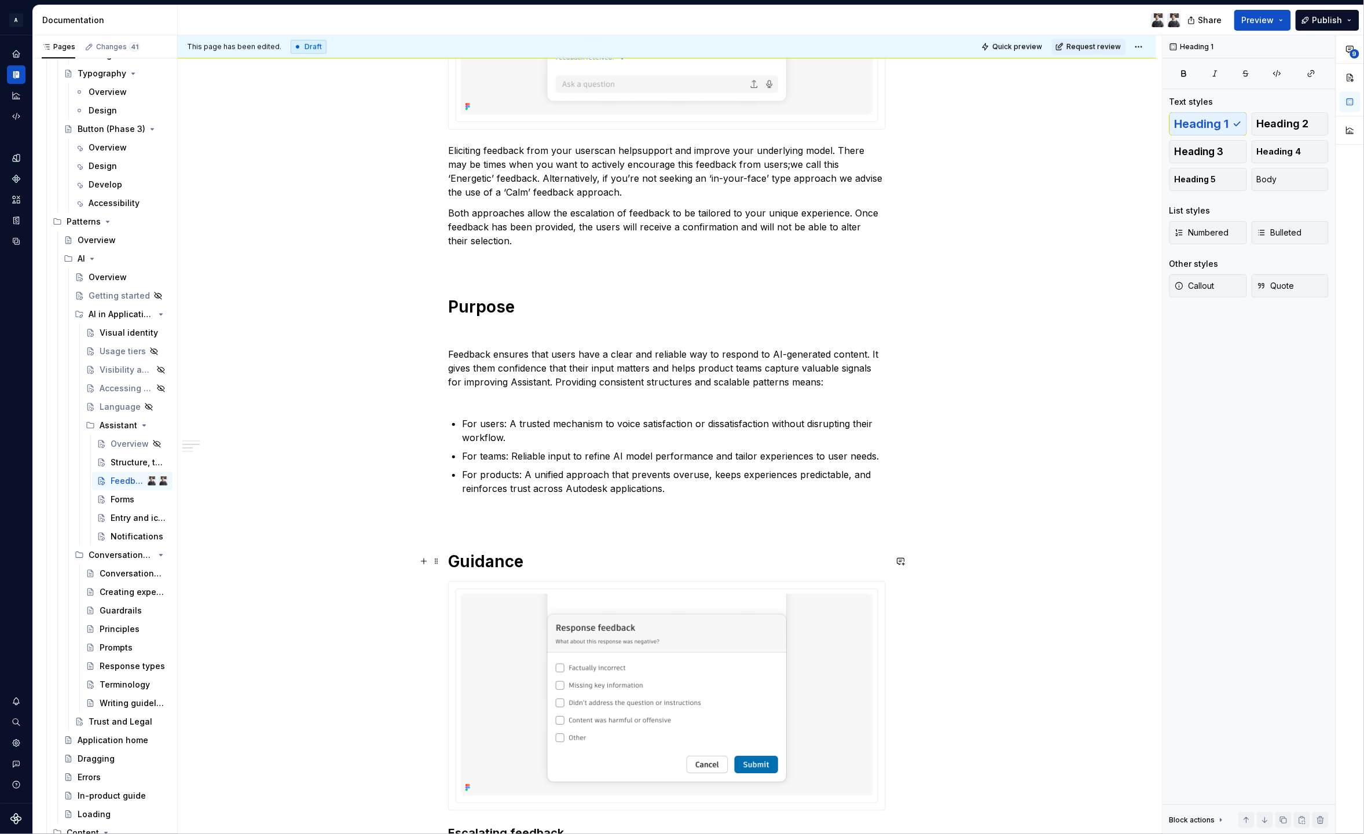
click at [562, 570] on h1 "Guidance" at bounding box center [667, 561] width 438 height 21
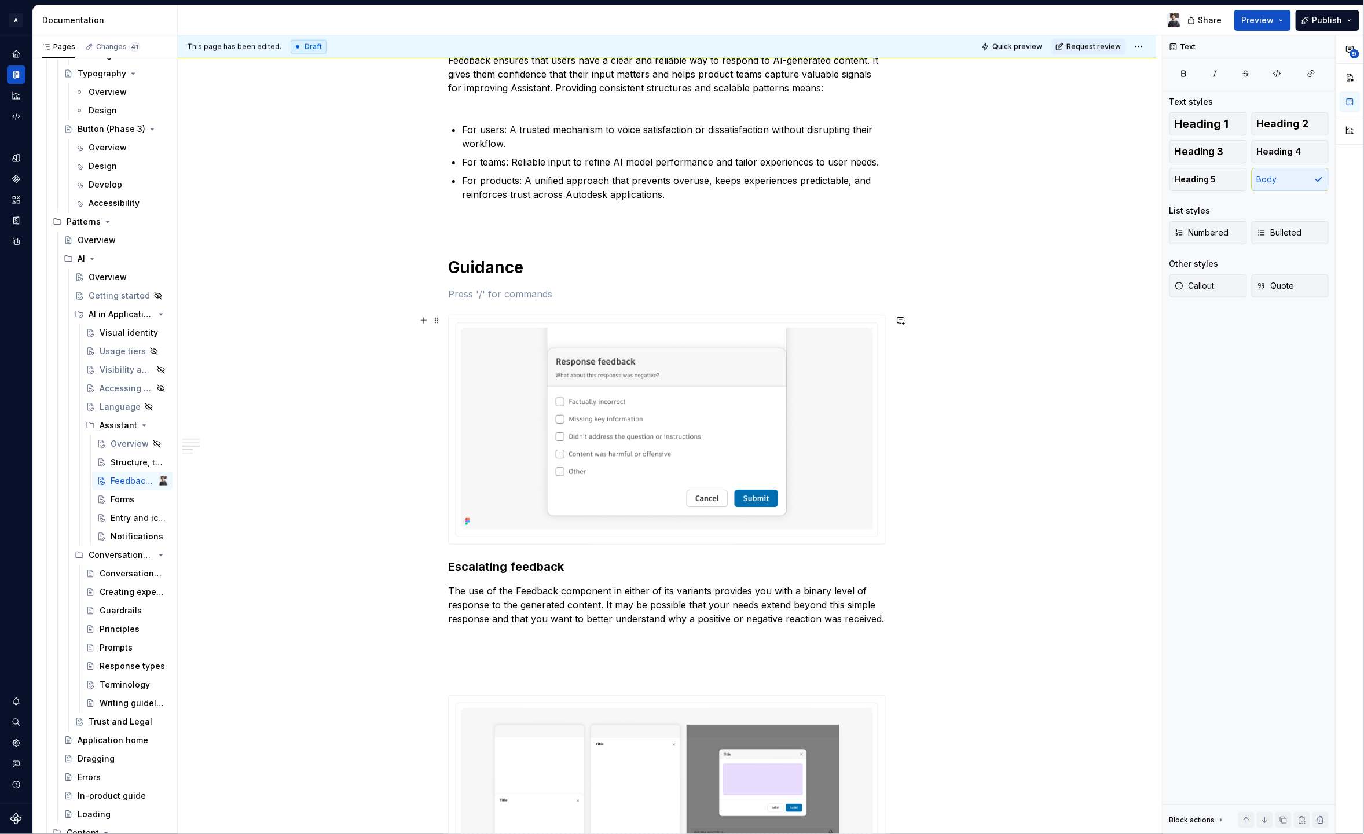
scroll to position [961, 0]
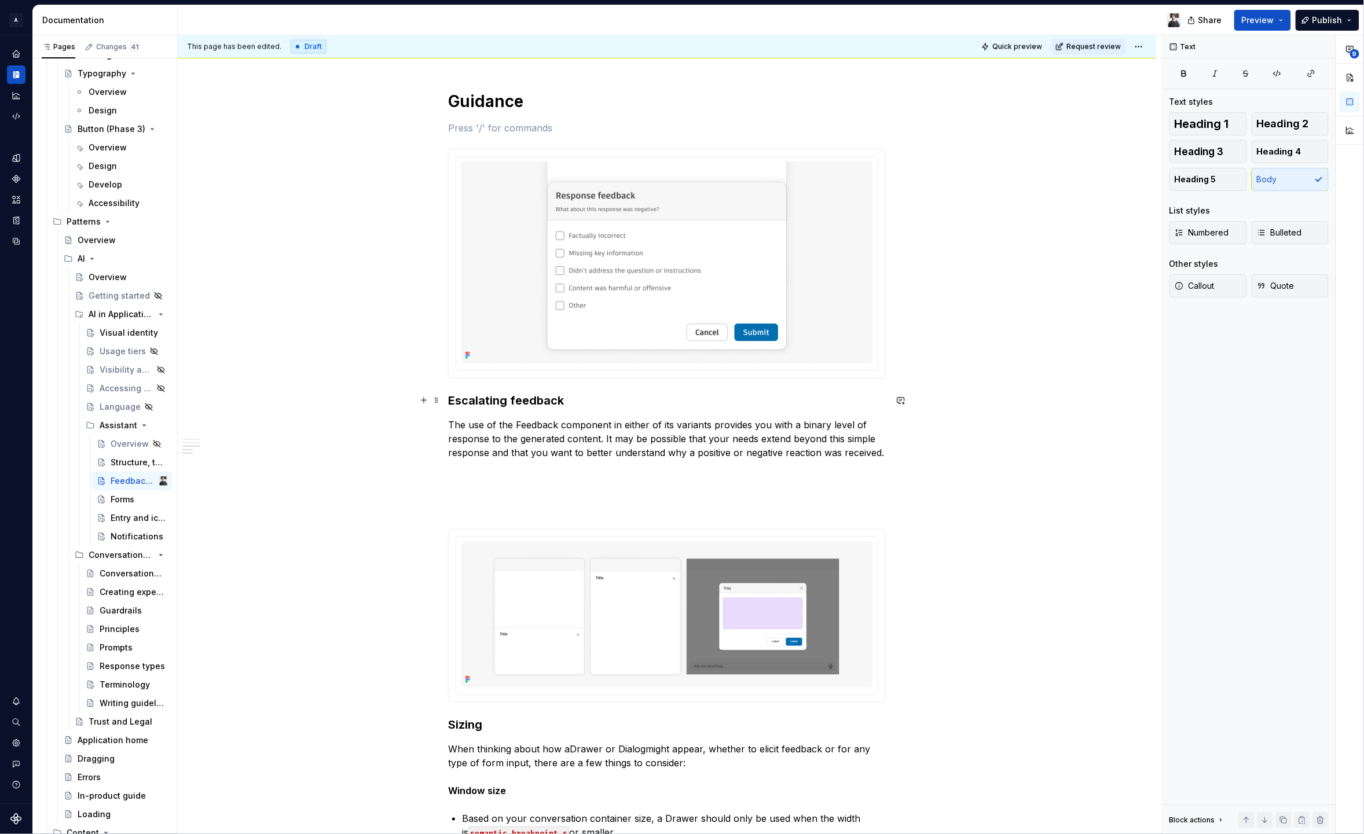
click at [503, 398] on h3 "Escalating feedback" at bounding box center [667, 401] width 438 height 16
click at [1290, 132] on button "Heading 2" at bounding box center [1291, 123] width 78 height 23
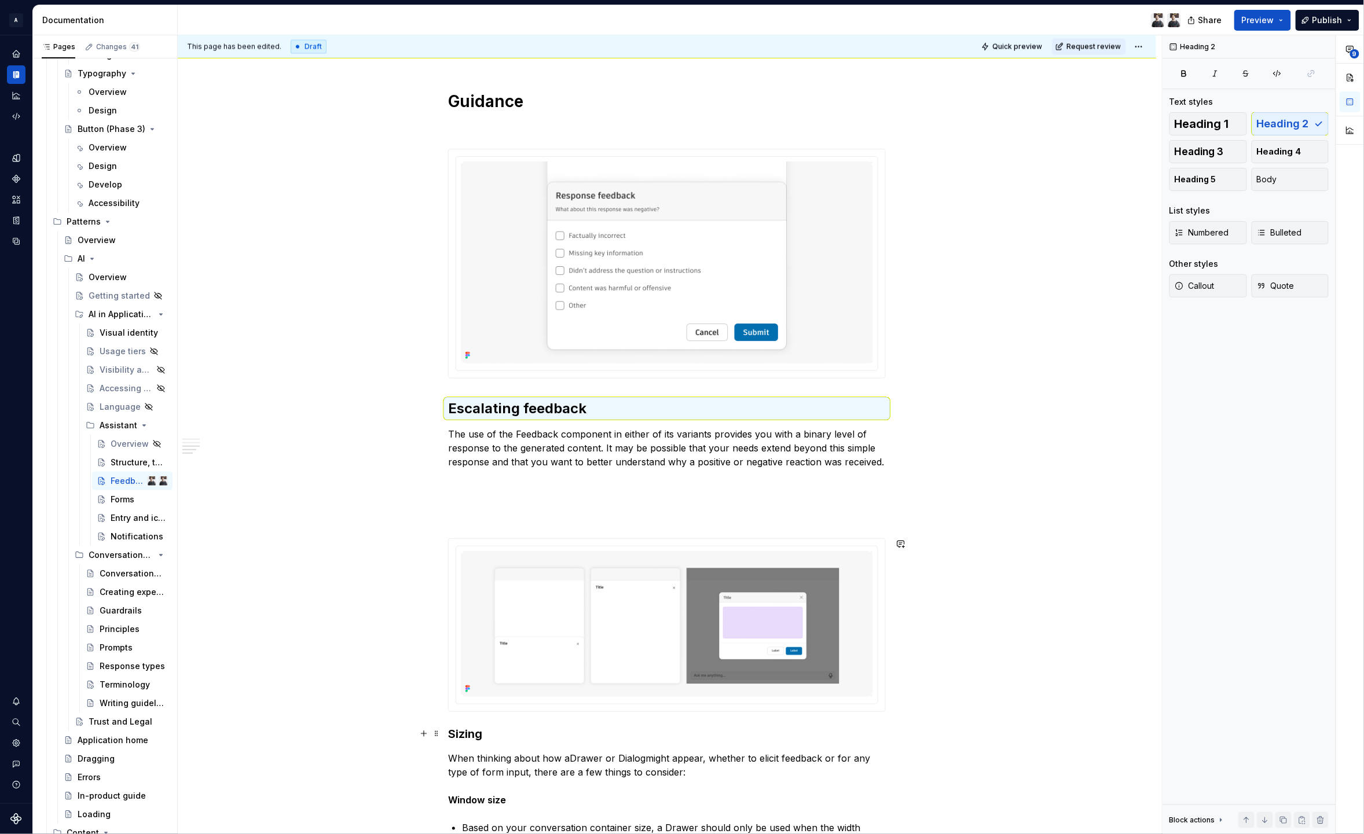
click at [456, 754] on p "When thinking about how a Drawer or Dialog might appear, whether to elicit feed…" at bounding box center [667, 780] width 438 height 56
click at [463, 745] on div "Work in progress The following guidance makes reference to components and varia…" at bounding box center [667, 211] width 438 height 1893
click at [477, 735] on h3 "Sizing" at bounding box center [667, 734] width 438 height 16
drag, startPoint x: 1297, startPoint y: 126, endPoint x: 1196, endPoint y: 211, distance: 131.9
click at [1297, 126] on span "Heading 2" at bounding box center [1283, 124] width 52 height 12
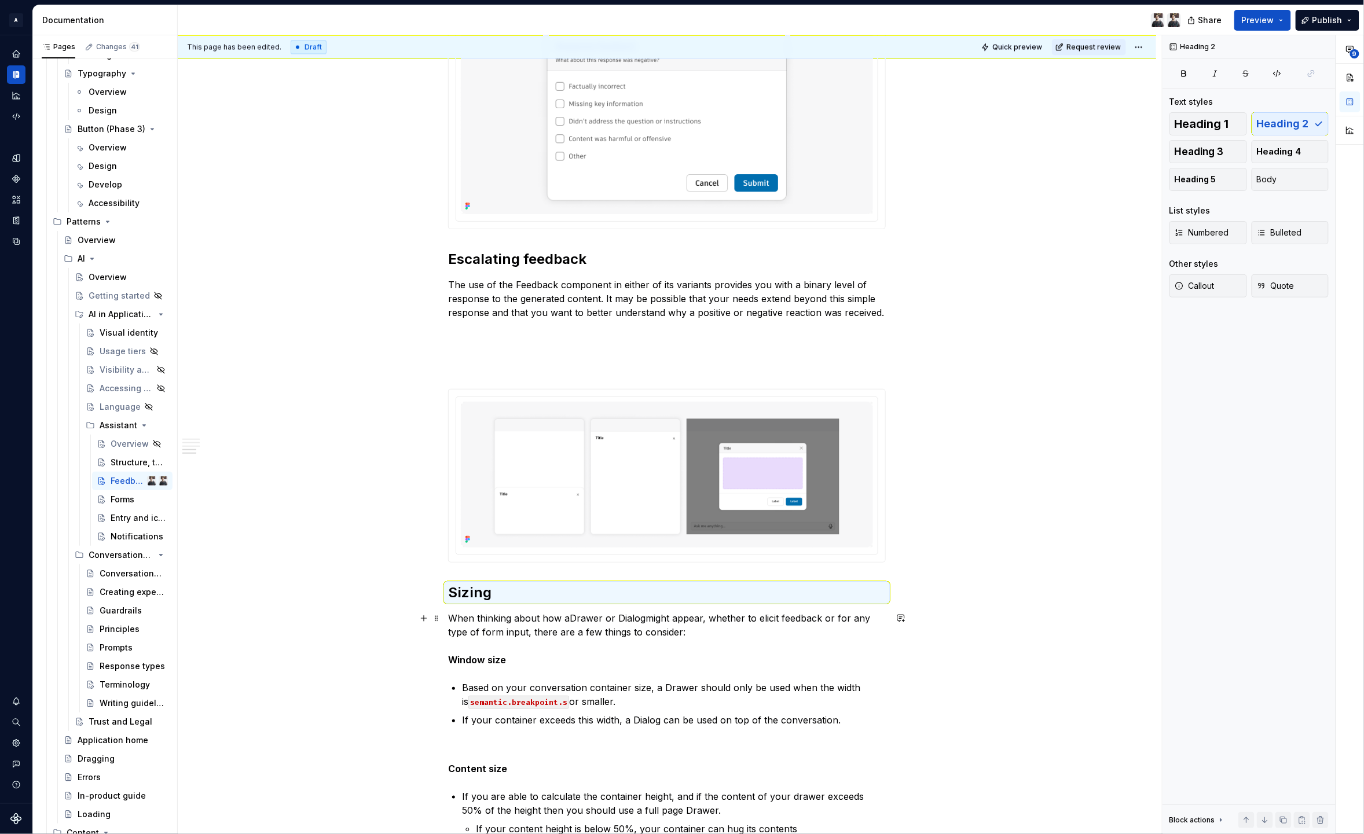
scroll to position [1228, 0]
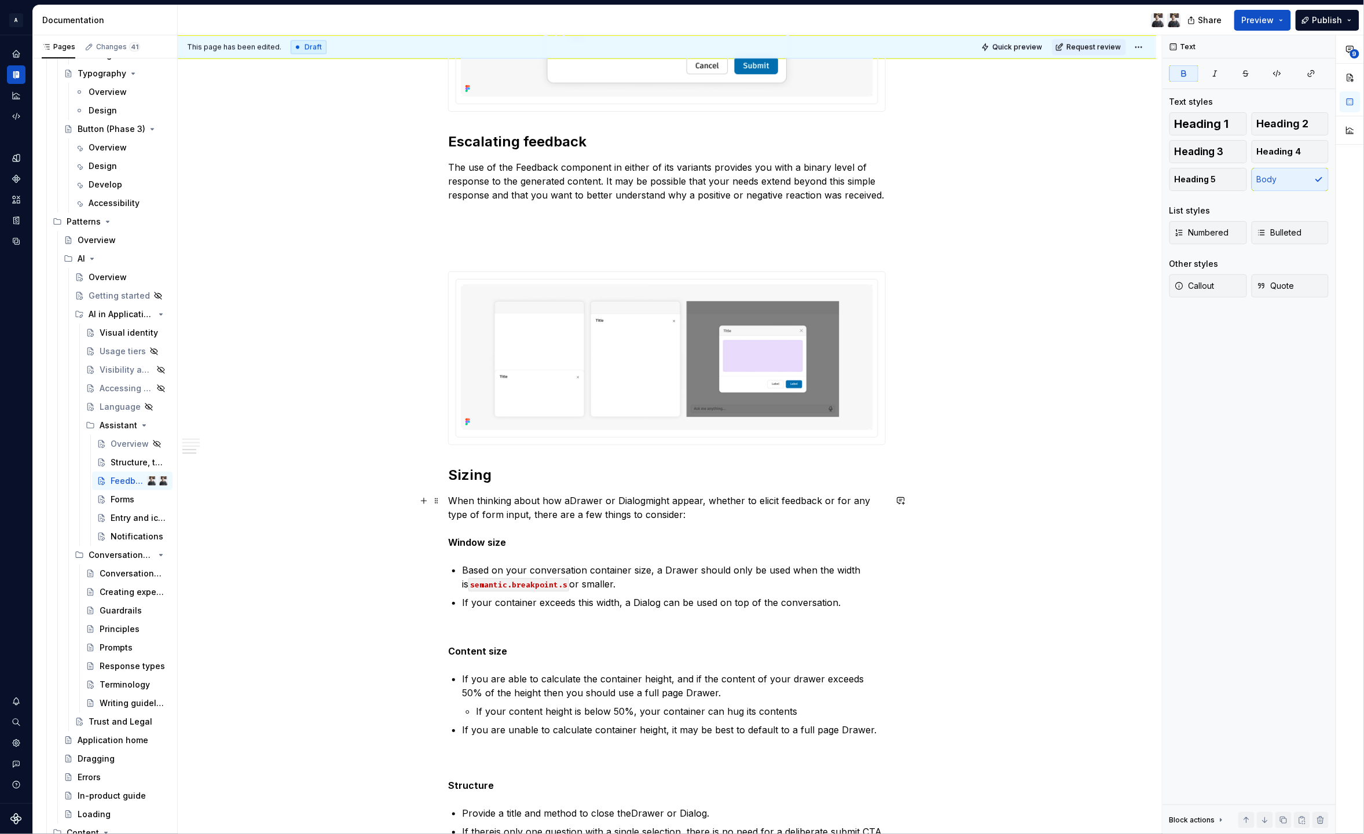
click at [488, 538] on strong "Window size" at bounding box center [477, 543] width 58 height 12
click at [1196, 144] on button "Heading 3" at bounding box center [1209, 151] width 78 height 23
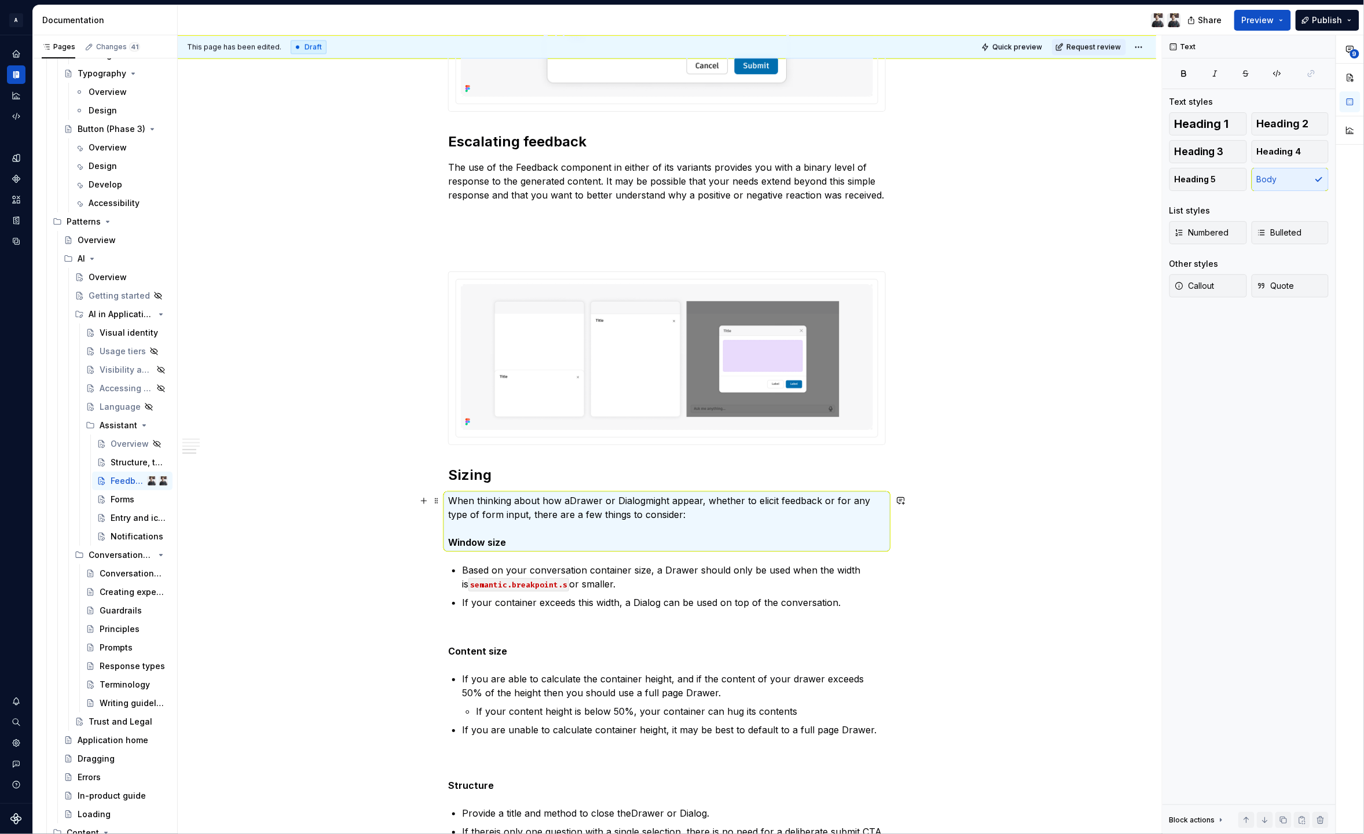
click at [525, 545] on p "When thinking about how a Drawer or Dialog might appear, whether to elicit feed…" at bounding box center [667, 522] width 438 height 56
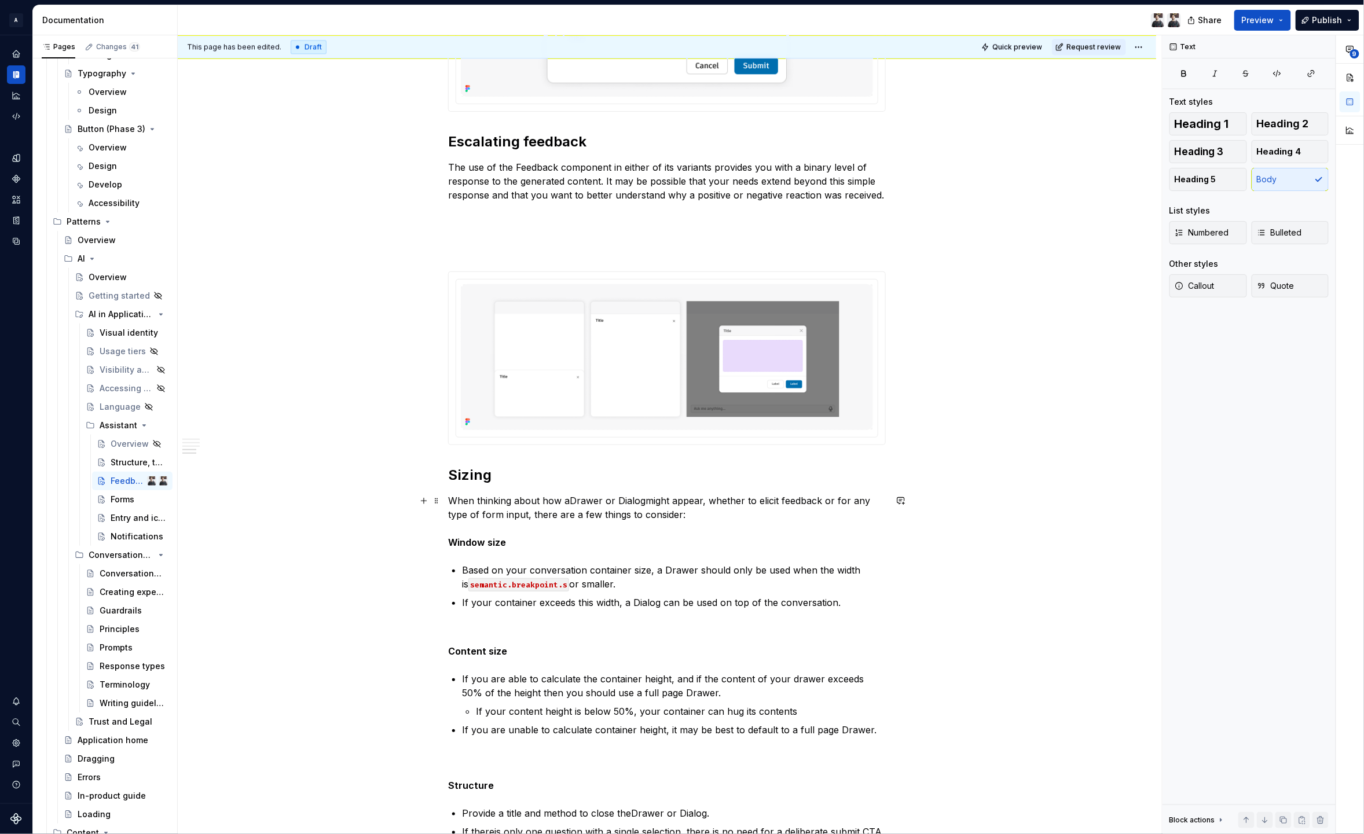
click at [446, 542] on div "Work in progress The following guidance makes reference to components and varia…" at bounding box center [667, 74] width 979 height 2208
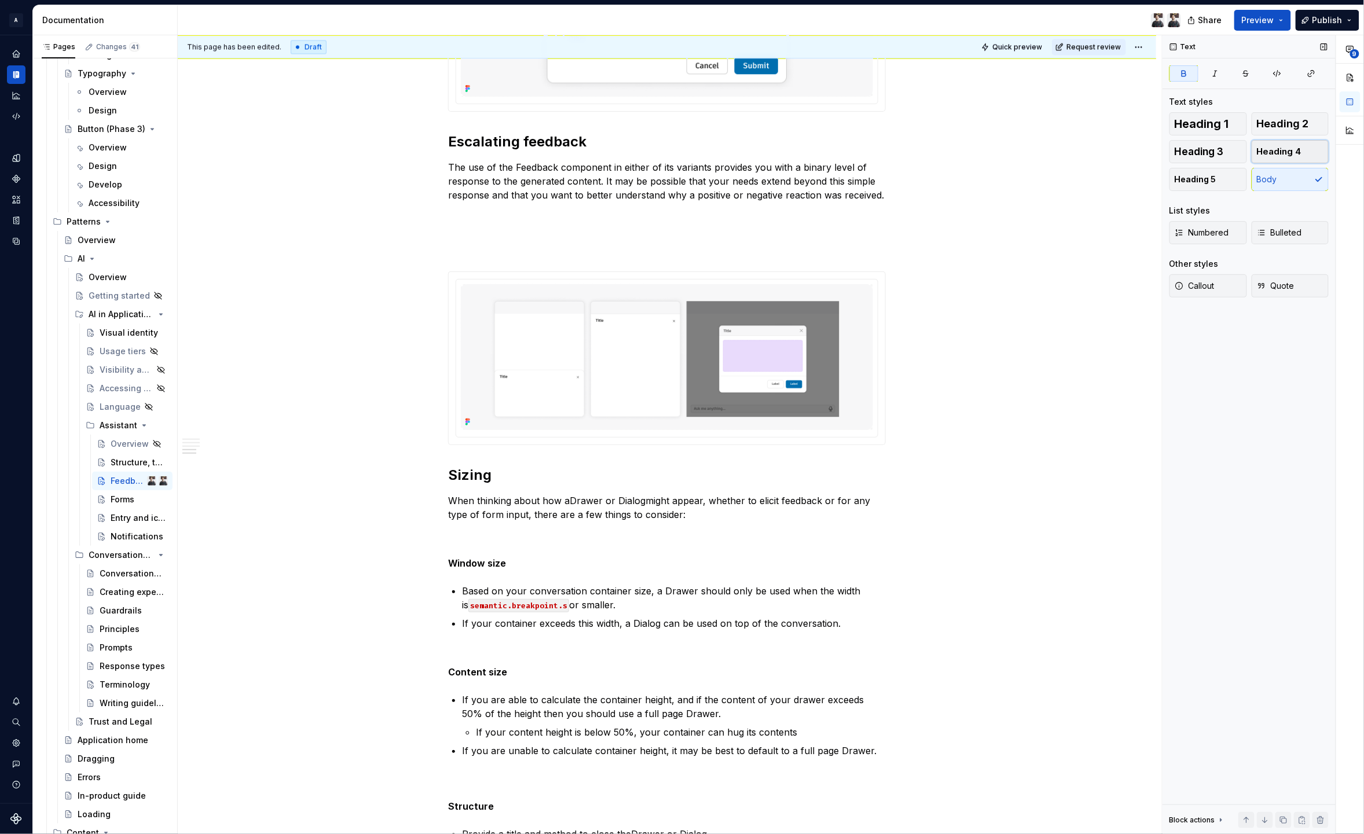
click at [1287, 148] on span "Heading 4" at bounding box center [1279, 152] width 45 height 12
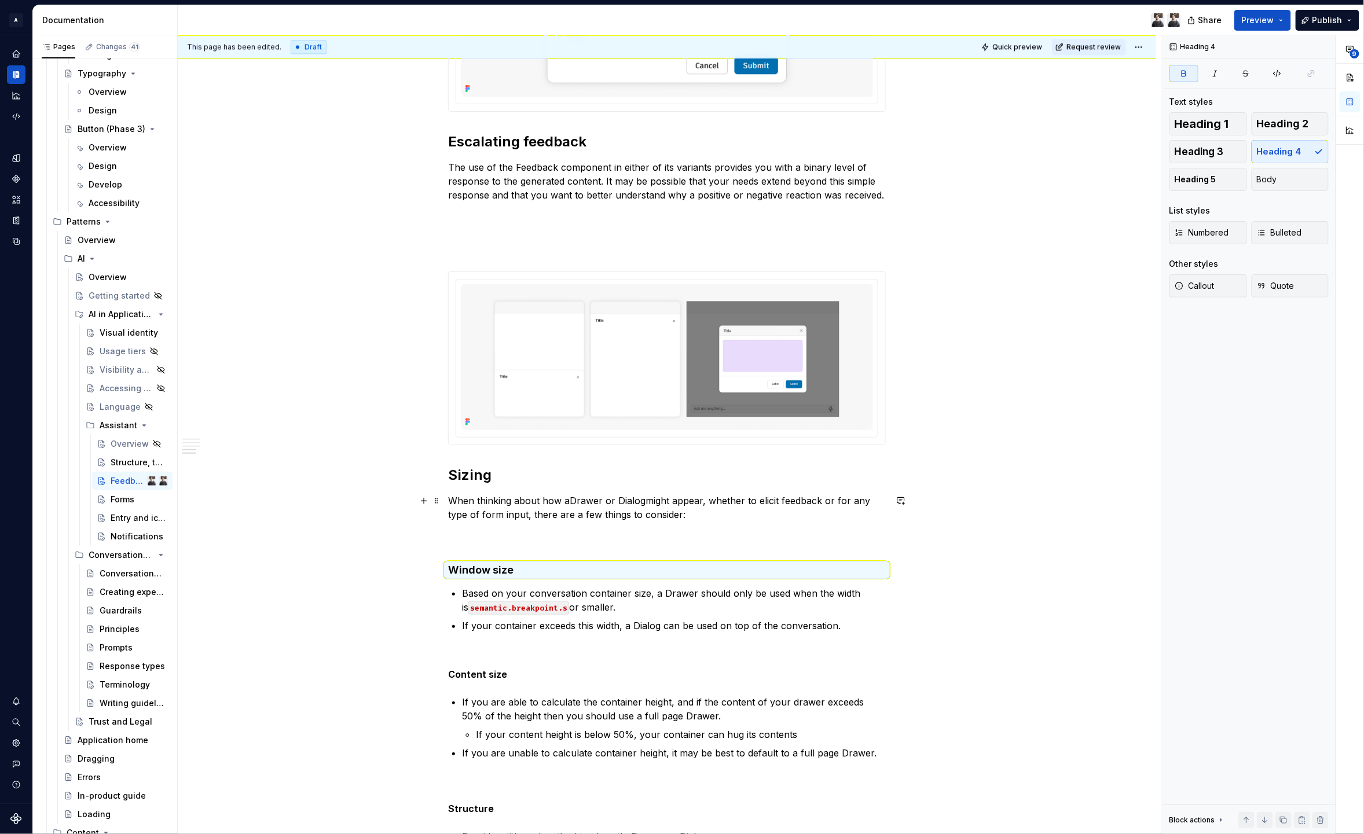
click at [504, 535] on p "When thinking about how a Drawer or Dialog might appear, whether to elicit feed…" at bounding box center [667, 522] width 438 height 56
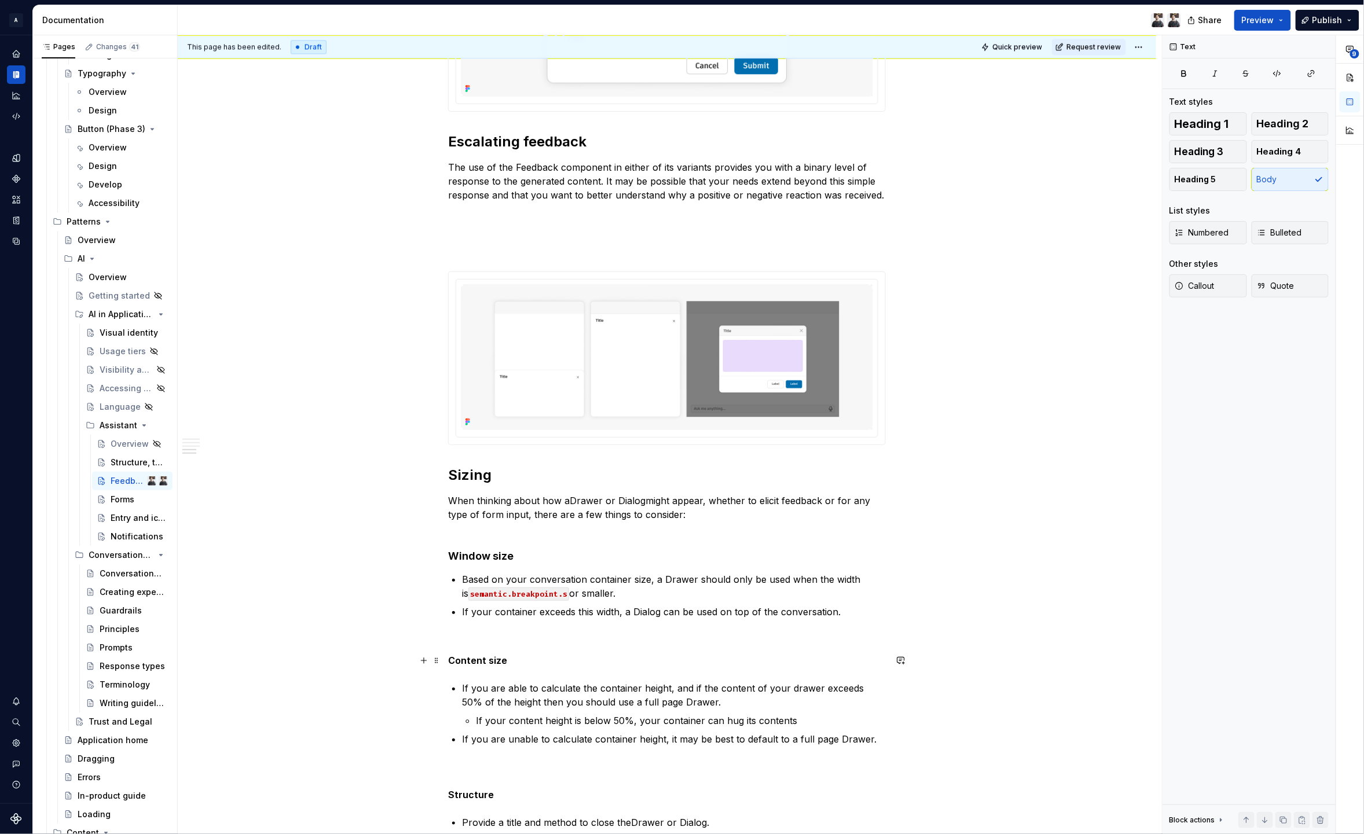
click at [476, 667] on p "Content size" at bounding box center [667, 661] width 438 height 14
click at [448, 666] on p "Content size" at bounding box center [667, 661] width 438 height 14
click at [530, 664] on p "Content size" at bounding box center [667, 661] width 438 height 14
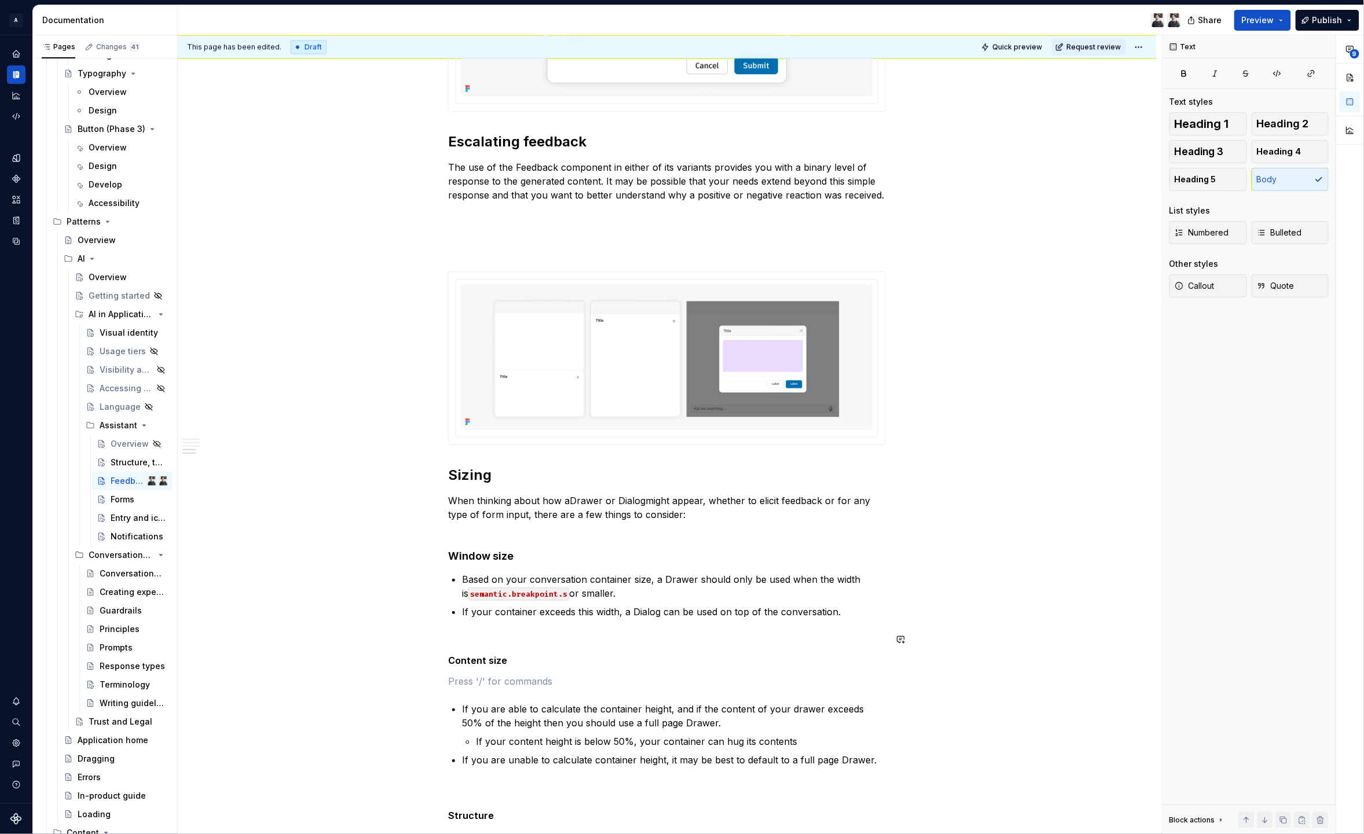
click at [540, 657] on p "Content size" at bounding box center [667, 661] width 438 height 14
click at [1293, 154] on span "Heading 4" at bounding box center [1279, 152] width 45 height 12
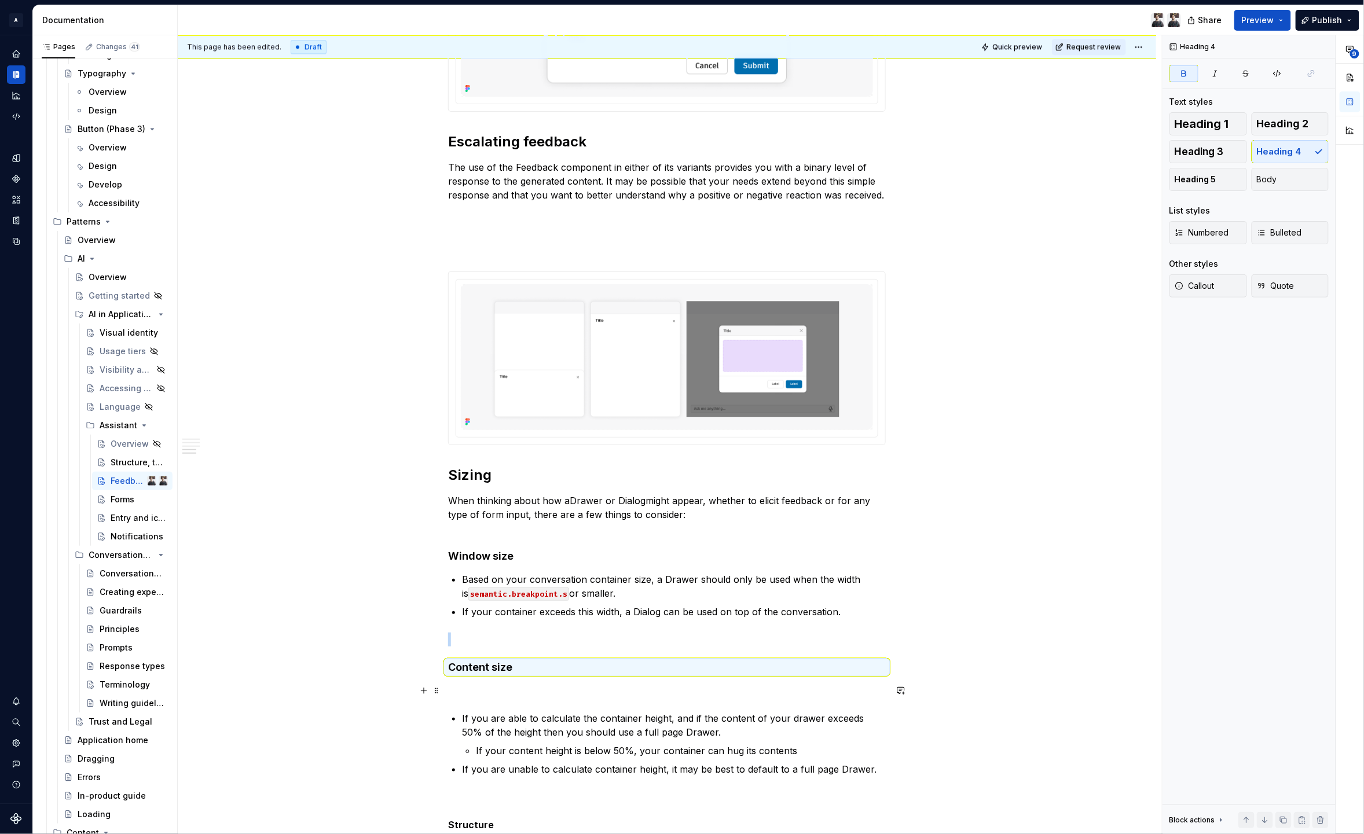
click at [492, 690] on p at bounding box center [667, 691] width 438 height 14
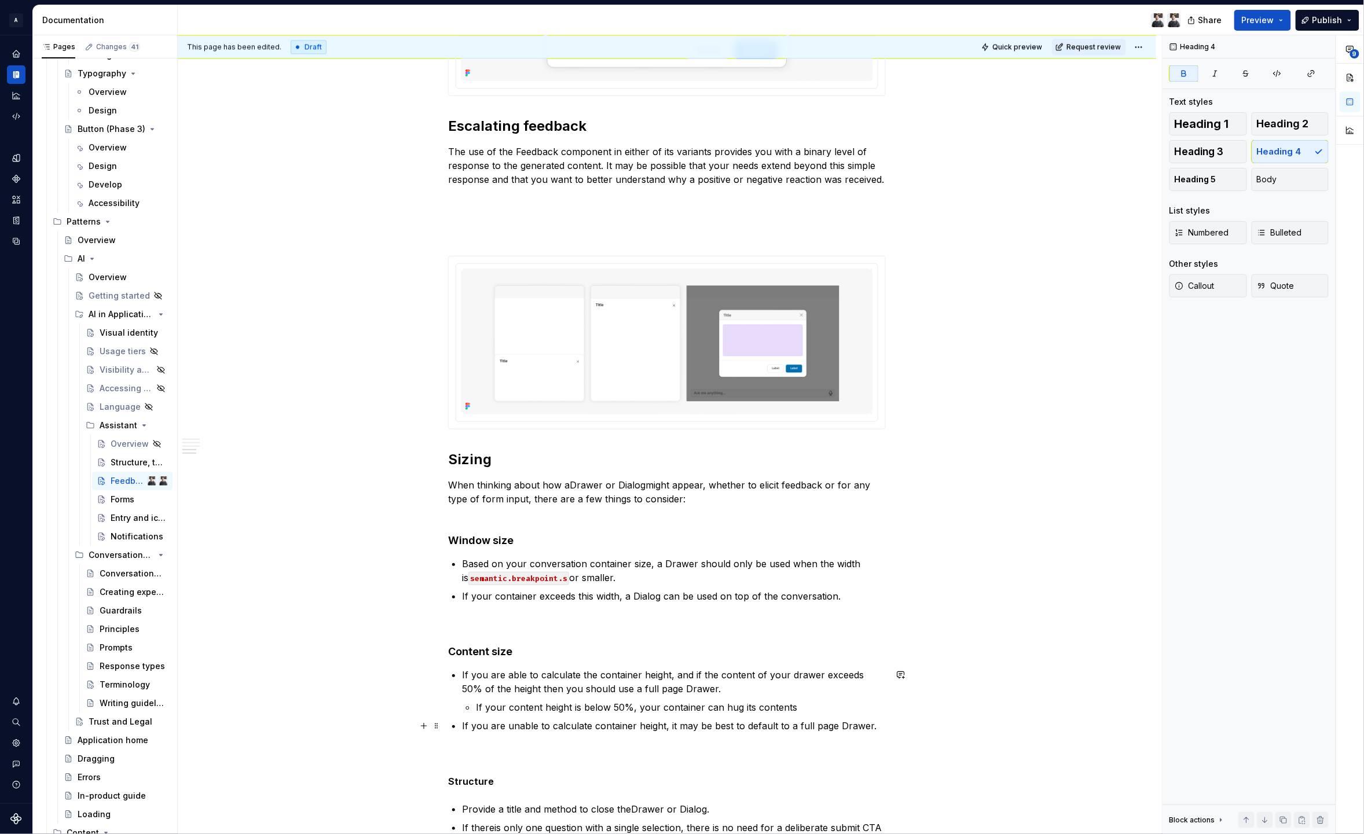
scroll to position [1251, 0]
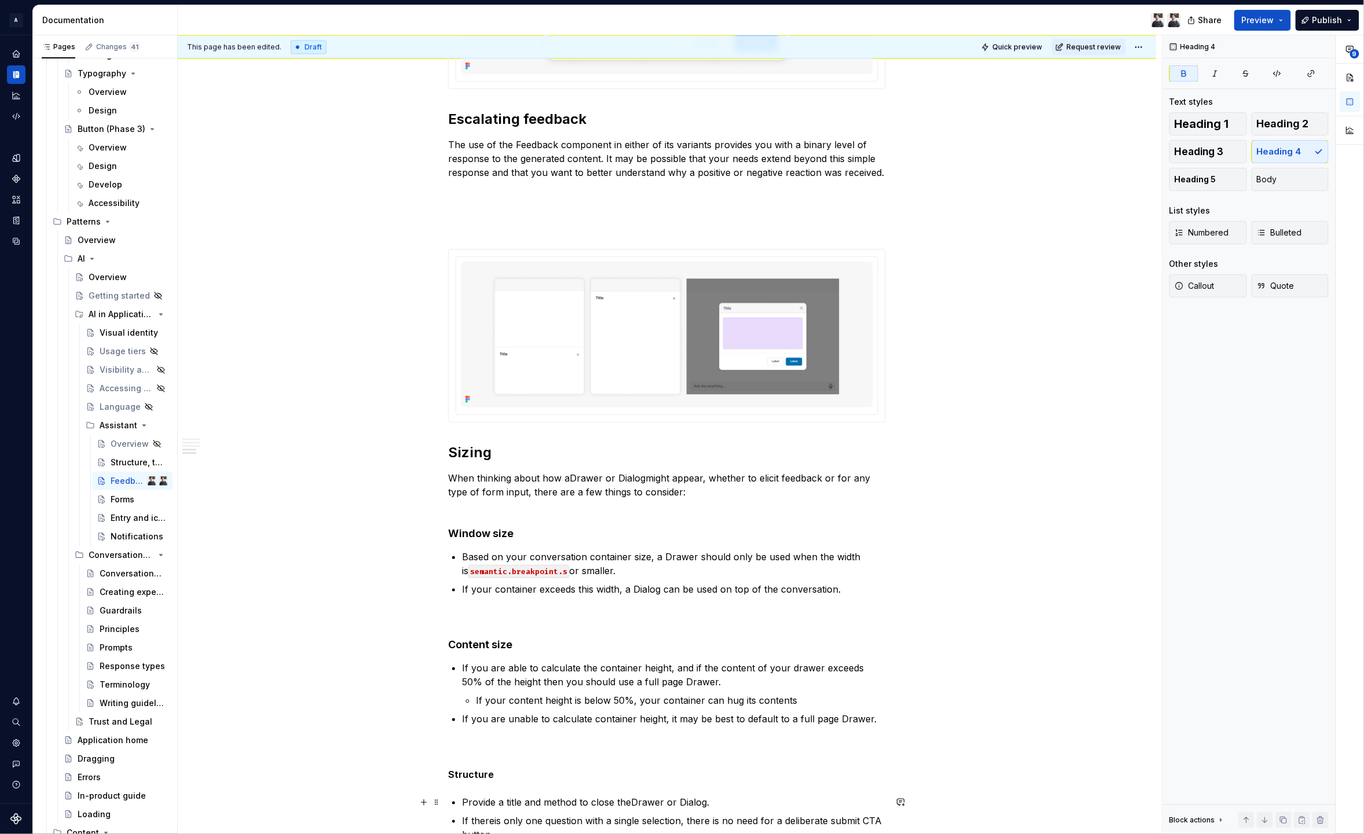
click at [536, 778] on p "Structure" at bounding box center [667, 775] width 438 height 14
click at [516, 776] on p "Structure" at bounding box center [667, 775] width 438 height 14
click at [1306, 148] on button "Heading 4" at bounding box center [1291, 151] width 78 height 23
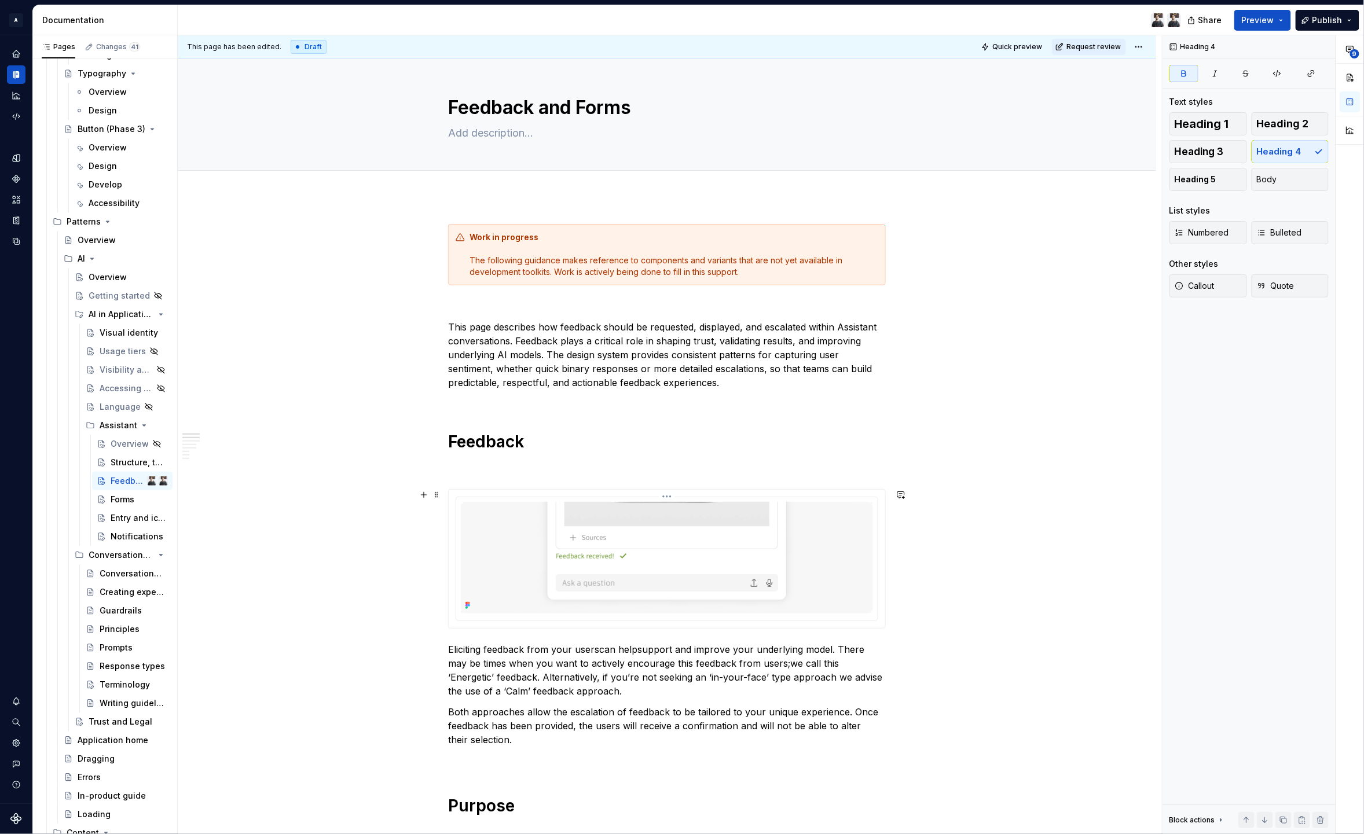
scroll to position [0, 0]
click at [538, 107] on textarea "Feedback and Forms" at bounding box center [665, 110] width 438 height 28
click at [546, 109] on textarea "Feedback and Forms" at bounding box center [665, 110] width 438 height 28
drag, startPoint x: 538, startPoint y: 113, endPoint x: 758, endPoint y: 112, distance: 220.0
click at [758, 112] on textarea "Feedback and Forms" at bounding box center [665, 110] width 438 height 28
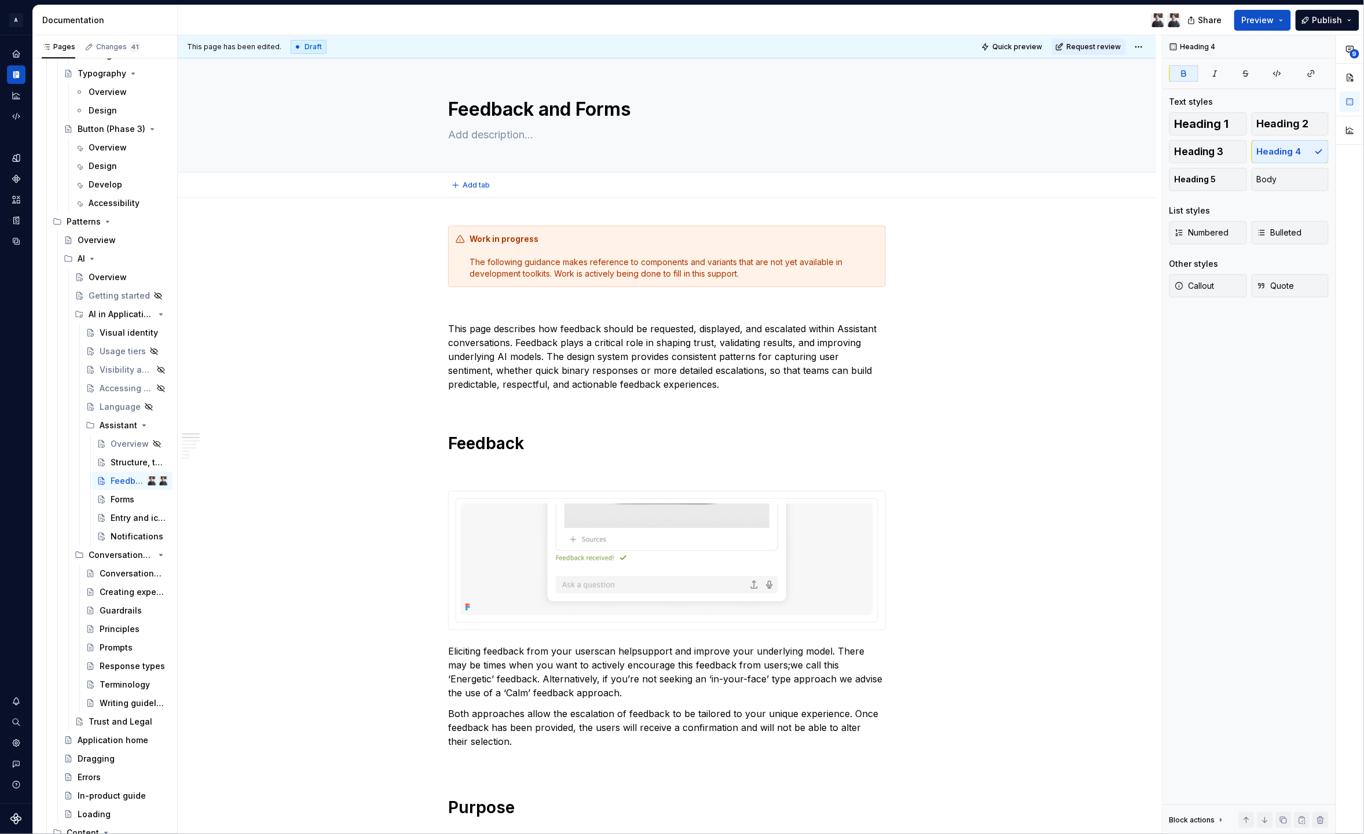
type textarea "*"
type textarea "Feedback"
type textarea "*"
type textarea "Feedback"
click at [448, 449] on h1 "Feedback" at bounding box center [667, 443] width 438 height 21
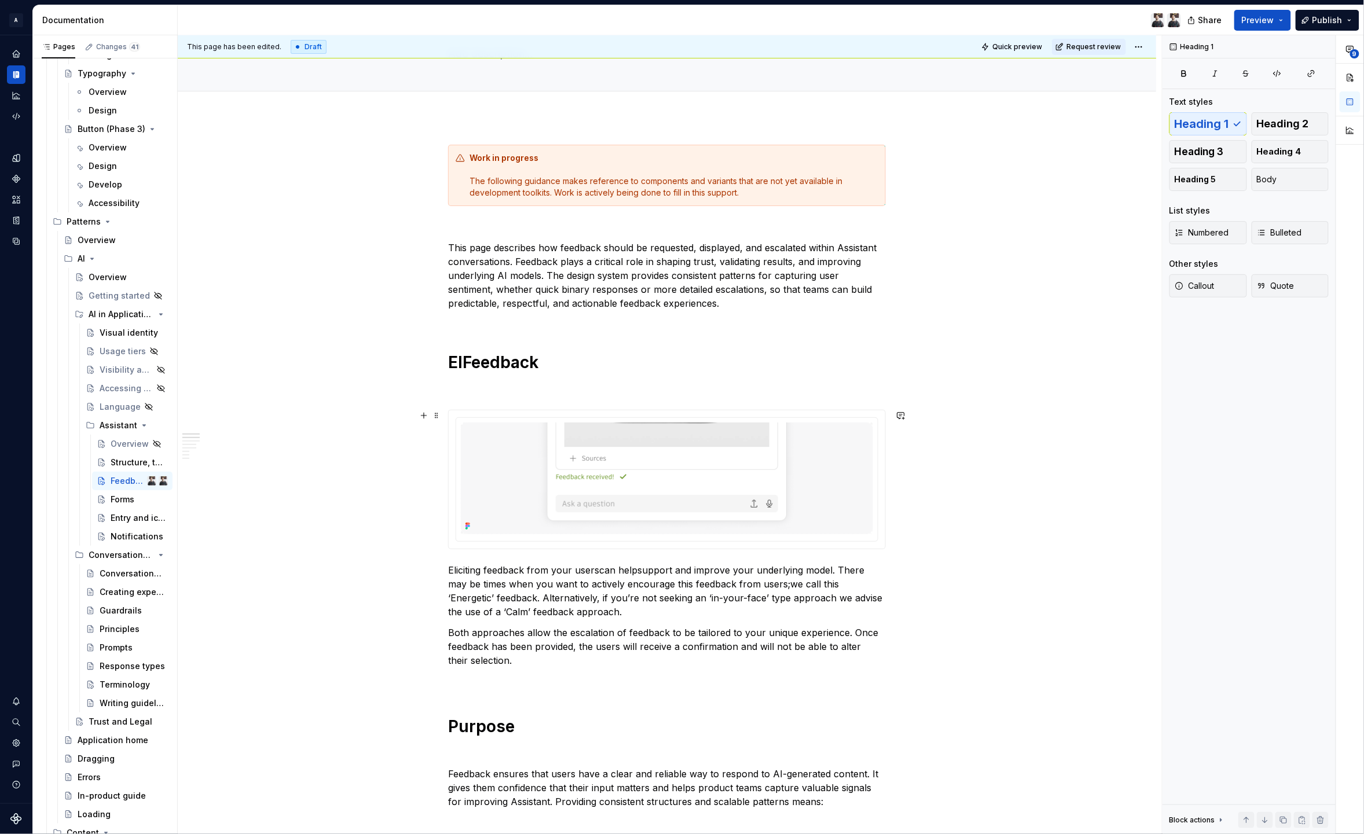
scroll to position [78, 0]
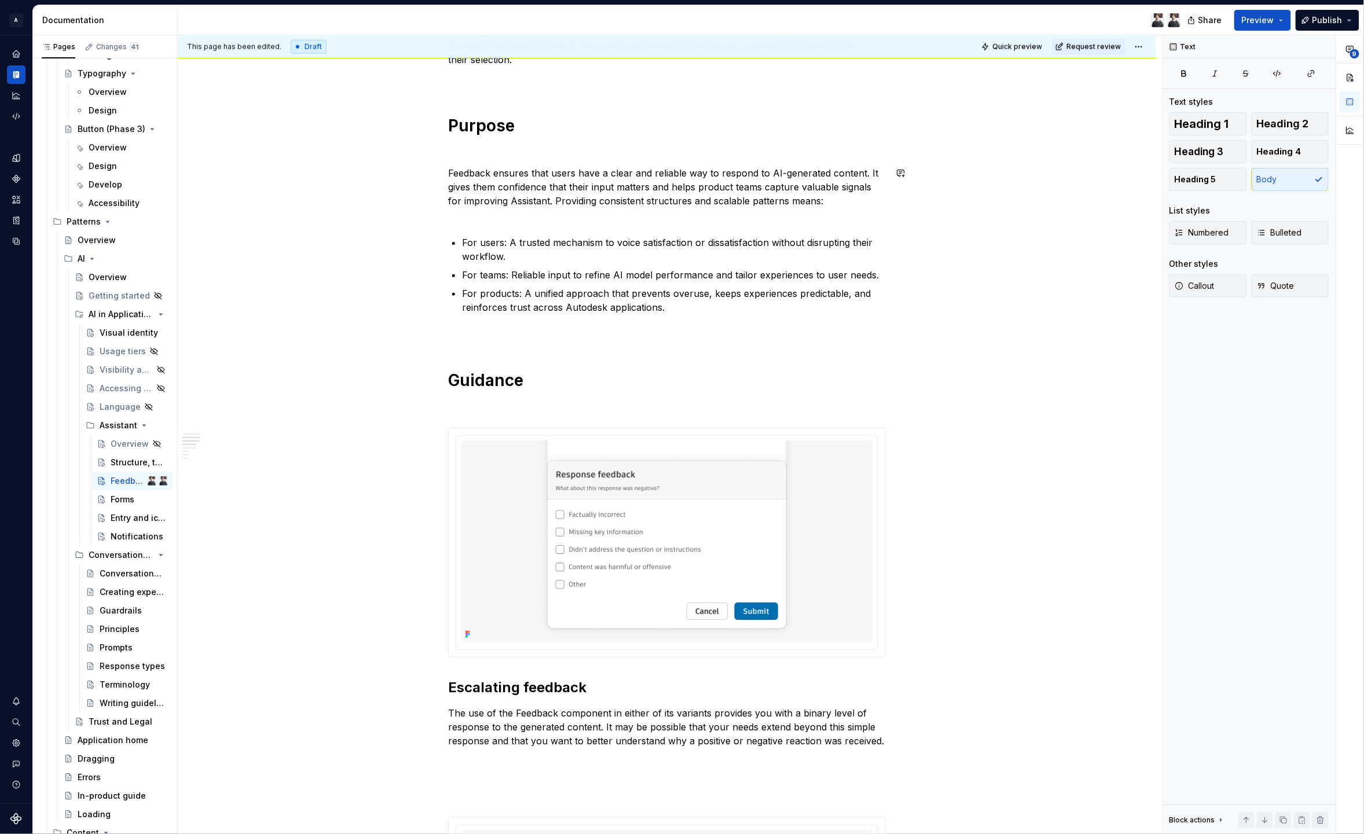
scroll to position [0, 0]
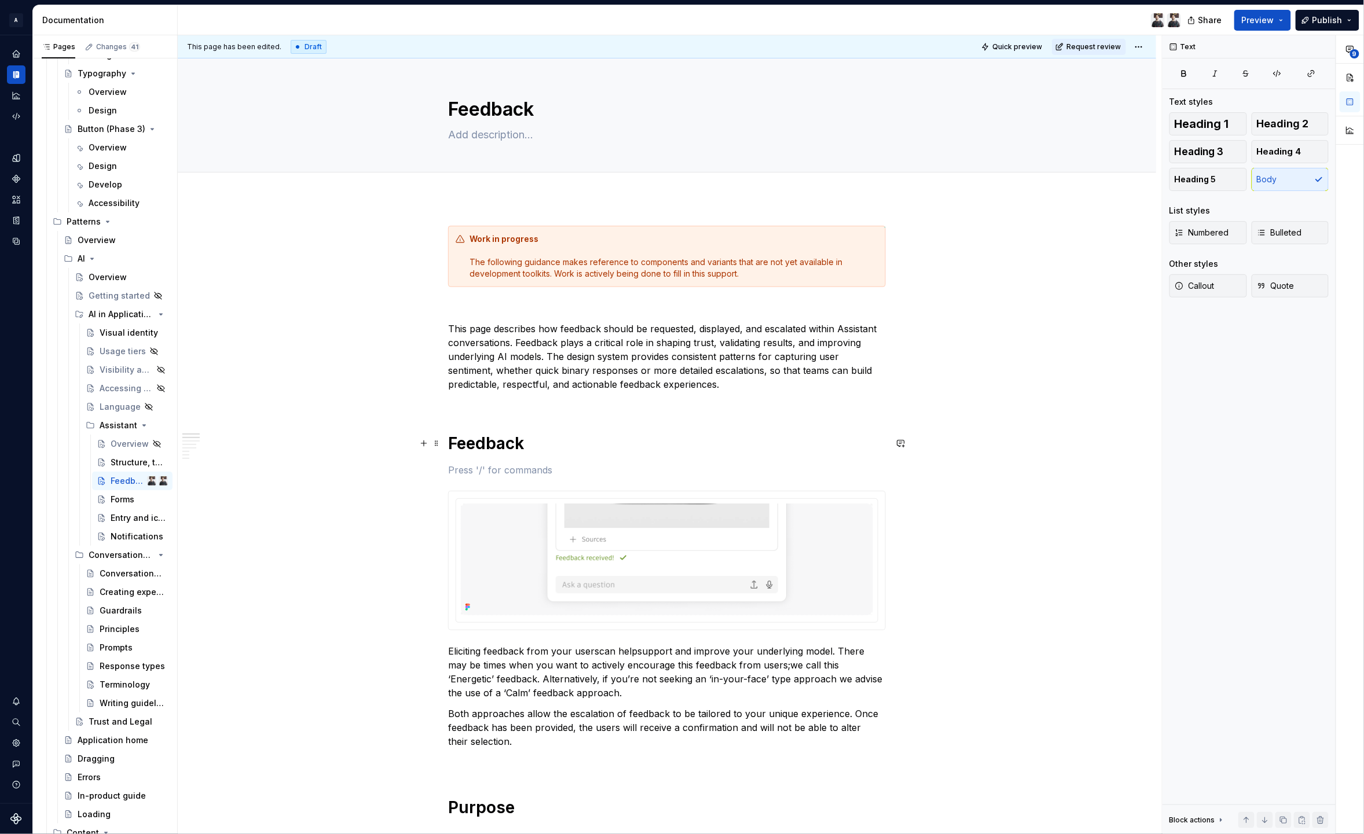
click at [528, 441] on h1 "Feedback" at bounding box center [667, 443] width 438 height 21
drag, startPoint x: 536, startPoint y: 445, endPoint x: 335, endPoint y: 446, distance: 200.9
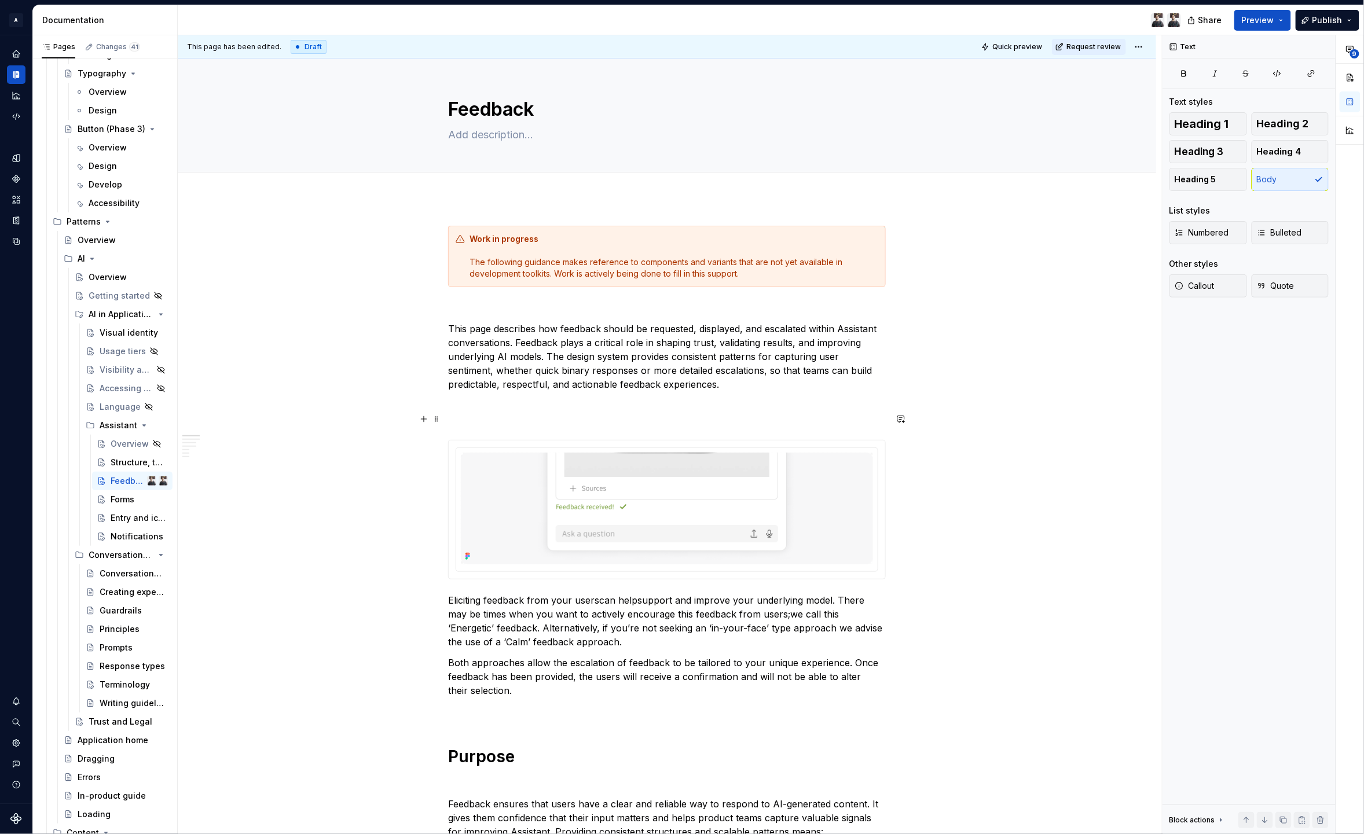
click at [470, 413] on p at bounding box center [667, 419] width 438 height 14
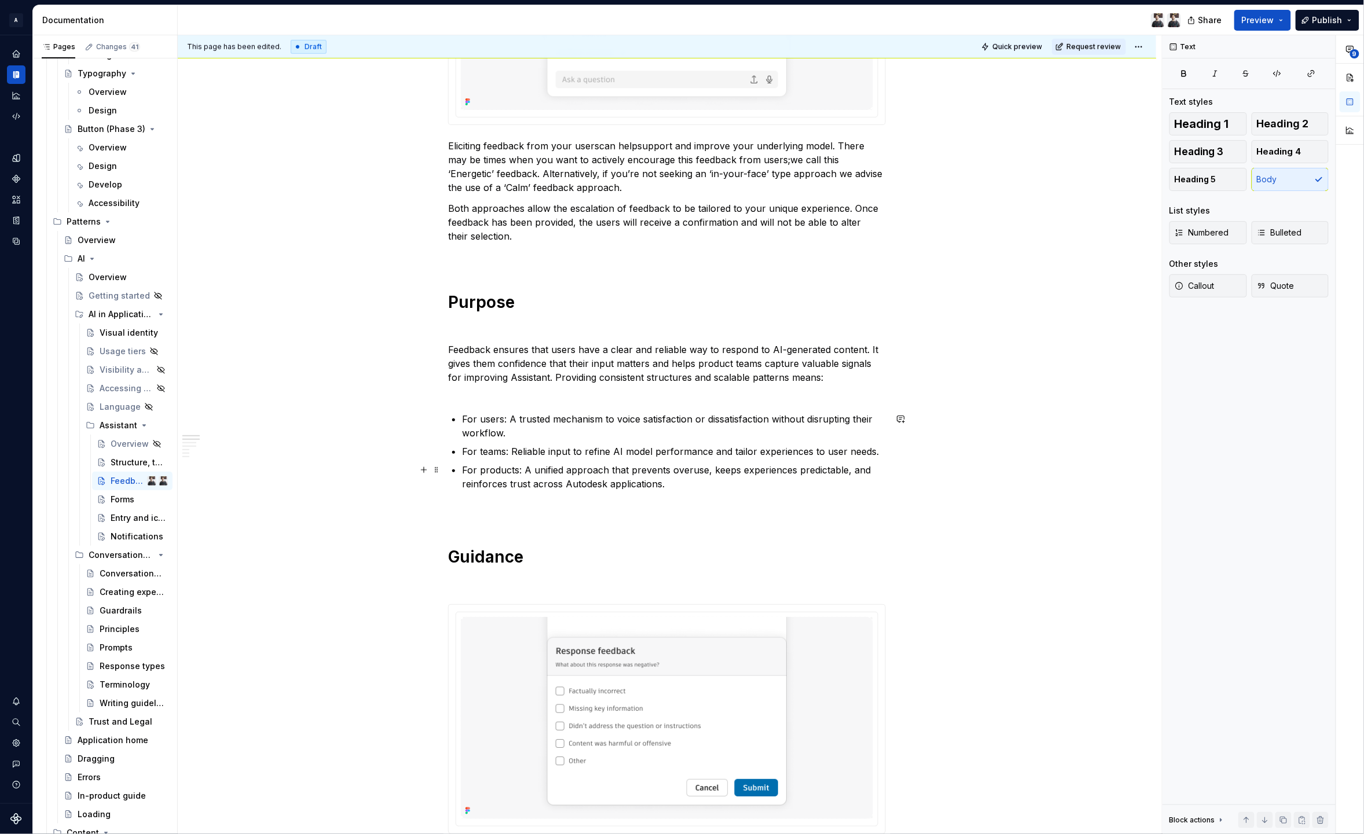
scroll to position [808, 0]
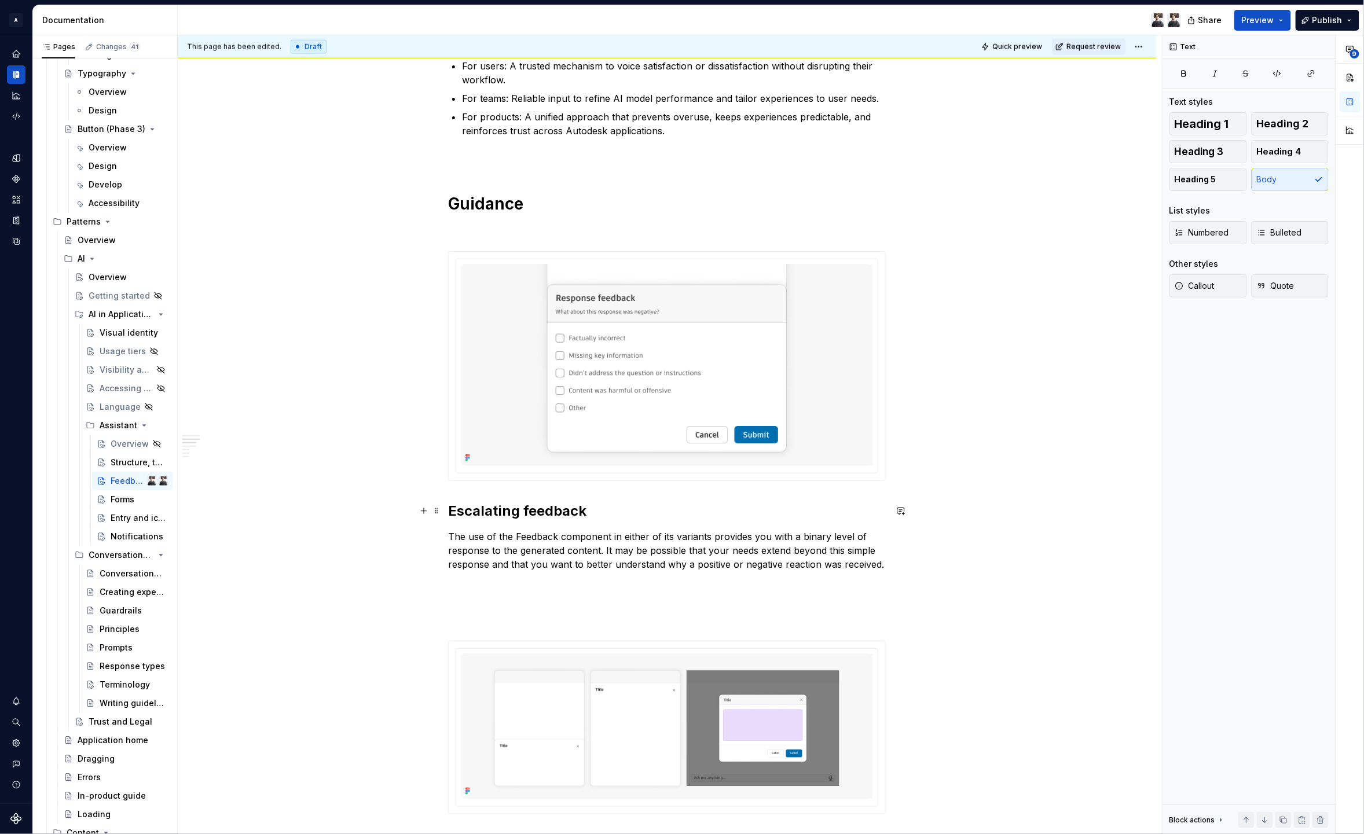
click at [448, 513] on h2 "Escalating feedback" at bounding box center [667, 511] width 438 height 19
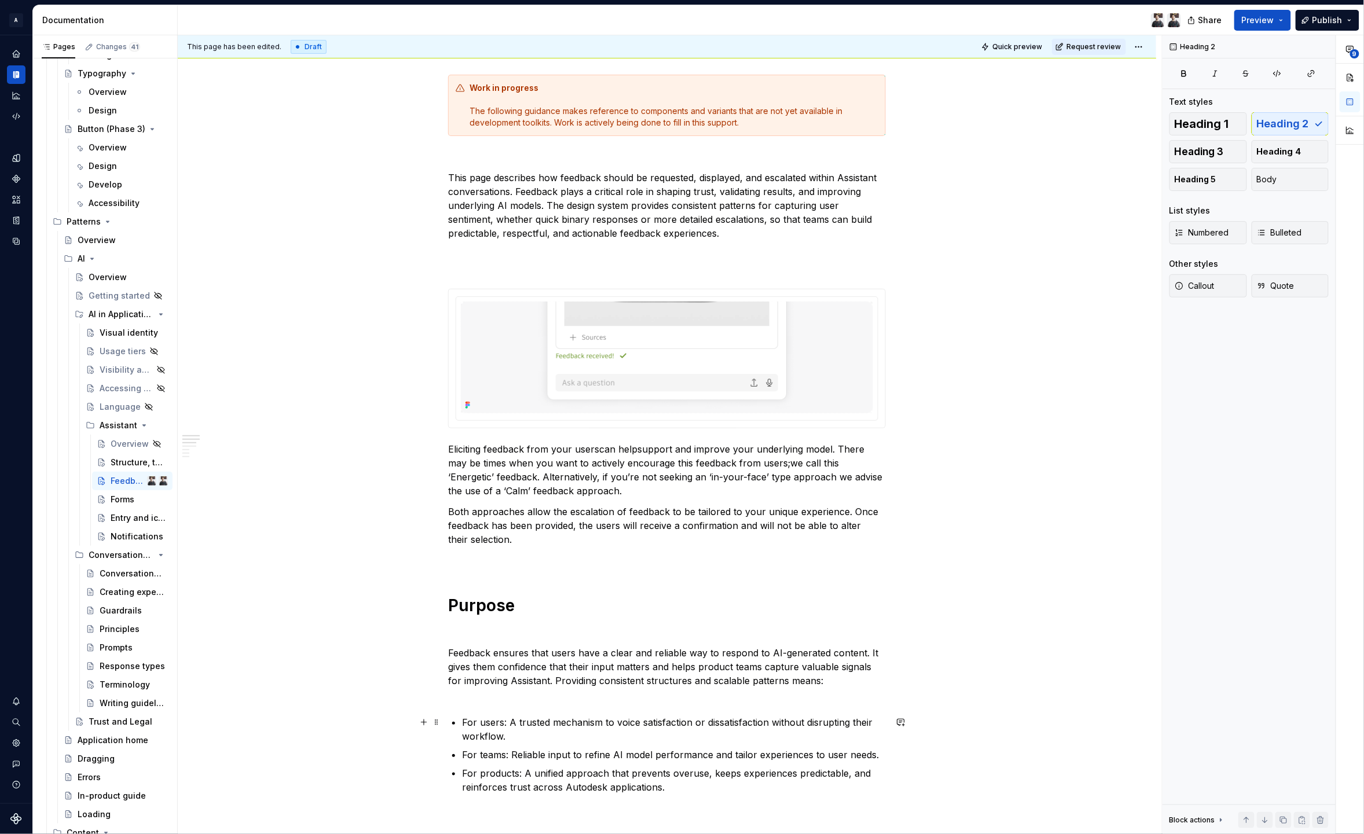
scroll to position [117, 0]
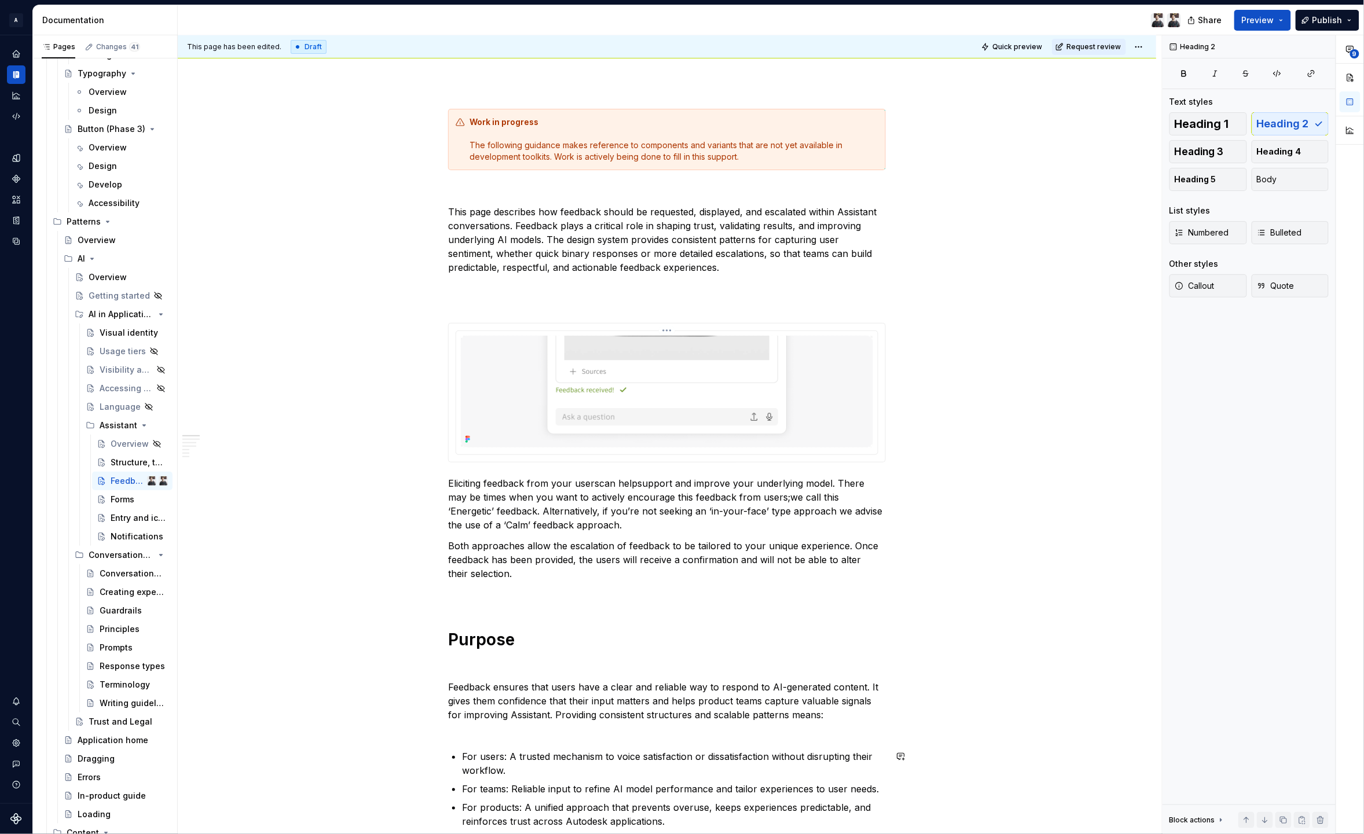
click at [525, 402] on img at bounding box center [667, 392] width 412 height 112
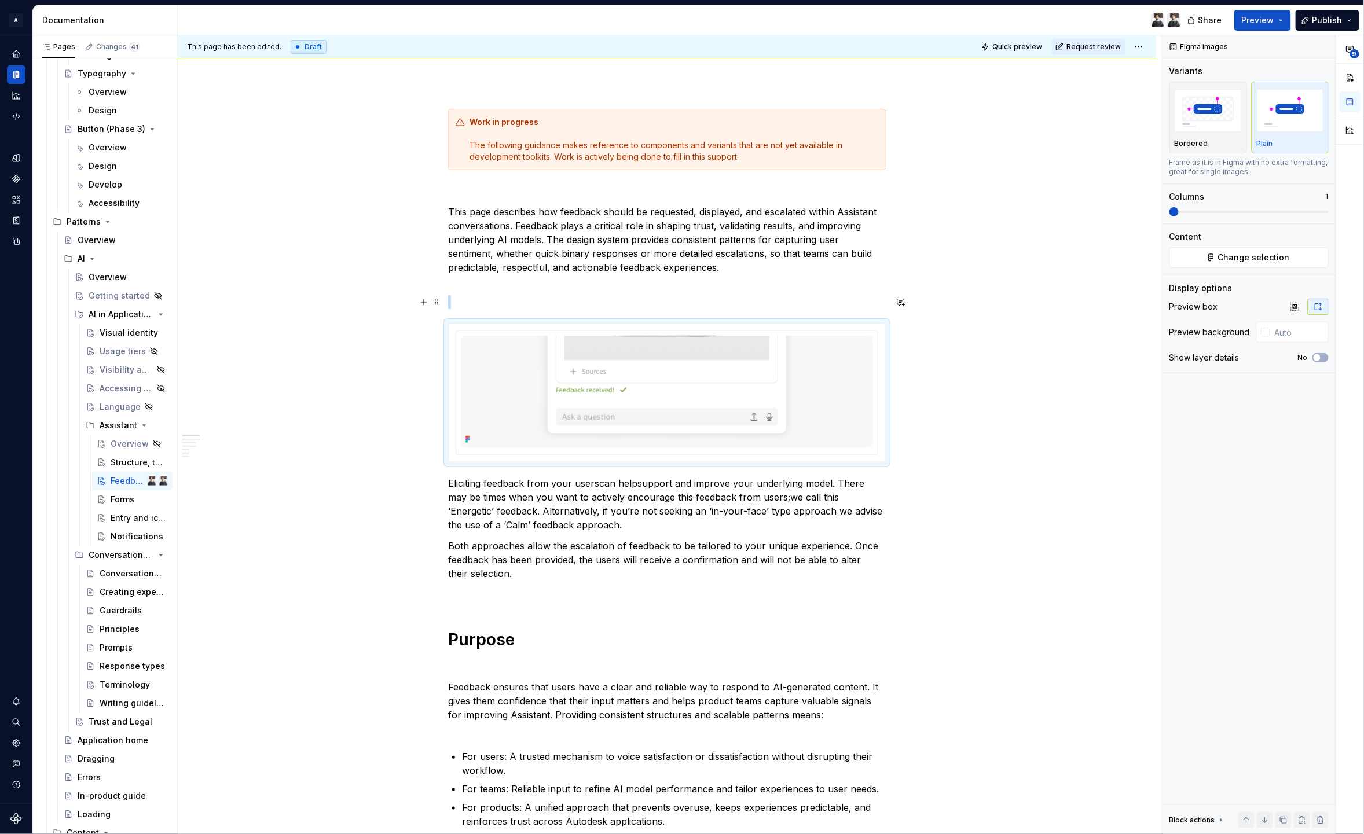
click at [438, 303] on span at bounding box center [436, 302] width 9 height 16
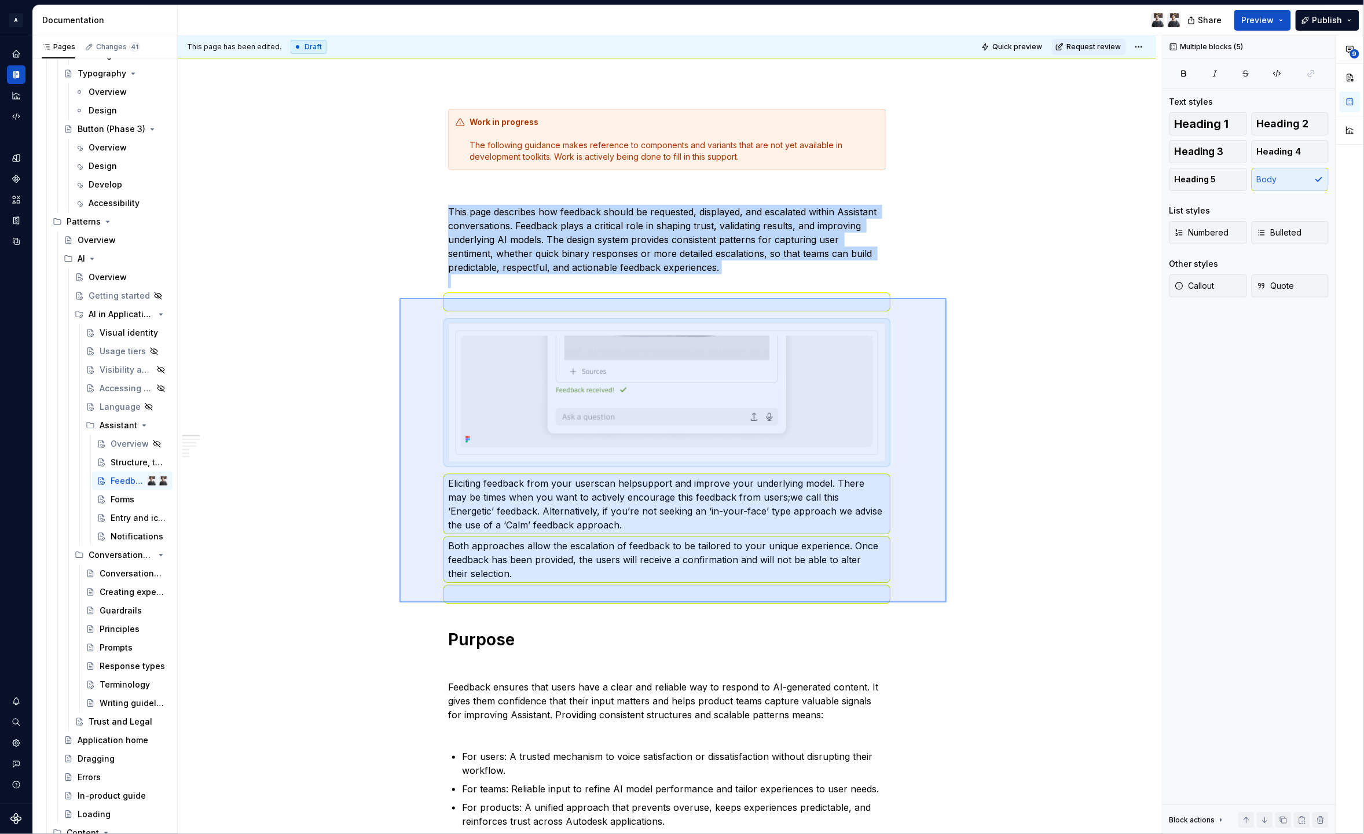
drag, startPoint x: 559, startPoint y: 355, endPoint x: 946, endPoint y: 602, distance: 459.6
click at [946, 603] on div "This page has been edited. Draft Quick preview Request review Feedback Edit hea…" at bounding box center [670, 435] width 984 height 800
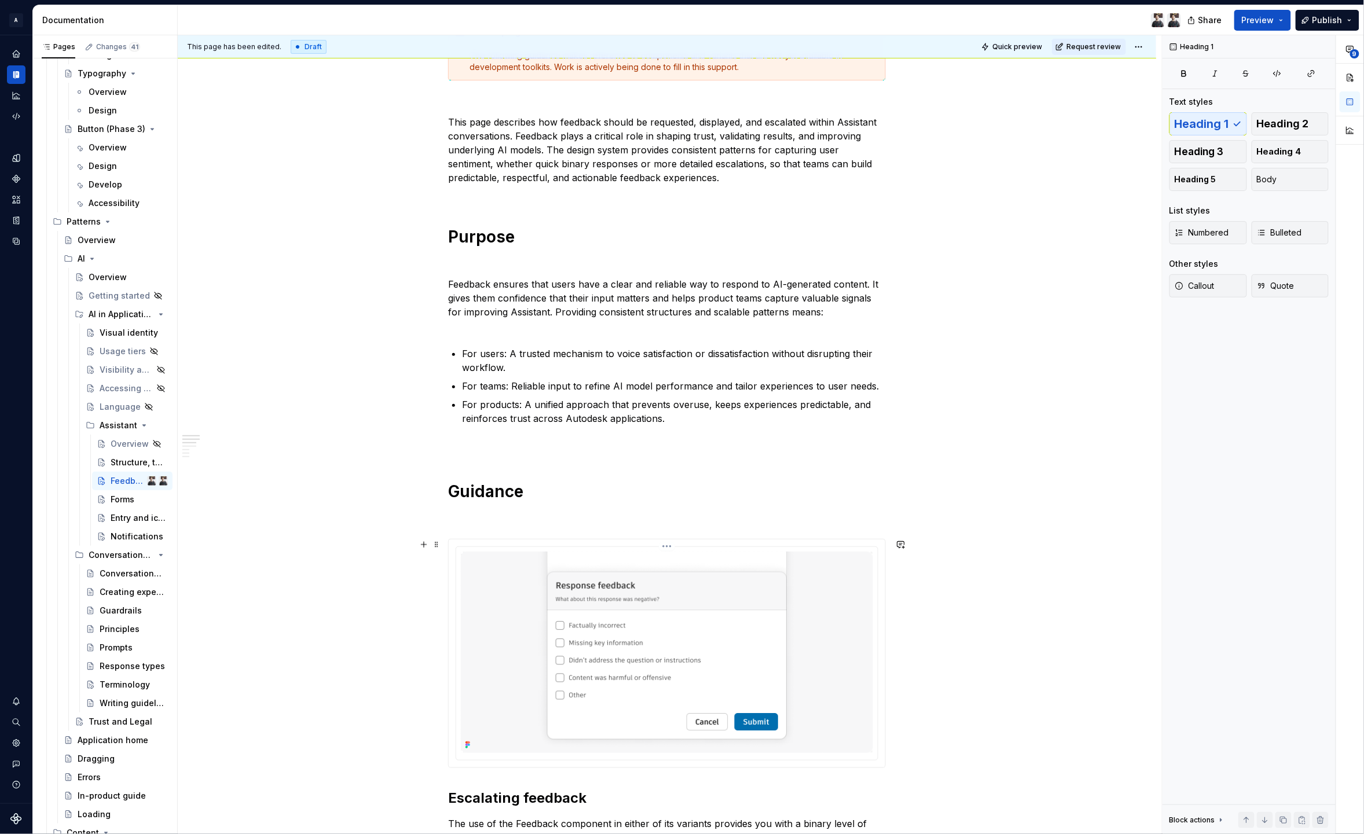
scroll to position [250, 0]
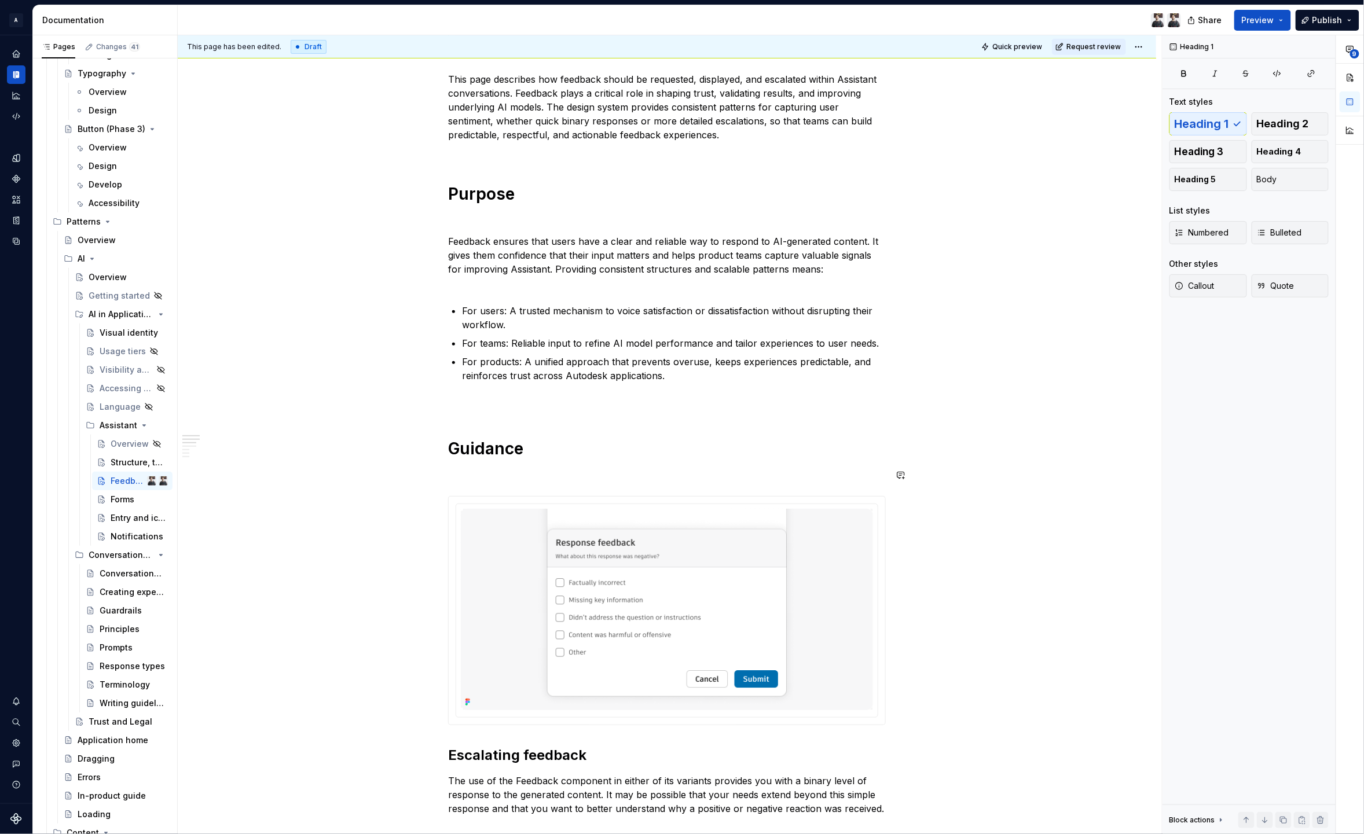
click at [487, 467] on div "Work in progress The following guidance makes reference to components and varia…" at bounding box center [667, 755] width 438 height 1559
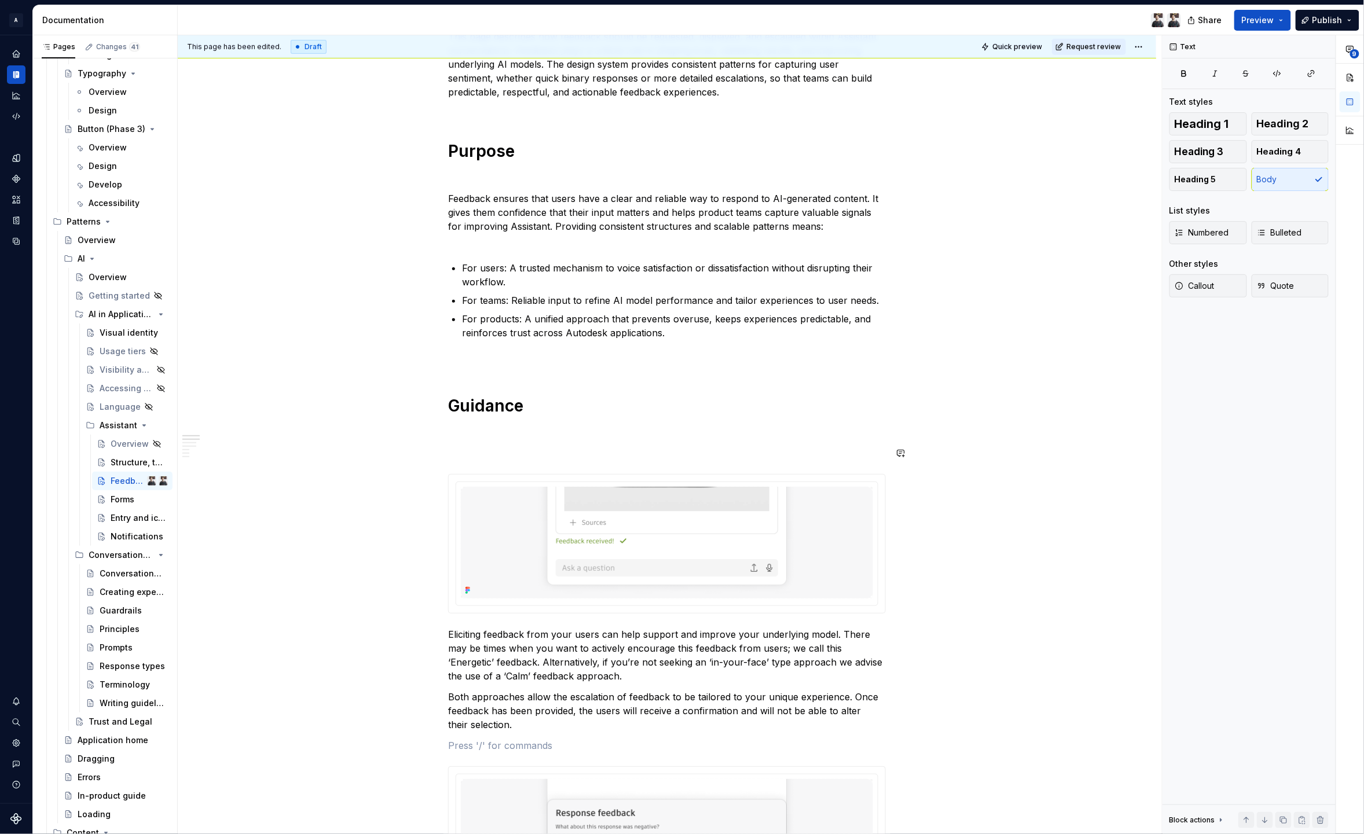
scroll to position [359, 0]
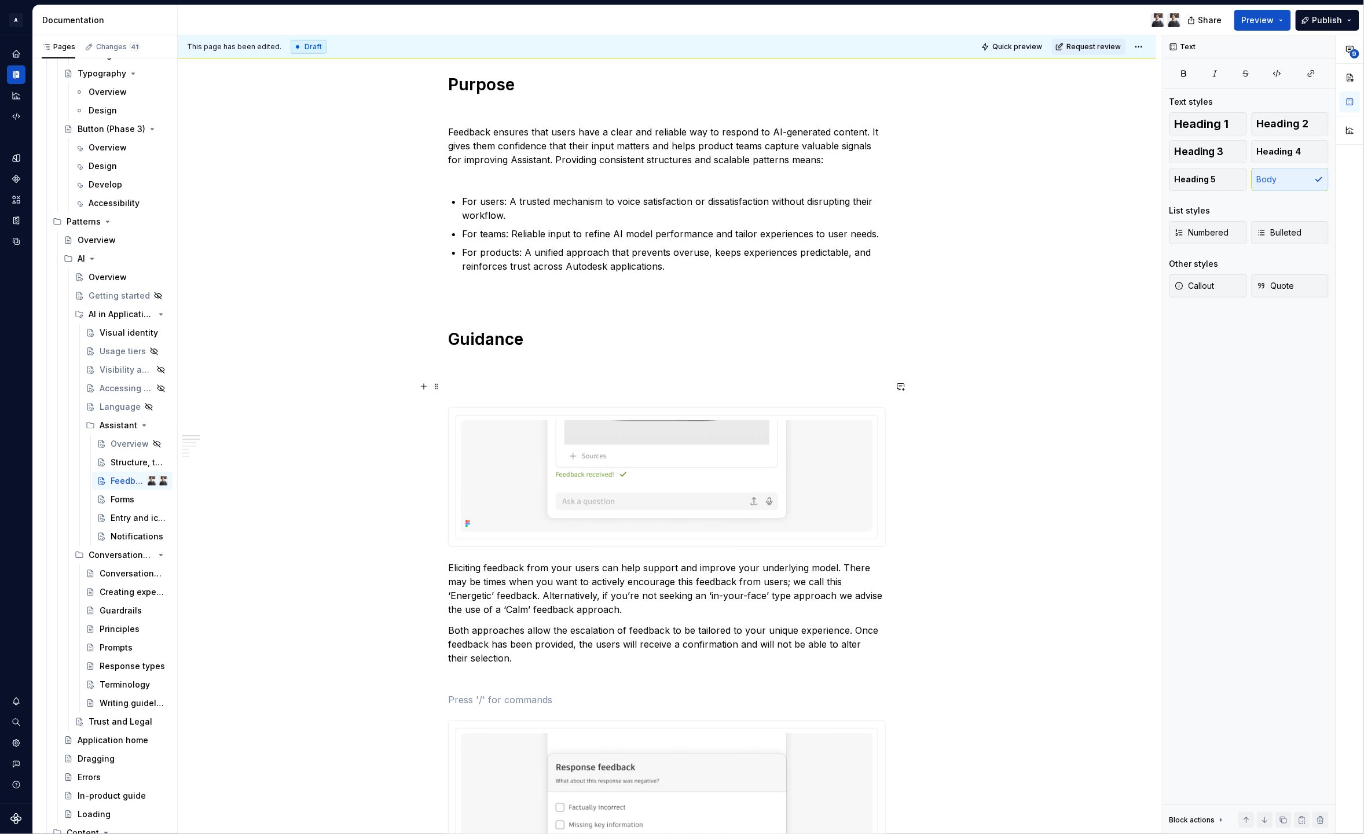
click at [465, 382] on p at bounding box center [667, 387] width 438 height 14
drag, startPoint x: 523, startPoint y: 386, endPoint x: 437, endPoint y: 378, distance: 86.7
click at [1290, 125] on span "Heading 2" at bounding box center [1283, 124] width 52 height 12
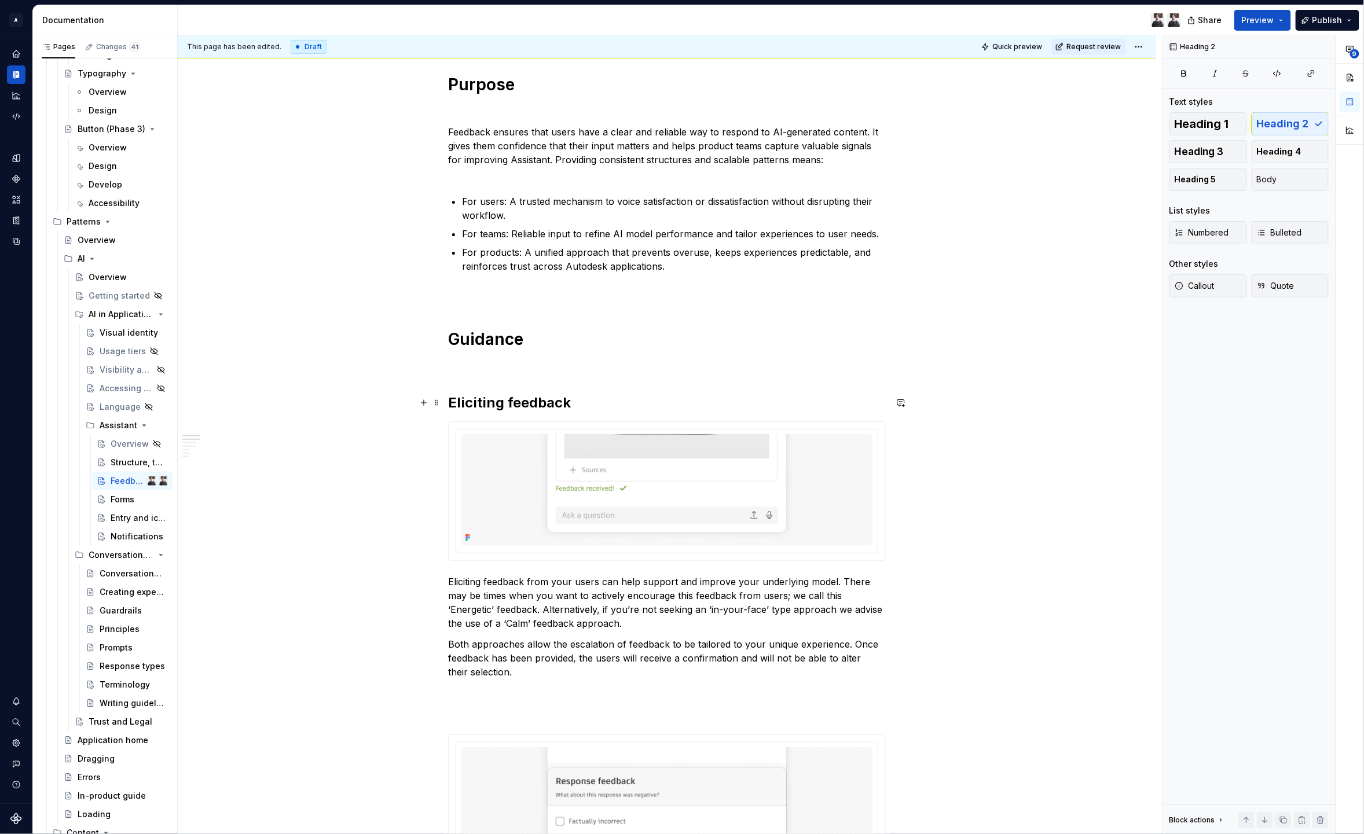
click at [632, 413] on div "Work in progress The following guidance makes reference to components and varia…" at bounding box center [667, 820] width 438 height 1907
click at [504, 333] on h1 "Guidance" at bounding box center [667, 339] width 438 height 21
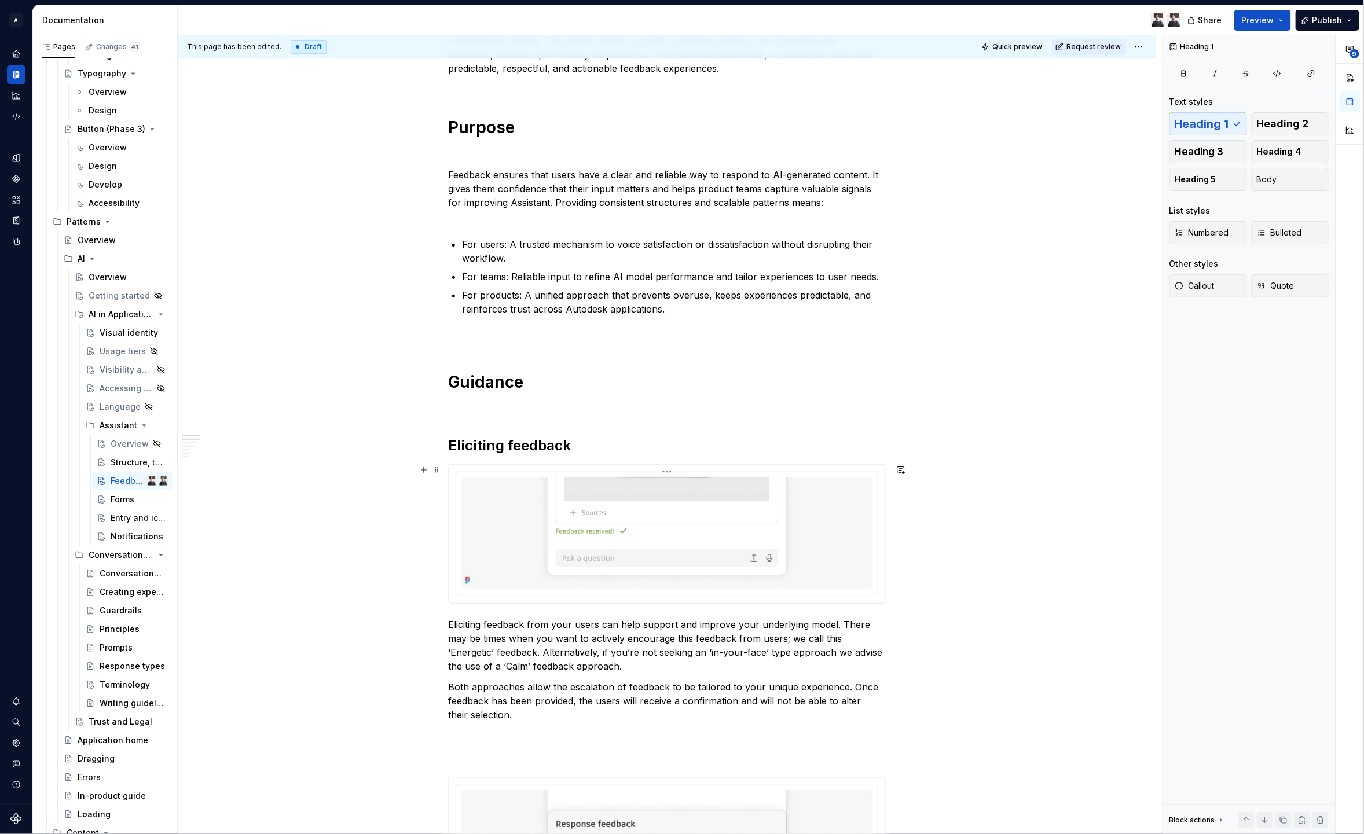
scroll to position [243, 0]
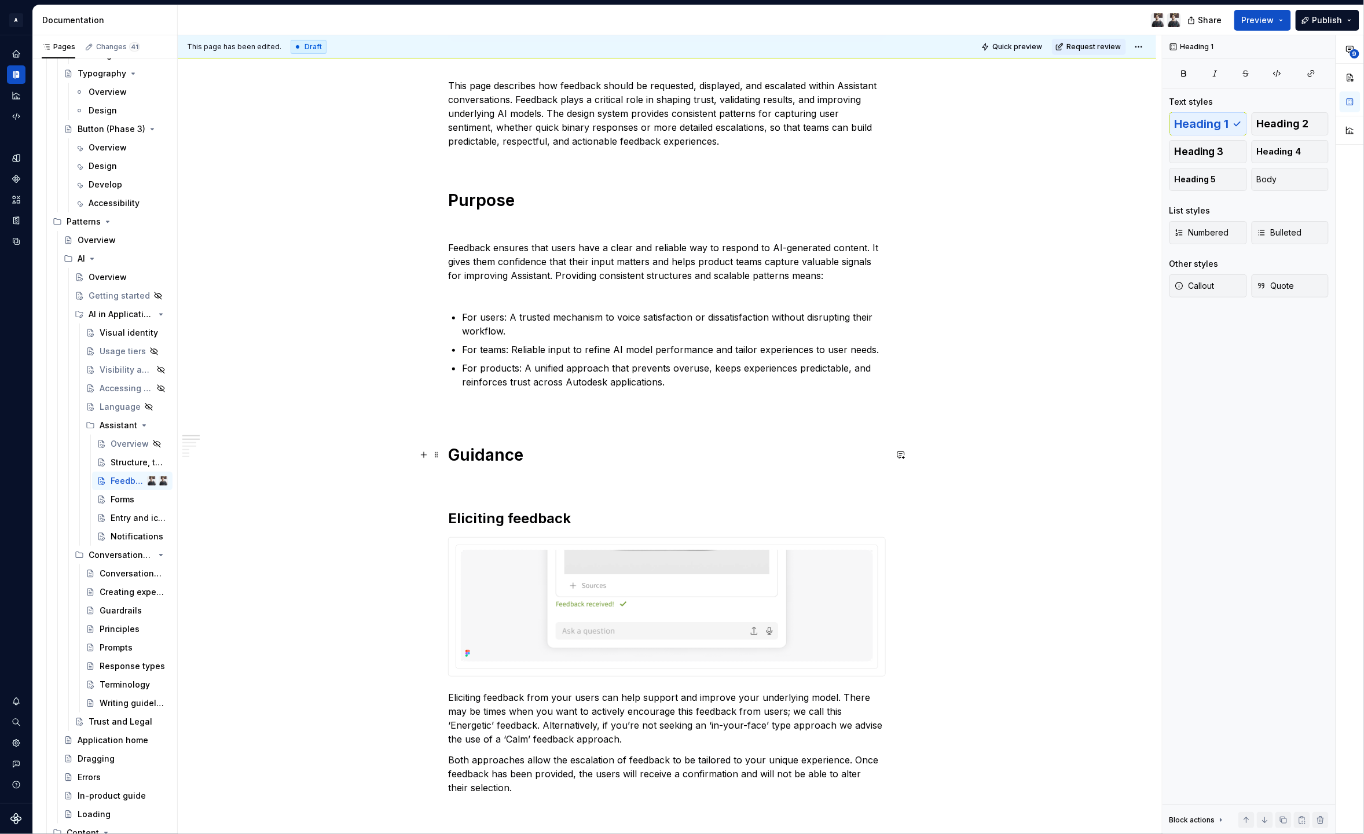
click at [482, 406] on p at bounding box center [667, 410] width 438 height 14
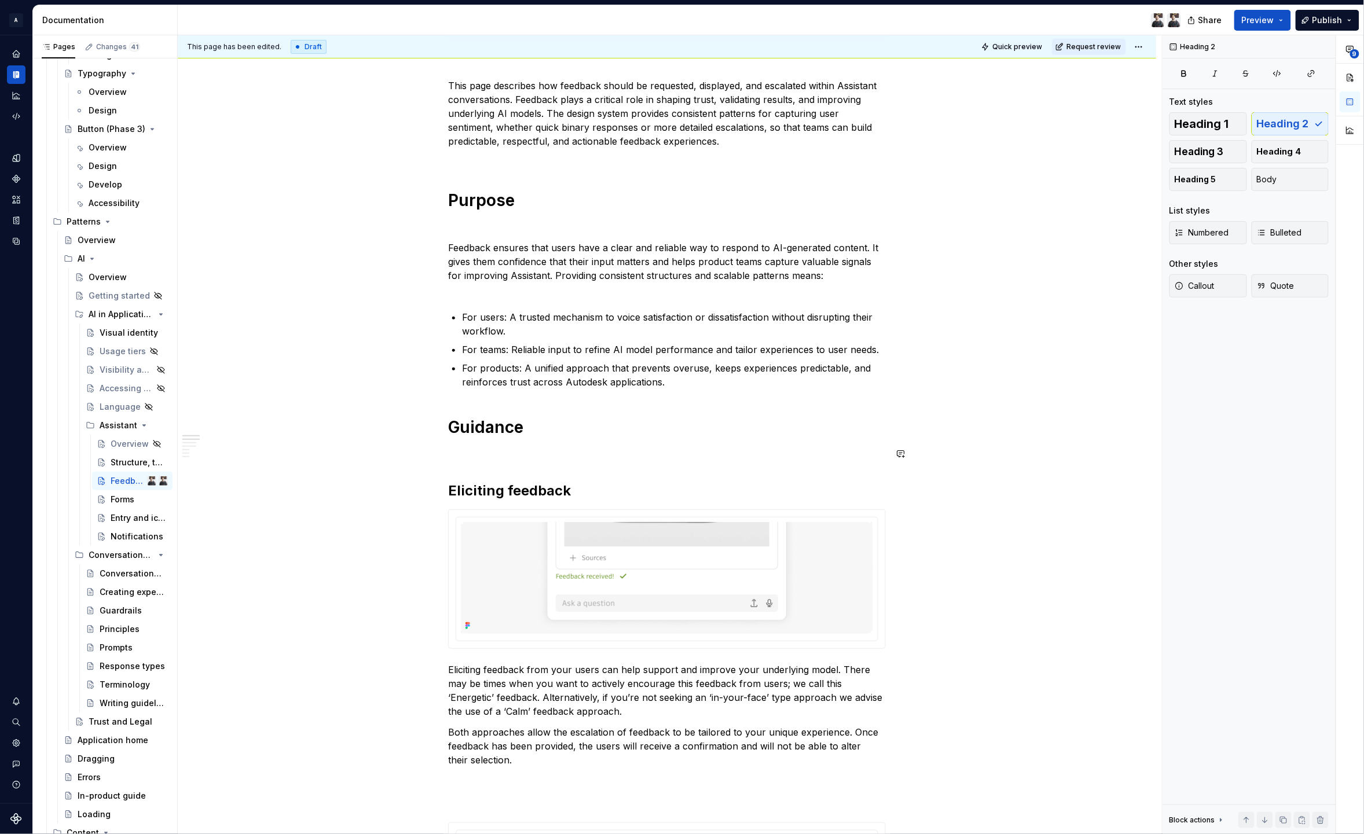
click at [490, 453] on p at bounding box center [667, 454] width 438 height 14
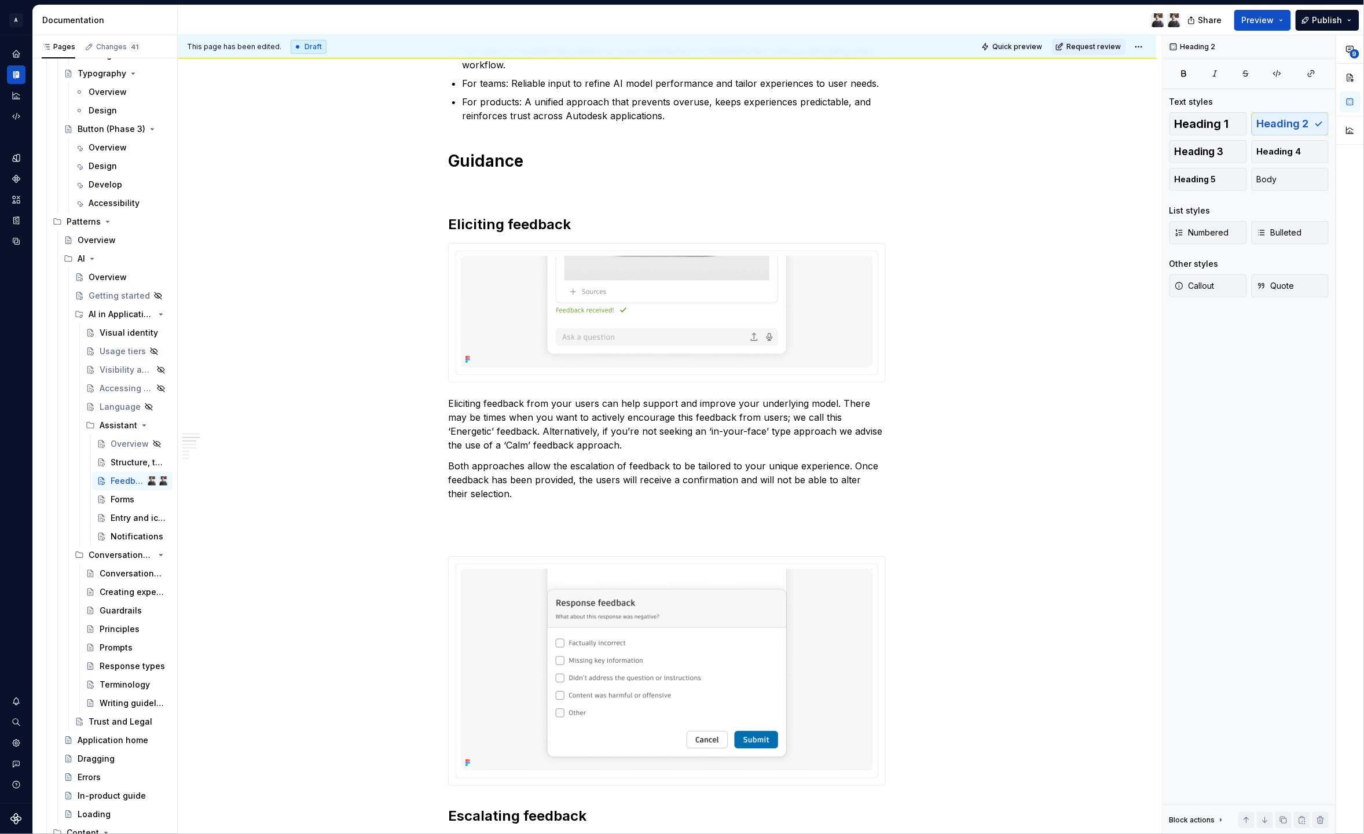
scroll to position [454, 0]
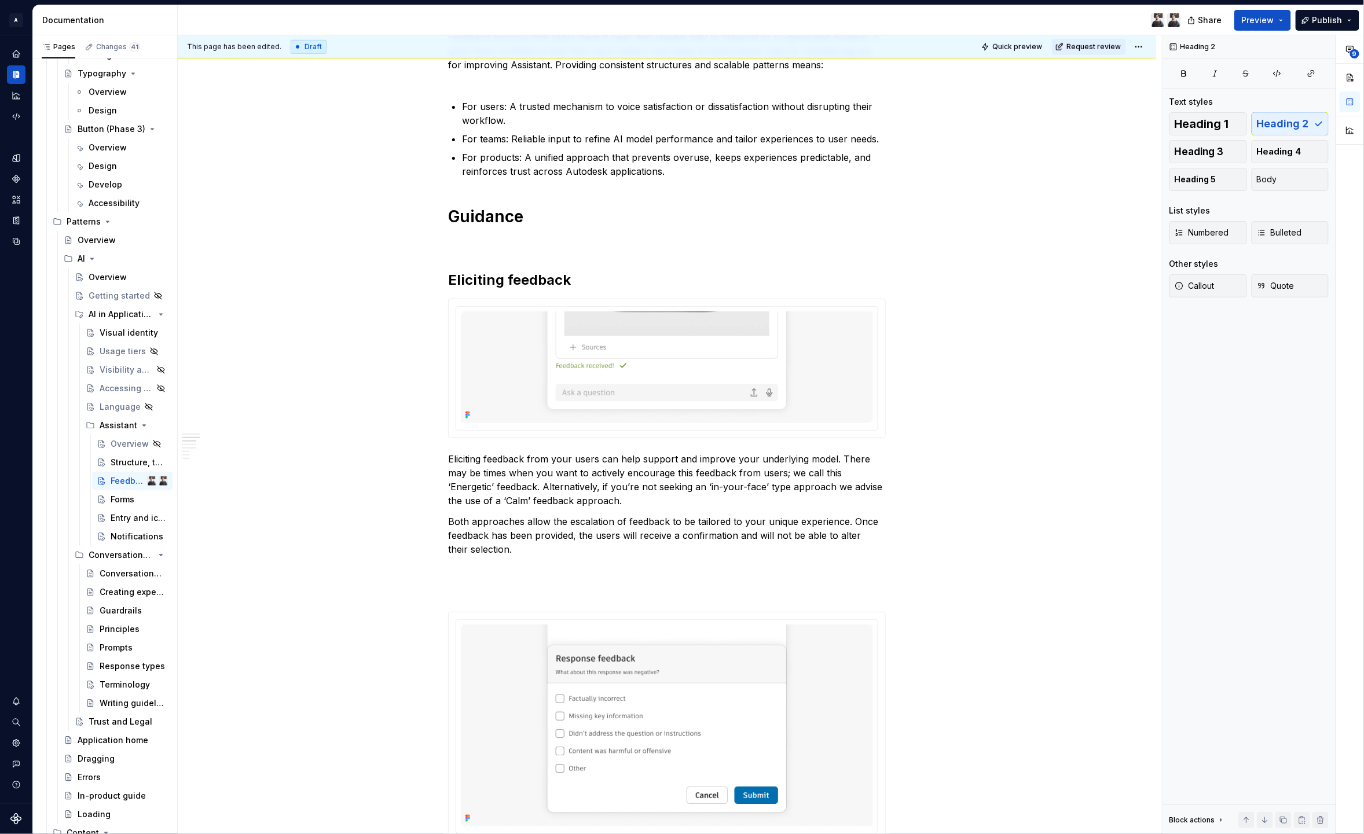
click at [585, 348] on img at bounding box center [667, 368] width 412 height 112
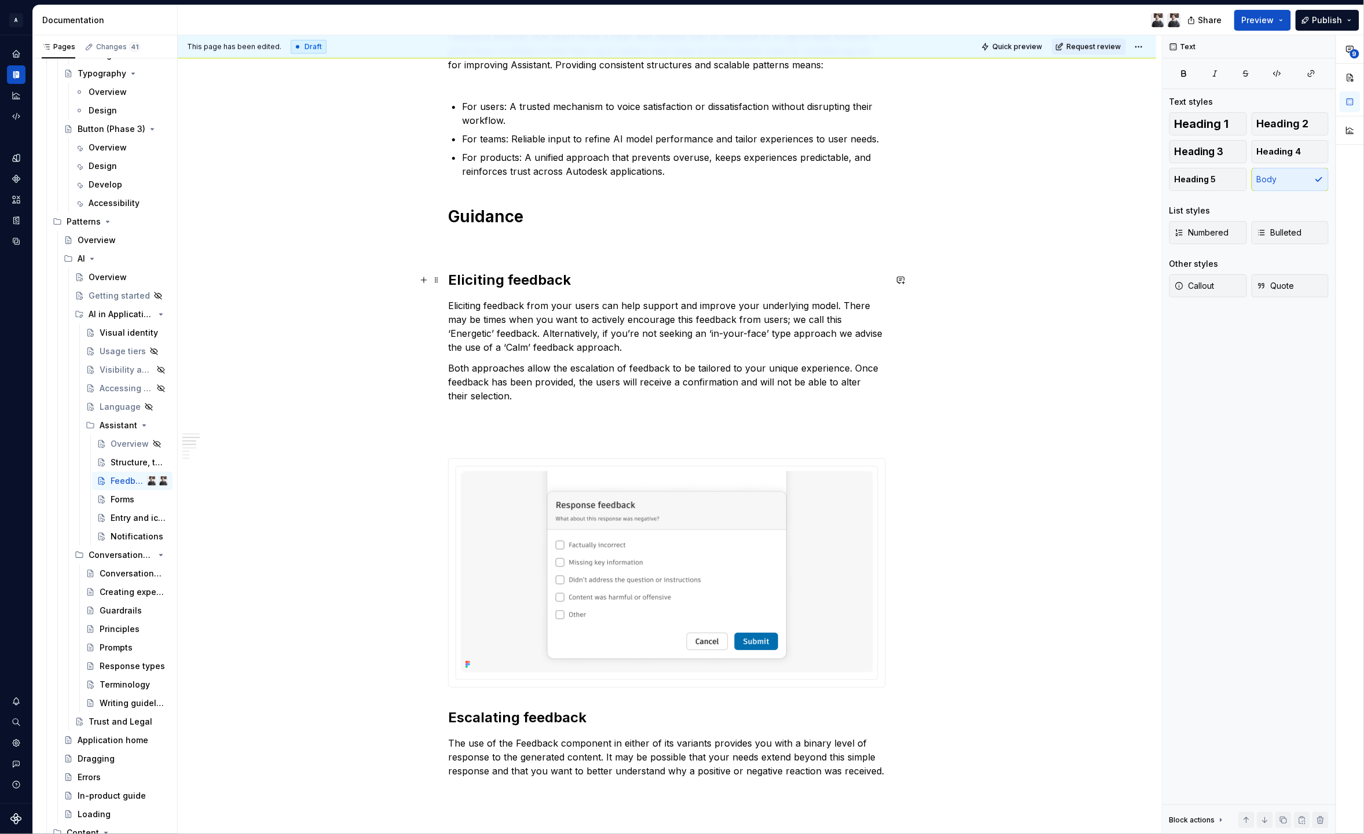
click at [528, 266] on div "Work in progress The following guidance makes reference to components and varia…" at bounding box center [667, 635] width 438 height 1726
click at [534, 259] on div "Work in progress The following guidance makes reference to components and varia…" at bounding box center [667, 635] width 438 height 1726
click at [473, 255] on div "Work in progress The following guidance makes reference to components and varia…" at bounding box center [667, 635] width 438 height 1726
click at [660, 286] on h2 "Eliciting feedback" at bounding box center [667, 280] width 438 height 19
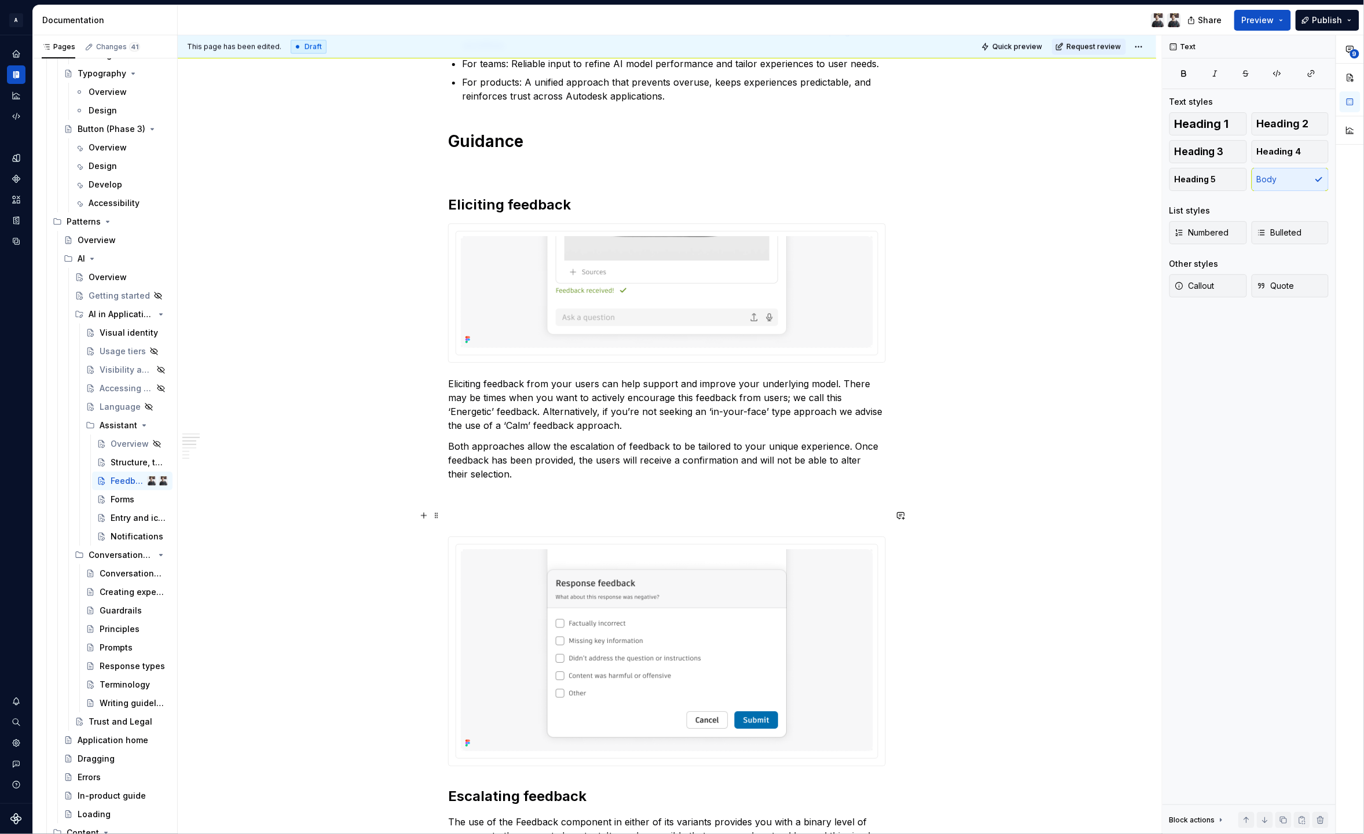
click at [711, 626] on img at bounding box center [667, 651] width 412 height 202
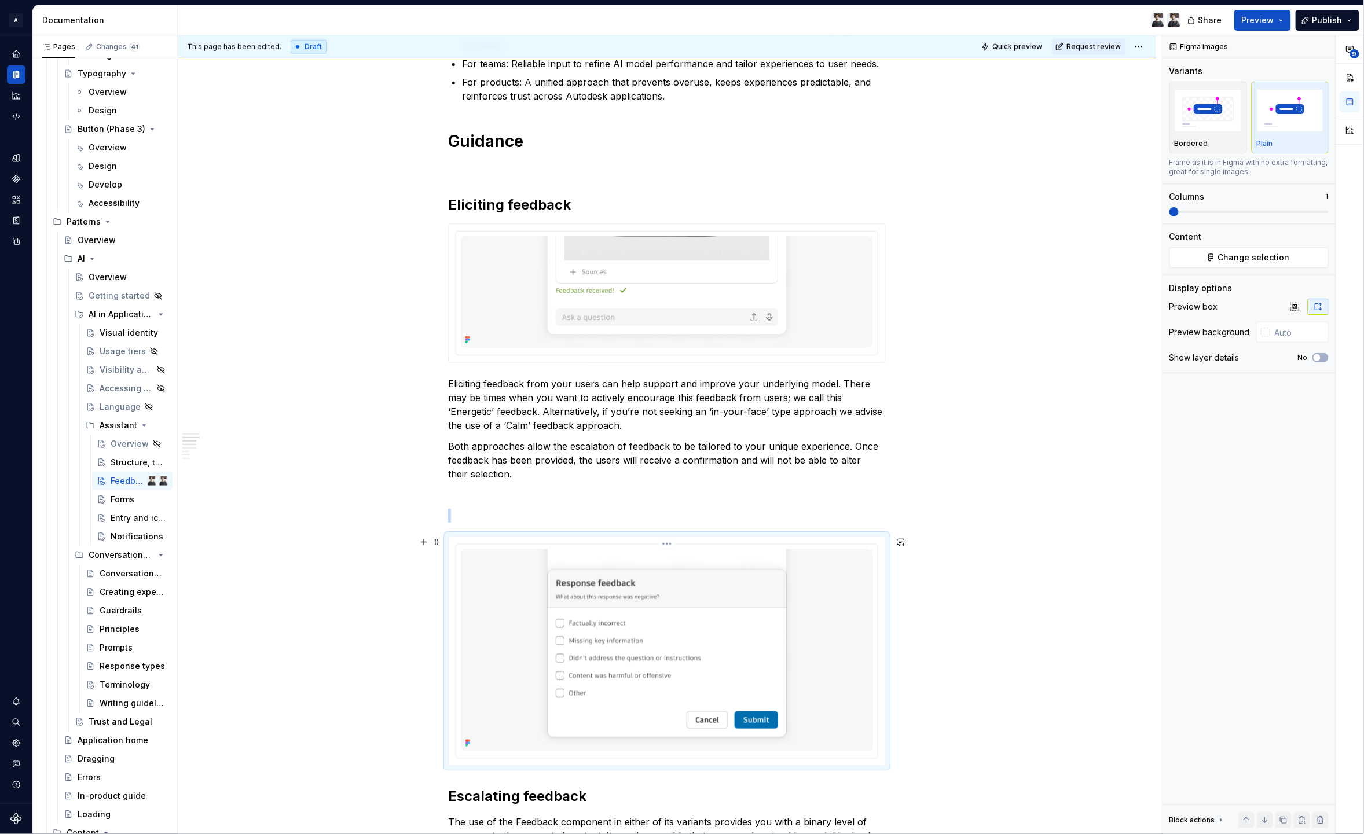
scroll to position [775, 0]
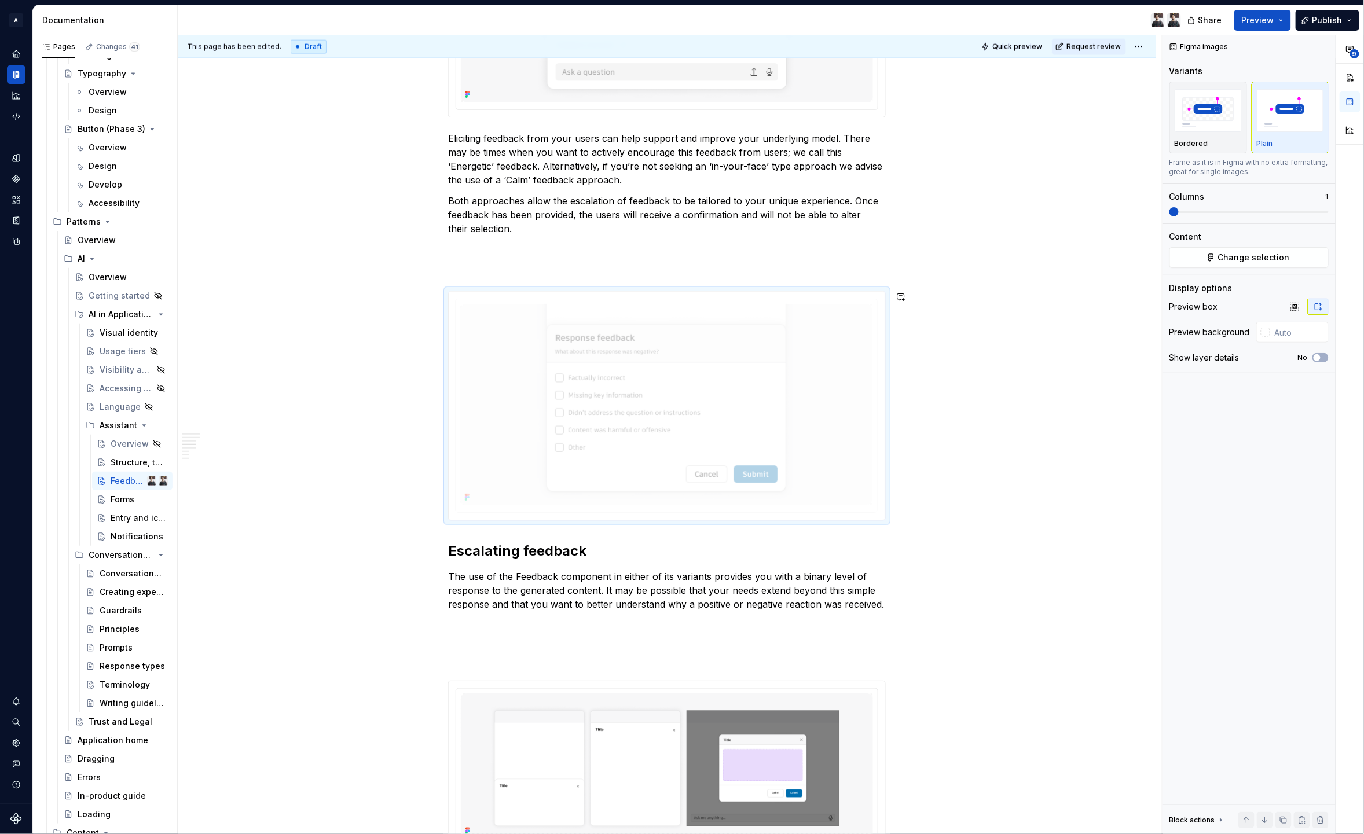
drag, startPoint x: 638, startPoint y: 437, endPoint x: 583, endPoint y: 478, distance: 69.5
click at [580, 483] on body "A Weave Dataset 2.0 Documentation Share Preview Publish Pages Changes 41 Add Ac…" at bounding box center [682, 417] width 1364 height 834
click at [631, 559] on h2 "Escalating feedback" at bounding box center [667, 551] width 438 height 19
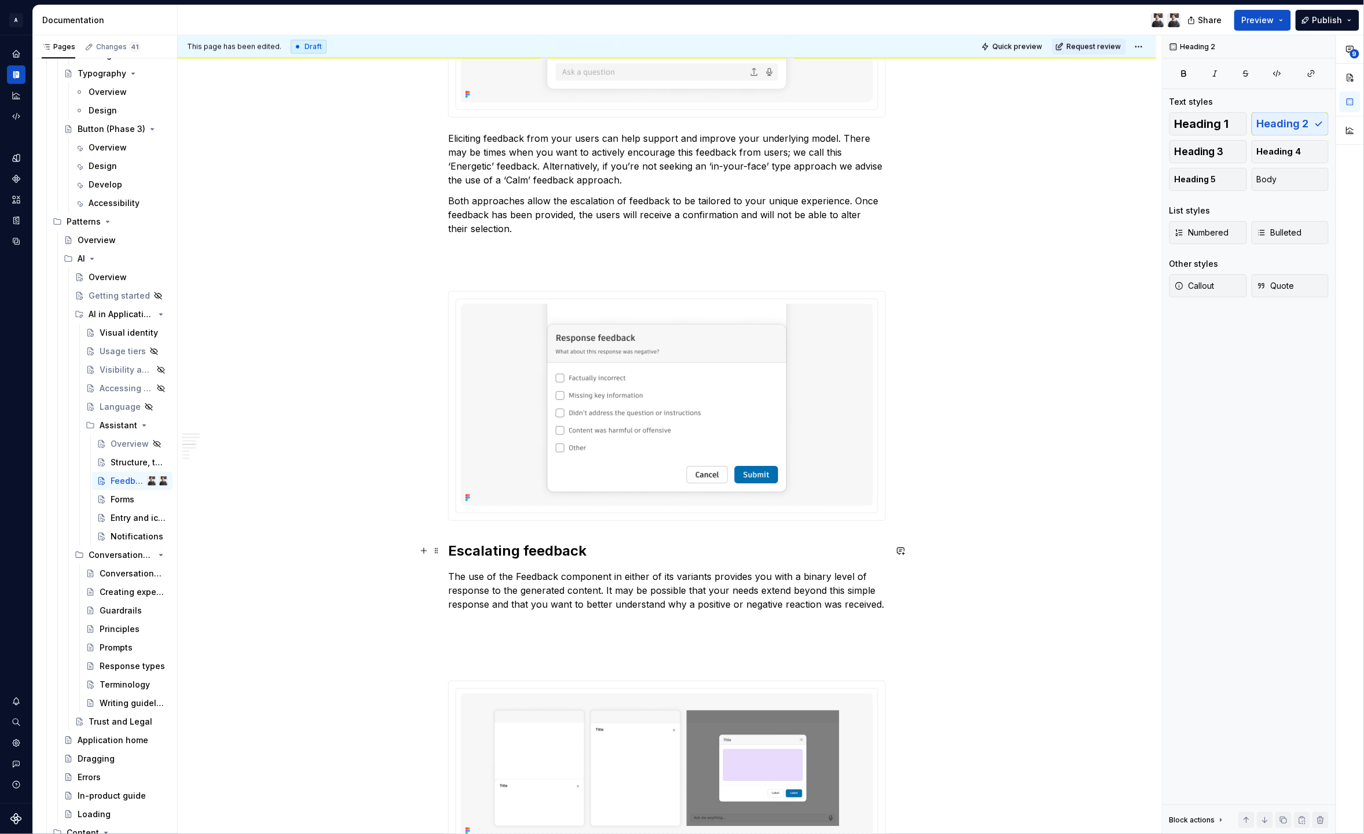
click at [615, 448] on img at bounding box center [667, 405] width 412 height 202
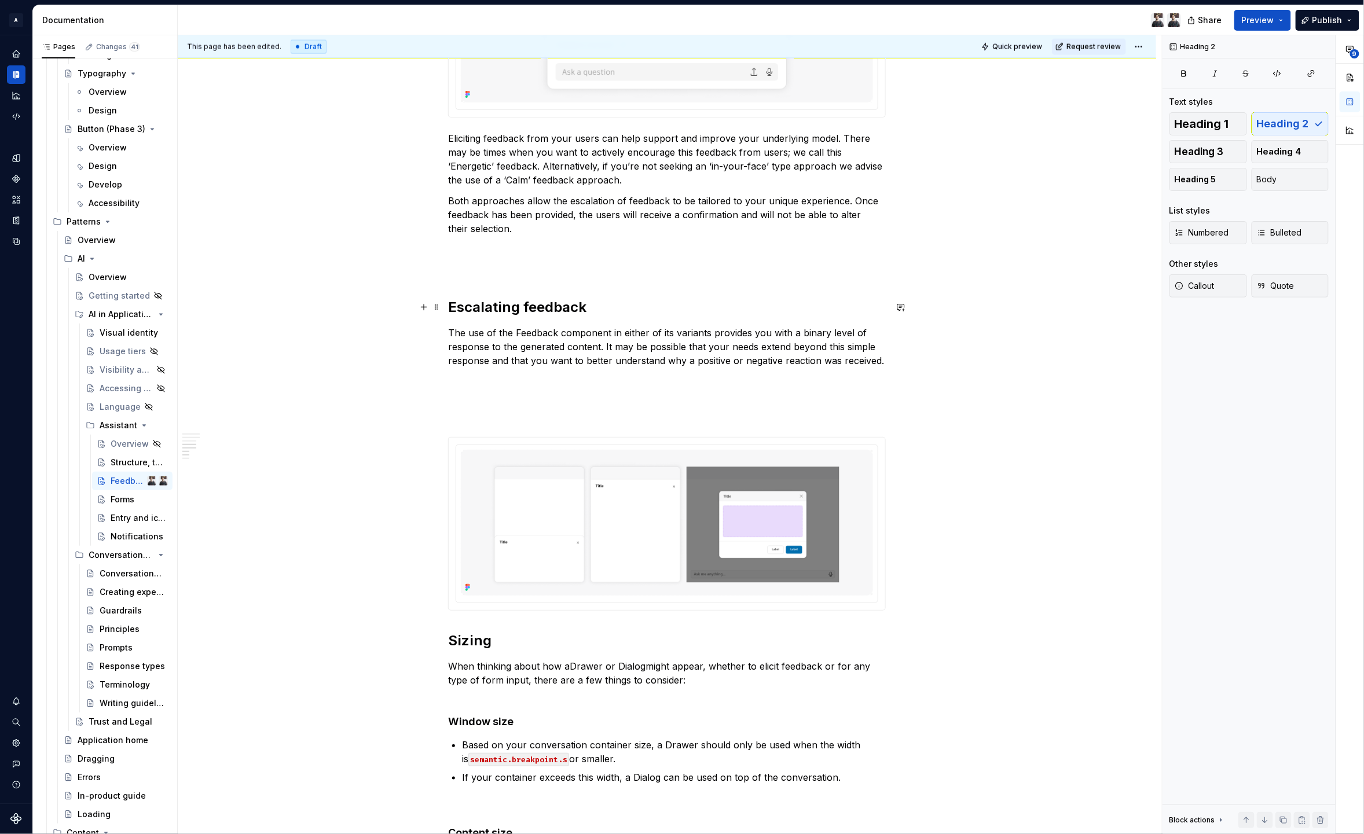
click at [614, 306] on h2 "Escalating feedback" at bounding box center [667, 307] width 438 height 19
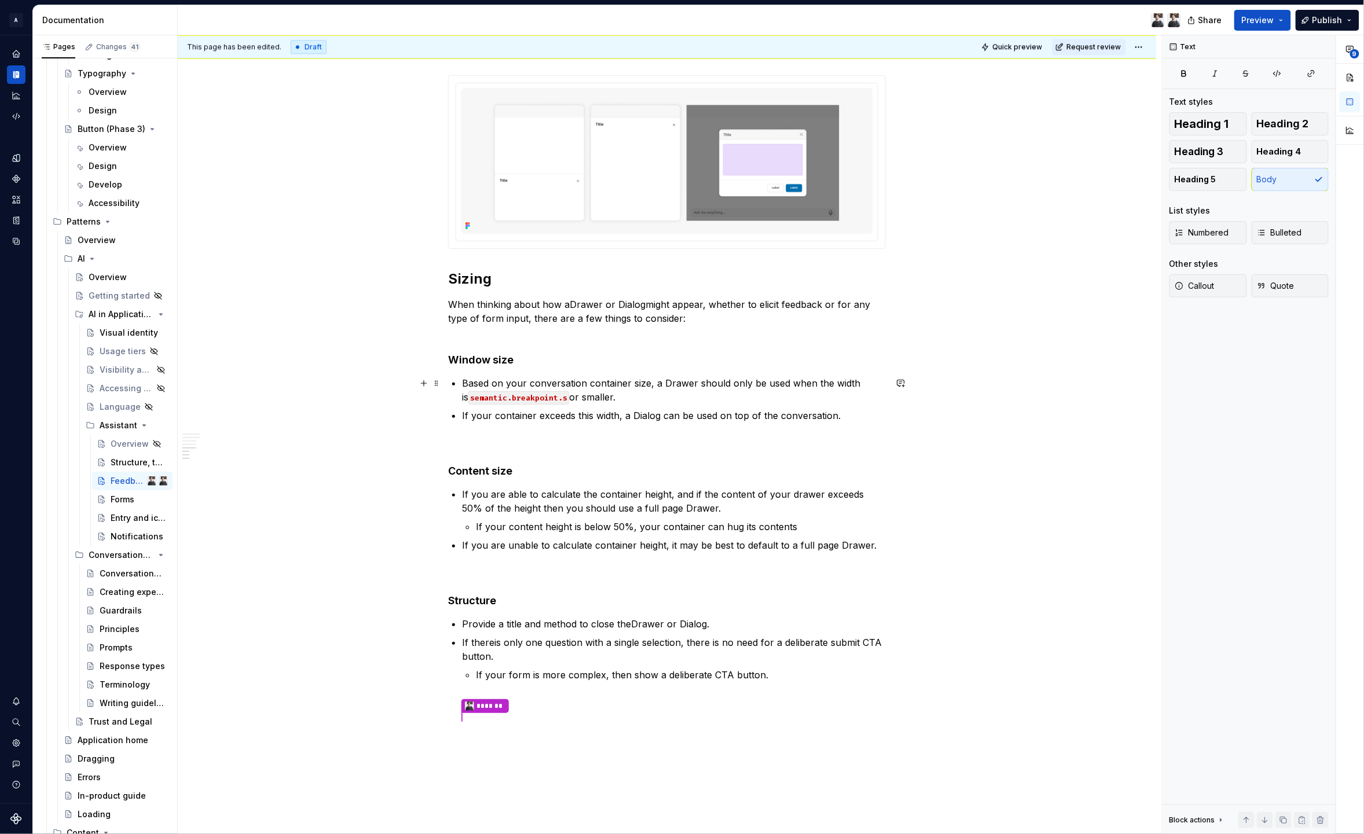
scroll to position [1361, 0]
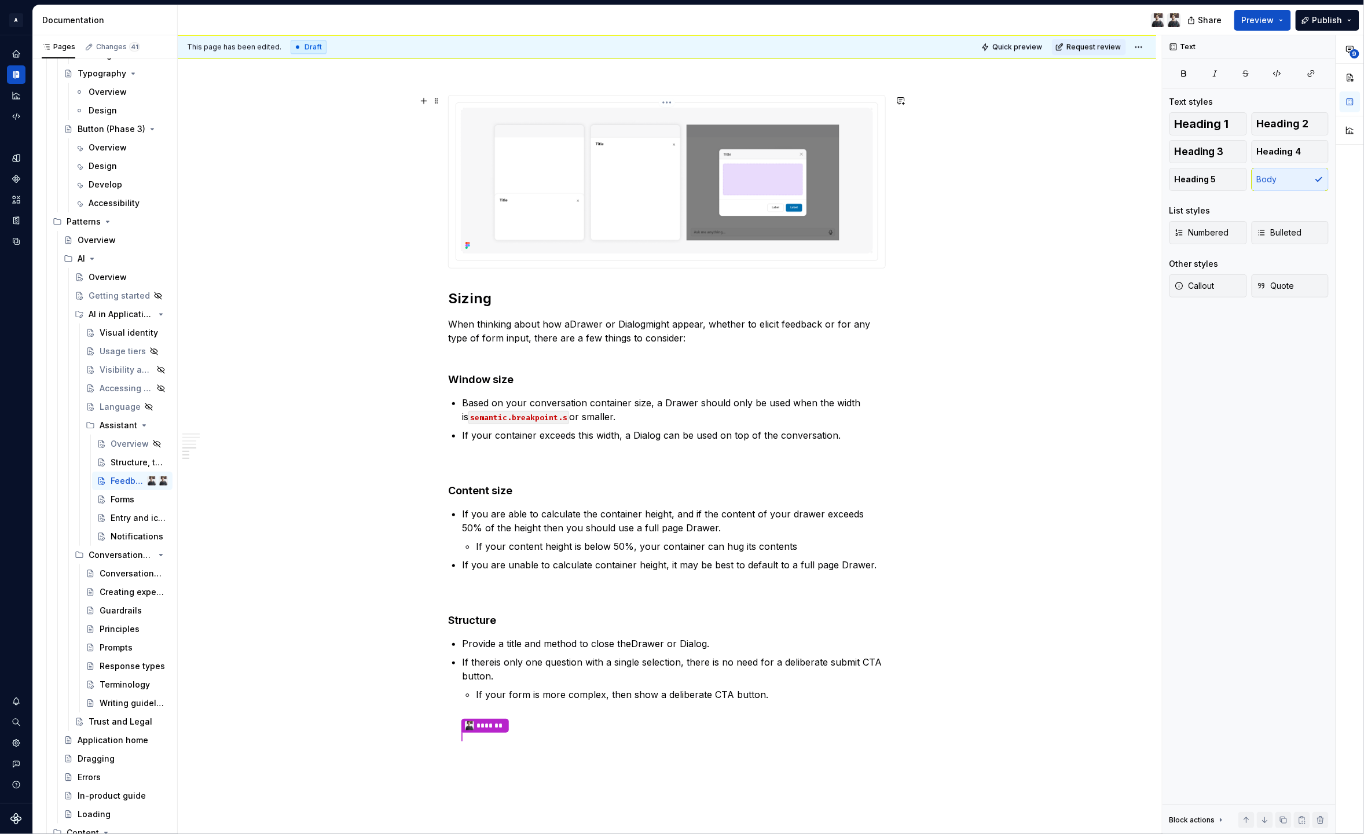
click at [629, 193] on img at bounding box center [667, 181] width 412 height 146
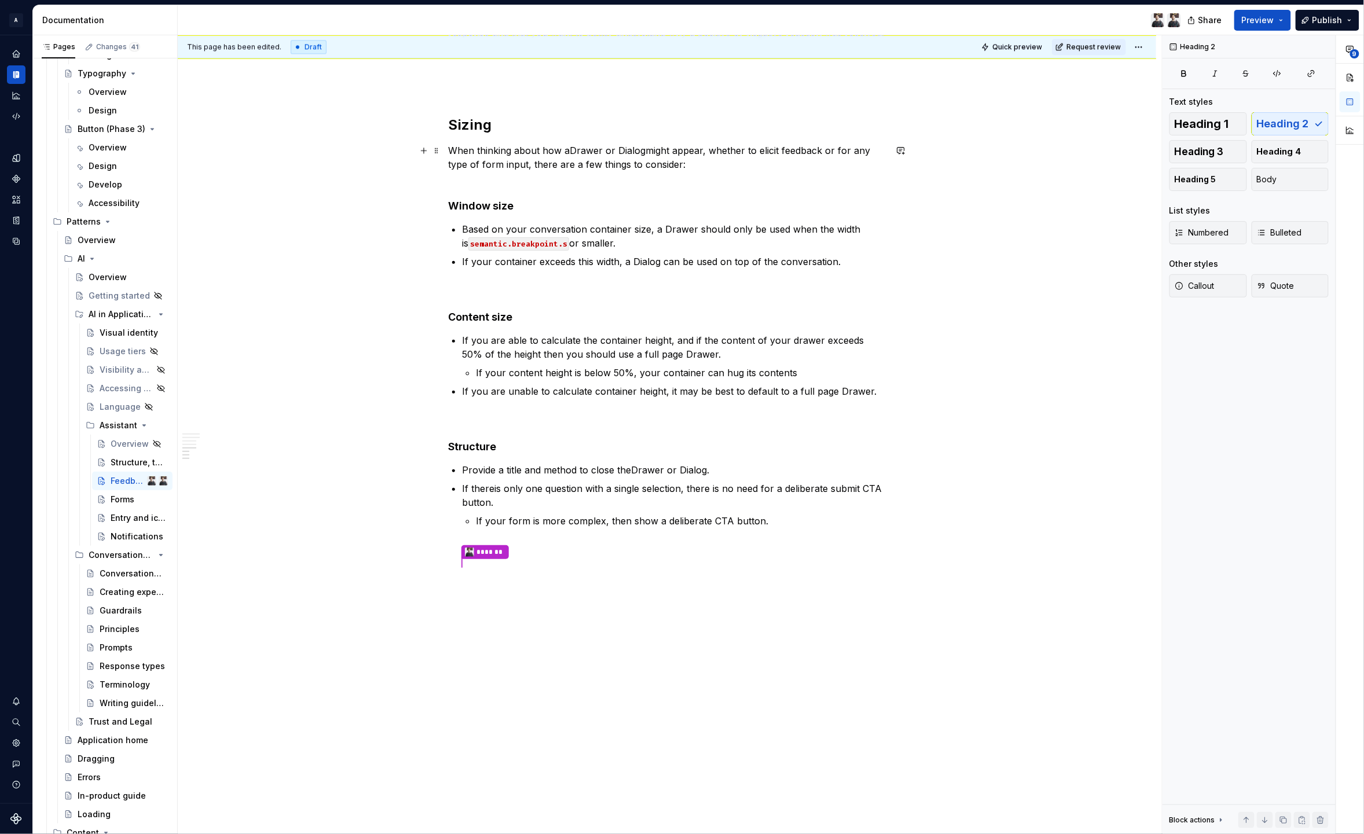
scroll to position [1172, 0]
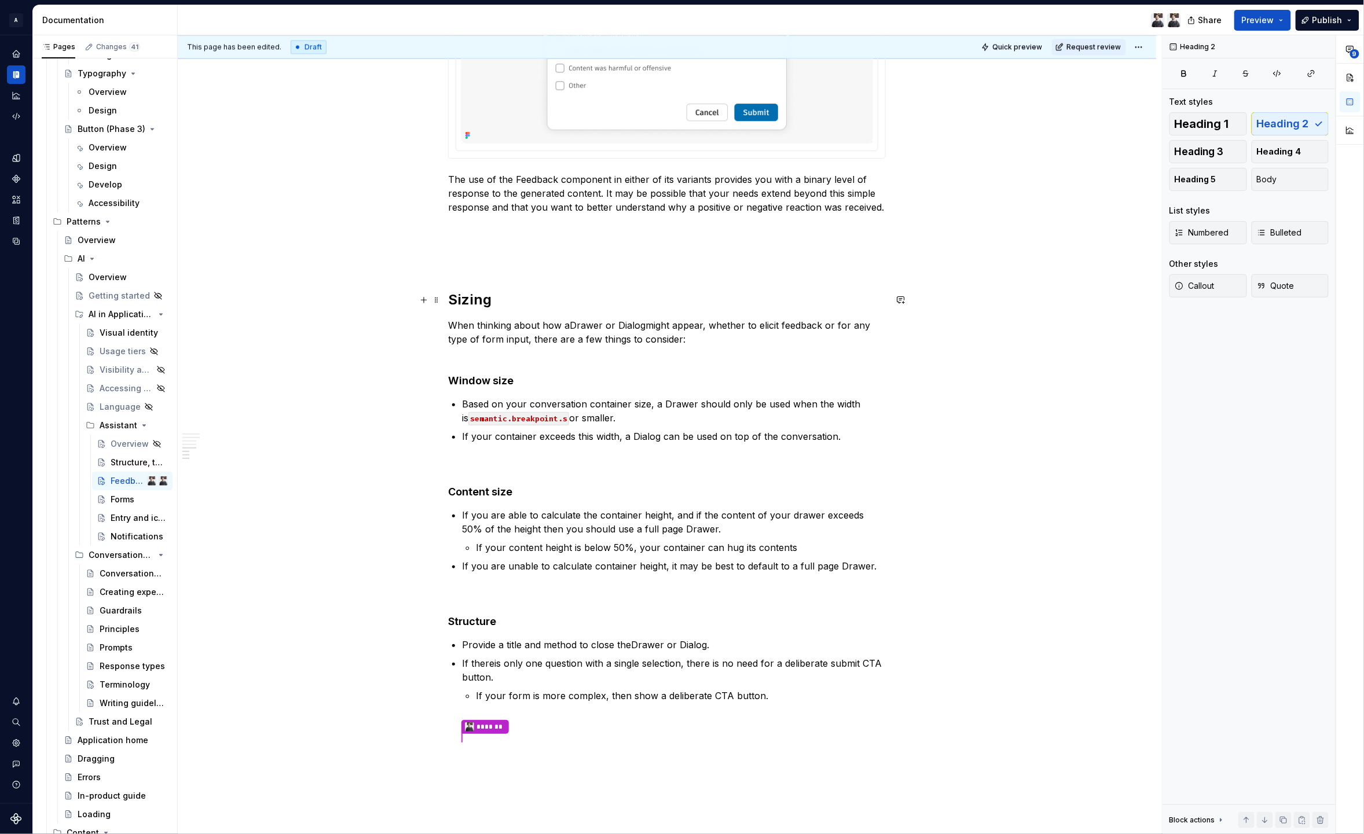
click at [520, 296] on h2 "Sizing" at bounding box center [667, 300] width 438 height 19
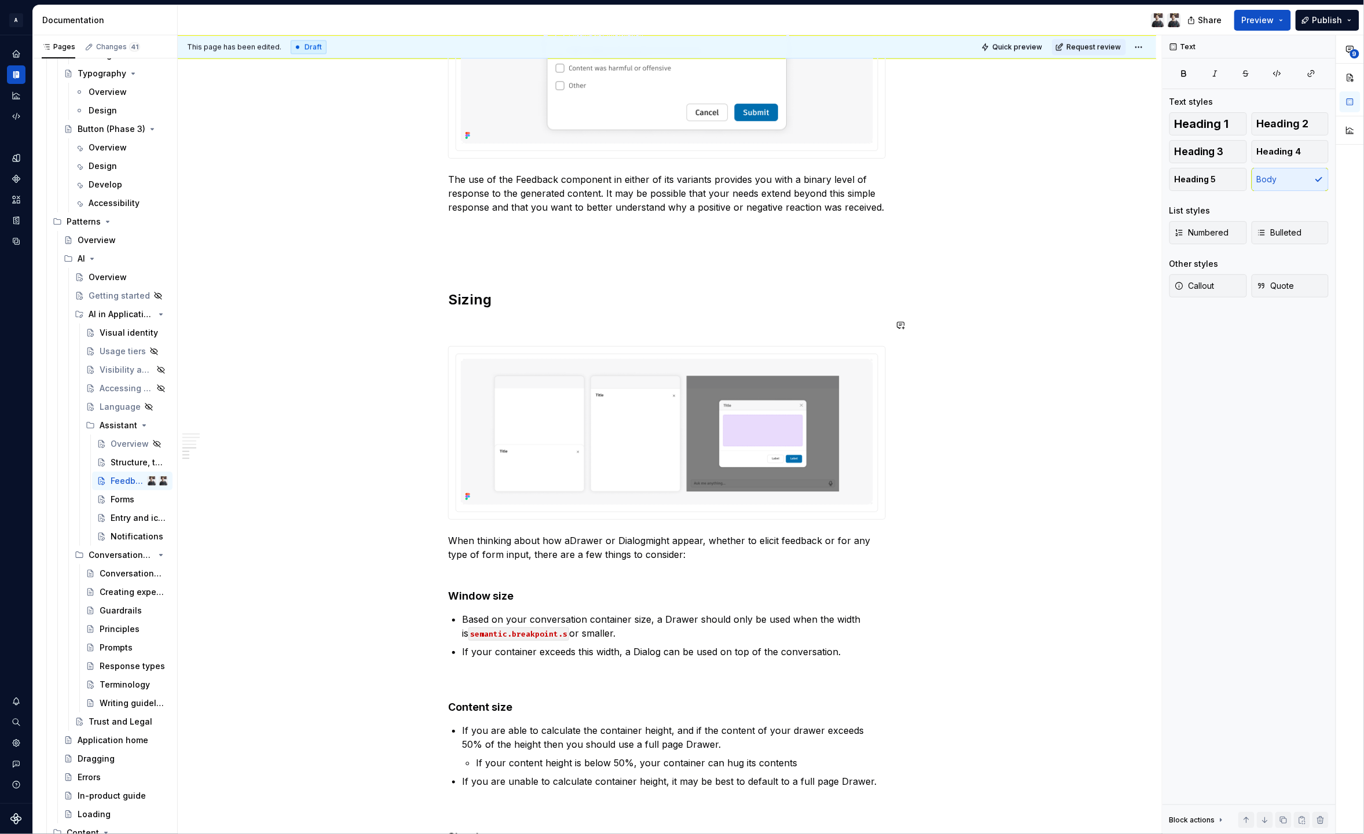
click at [474, 331] on p at bounding box center [667, 325] width 438 height 14
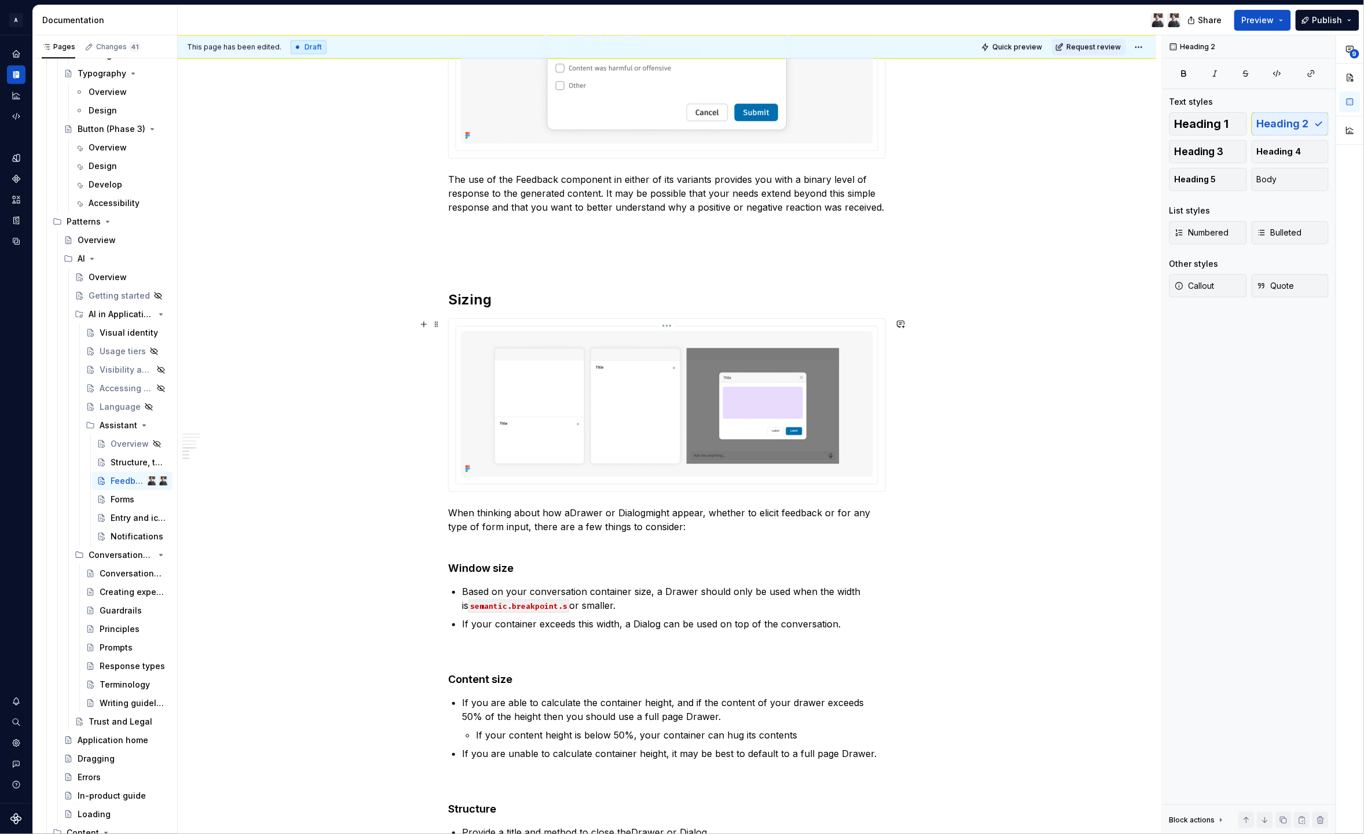
click at [946, 466] on div "Work in progress The following guidance makes reference to components and varia…" at bounding box center [667, 111] width 979 height 2171
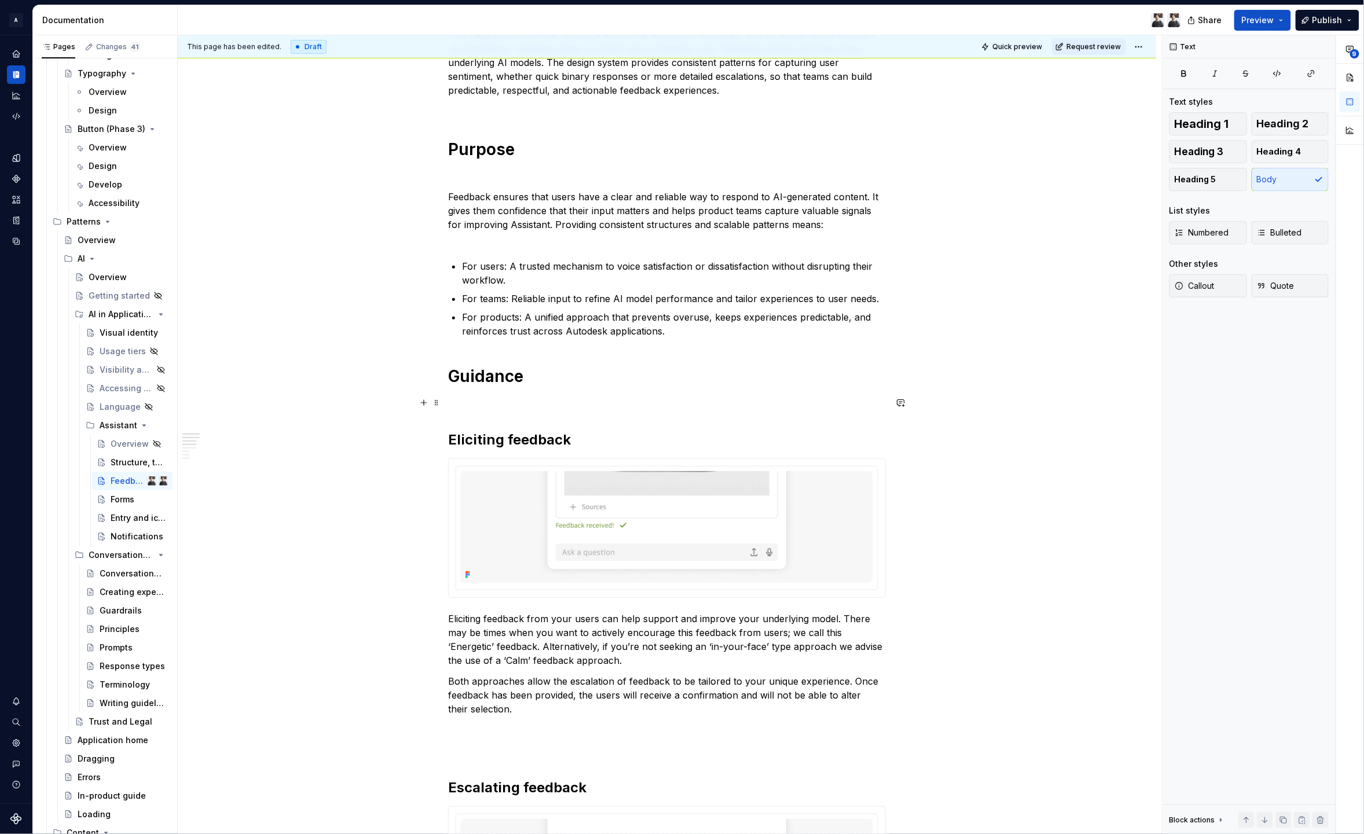
scroll to position [291, 0]
click at [635, 400] on p at bounding box center [667, 406] width 438 height 14
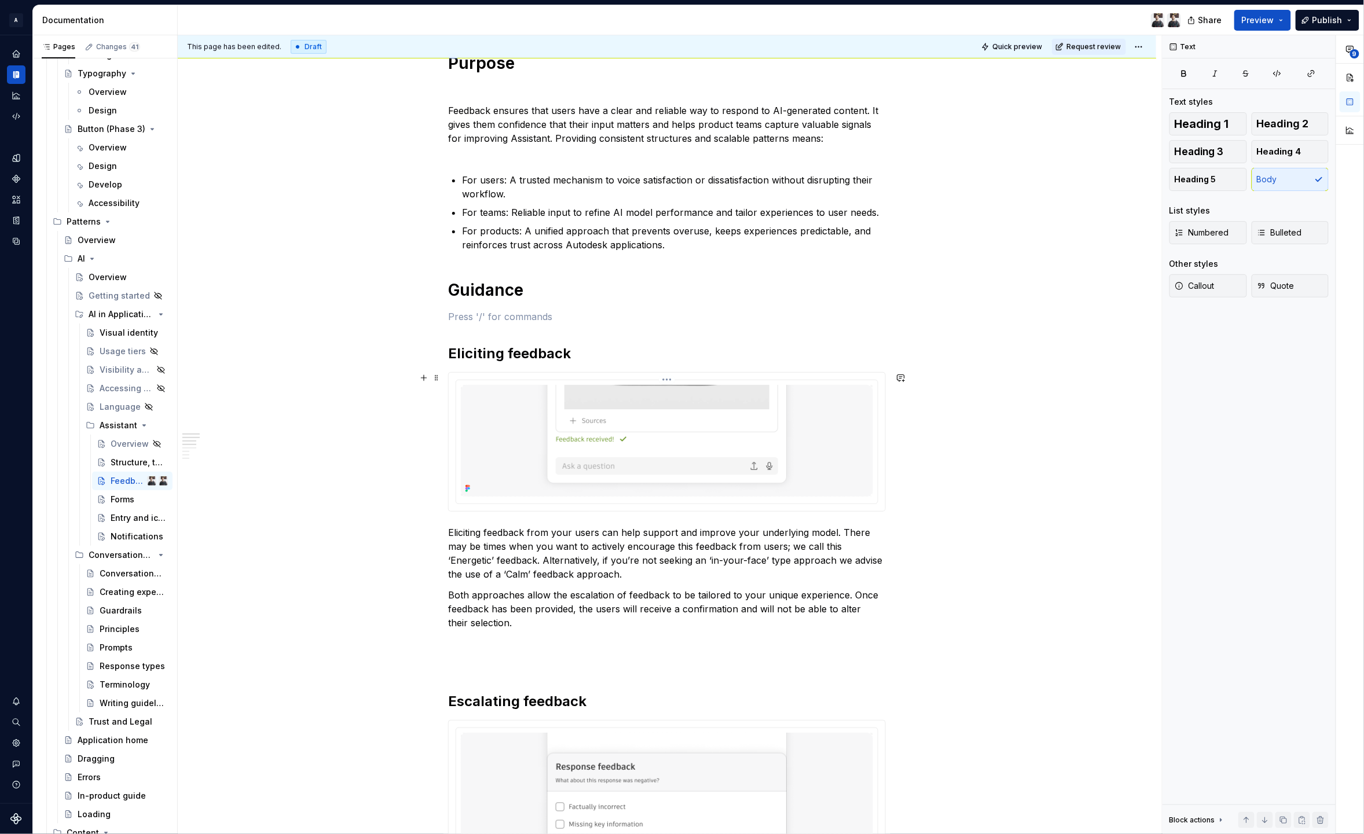
scroll to position [384, 0]
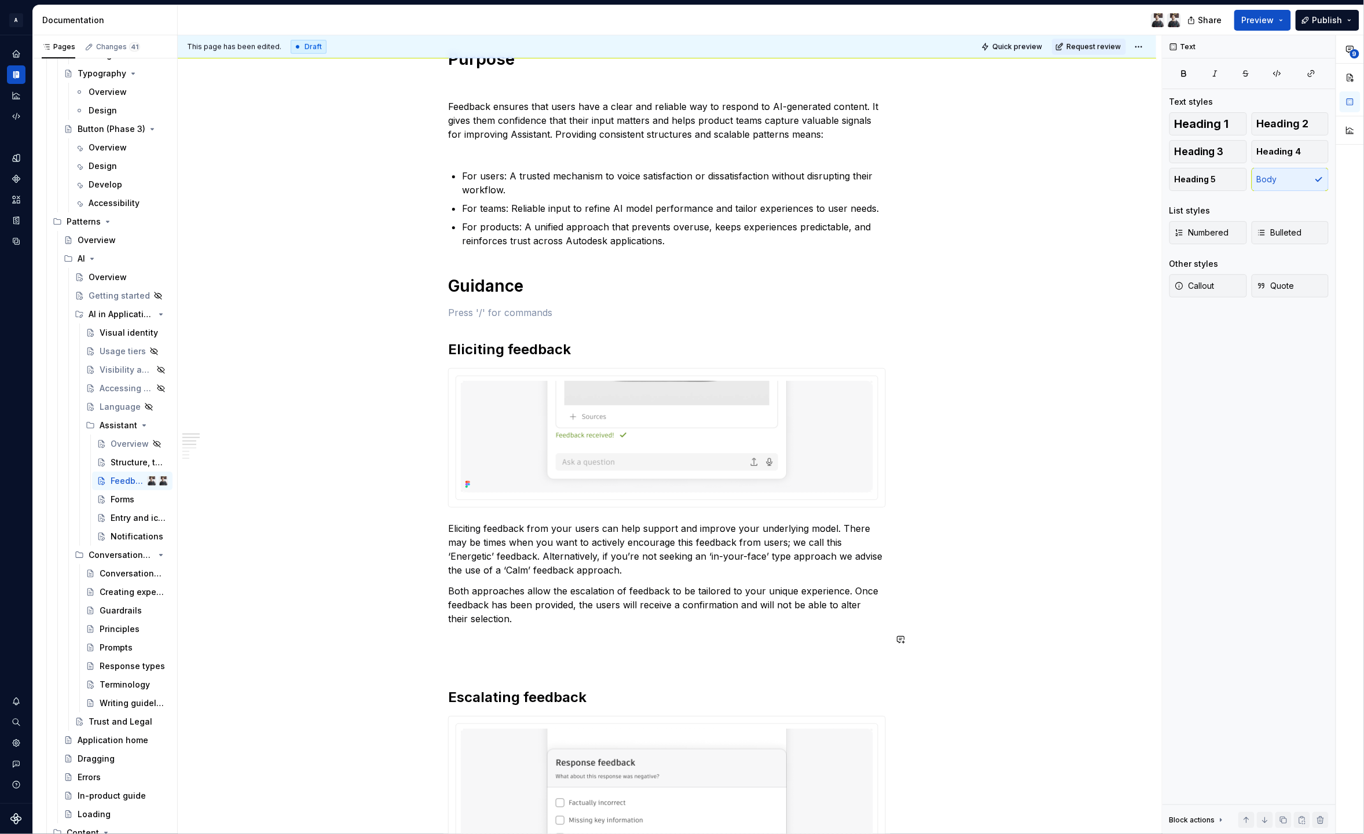
click at [497, 649] on div "Work in progress The following guidance makes reference to components and varia…" at bounding box center [667, 781] width 438 height 1880
click at [492, 636] on p at bounding box center [667, 640] width 438 height 14
click at [501, 654] on div "Work in progress The following guidance makes reference to components and varia…" at bounding box center [667, 770] width 438 height 1859
click at [496, 357] on h2 "Eliciting feedback" at bounding box center [667, 349] width 438 height 19
click at [489, 323] on div "Work in progress The following guidance makes reference to components and varia…" at bounding box center [667, 770] width 438 height 1859
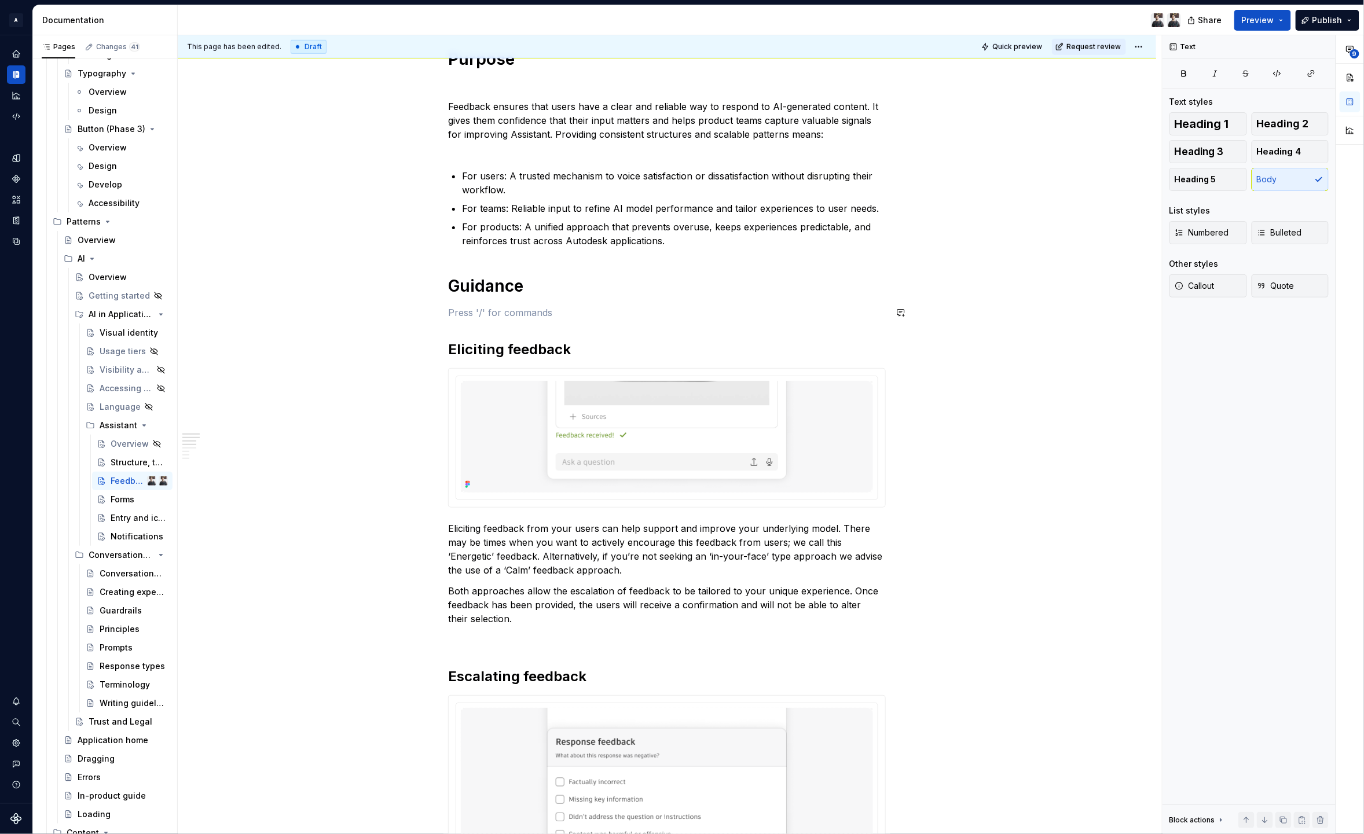
click at [492, 303] on div "Work in progress The following guidance makes reference to components and varia…" at bounding box center [667, 770] width 438 height 1859
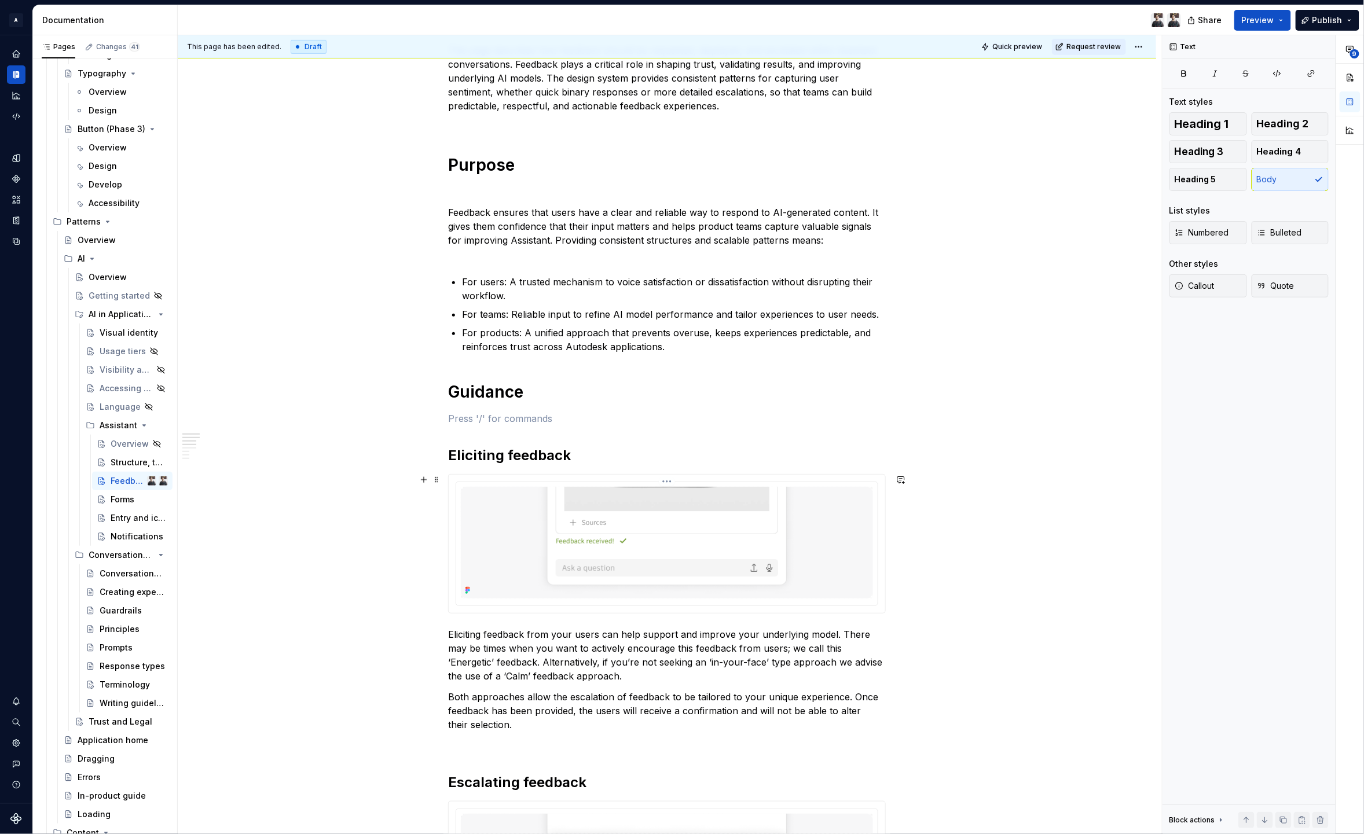
scroll to position [296, 0]
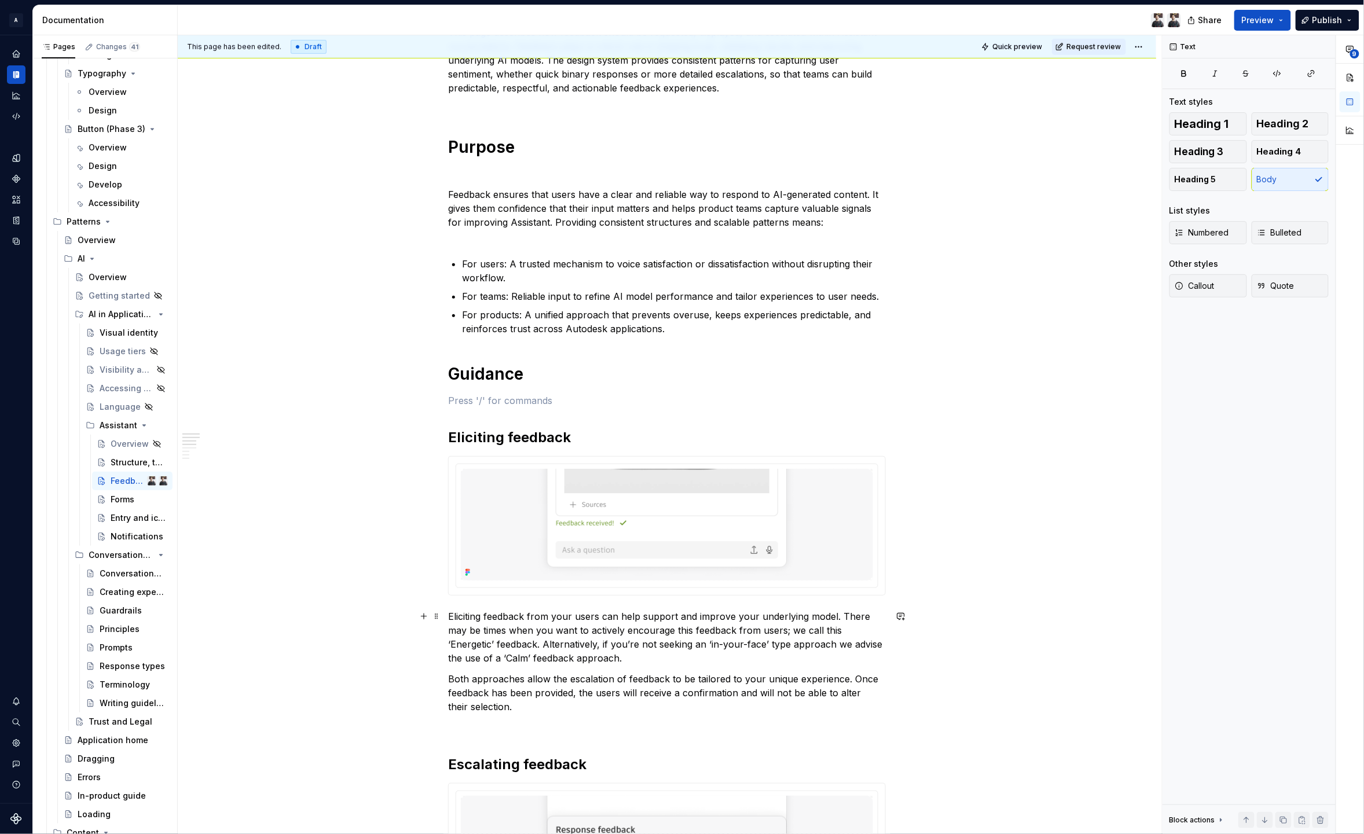
click at [675, 655] on p "Eliciting feedback from your users can help support and improve your underlying…" at bounding box center [667, 638] width 438 height 56
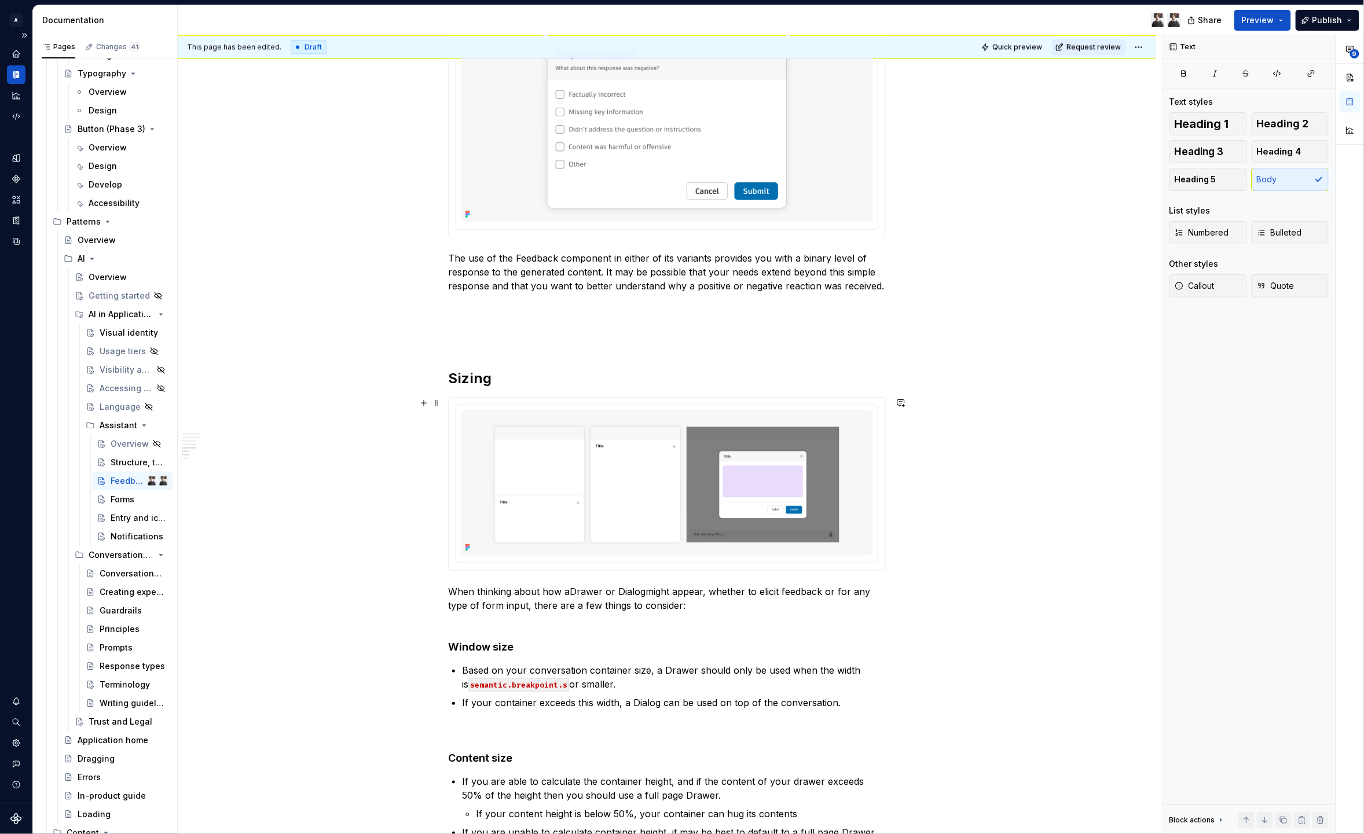
scroll to position [1334, 0]
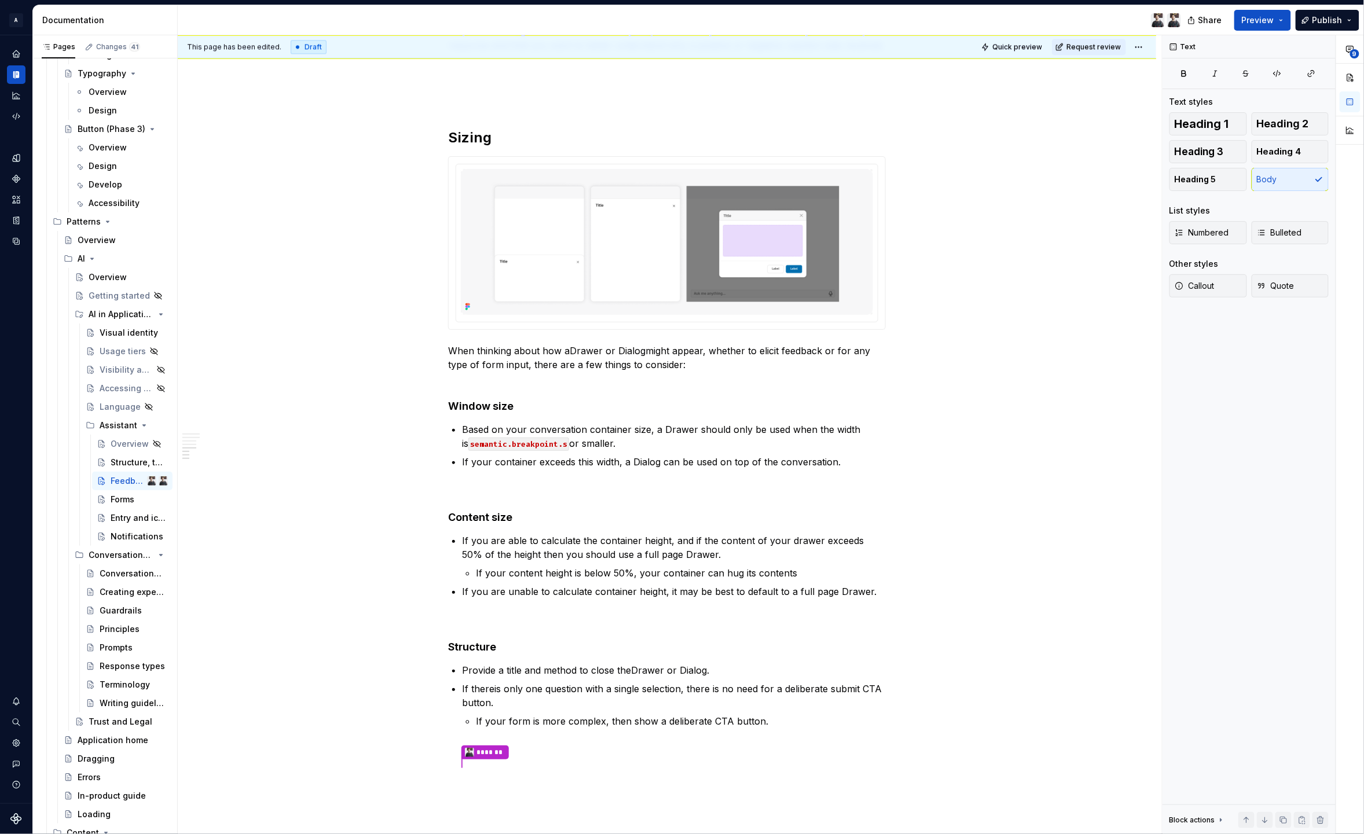
click at [508, 757] on ul "Provide a title and method to close the Drawer or Dialog . If there is only one…" at bounding box center [674, 718] width 424 height 108
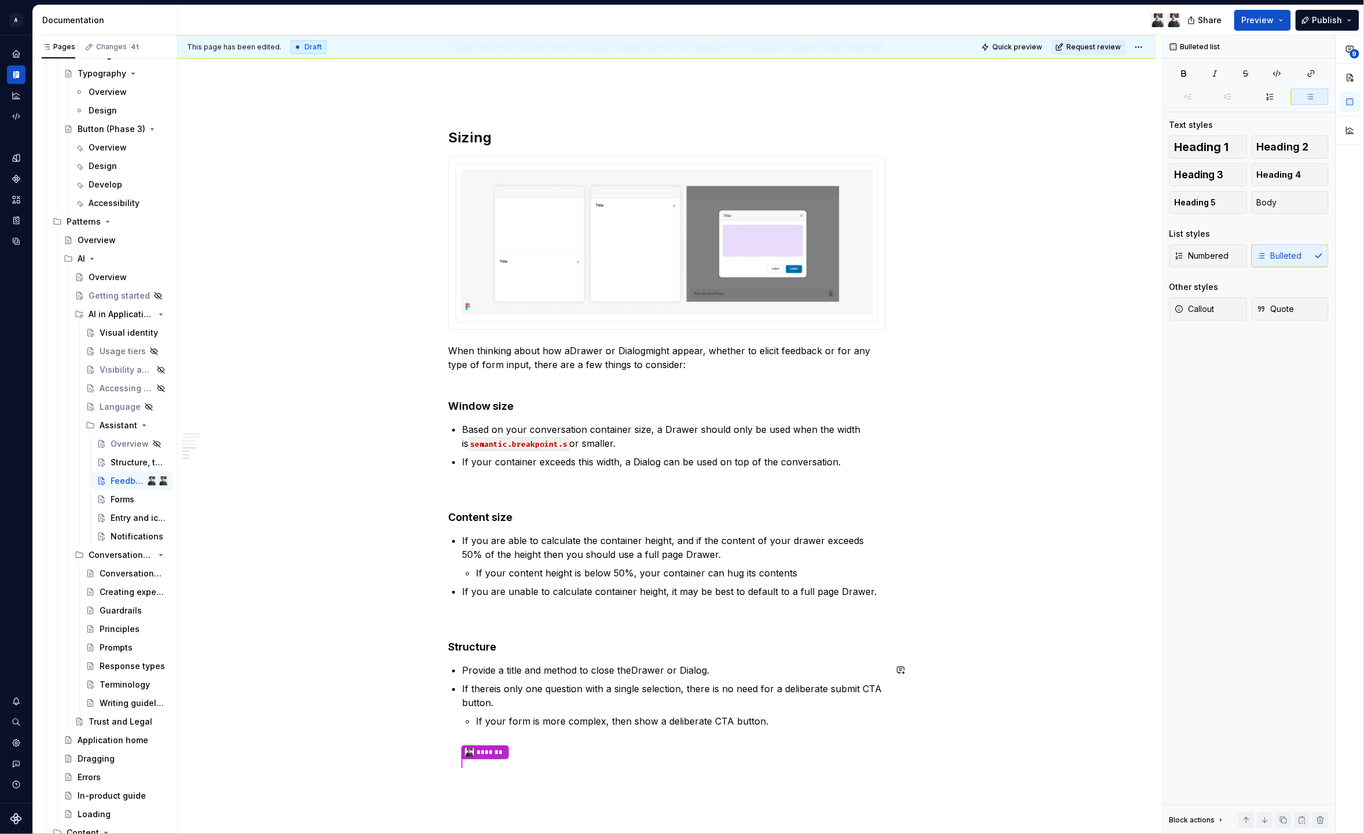
click at [523, 769] on ul "Provide a title and method to close the Drawer or Dialog . If there is only one…" at bounding box center [674, 718] width 424 height 108
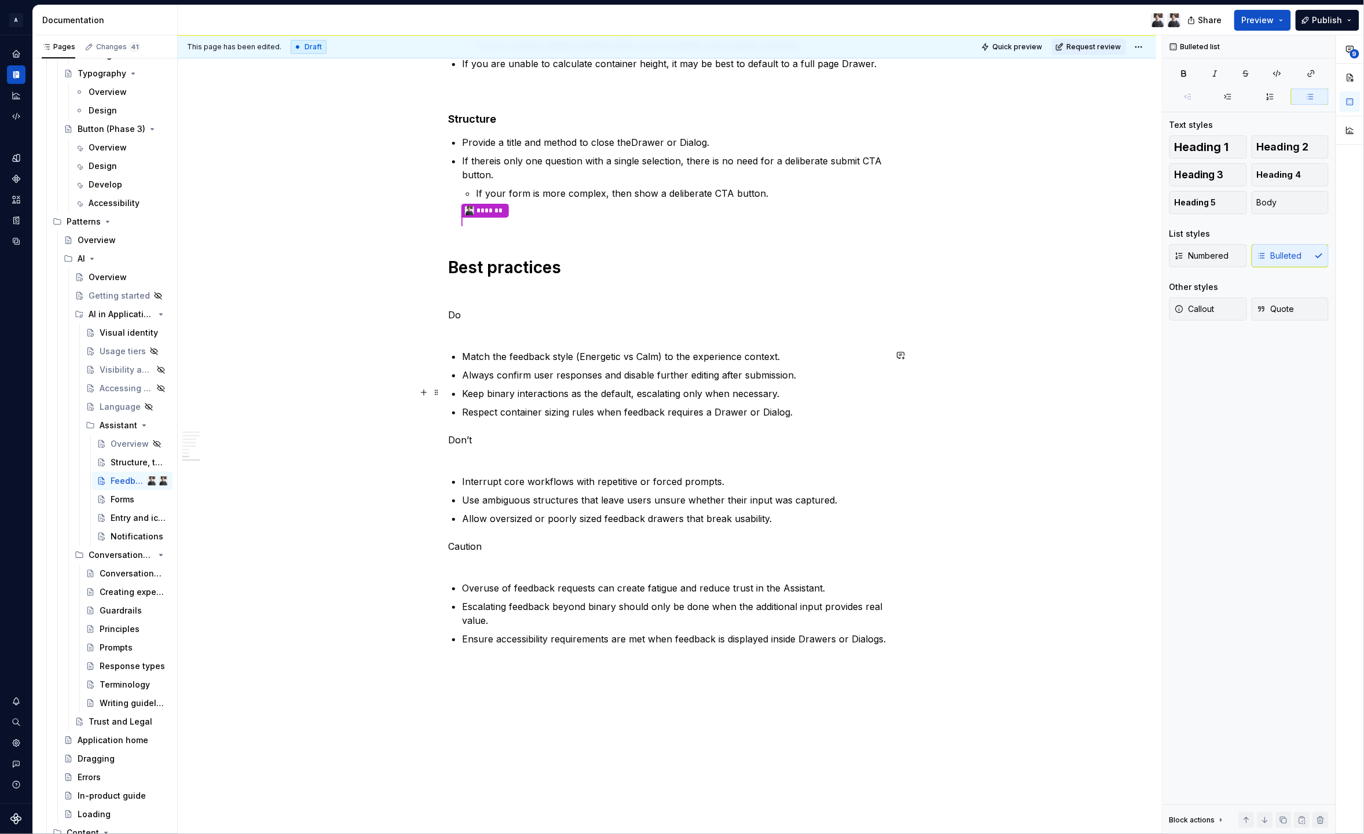
scroll to position [1855, 0]
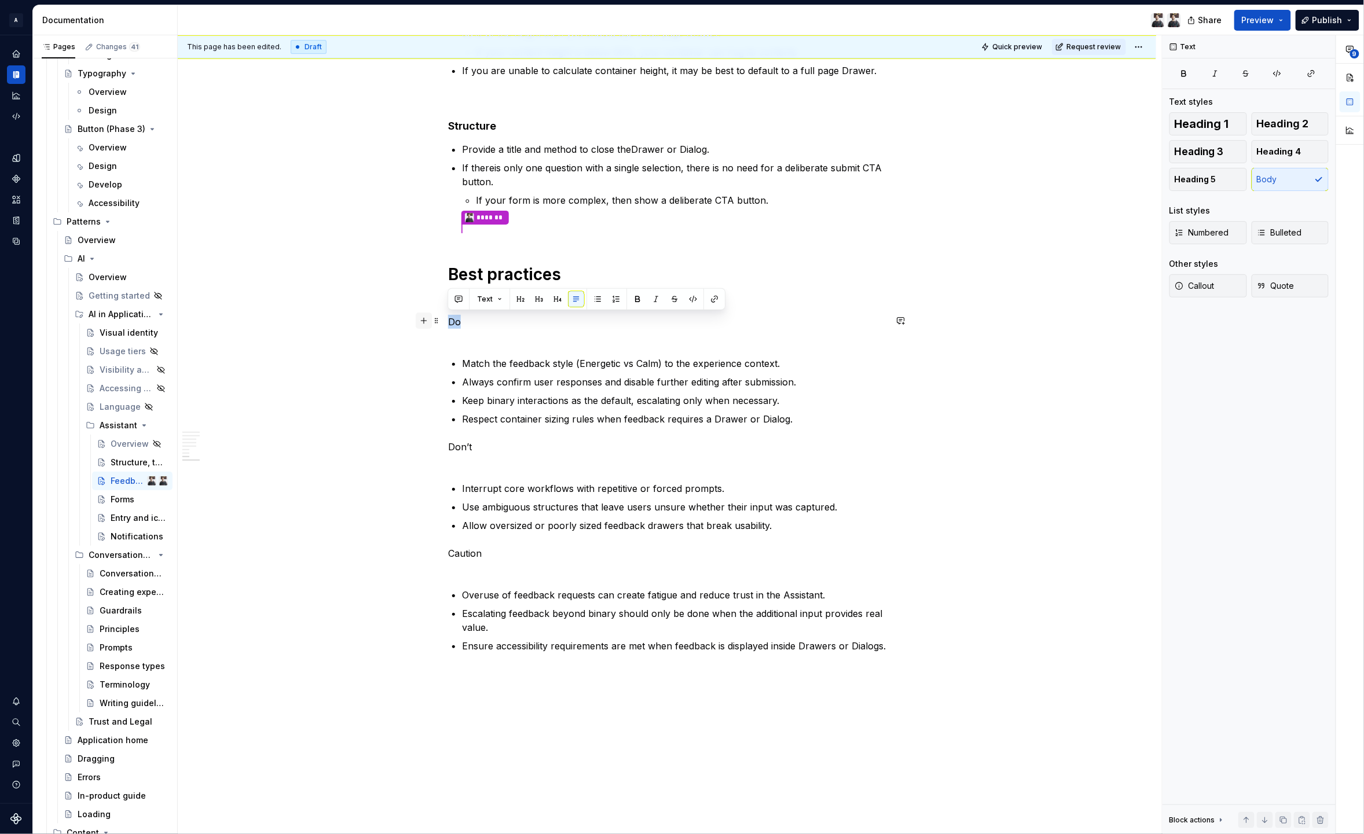
drag, startPoint x: 470, startPoint y: 321, endPoint x: 423, endPoint y: 316, distance: 47.8
click at [1290, 126] on span "Heading 2" at bounding box center [1283, 124] width 52 height 12
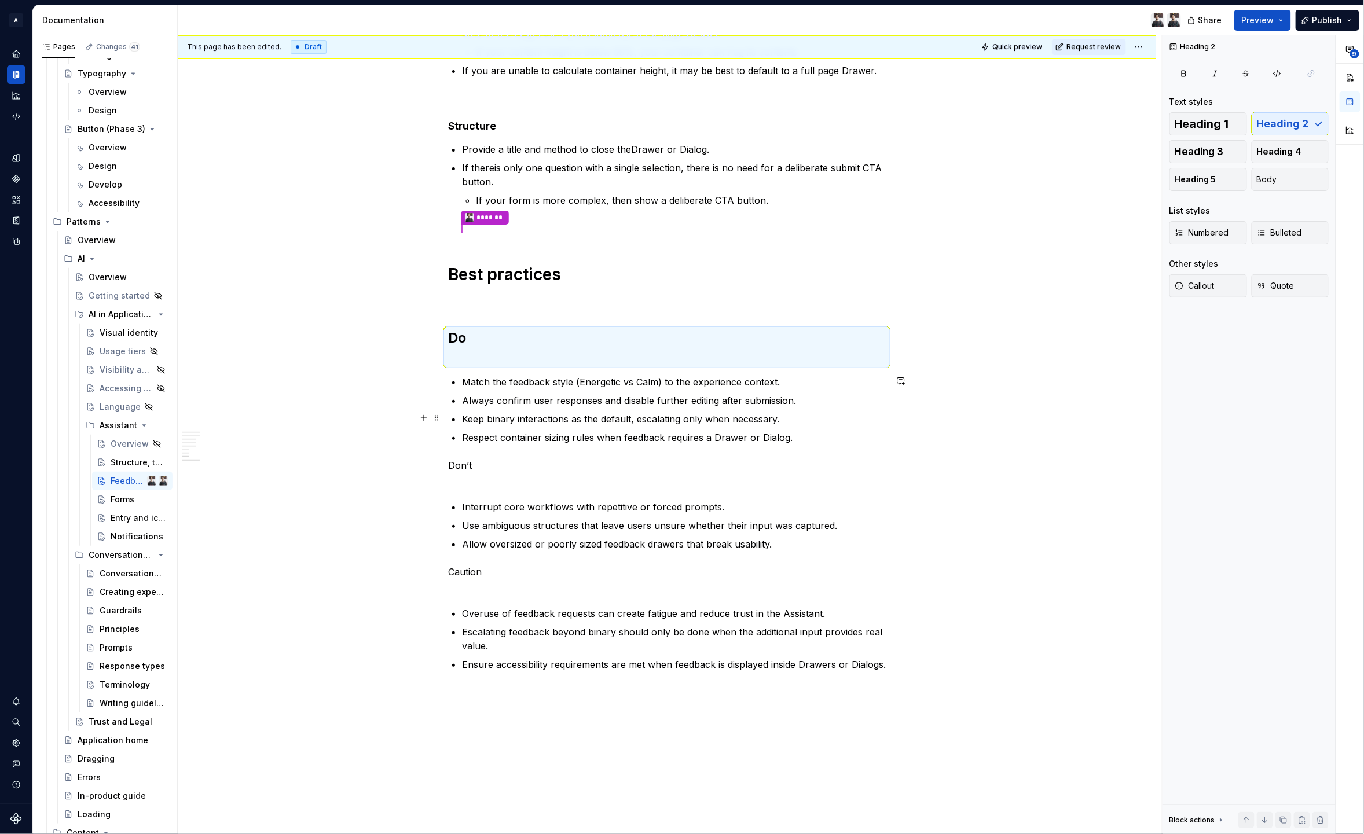
click at [484, 479] on p "Don’t" at bounding box center [667, 473] width 438 height 28
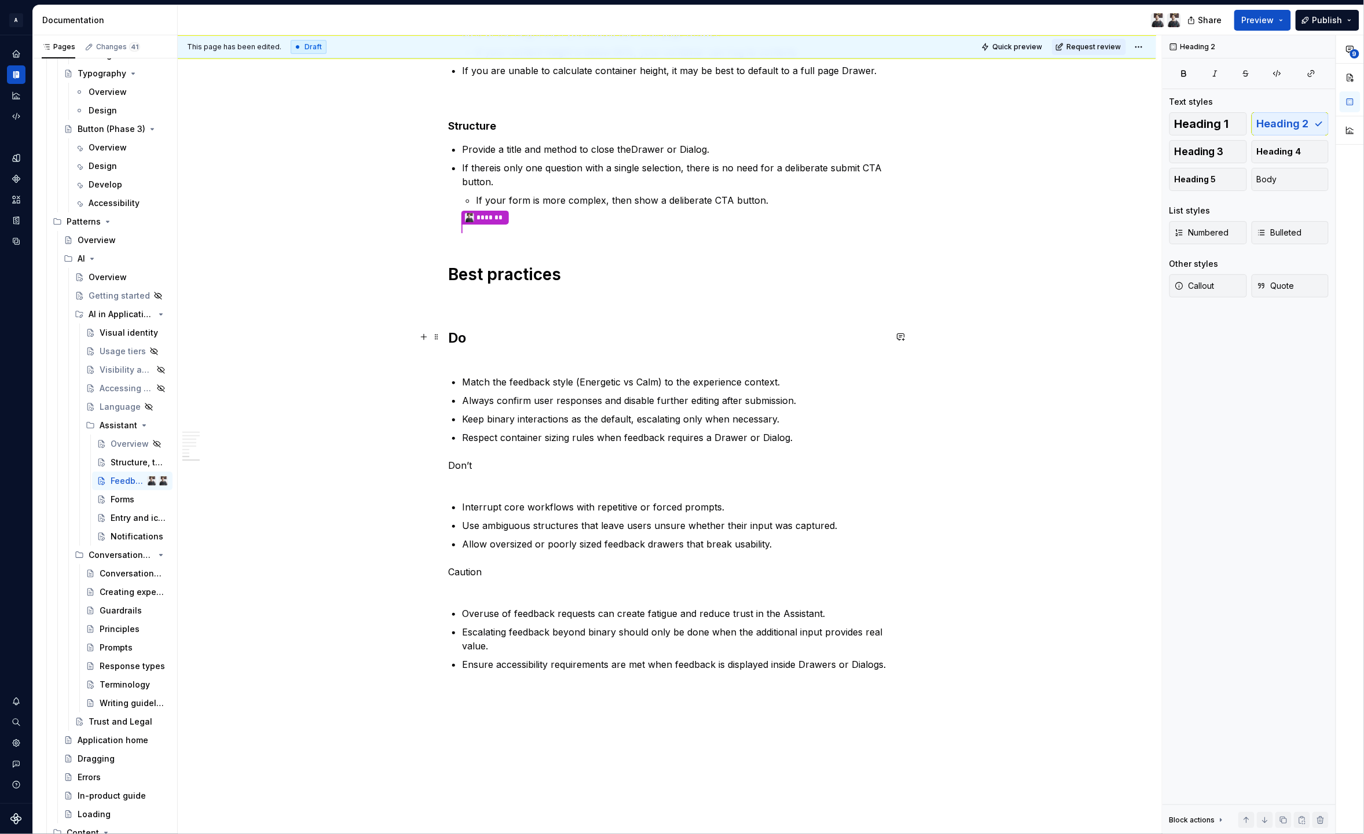
click at [474, 353] on h2 "Do" at bounding box center [667, 347] width 438 height 37
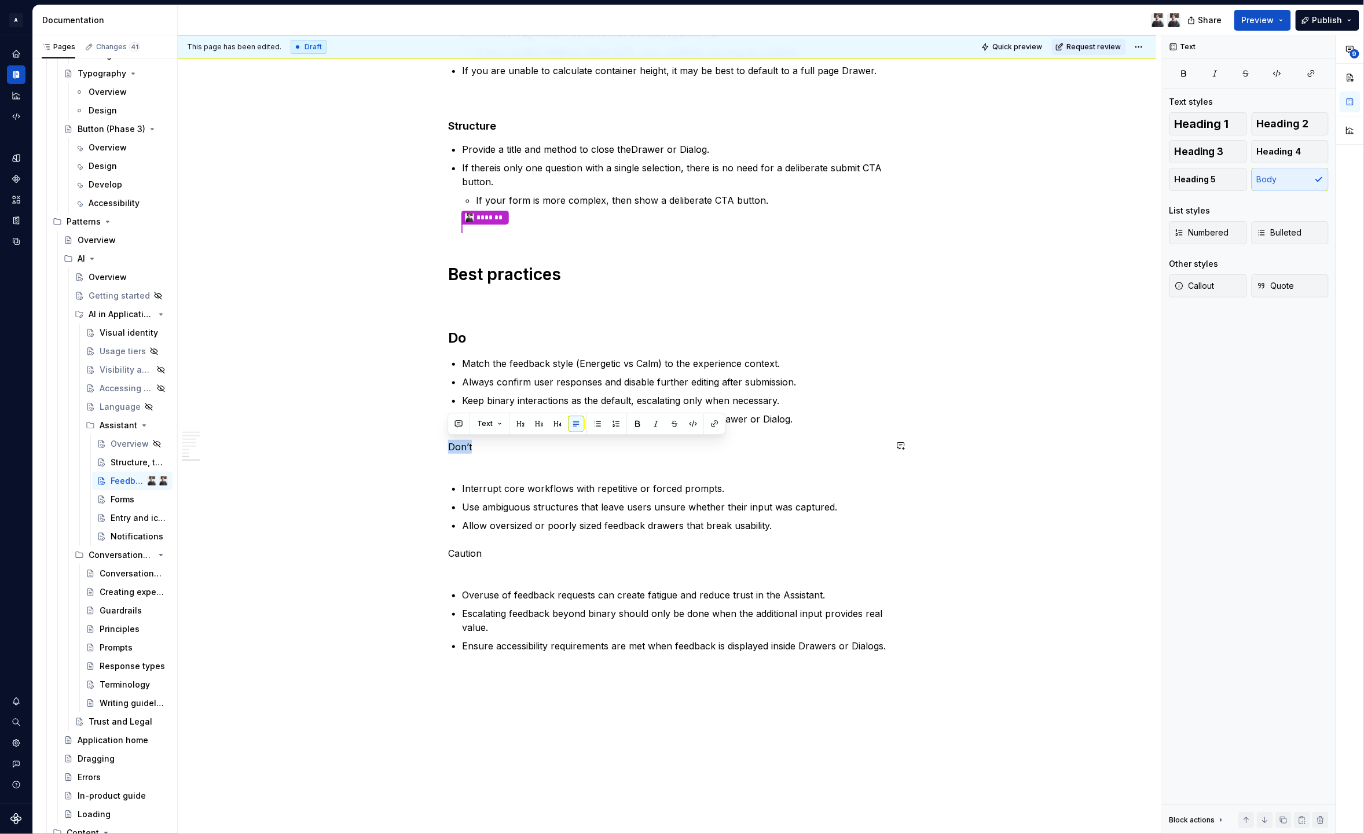
drag, startPoint x: 448, startPoint y: 441, endPoint x: 410, endPoint y: 437, distance: 37.8
click at [1271, 120] on span "Heading 2" at bounding box center [1283, 124] width 52 height 12
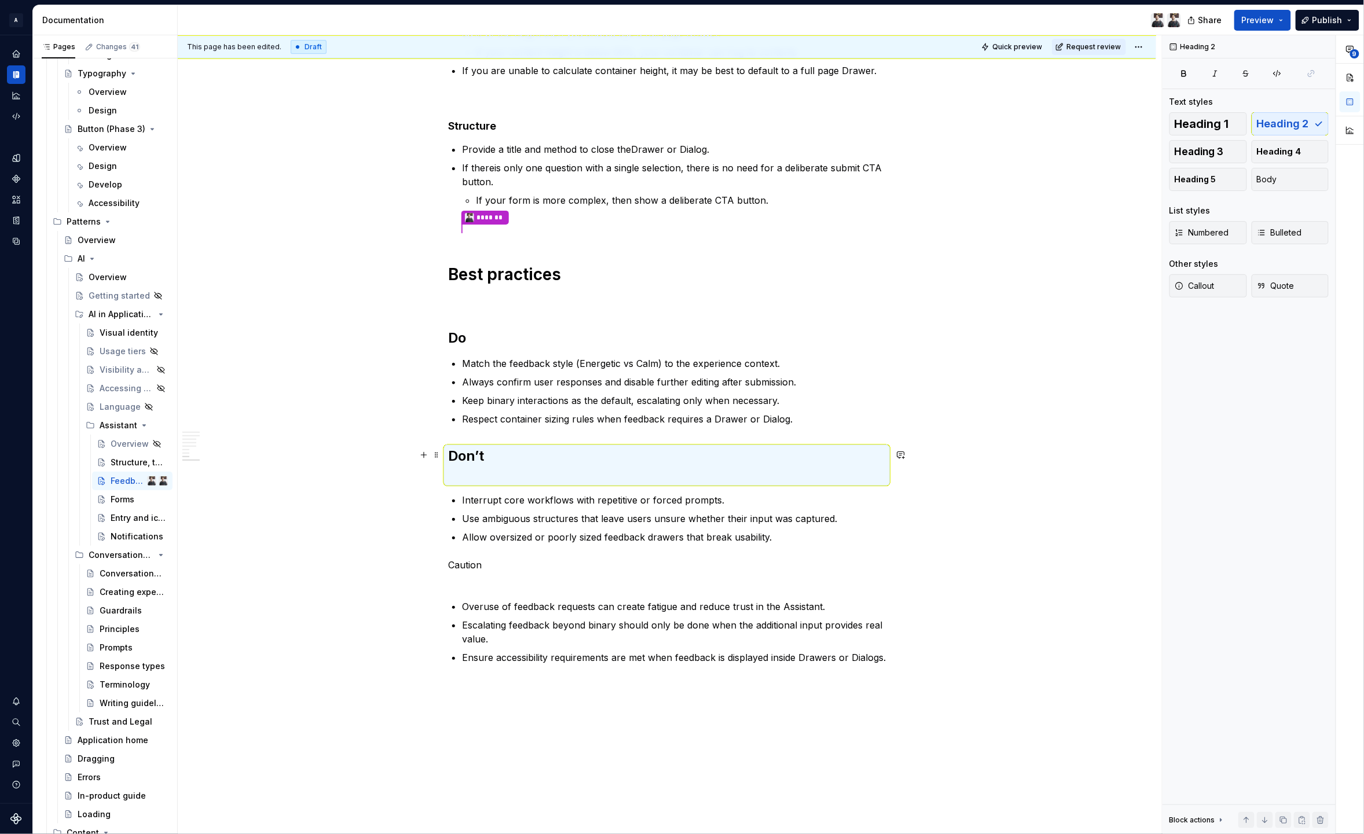
click at [495, 476] on h2 "Don’t" at bounding box center [667, 465] width 438 height 37
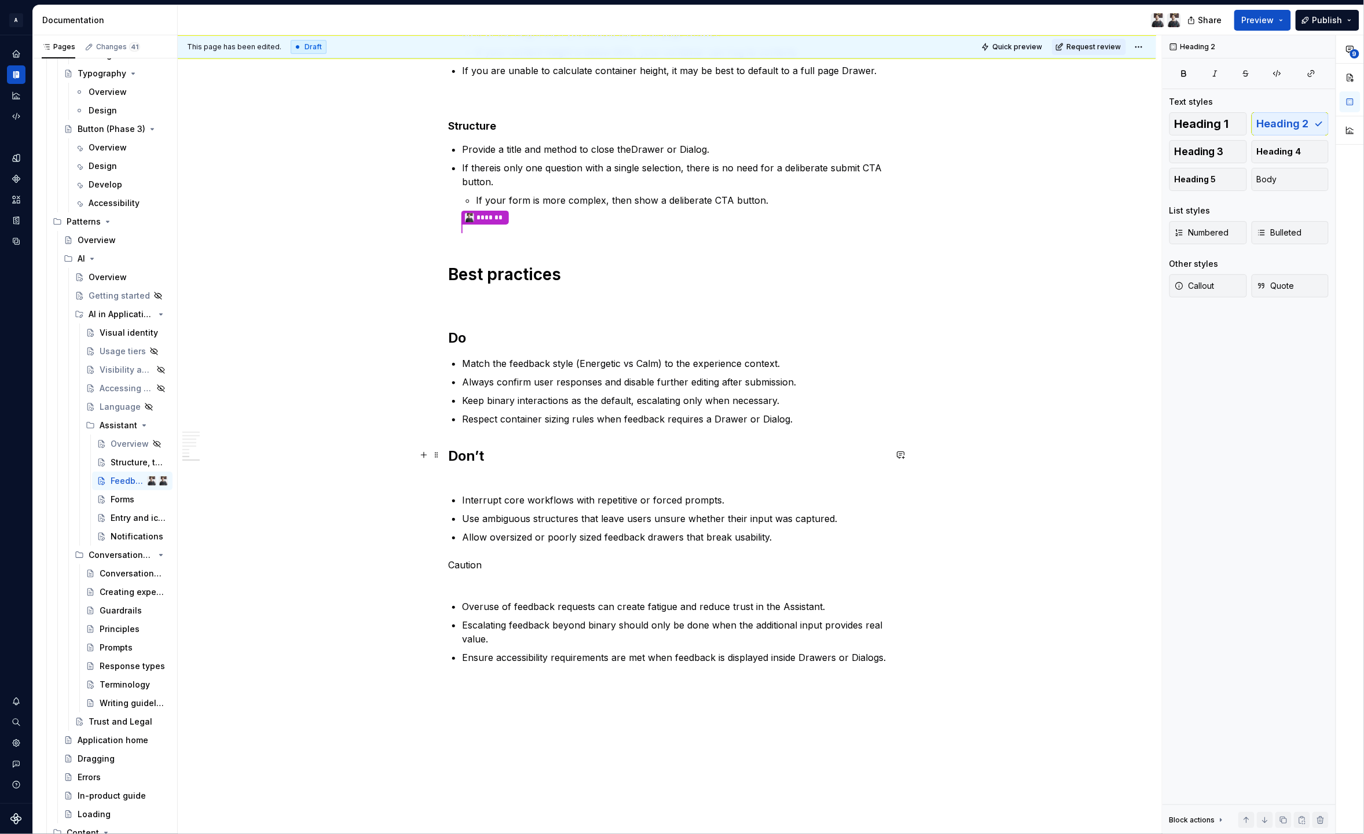
click at [495, 475] on h2 "Don’t" at bounding box center [667, 465] width 438 height 37
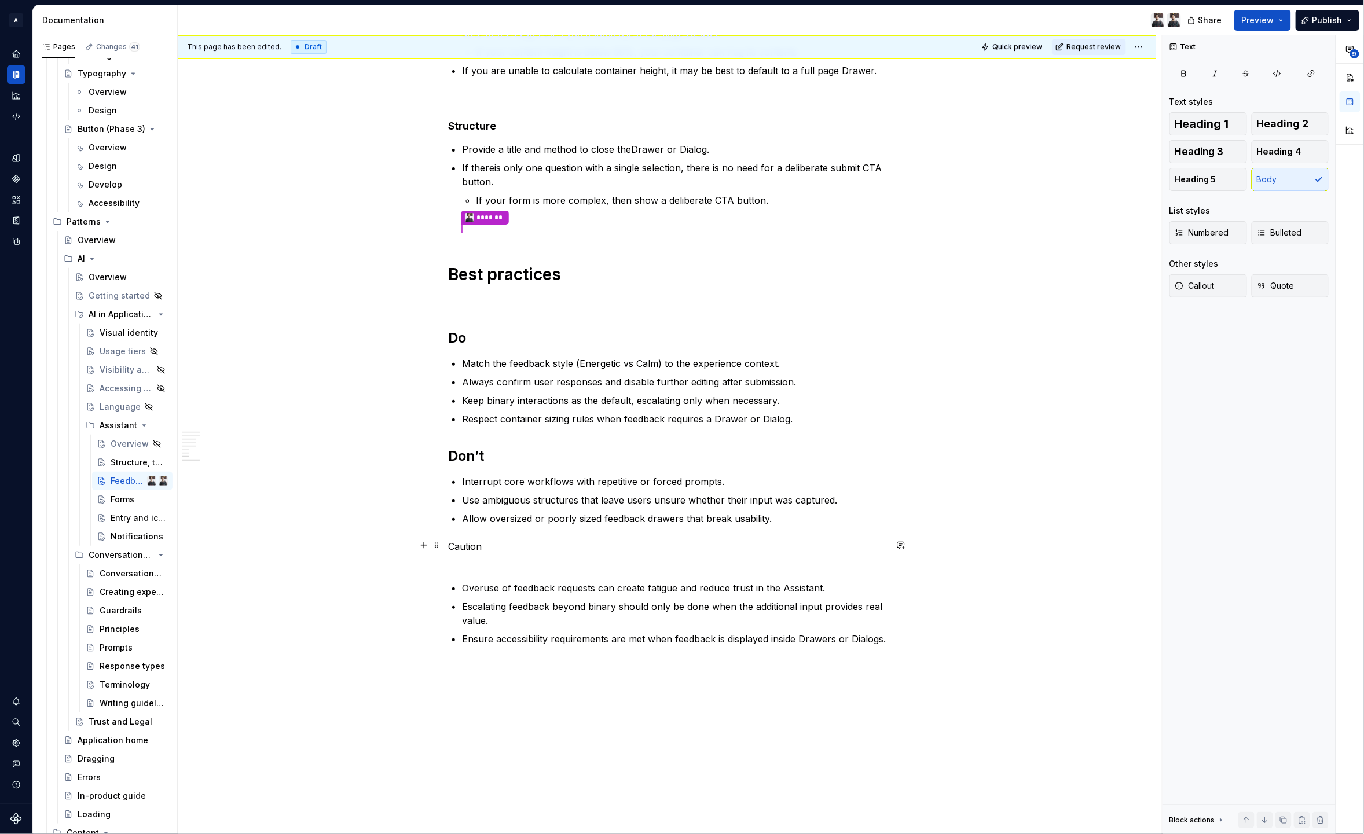
drag, startPoint x: 422, startPoint y: 556, endPoint x: 428, endPoint y: 554, distance: 7.0
drag, startPoint x: 471, startPoint y: 544, endPoint x: 434, endPoint y: 547, distance: 37.7
click at [471, 541] on p "Caution" at bounding box center [667, 554] width 438 height 28
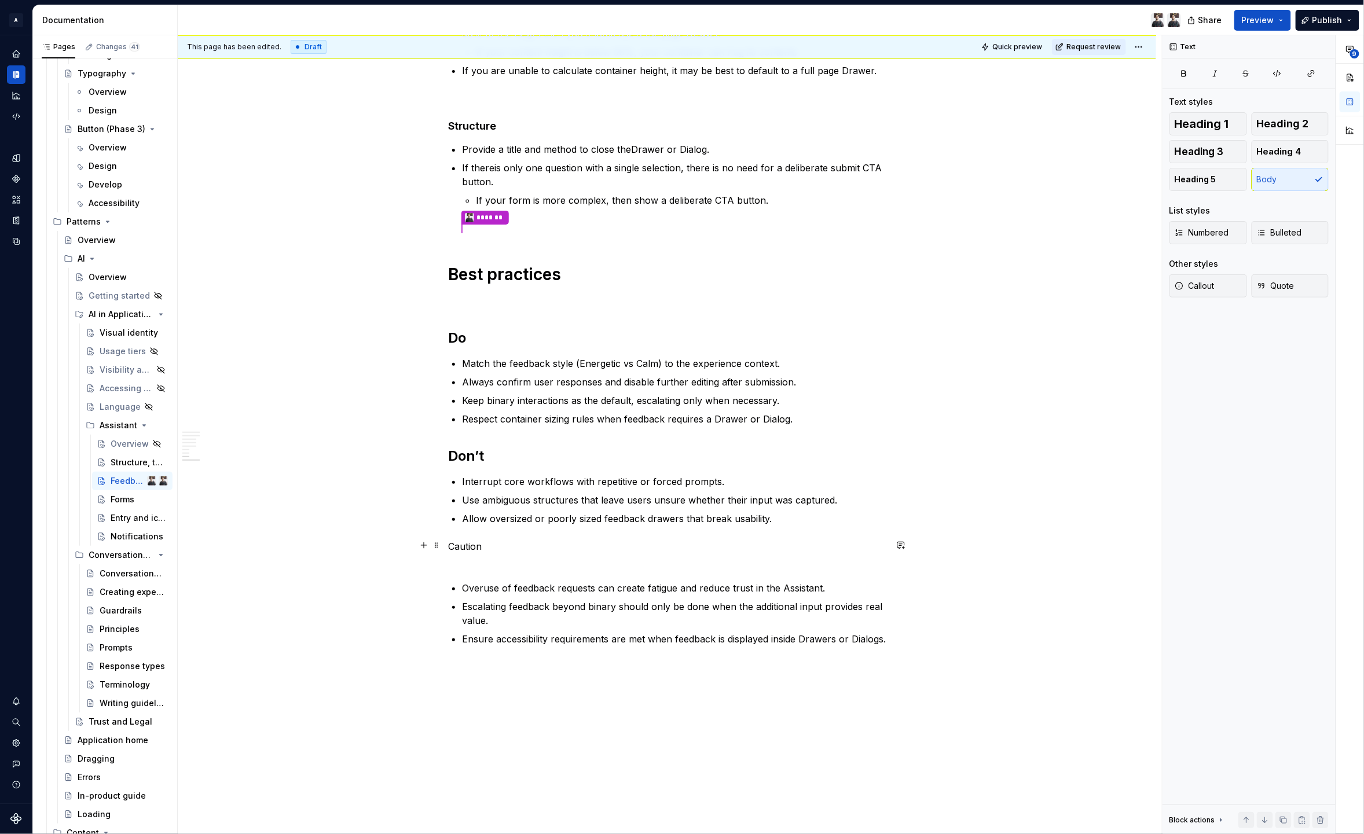
click at [468, 541] on p "Caution" at bounding box center [667, 554] width 438 height 28
click at [1248, 123] on div "Heading 1 Heading 2 Heading 3 Heading 4 Heading 5 Body" at bounding box center [1249, 151] width 159 height 79
click at [1263, 121] on span "Heading 2" at bounding box center [1283, 124] width 52 height 12
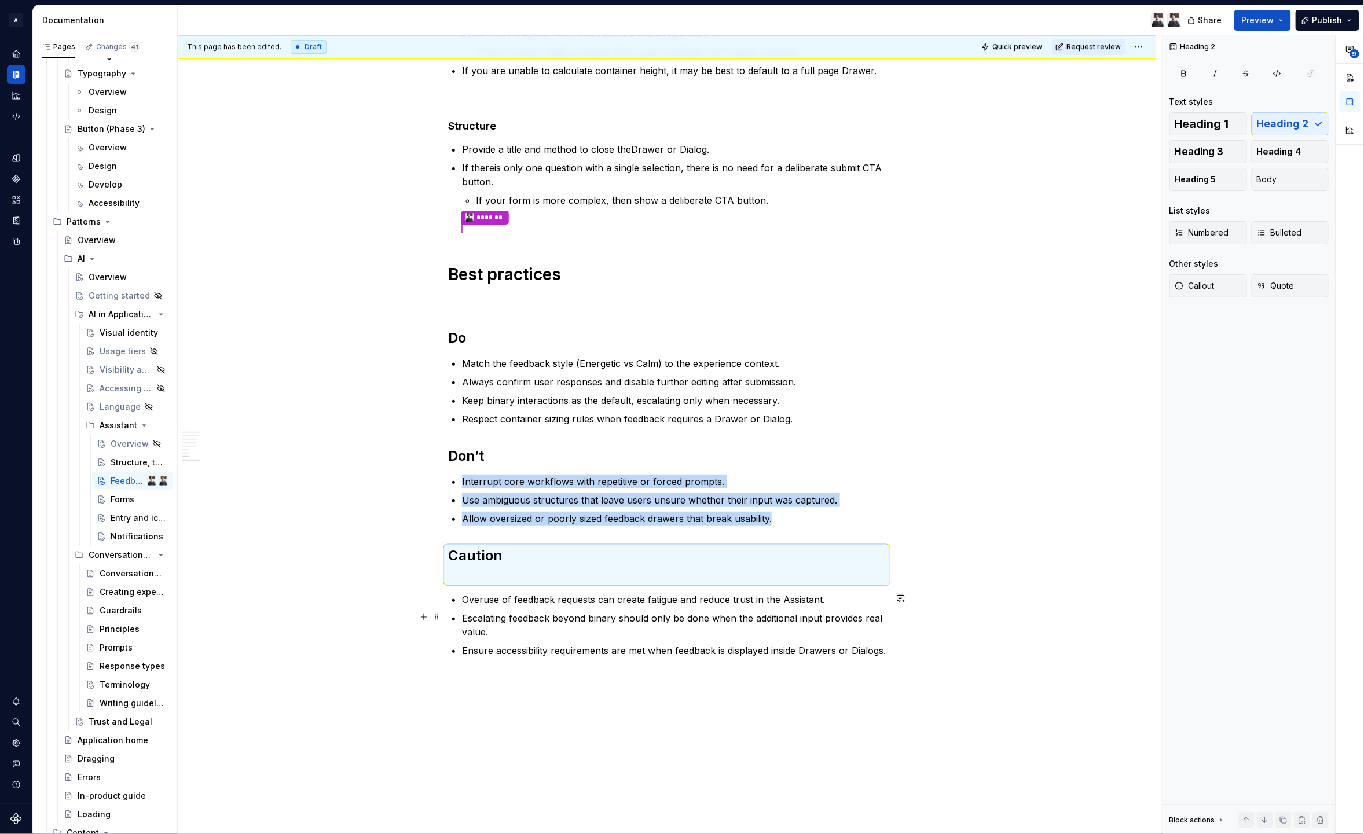
click at [386, 602] on div "This page has been edited. Draft Quick preview Request review Feedback Edit hea…" at bounding box center [670, 435] width 984 height 800
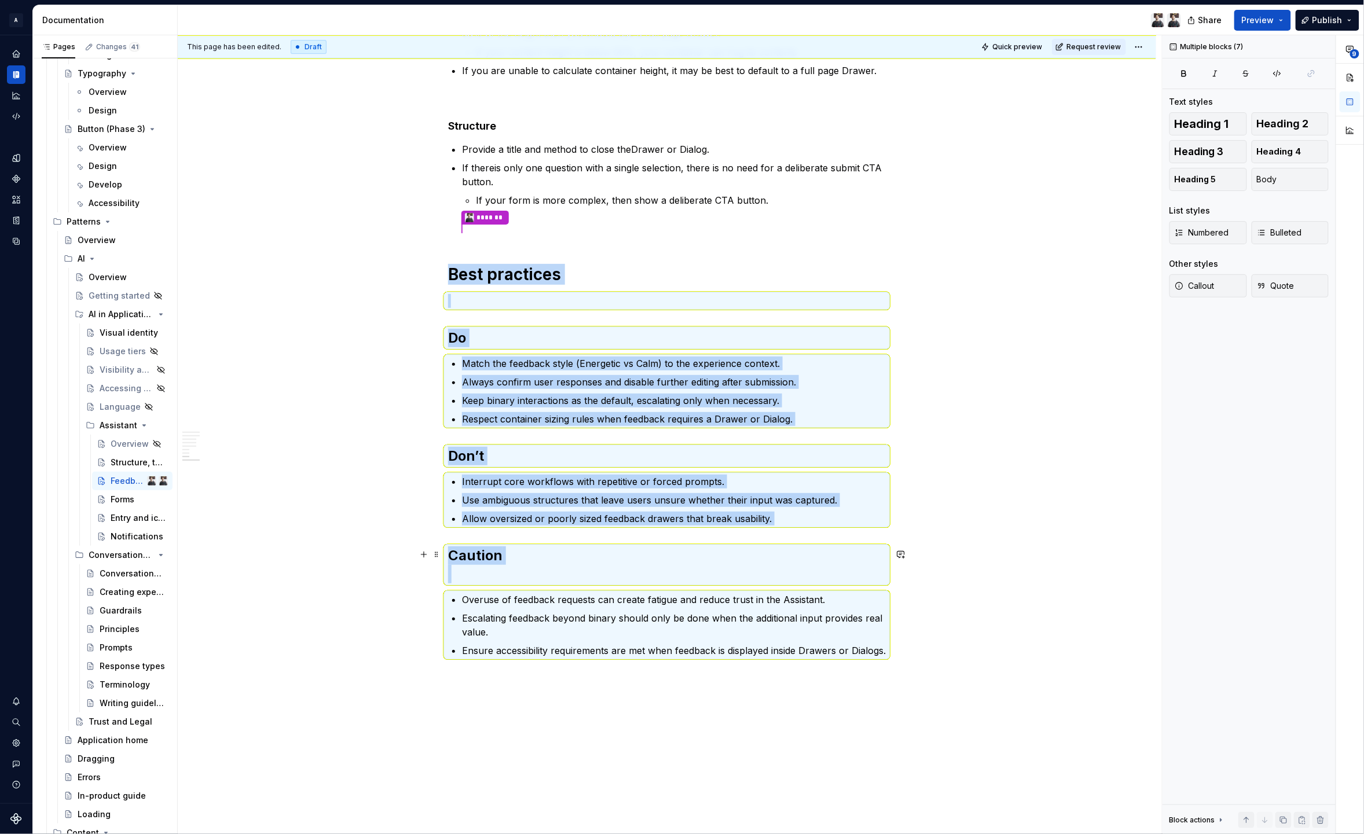
click at [491, 574] on h2 "Caution" at bounding box center [667, 565] width 438 height 37
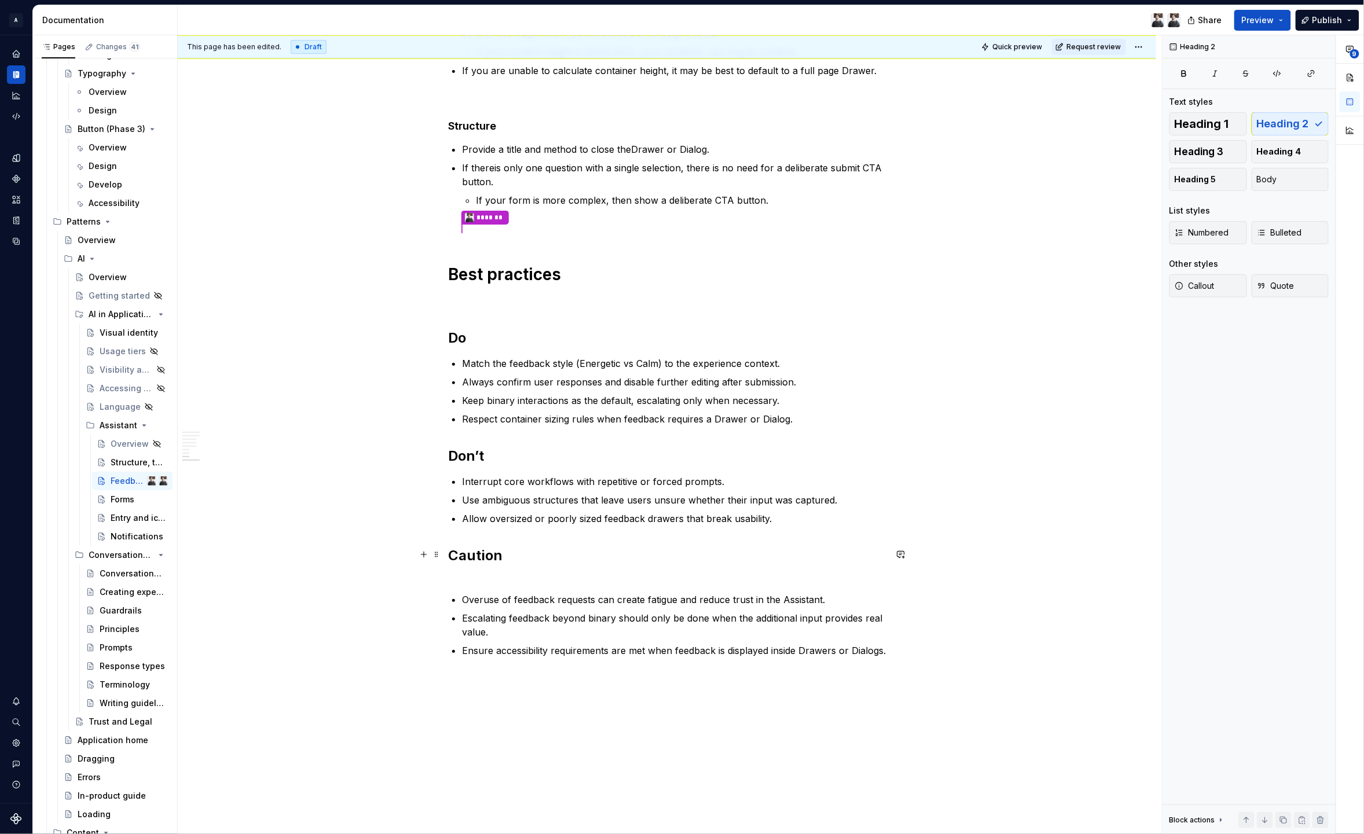
click at [503, 571] on h2 "Caution" at bounding box center [667, 565] width 438 height 37
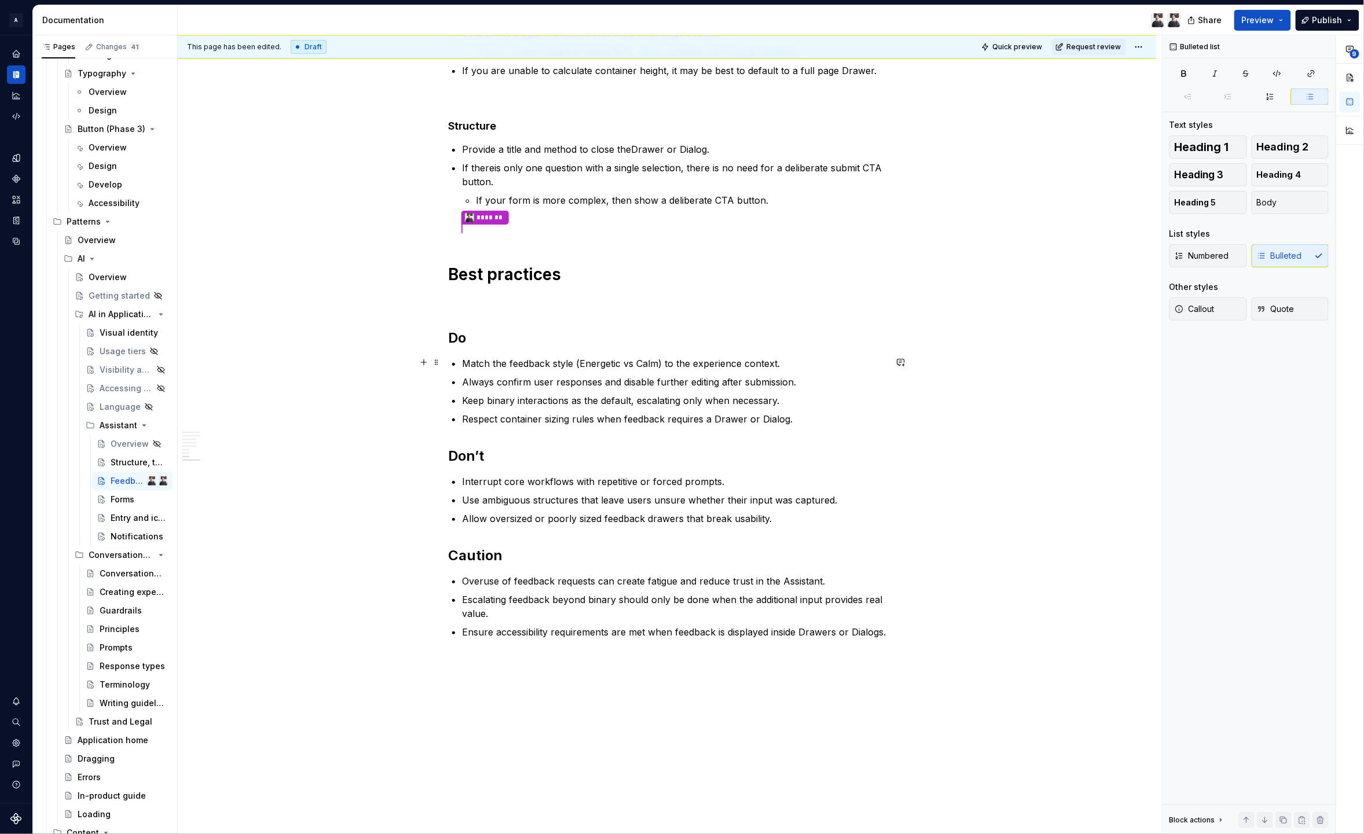
click at [468, 360] on p "Match the feedback style (Energetic vs Calm) to the experience context." at bounding box center [674, 364] width 424 height 14
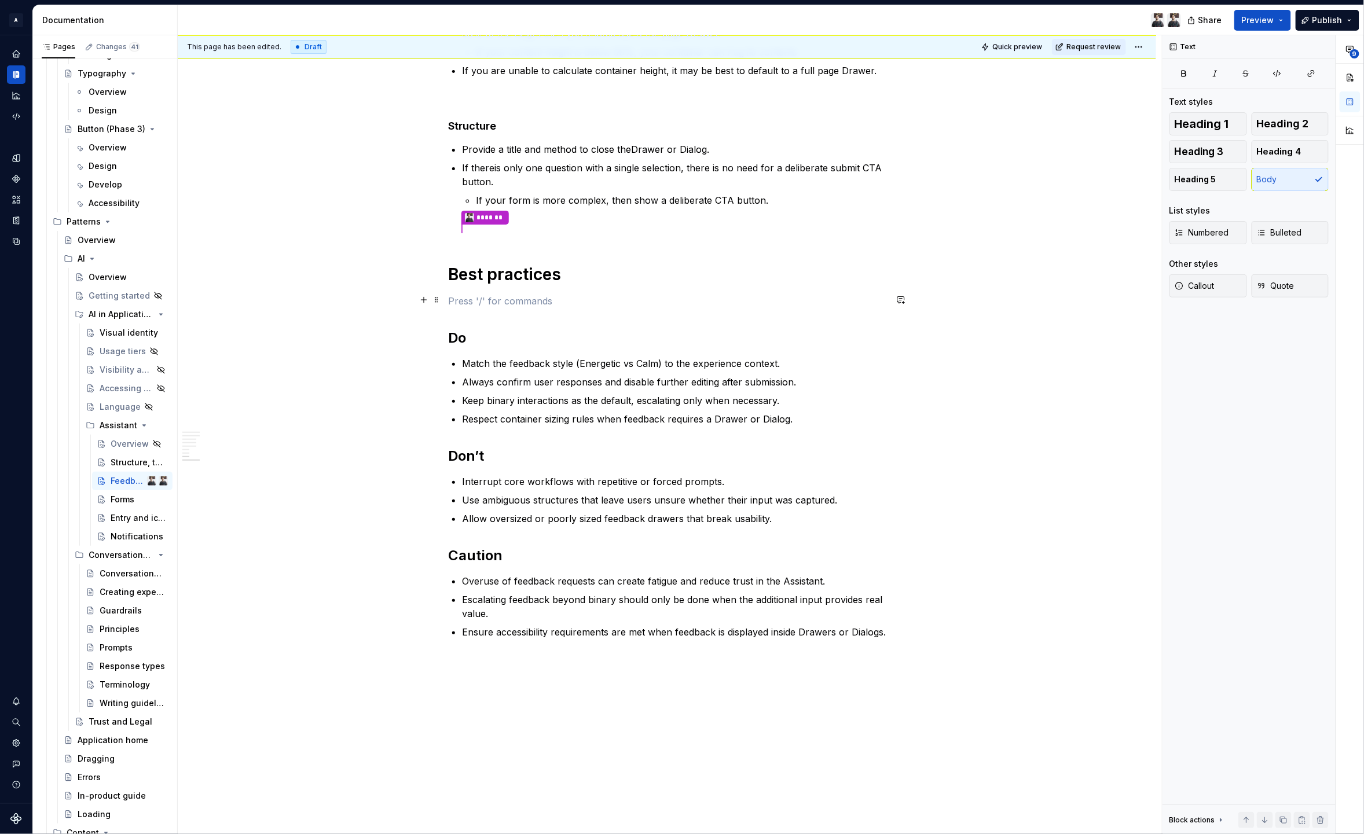
click at [472, 298] on p at bounding box center [667, 301] width 438 height 14
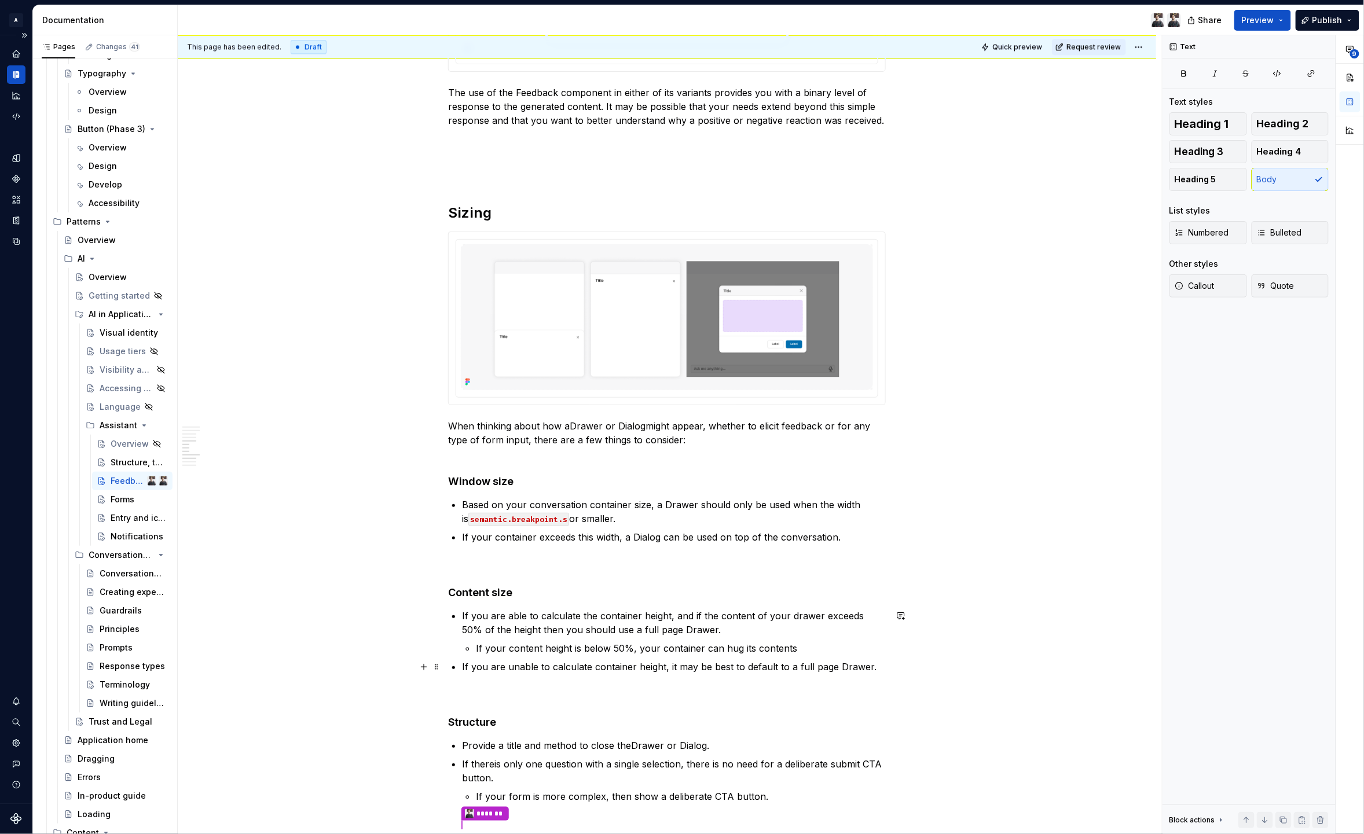
scroll to position [1228, 0]
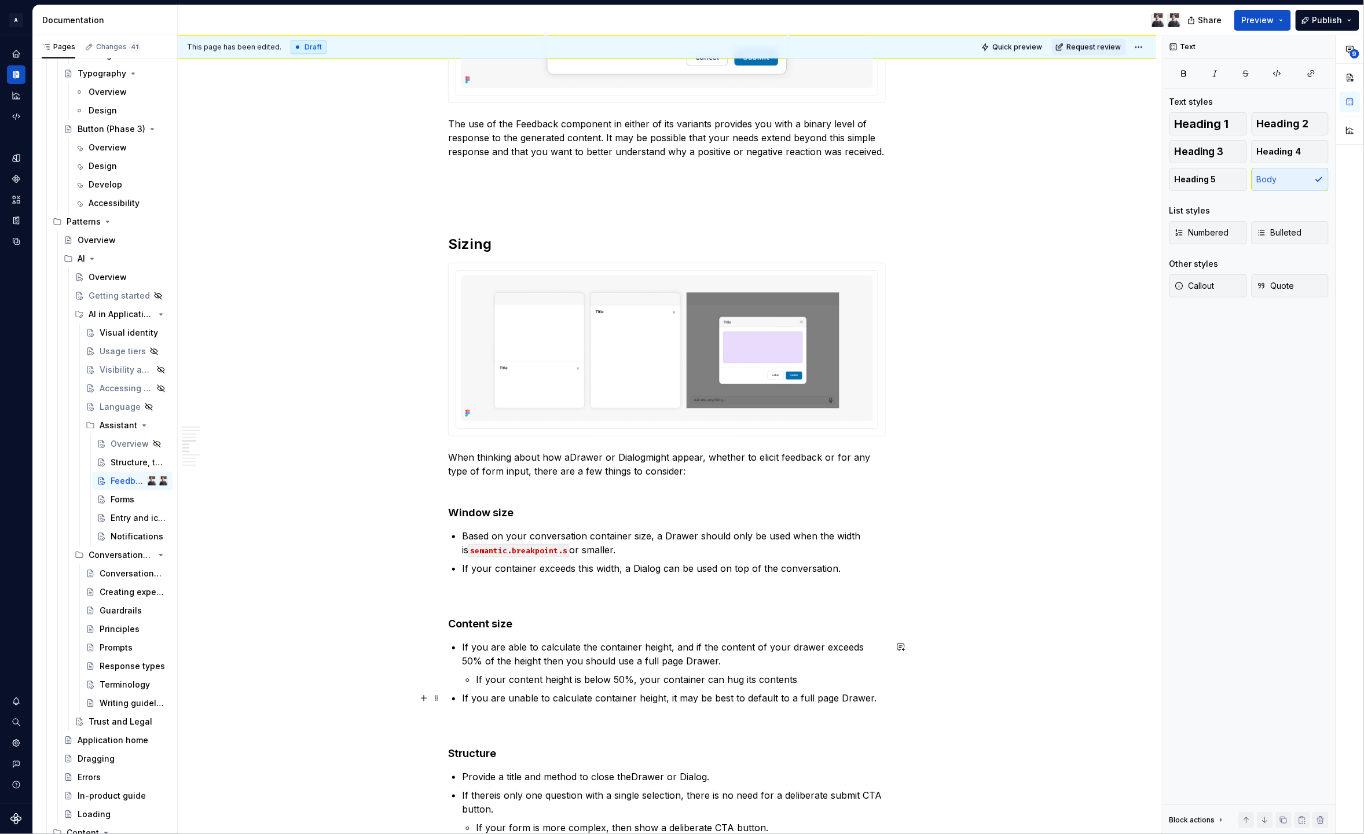
click at [464, 236] on h2 "Sizing" at bounding box center [667, 244] width 438 height 19
click at [467, 241] on h2 "Sizing" at bounding box center [667, 244] width 438 height 19
click at [468, 241] on h2 "Sizing" at bounding box center [667, 244] width 438 height 19
click at [480, 513] on strong "Window size" at bounding box center [480, 513] width 65 height 12
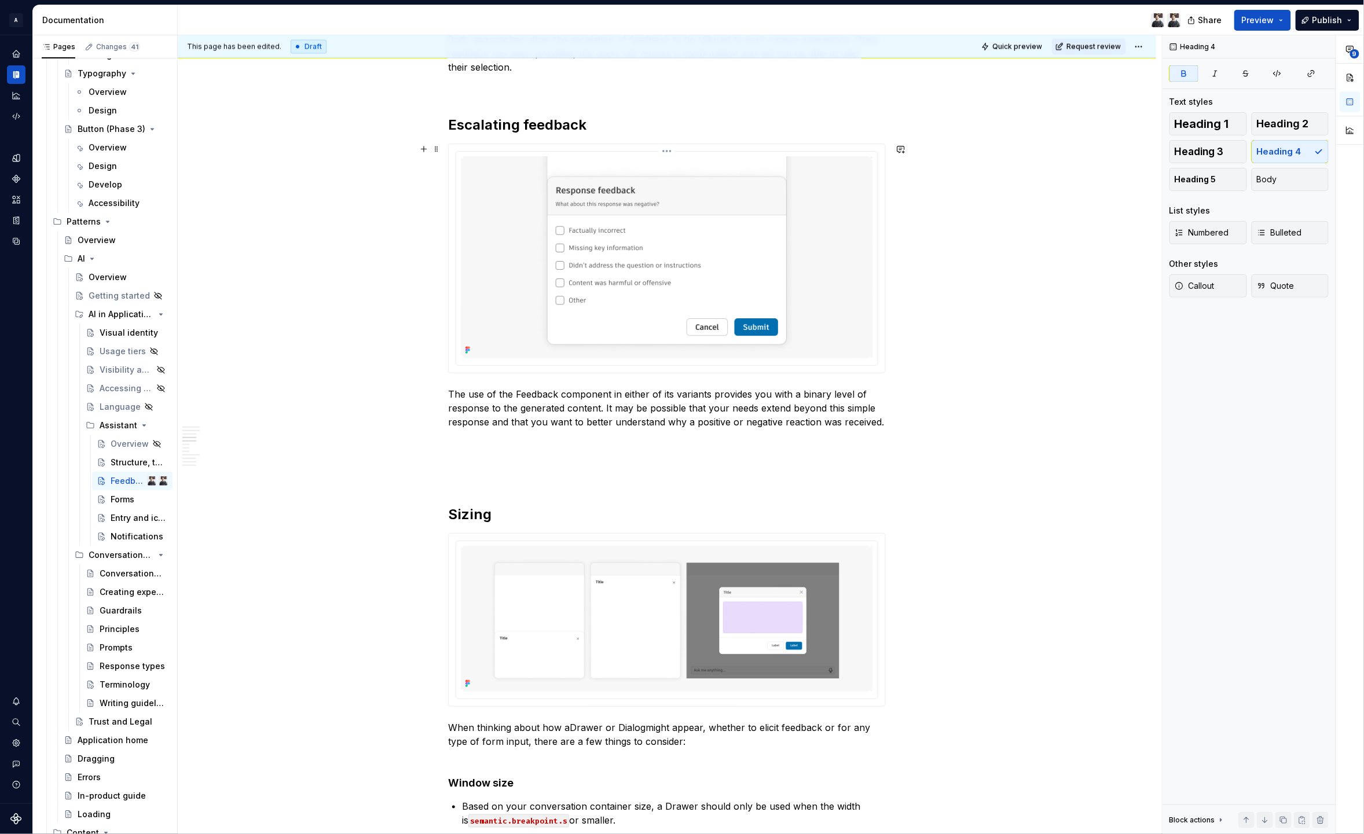
scroll to position [496, 0]
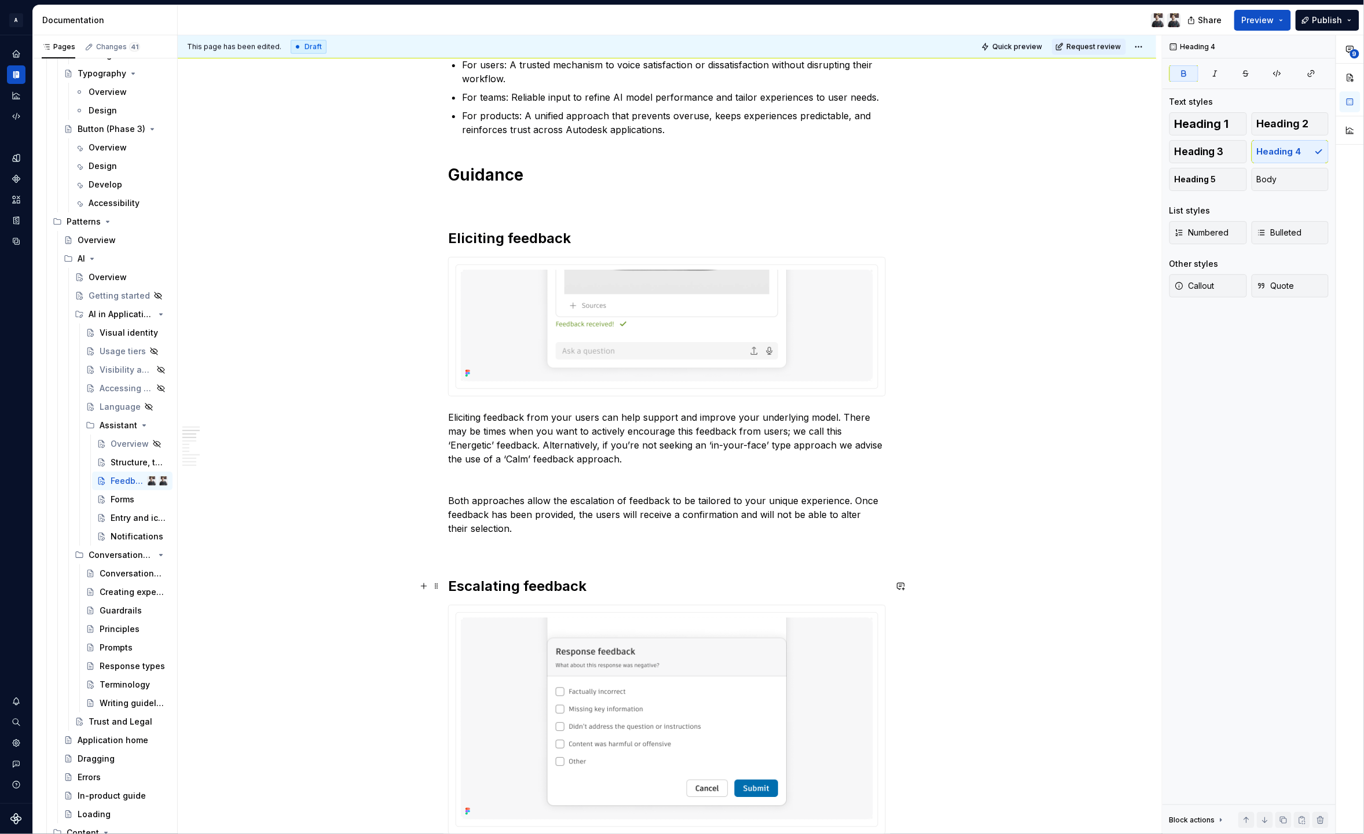
click at [499, 585] on h2 "Escalating feedback" at bounding box center [667, 586] width 438 height 19
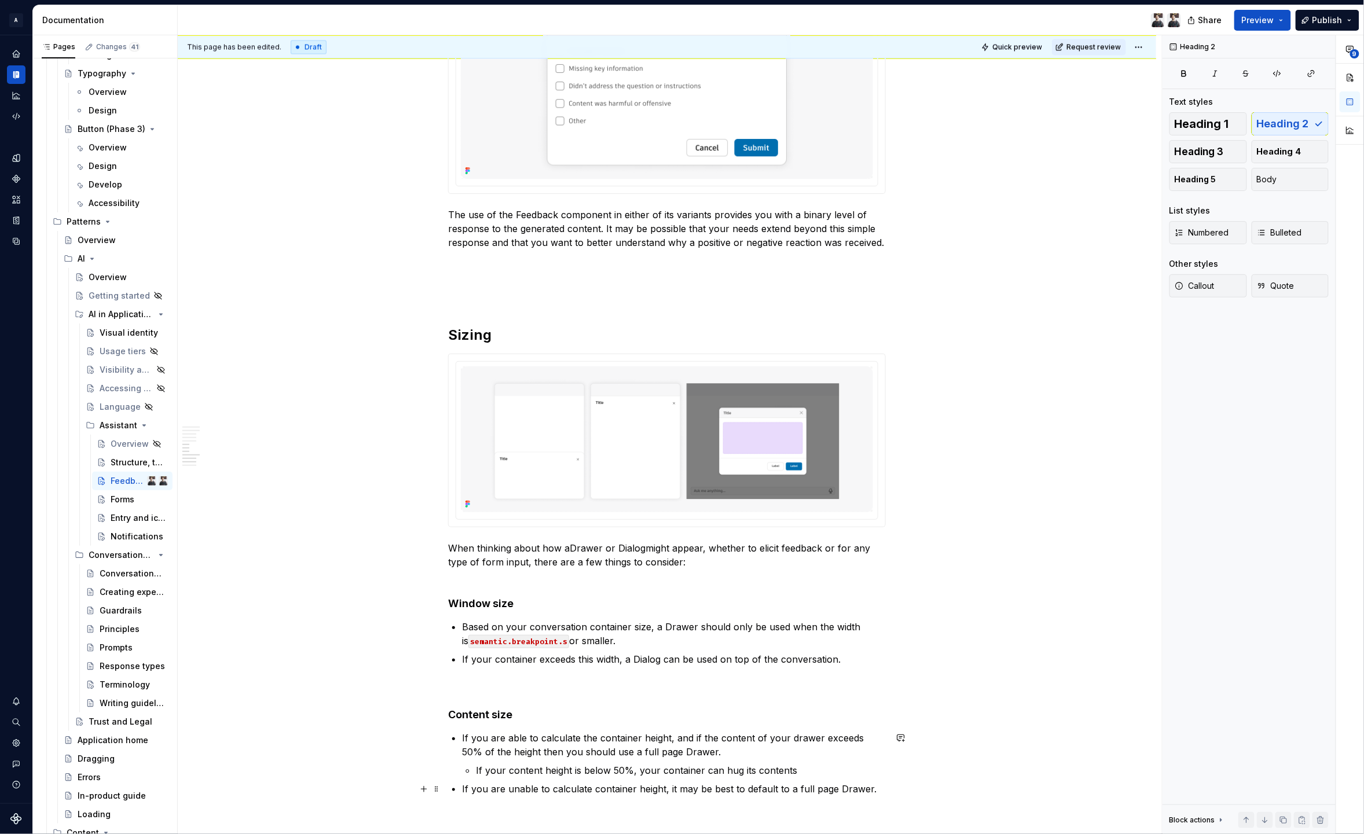
scroll to position [0, 0]
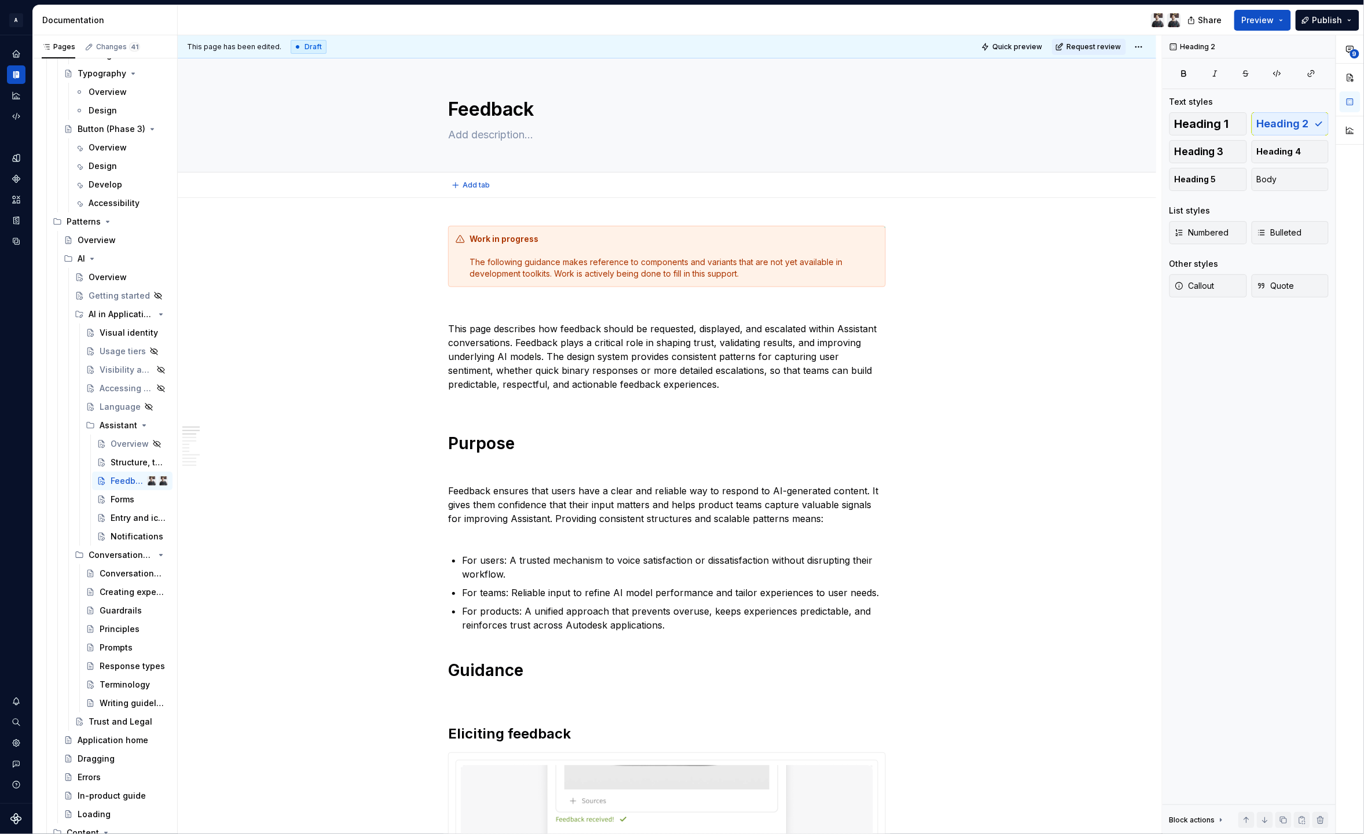
click at [478, 193] on div "Add tab" at bounding box center [667, 185] width 979 height 25
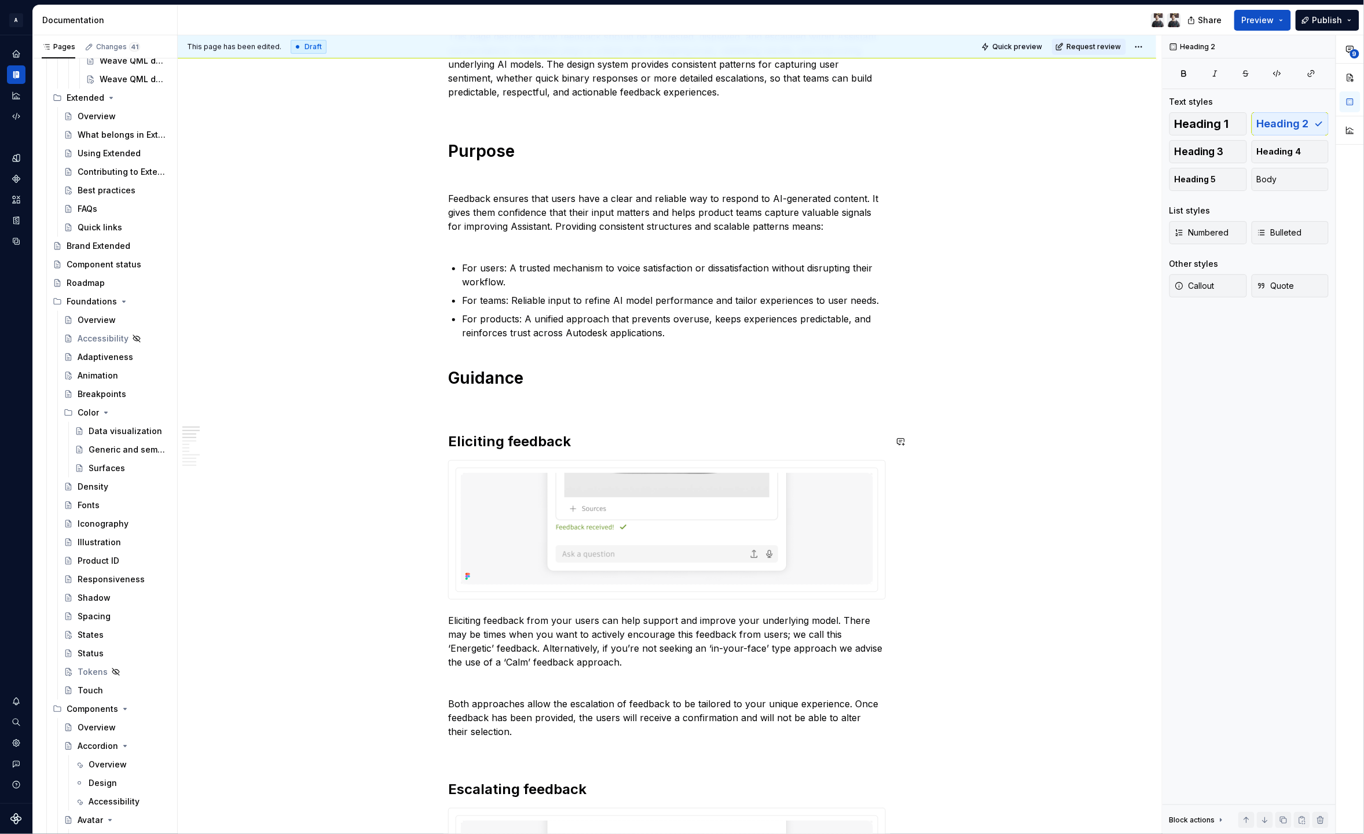
scroll to position [285, 0]
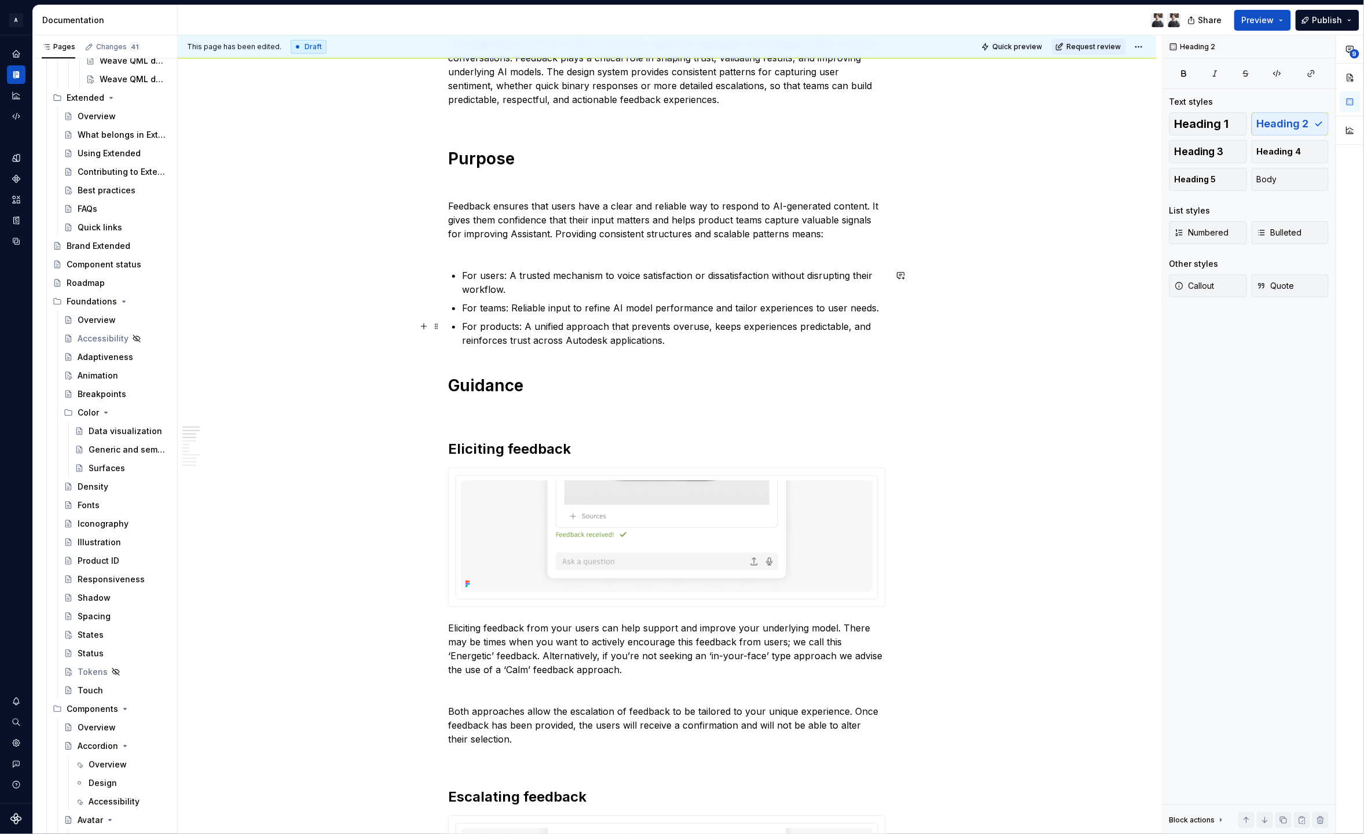
click at [696, 337] on p "For products: A unified approach that prevents overuse, keeps experiences predi…" at bounding box center [674, 334] width 424 height 28
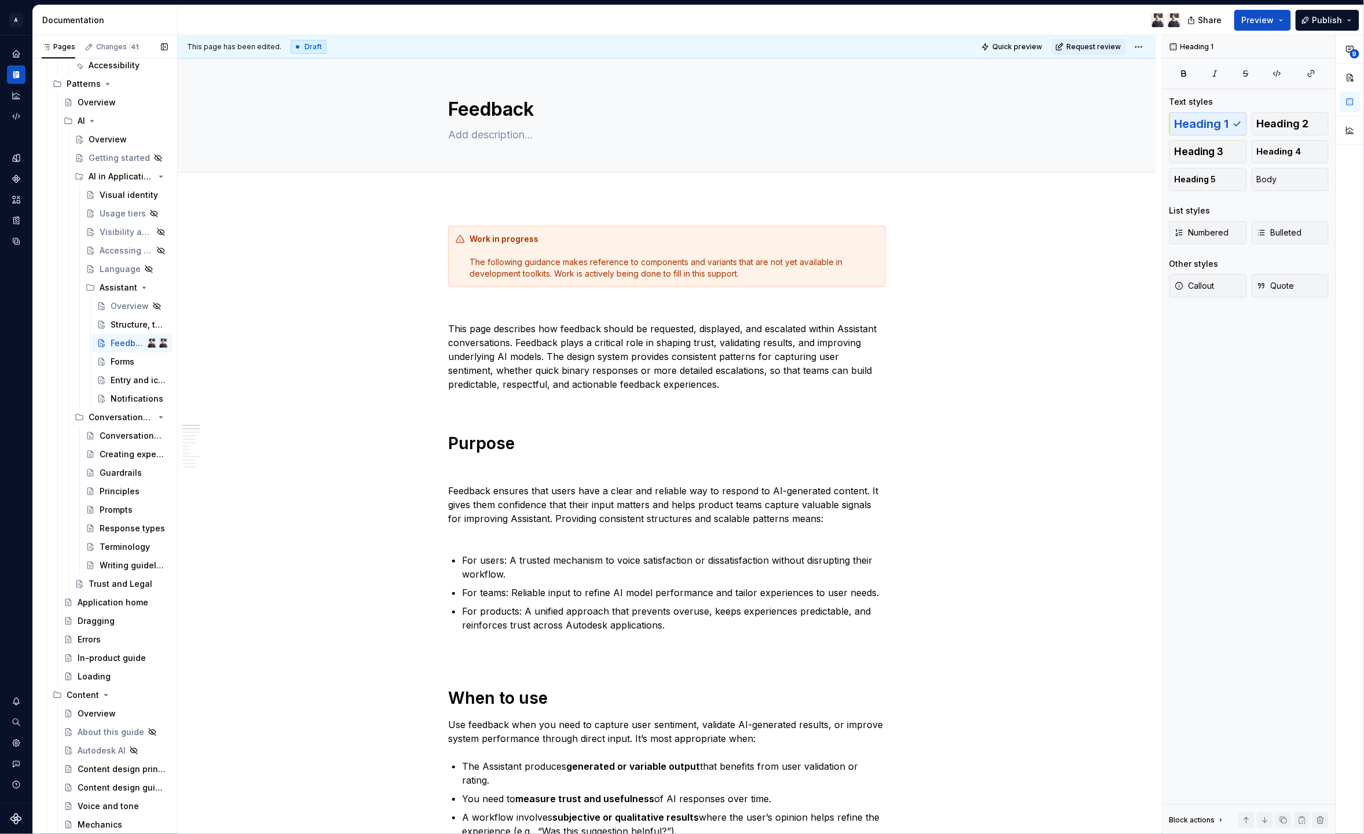
scroll to position [4575, 0]
click at [116, 315] on div "Structure, tools and behavior" at bounding box center [122, 318] width 23 height 12
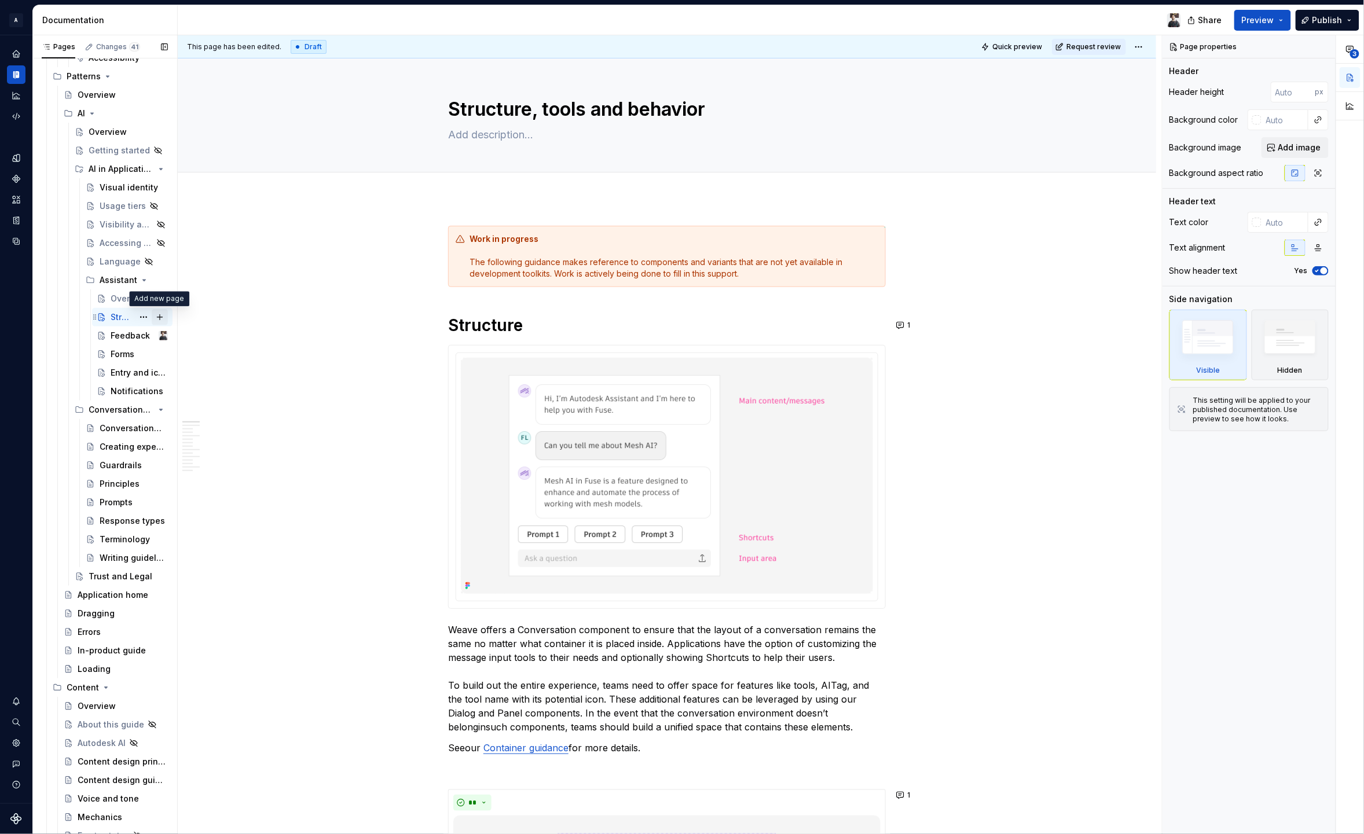
click at [156, 317] on button "Page tree" at bounding box center [160, 317] width 16 height 16
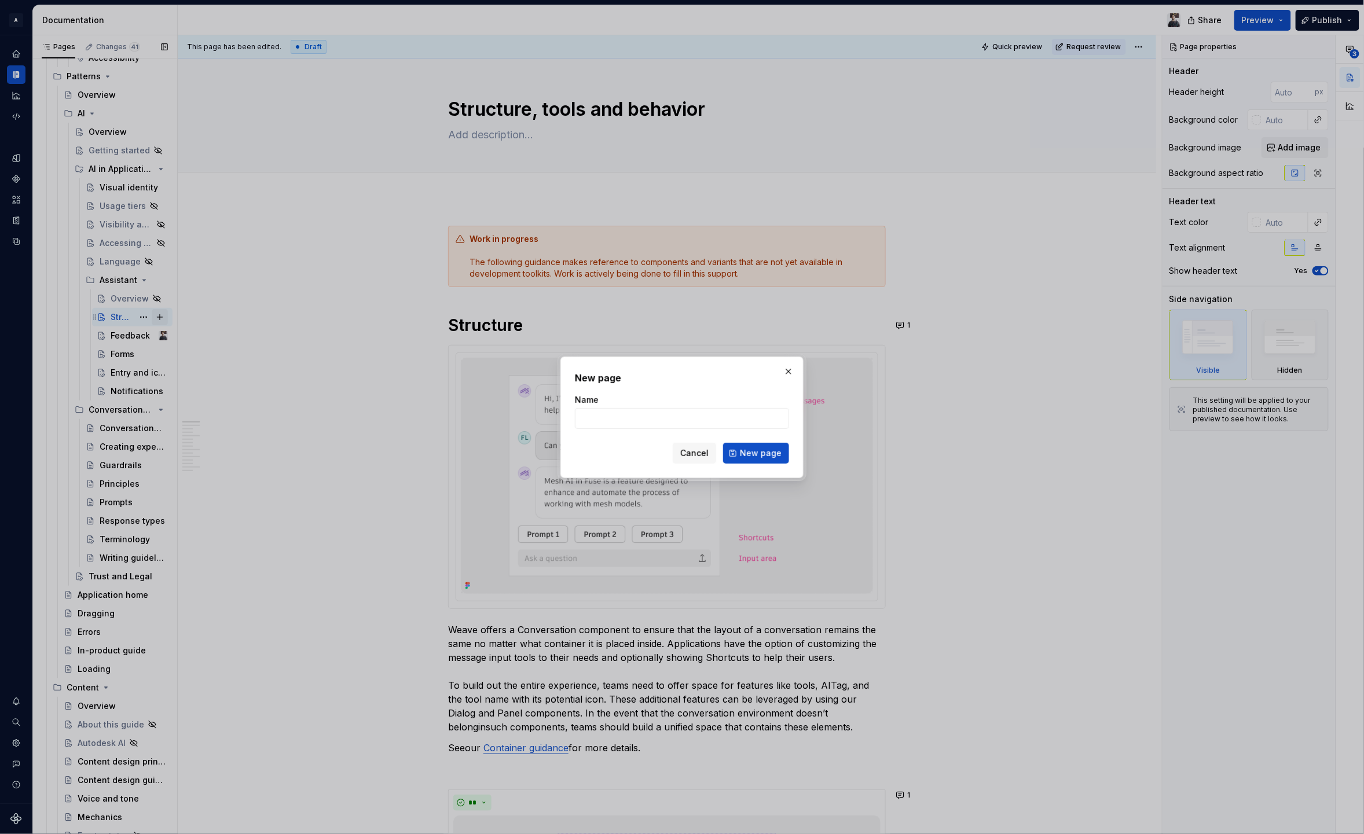
type textarea "*"
type input "Behavior and content scaling"
click button "New page" at bounding box center [756, 453] width 66 height 21
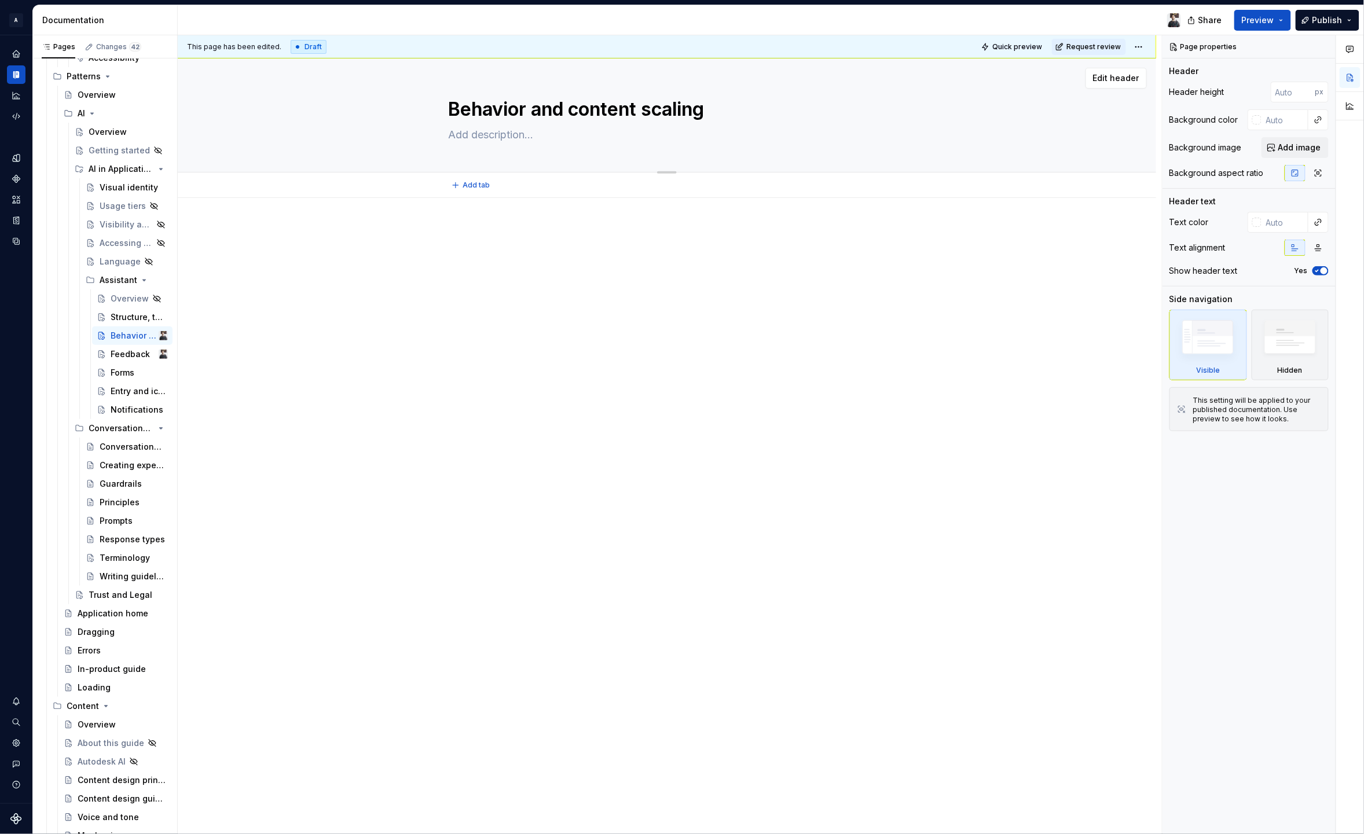
click at [664, 99] on textarea "Behavior and content scaling" at bounding box center [665, 110] width 438 height 28
click at [647, 110] on textarea "Behavior and content scaling" at bounding box center [665, 110] width 438 height 28
drag, startPoint x: 647, startPoint y: 111, endPoint x: 790, endPoint y: 123, distance: 143.0
click at [790, 123] on div "Behavior and content scaling" at bounding box center [667, 114] width 438 height 113
type textarea "*"
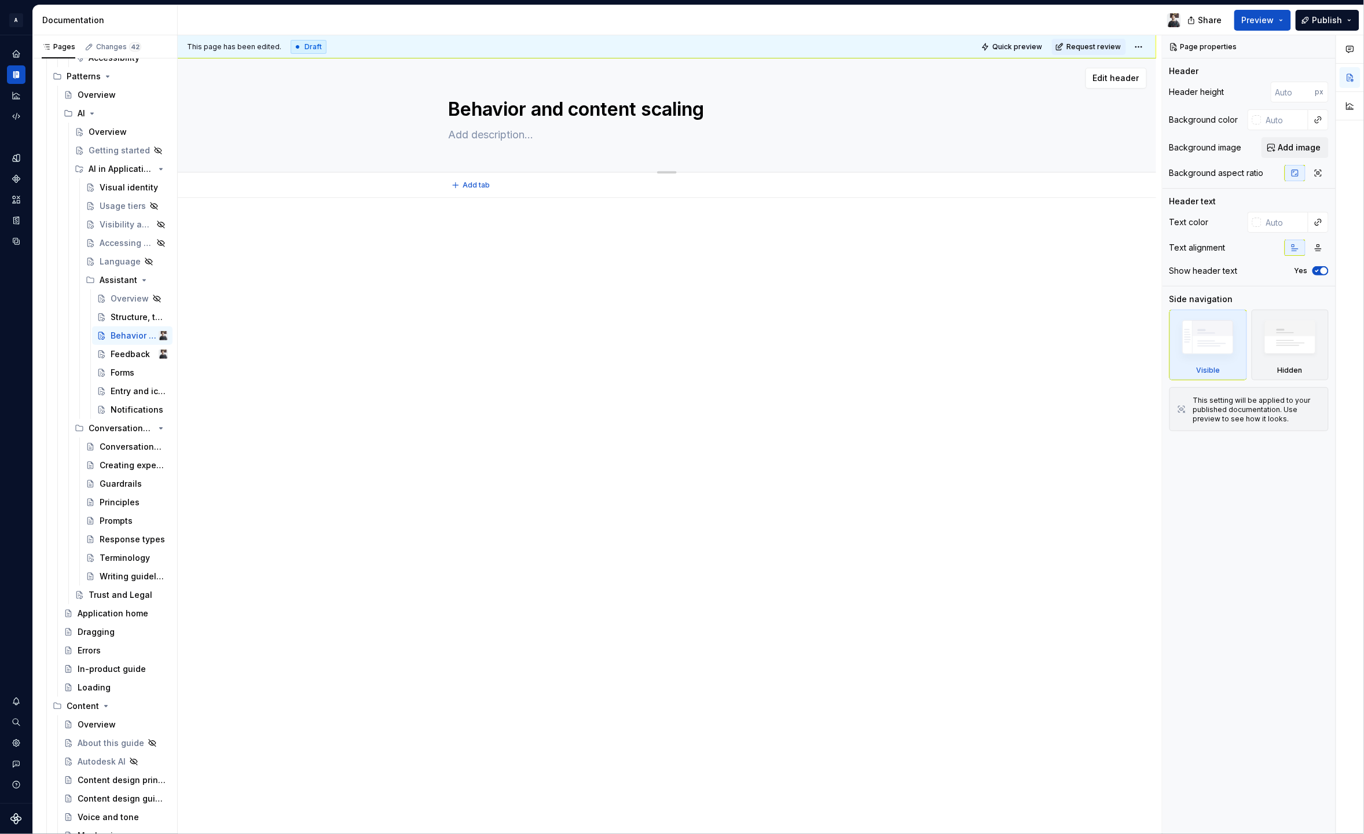
type textarea "Behavior and content"
type textarea "*"
type textarea "Behavior and content"
type textarea "*"
type textarea "Behavior and content"
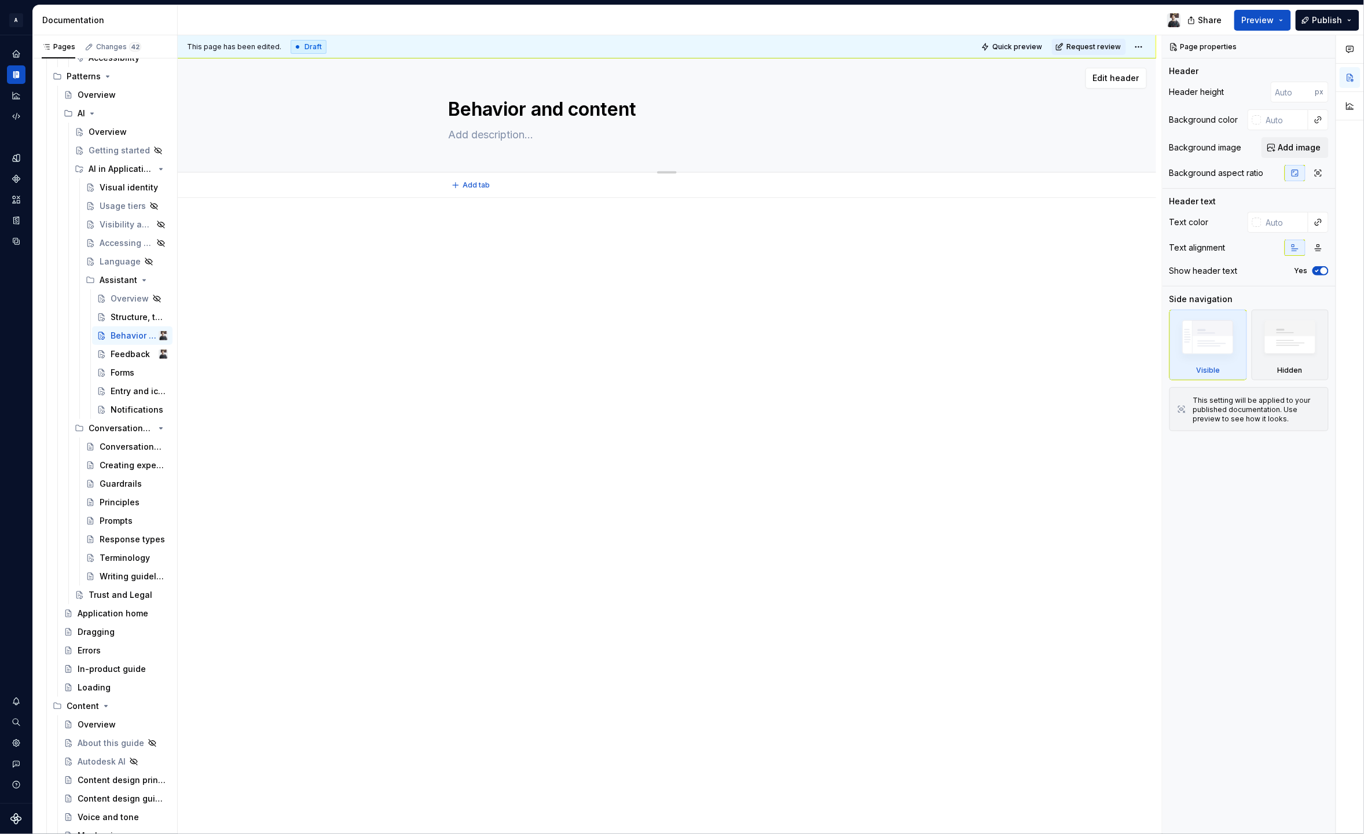
click at [479, 97] on textarea "Behavior and content" at bounding box center [665, 110] width 438 height 28
type textarea "*"
